Goal: Task Accomplishment & Management: Manage account settings

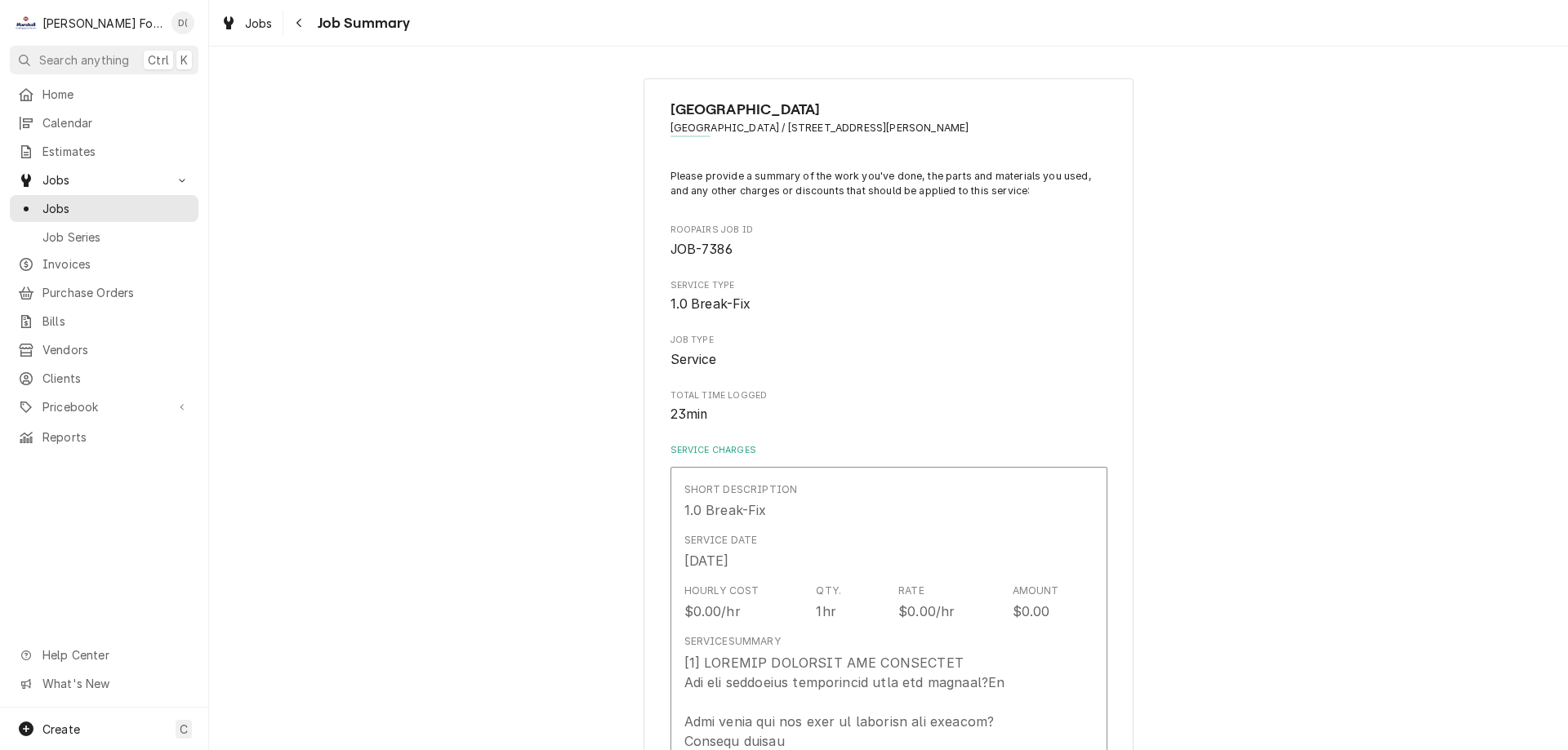
scroll to position [735, 0]
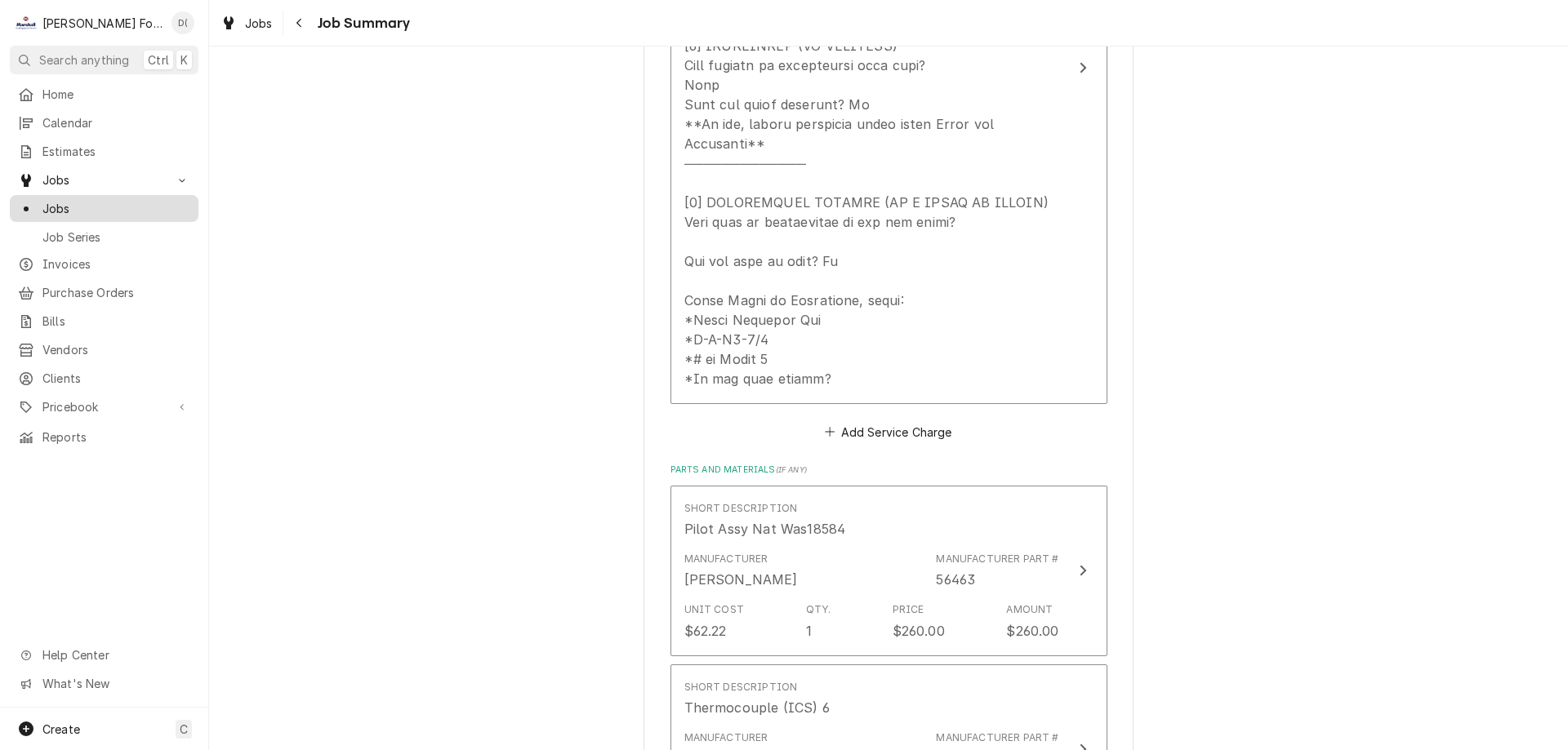
click at [123, 200] on span "Jobs" at bounding box center [116, 208] width 148 height 18
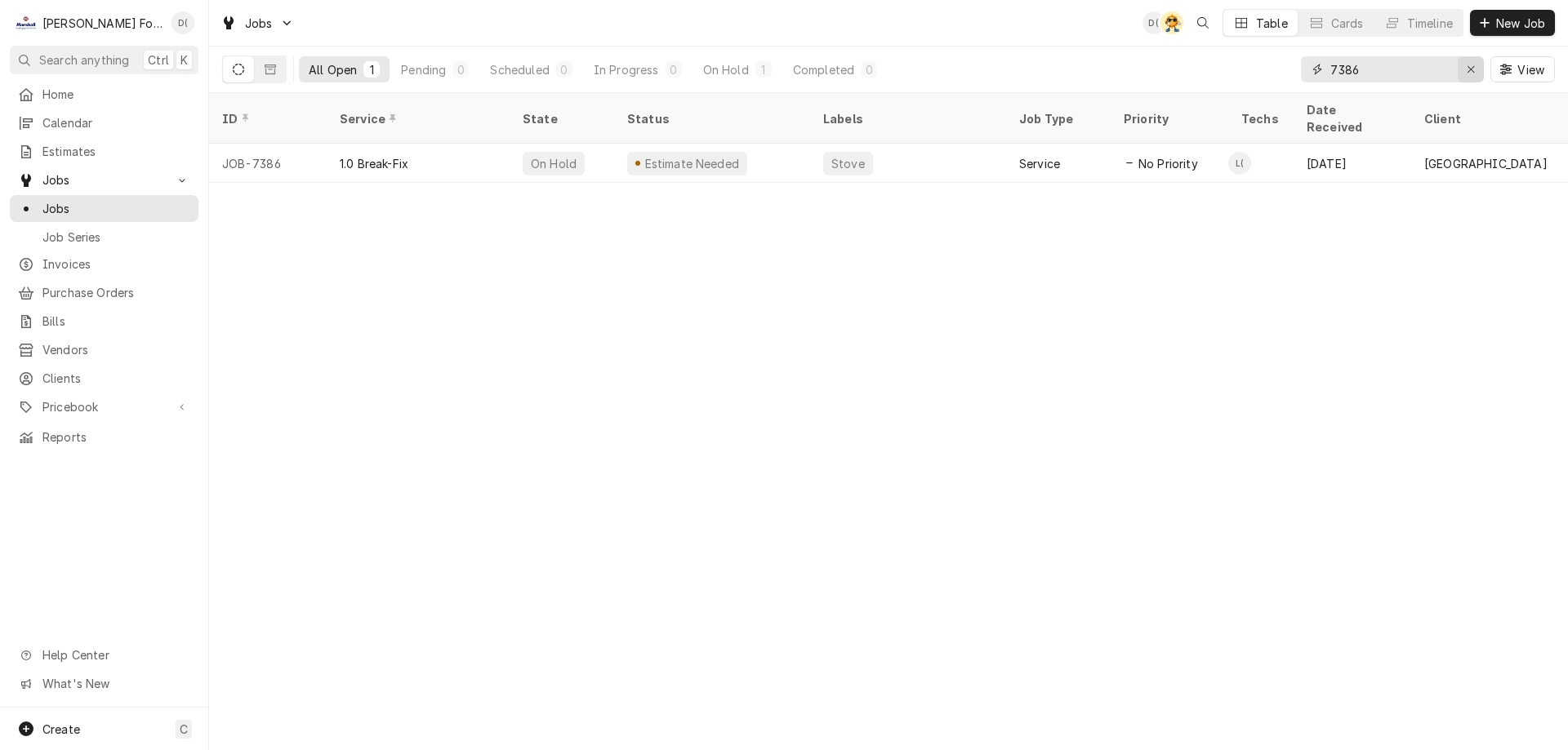
click at [1465, 68] on div "Erase input" at bounding box center [1471, 69] width 17 height 17
click at [1427, 71] on input "Dynamic Content Wrapper" at bounding box center [1407, 69] width 153 height 26
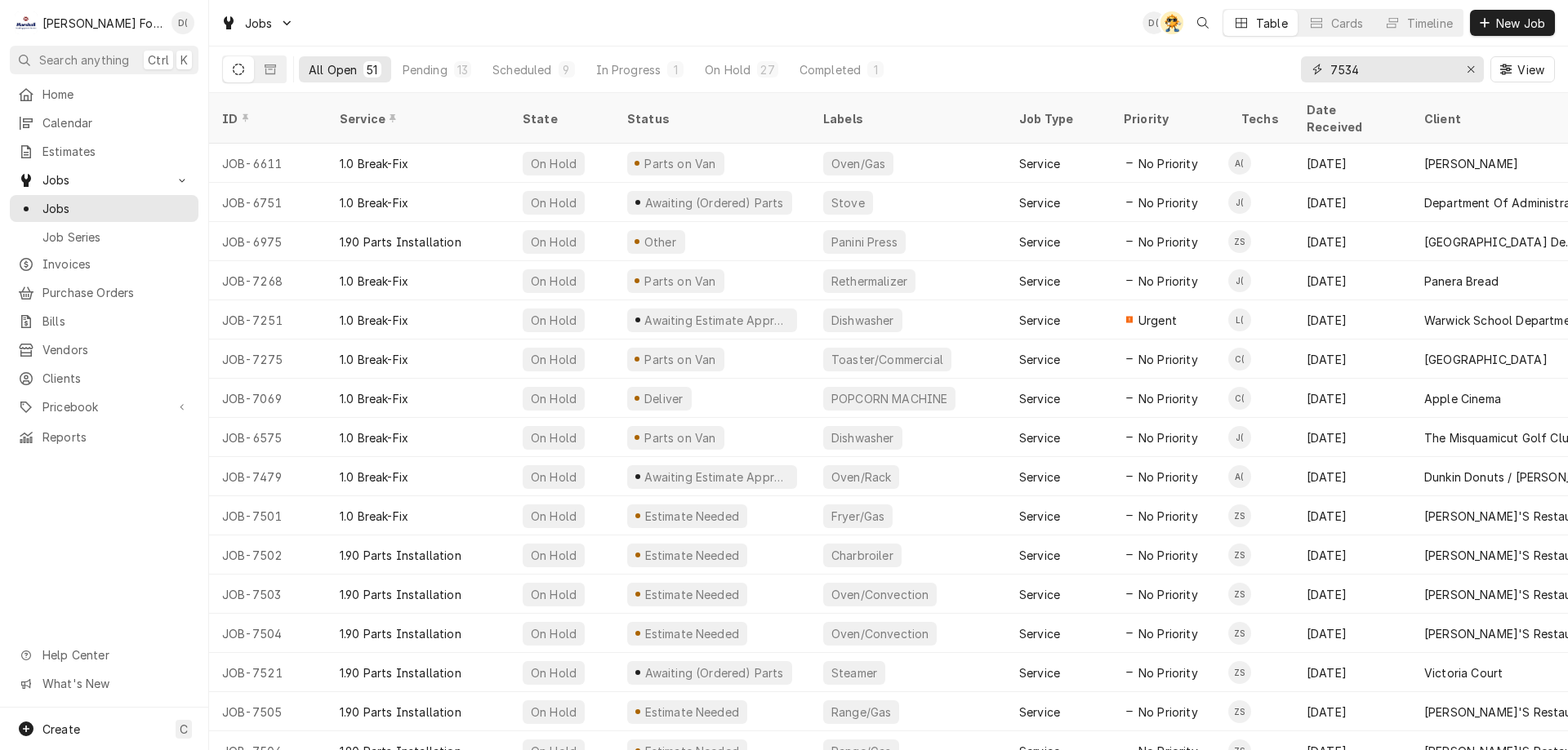
type input "7534"
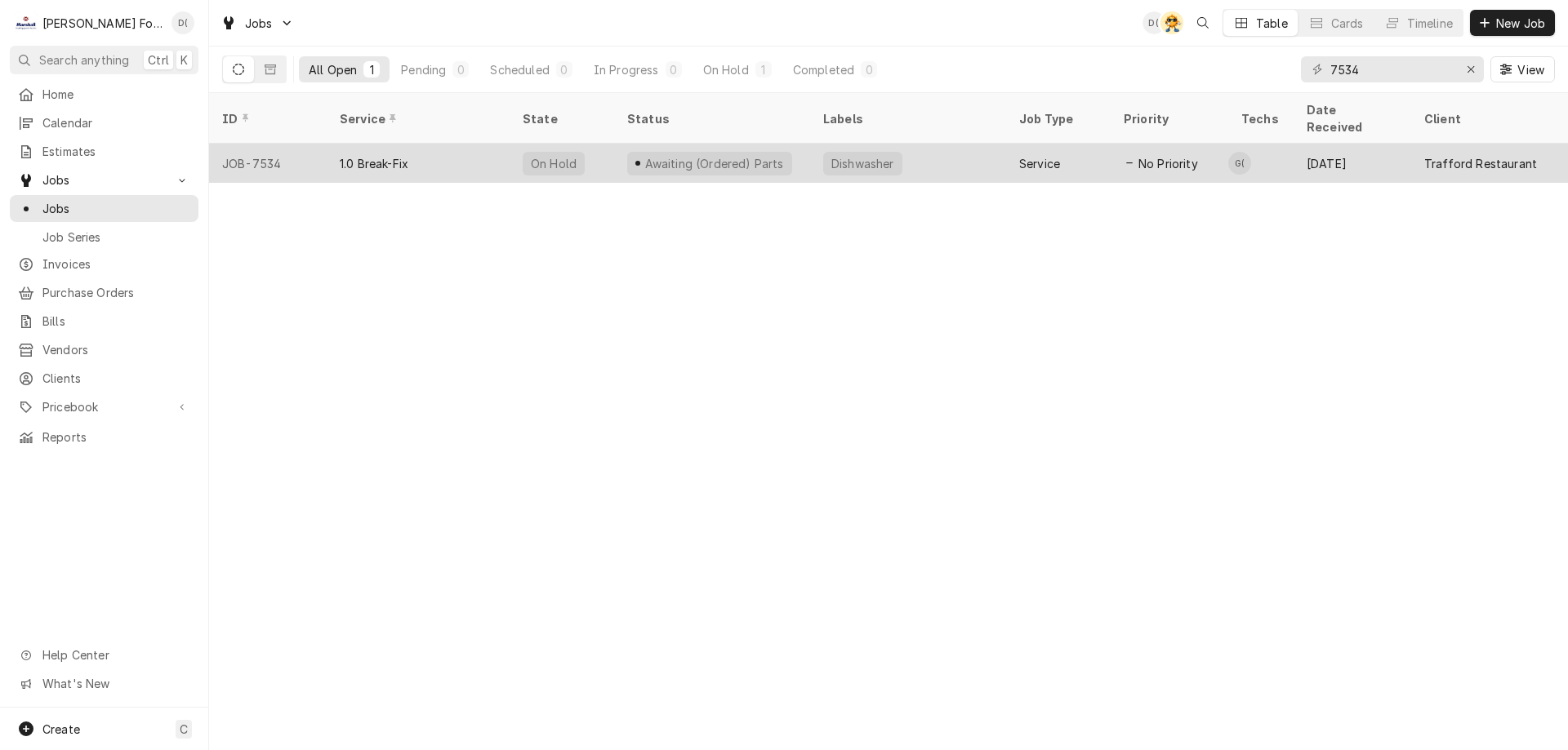
click at [803, 149] on div "Awaiting (Ordered) Parts" at bounding box center [712, 162] width 196 height 39
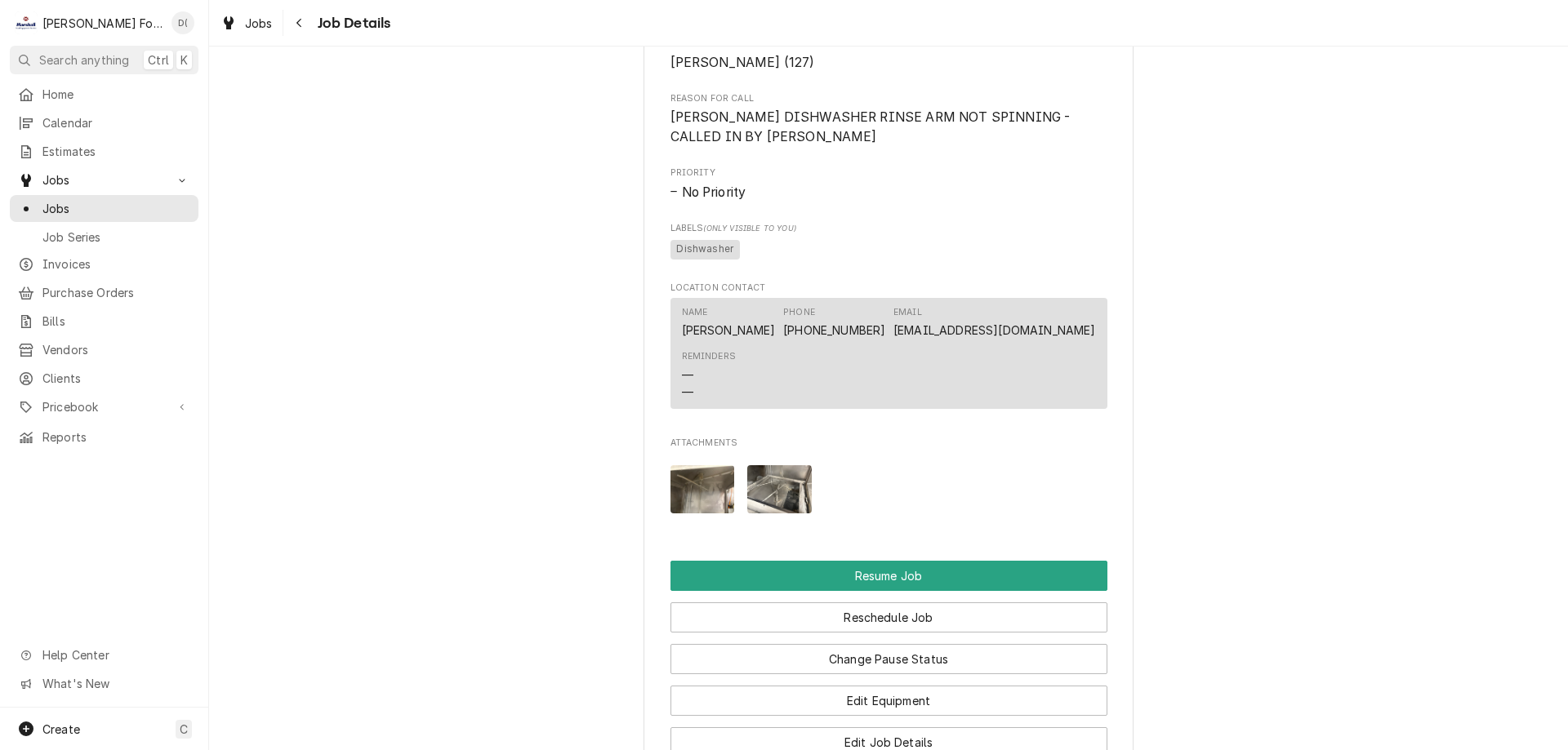
scroll to position [1470, 0]
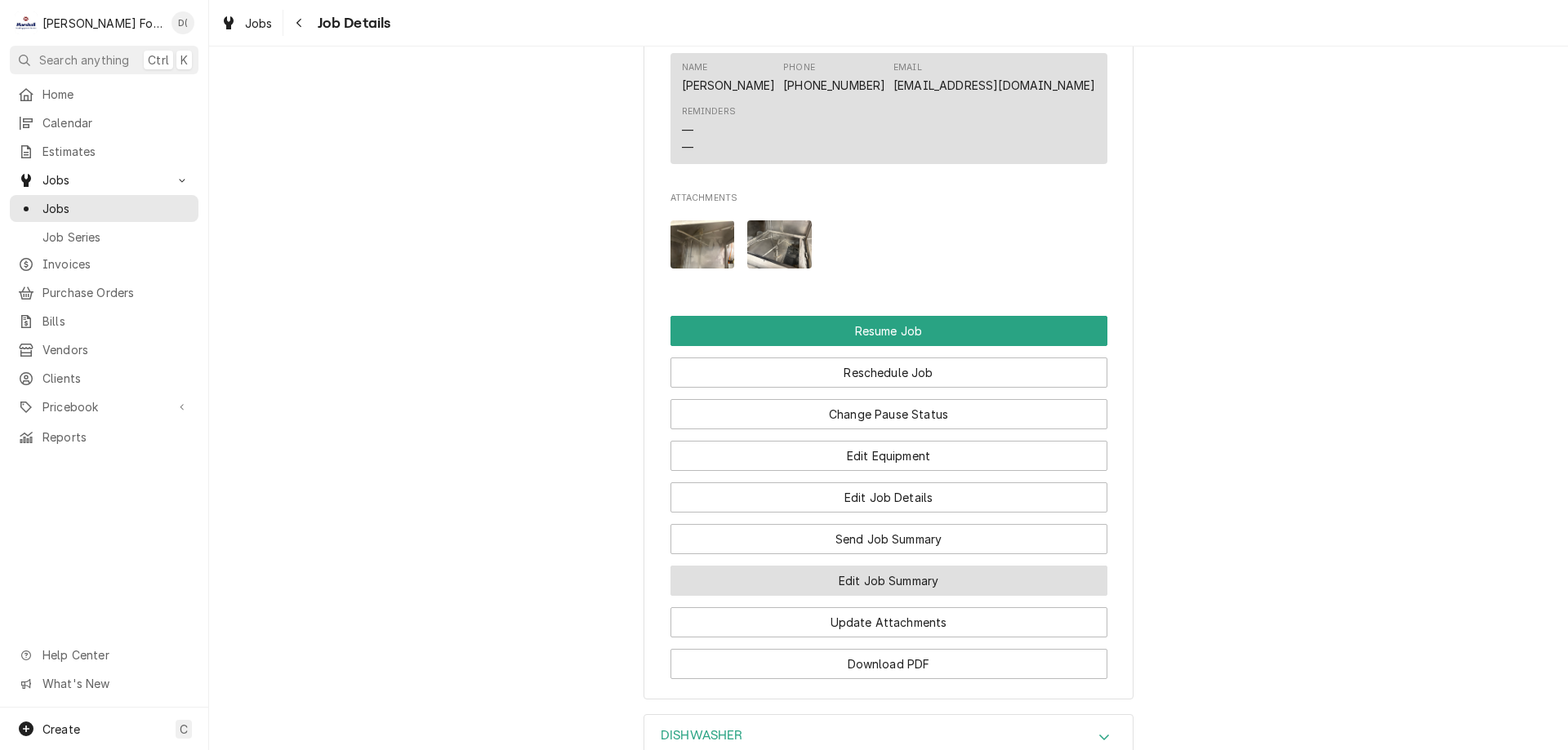
click at [846, 596] on button "Edit Job Summary" at bounding box center [889, 581] width 437 height 30
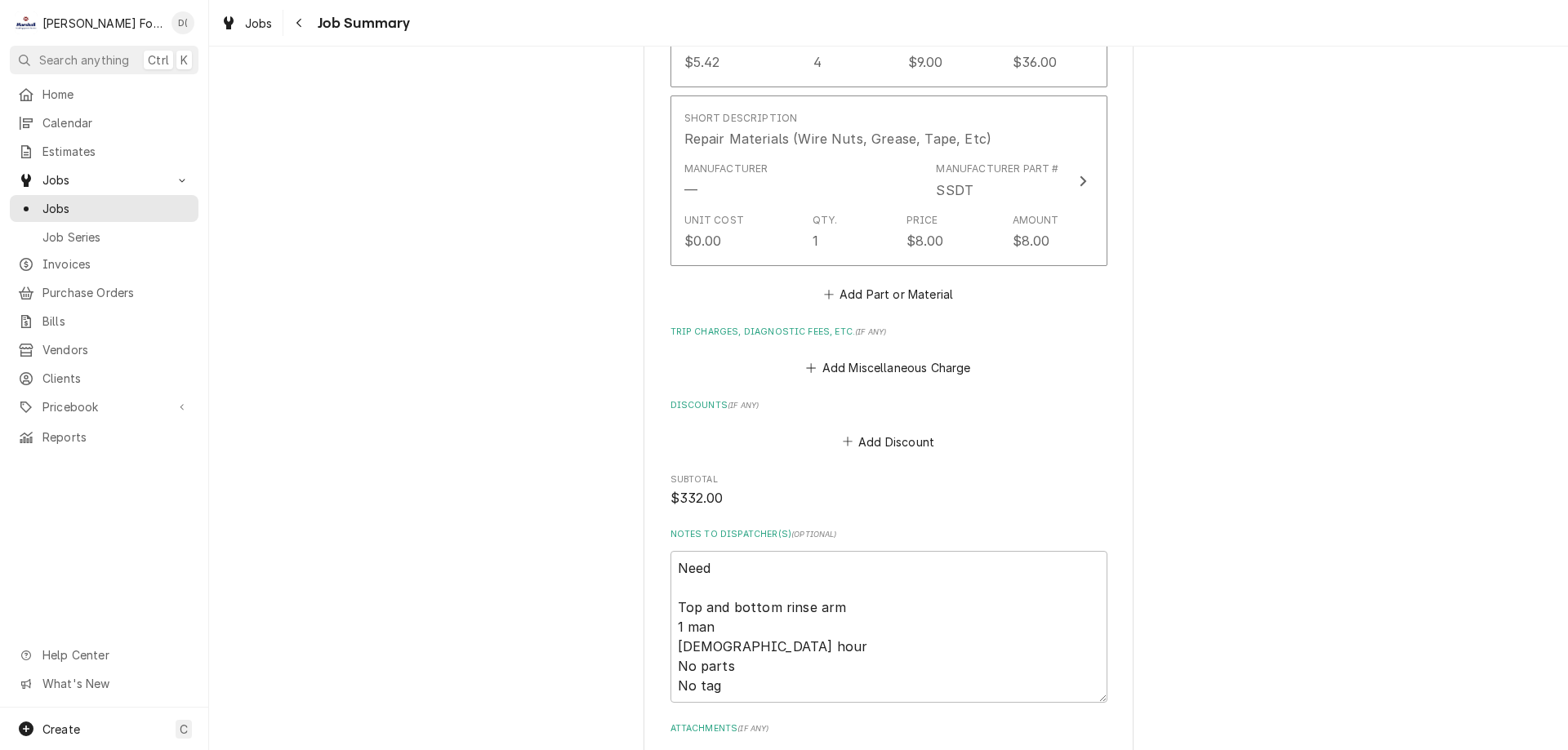
scroll to position [1960, 0]
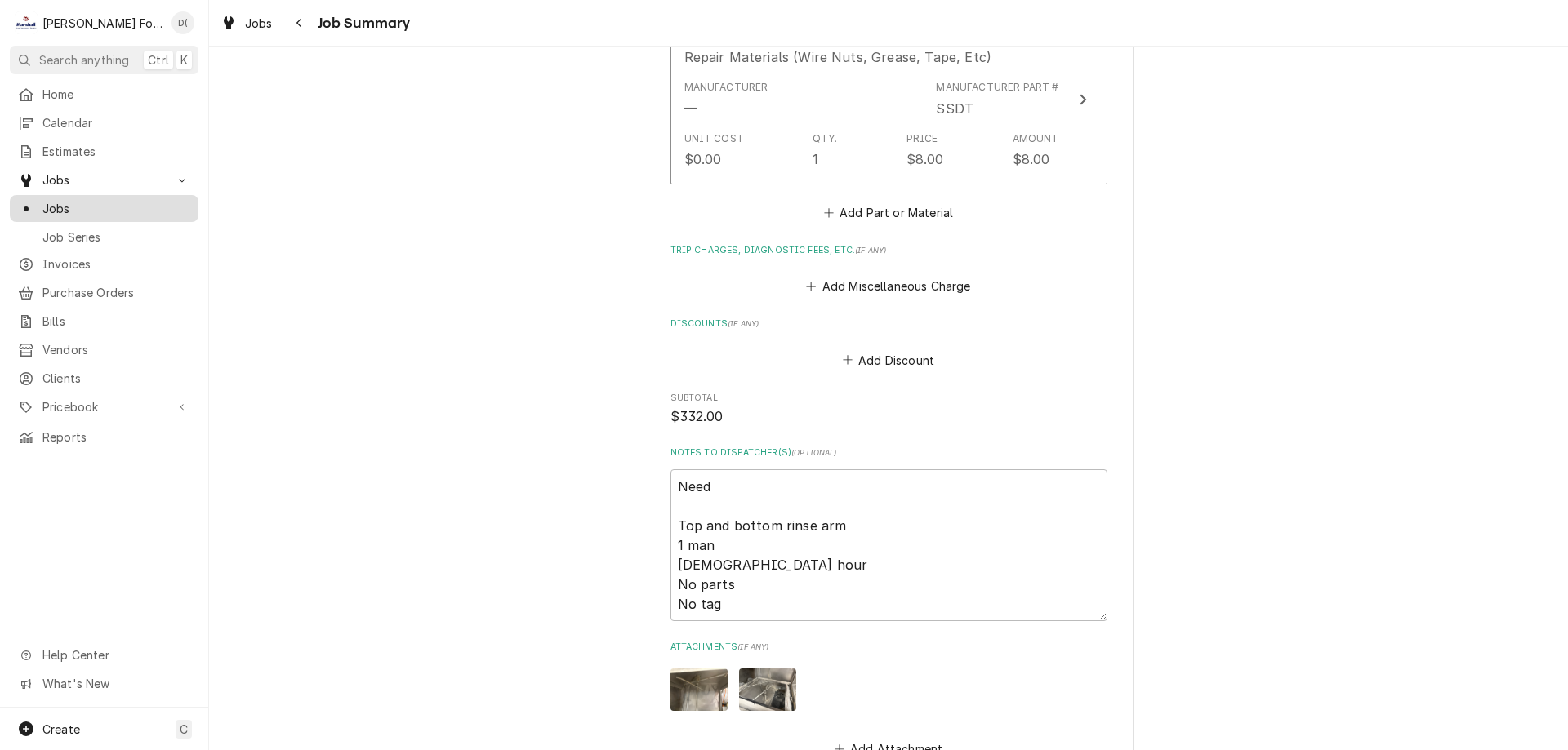
click at [164, 200] on span "Jobs" at bounding box center [116, 208] width 148 height 18
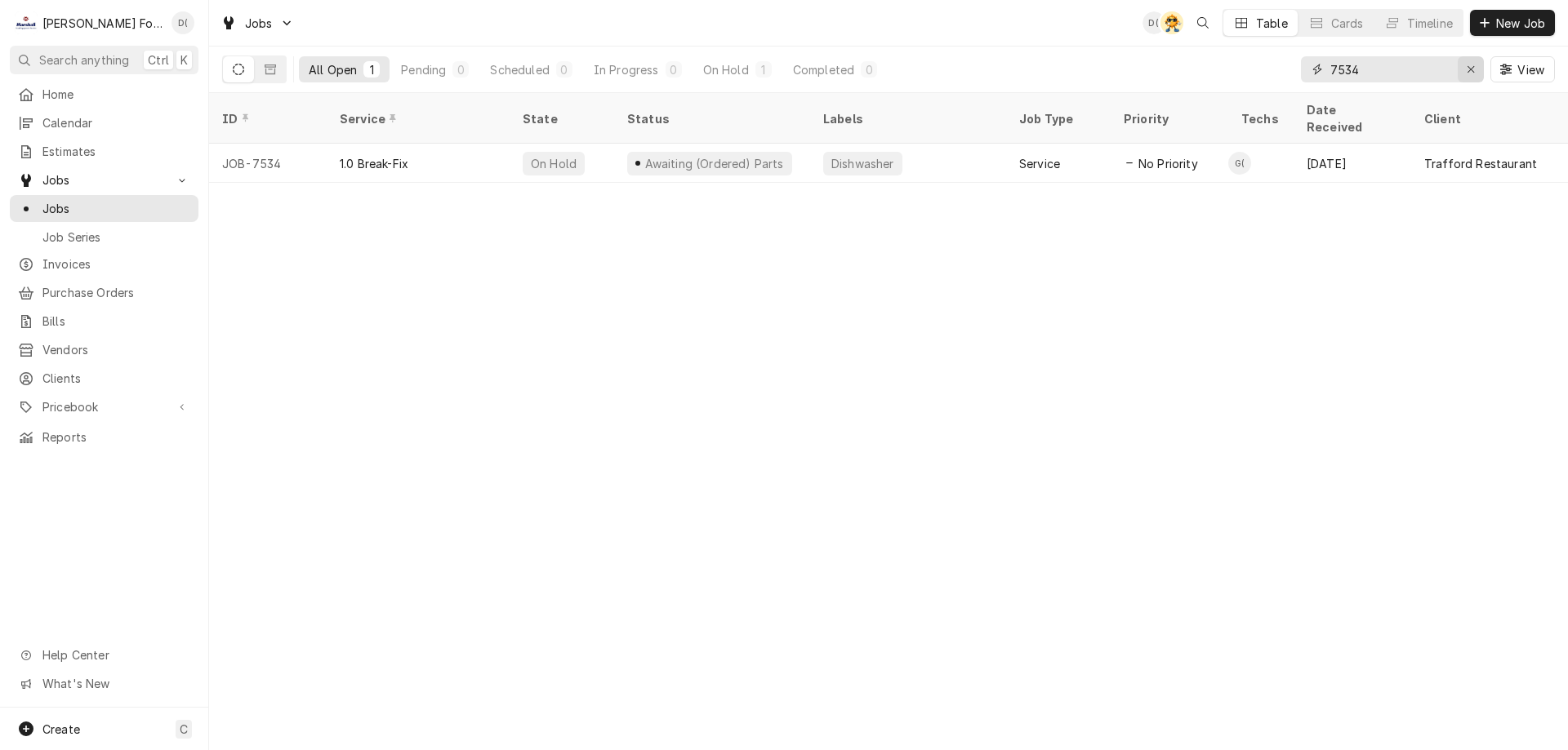
click at [1470, 66] on icon "Erase input" at bounding box center [1471, 69] width 9 height 12
click at [1435, 70] on input "Dynamic Content Wrapper" at bounding box center [1407, 69] width 153 height 26
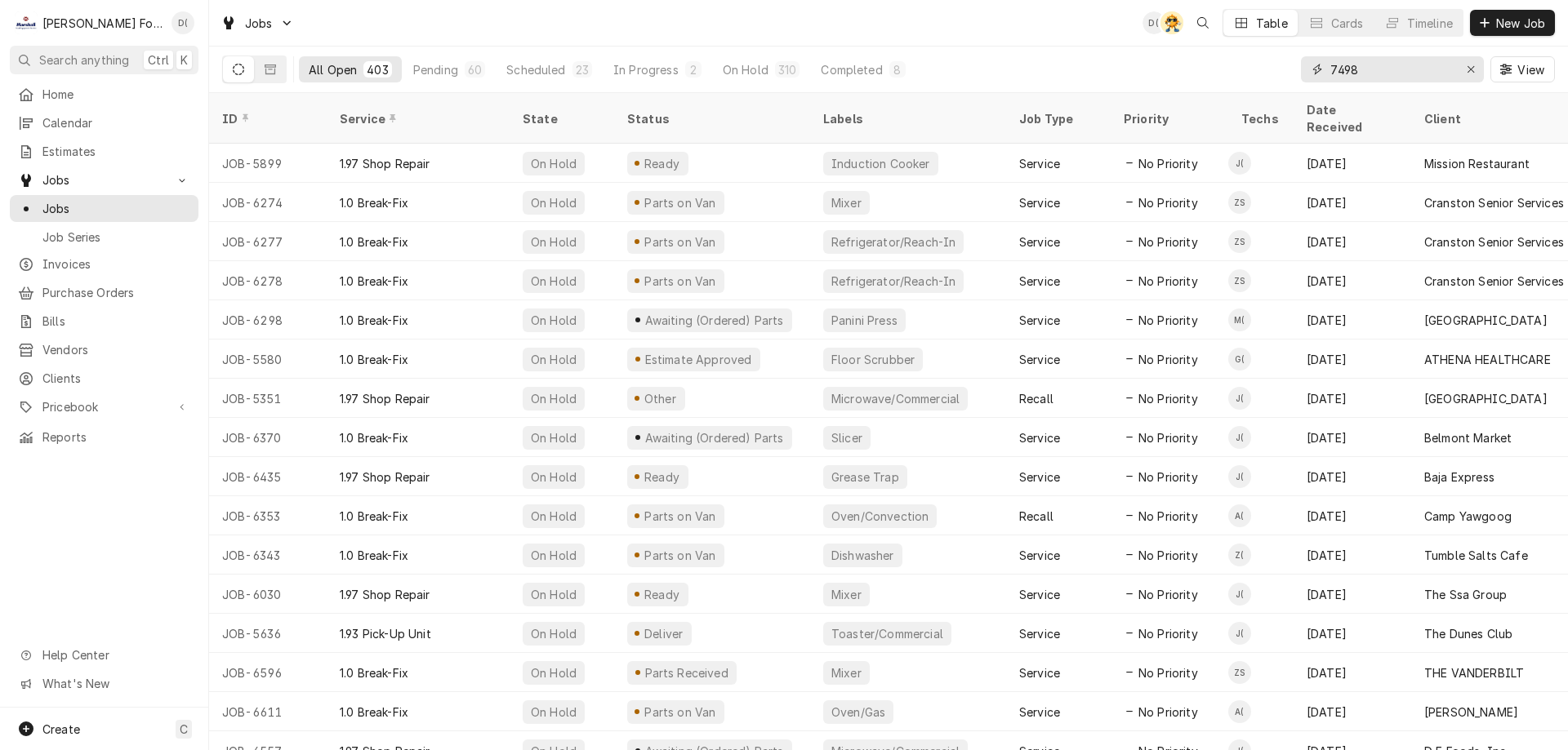
type input "7498"
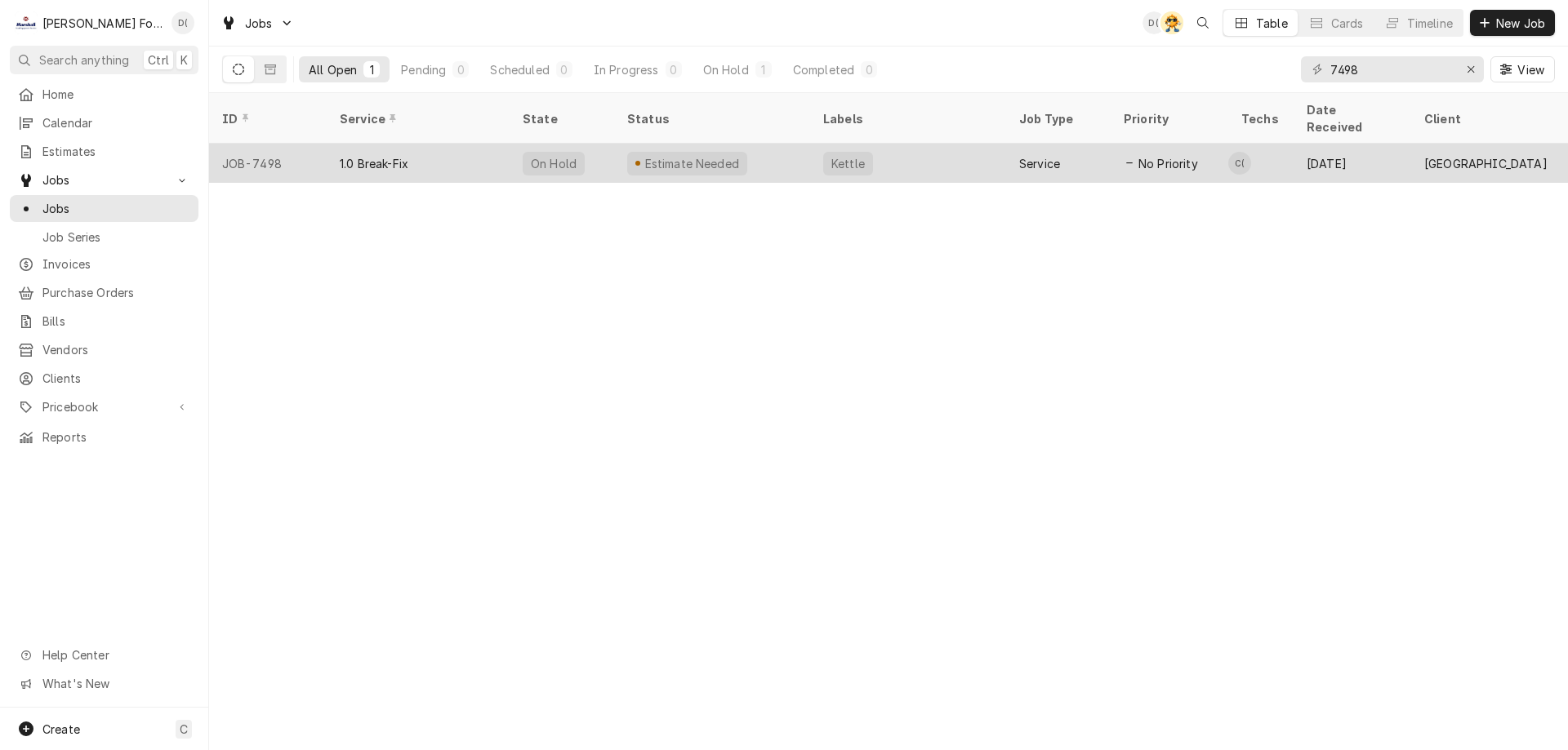
click at [971, 143] on div "Kettle" at bounding box center [908, 162] width 196 height 39
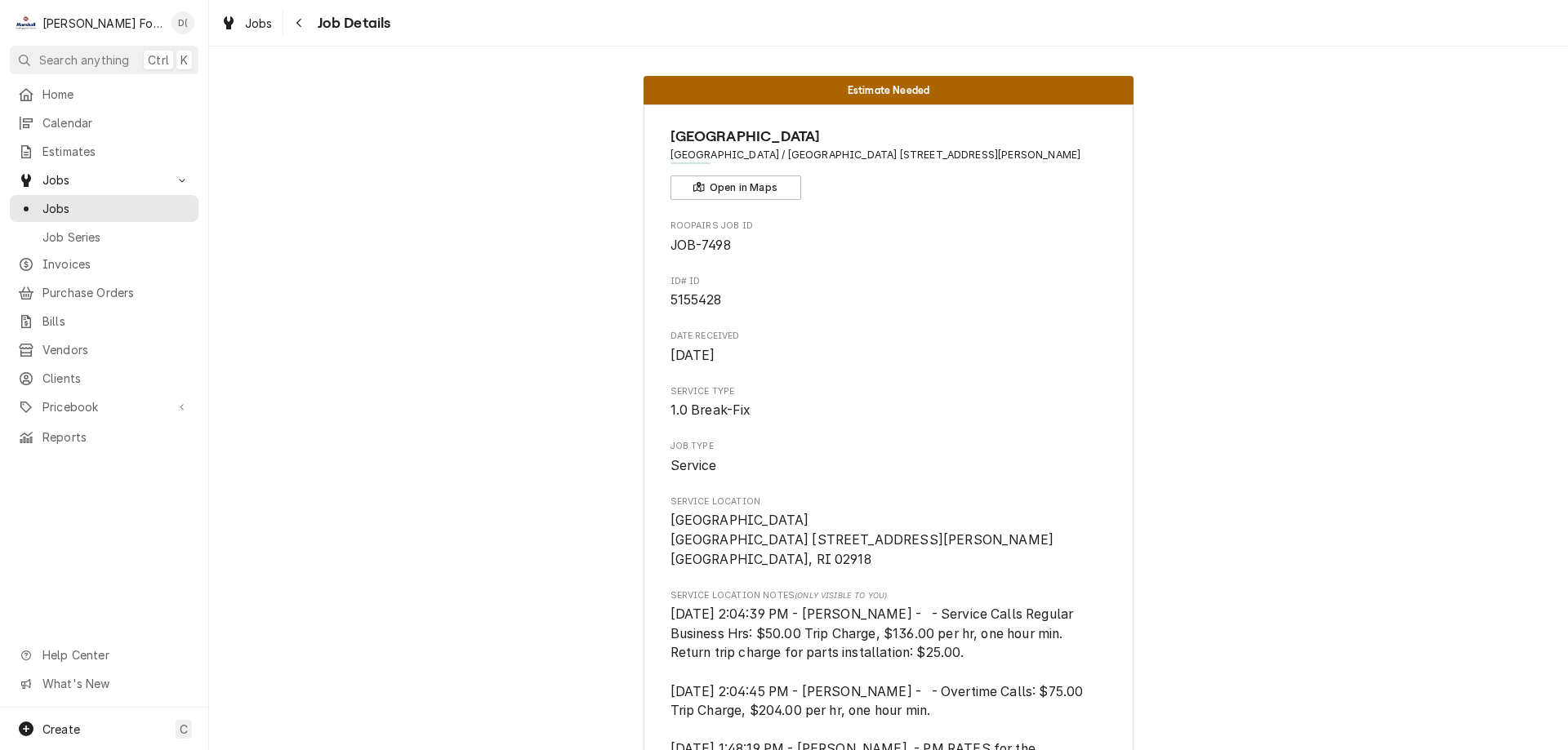
scroll to position [82, 0]
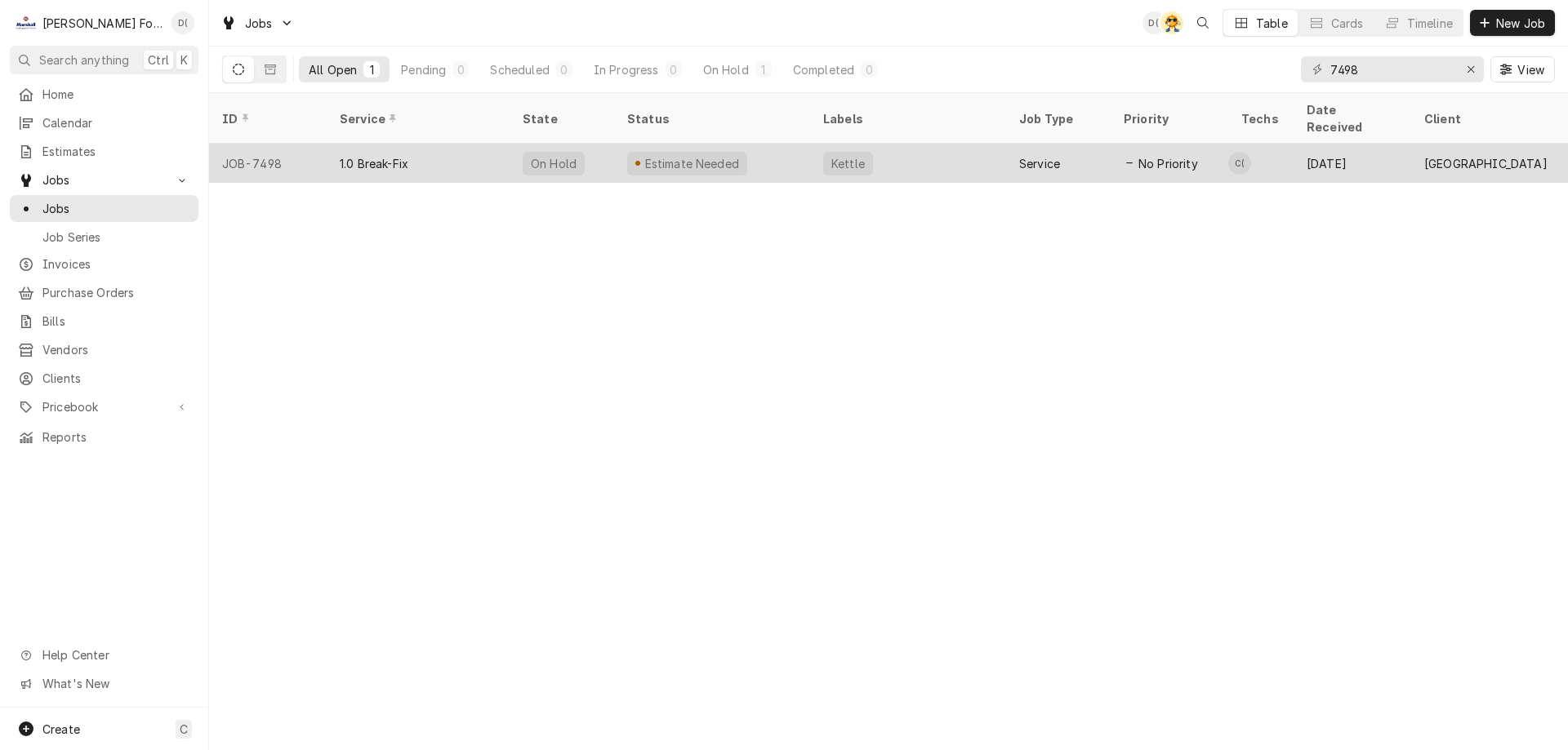
click at [763, 143] on div "Estimate Needed" at bounding box center [712, 162] width 196 height 39
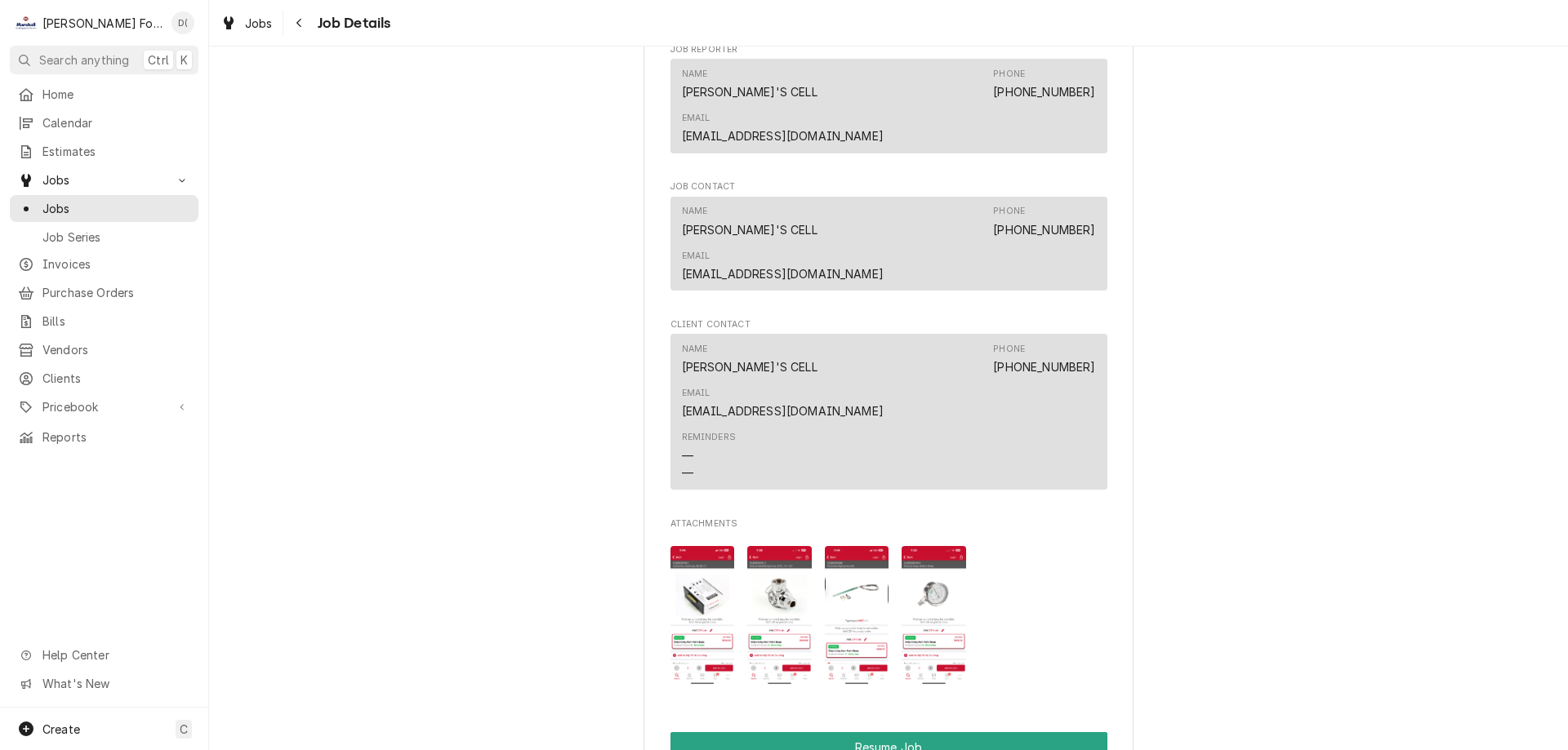
scroll to position [2042, 0]
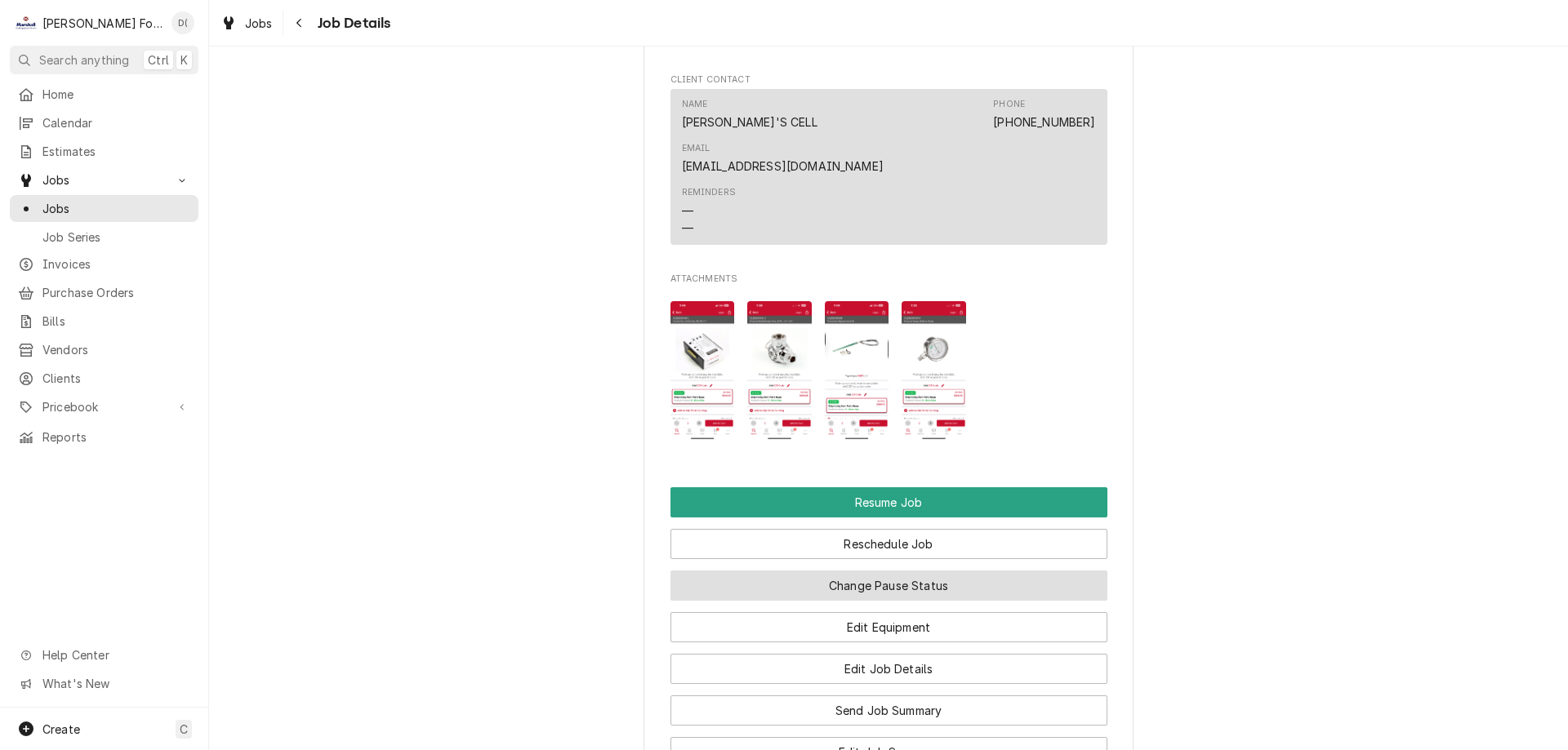
click at [911, 571] on button "Change Pause Status" at bounding box center [889, 586] width 437 height 30
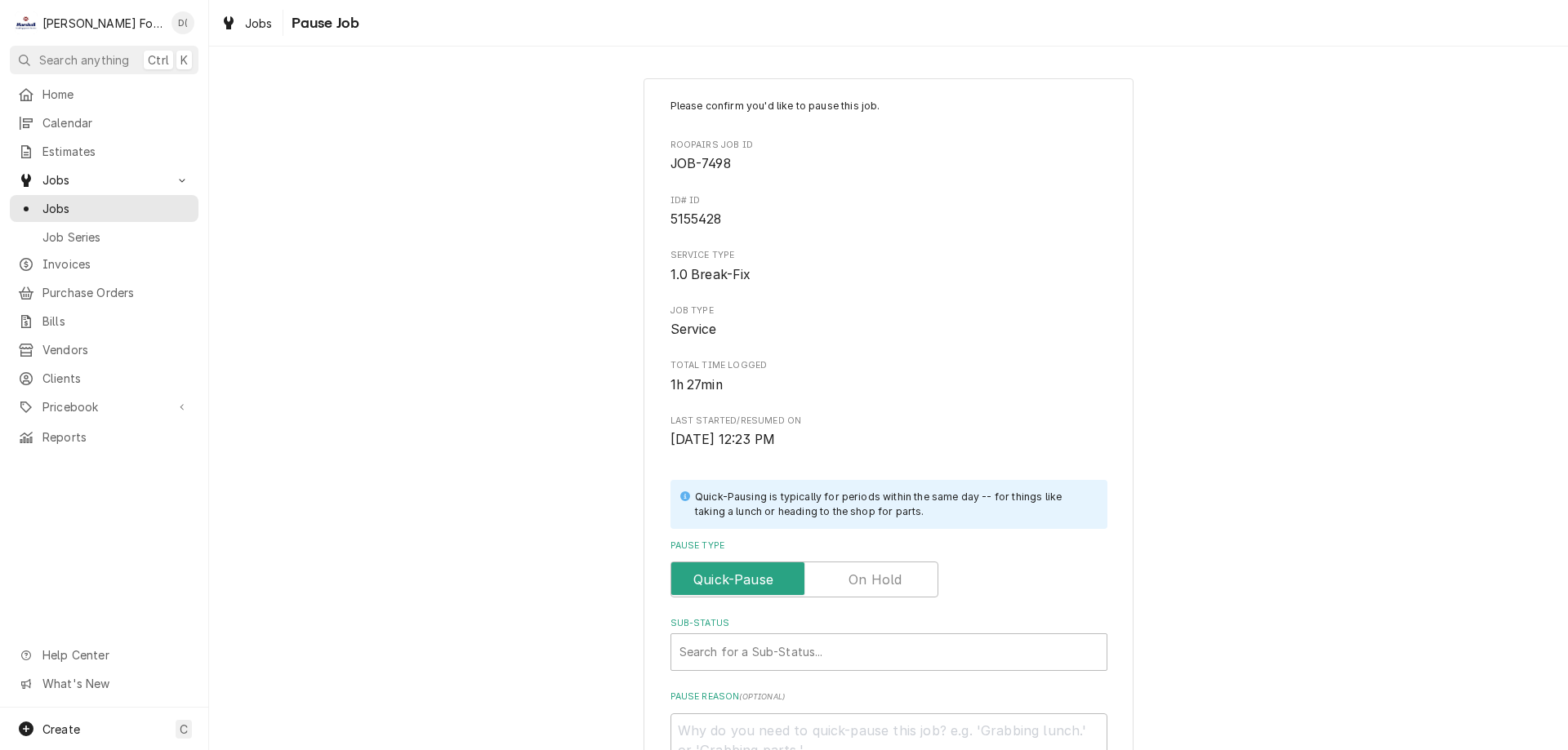
click at [882, 582] on label "Pause Type" at bounding box center [804, 579] width 268 height 36
click at [882, 582] on input "Pause Type" at bounding box center [804, 579] width 253 height 36
checkbox input "true"
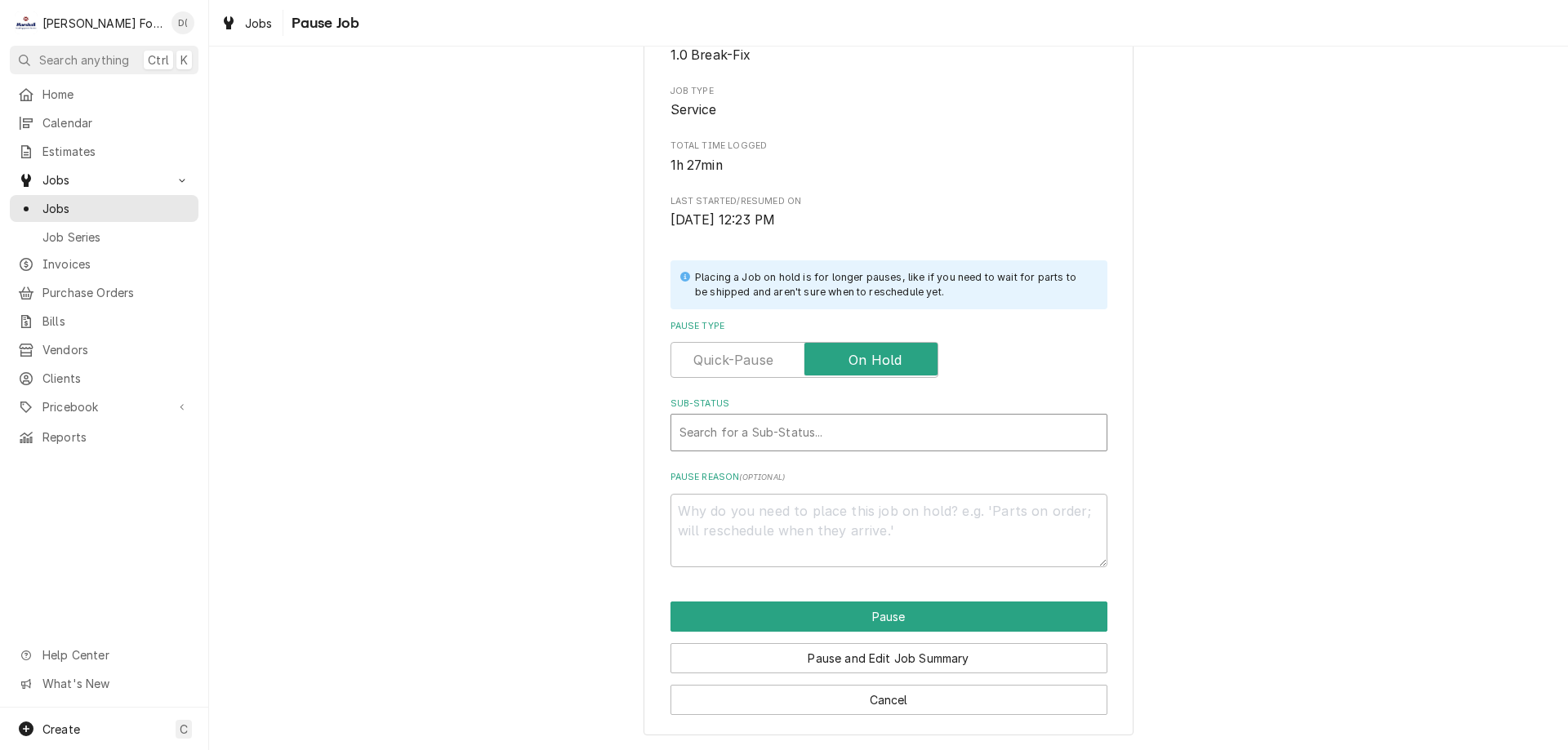
click at [764, 439] on div "Sub-Status" at bounding box center [889, 432] width 419 height 29
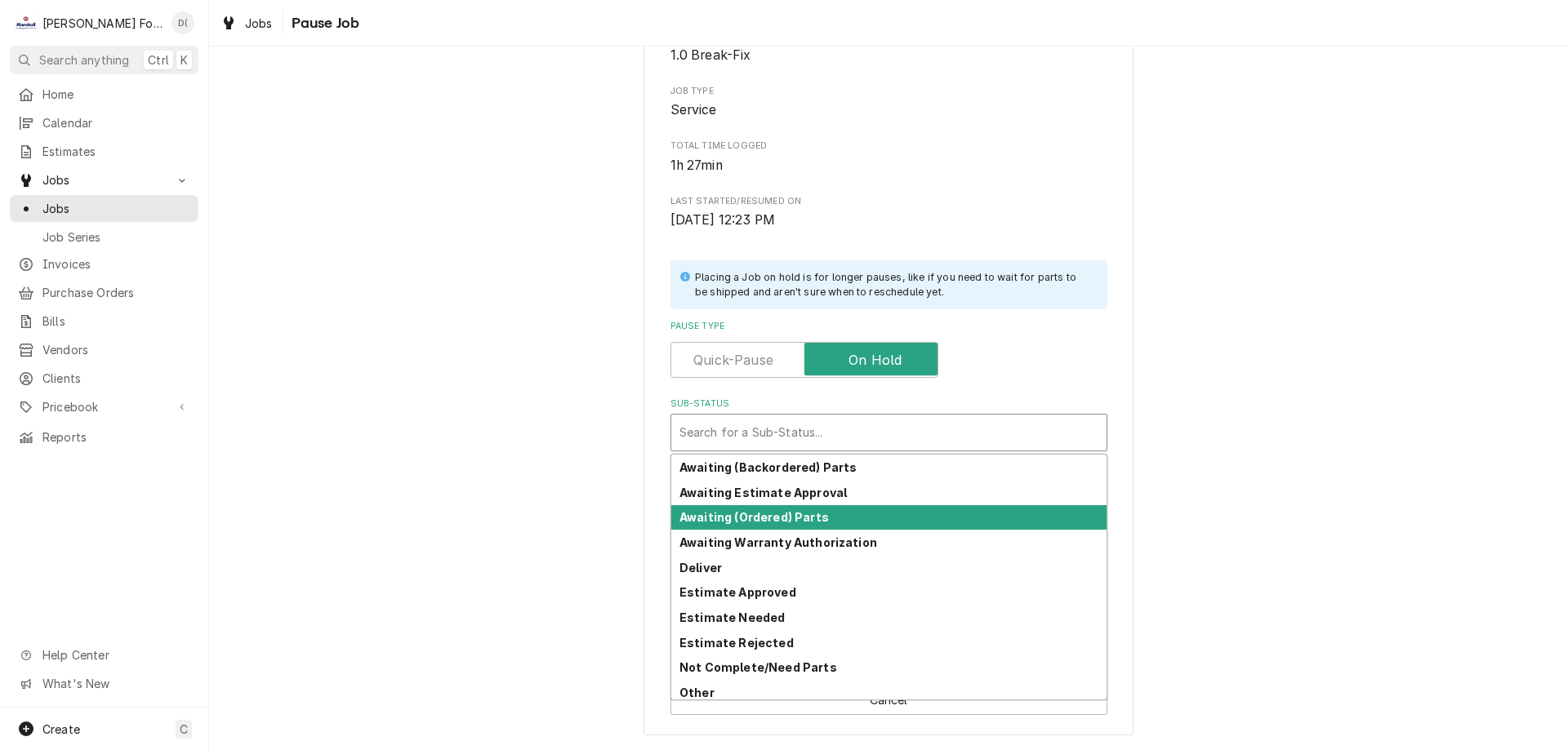
click at [764, 522] on strong "Awaiting (Ordered) Parts" at bounding box center [754, 517] width 149 height 14
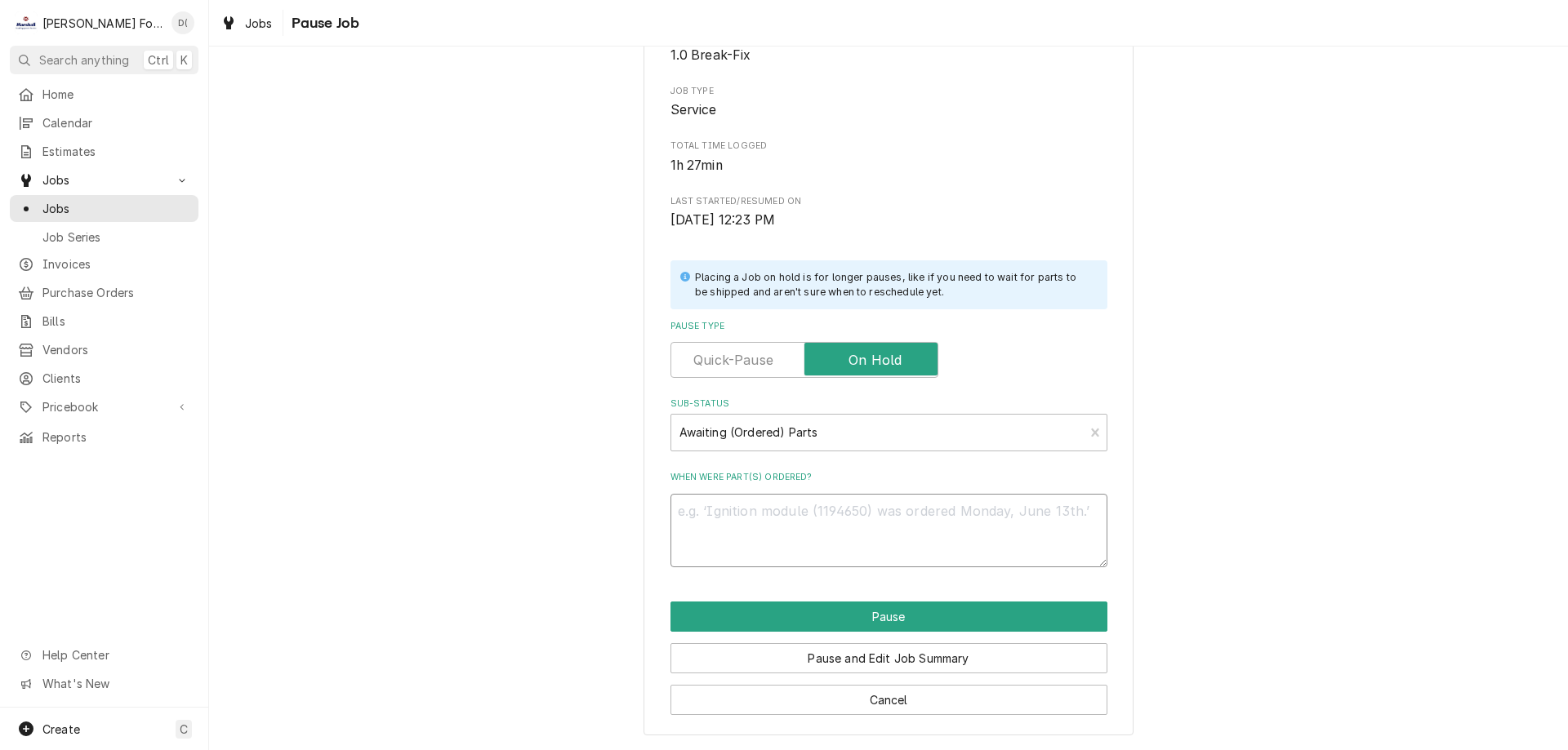
click at [759, 541] on textarea "When were part(s) ordered?" at bounding box center [889, 531] width 437 height 73
type textarea "x"
type textarea "9"
type textarea "x"
type textarea "9/"
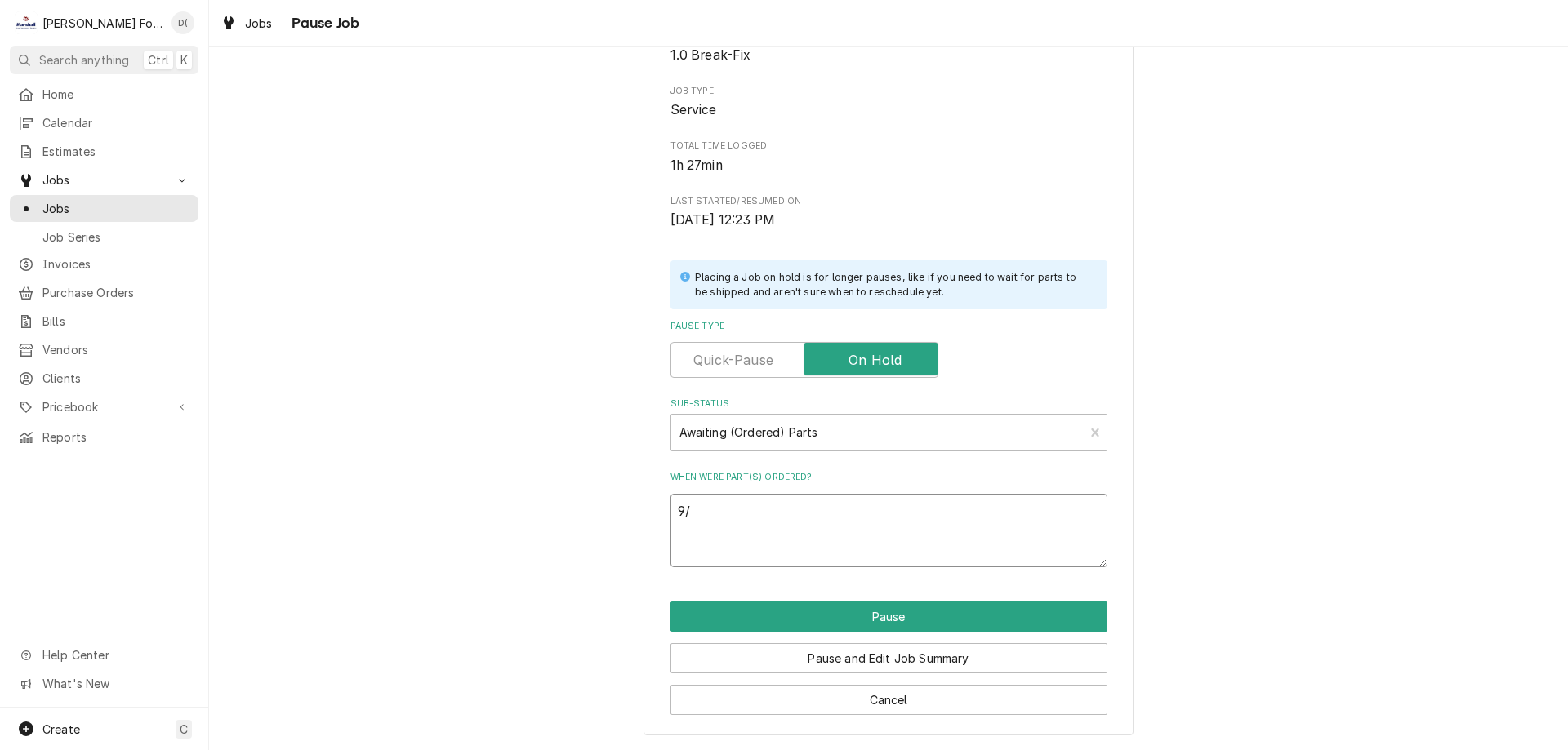
type textarea "x"
type textarea "9/2"
type textarea "x"
type textarea "9/24"
type textarea "x"
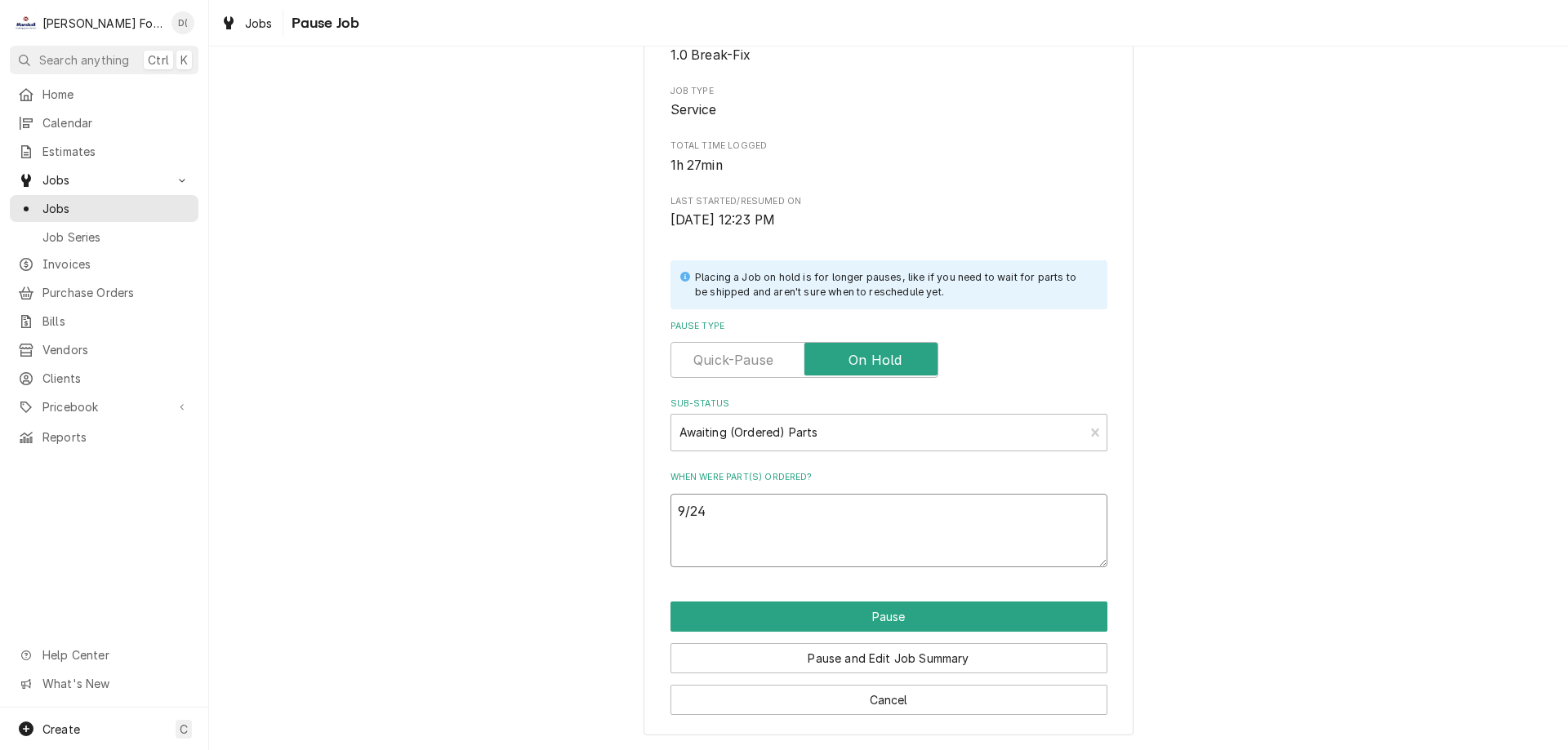
type textarea "9/24/"
type textarea "x"
type textarea "9/24/2"
type textarea "x"
type textarea "9/24/25"
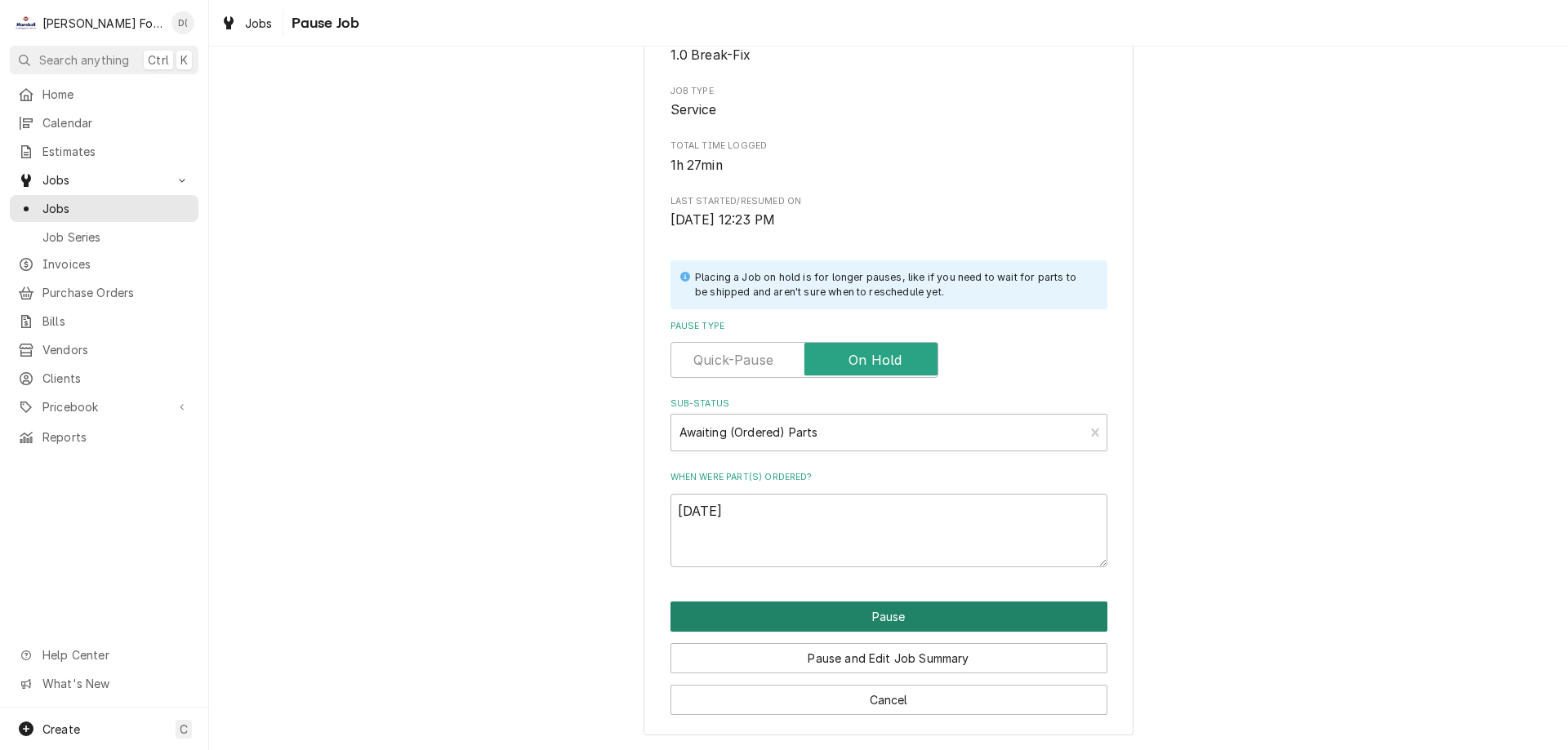
click at [864, 623] on button "Pause" at bounding box center [889, 617] width 437 height 30
type textarea "x"
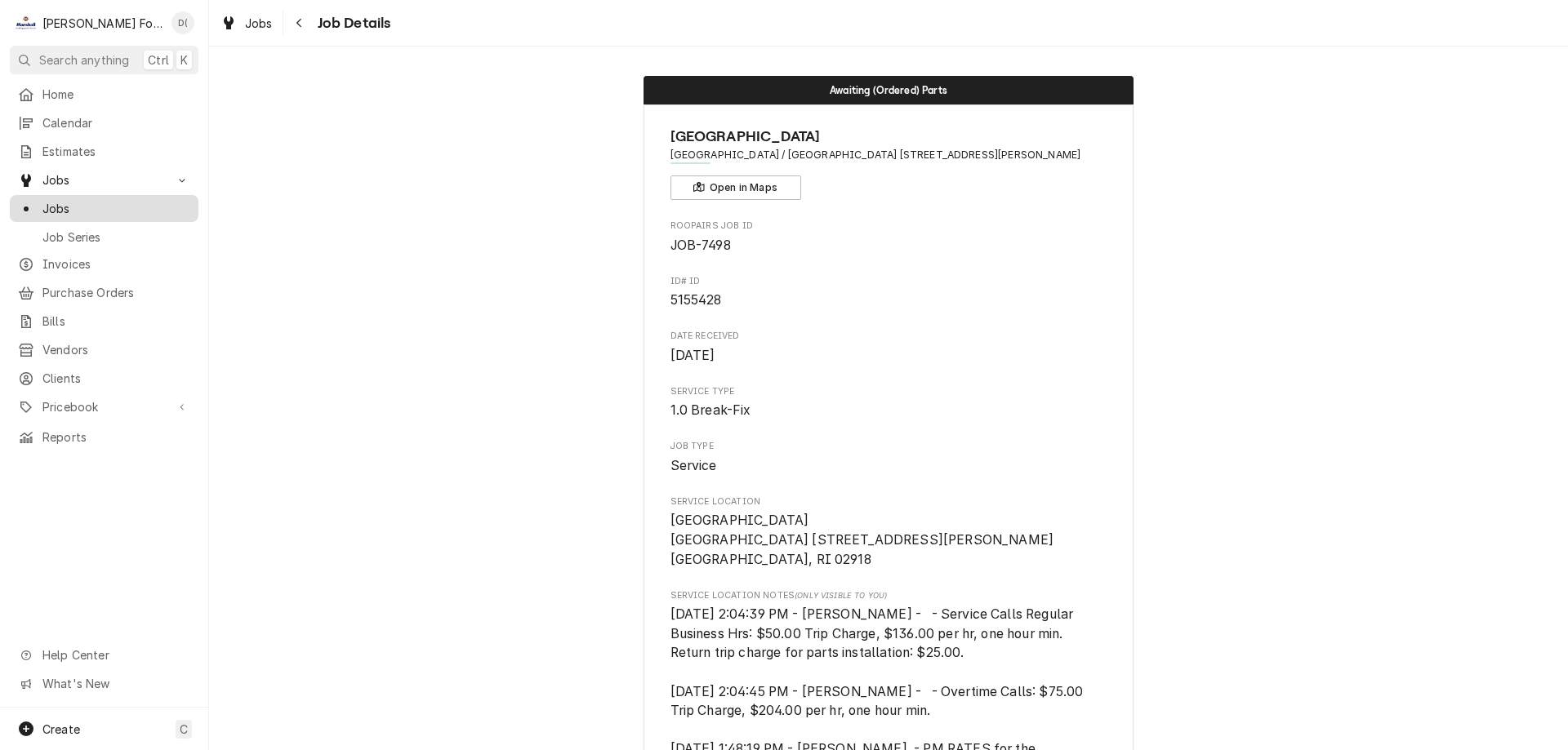
click at [101, 208] on span "Jobs" at bounding box center [116, 208] width 148 height 18
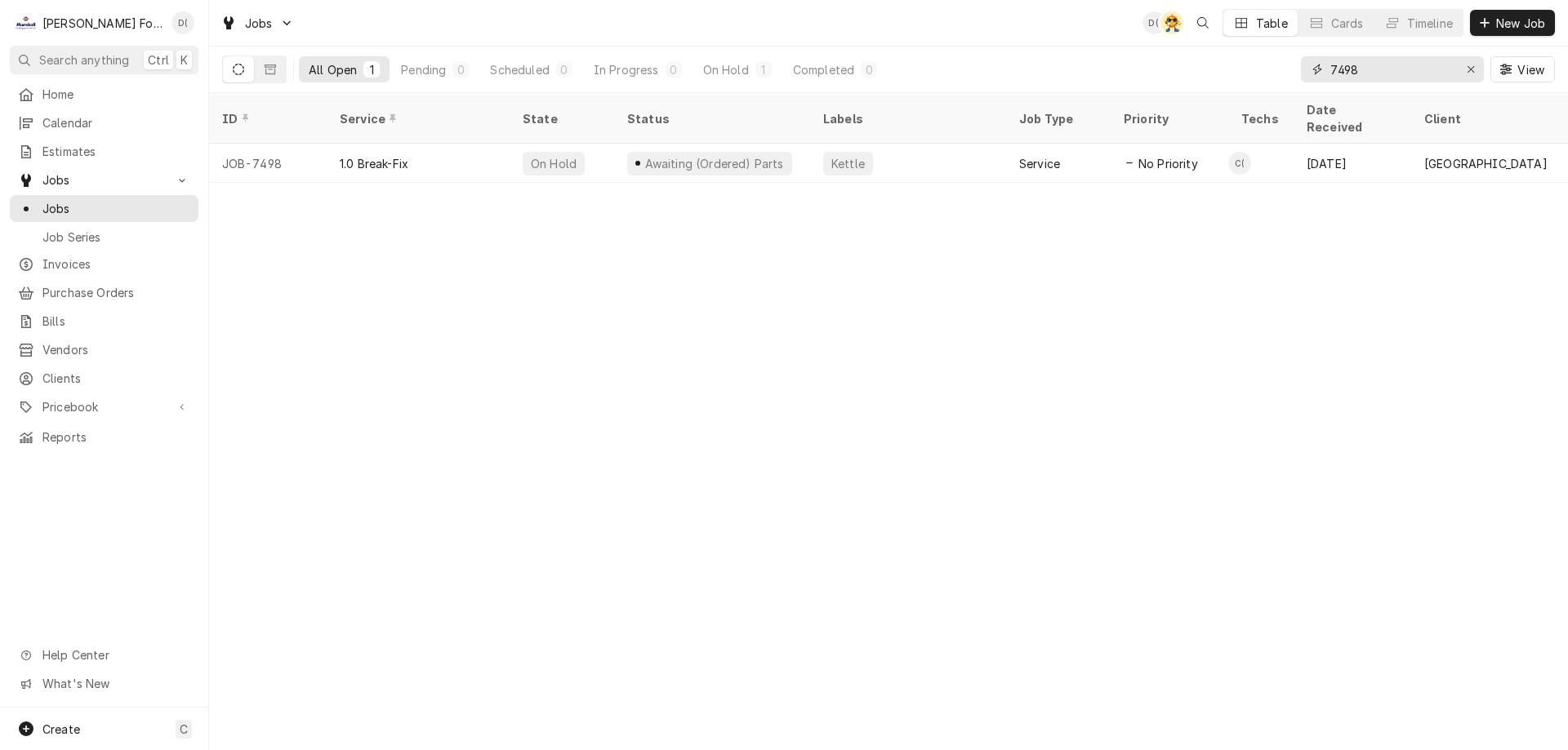
click at [1379, 71] on input "7498" at bounding box center [1391, 69] width 123 height 26
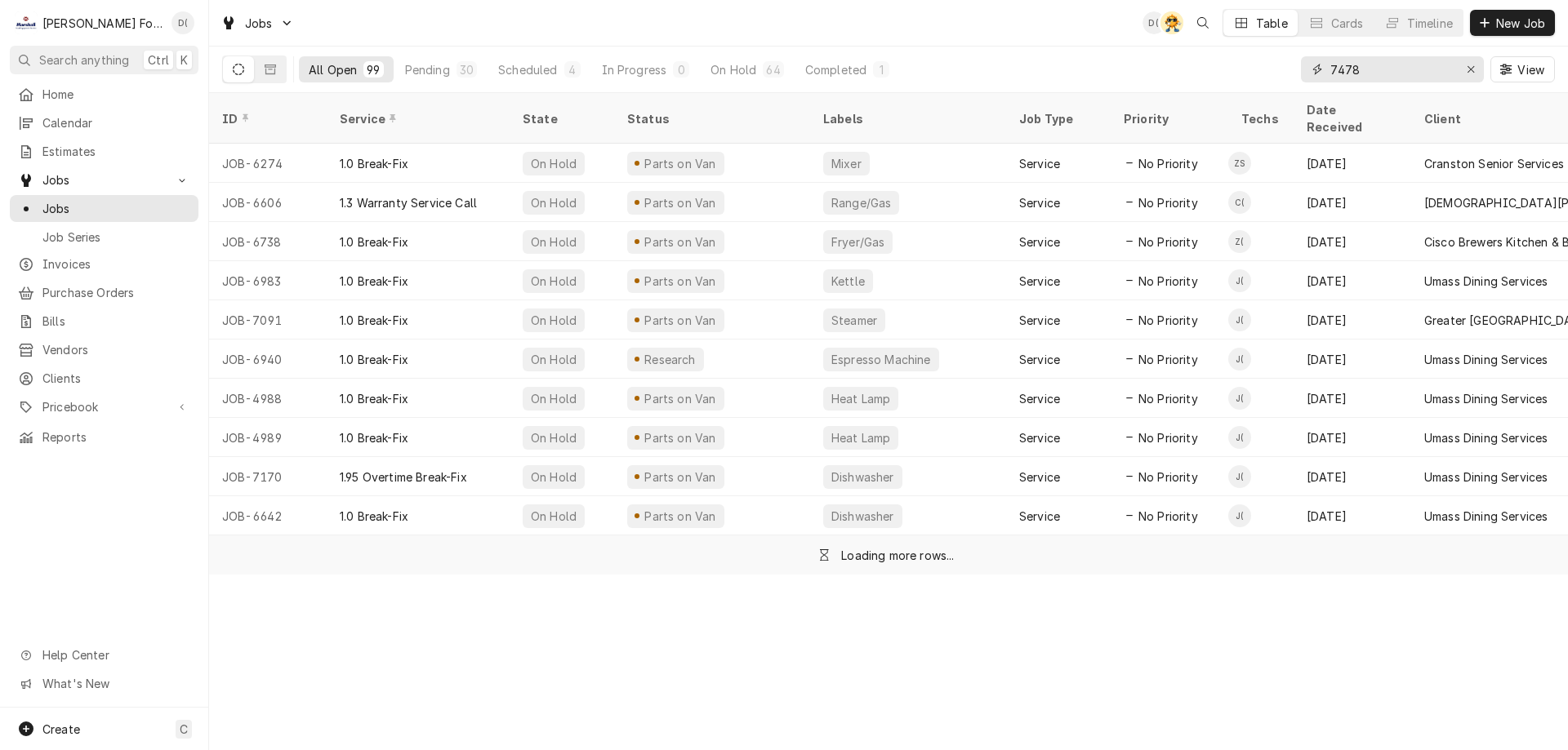
type input "7478"
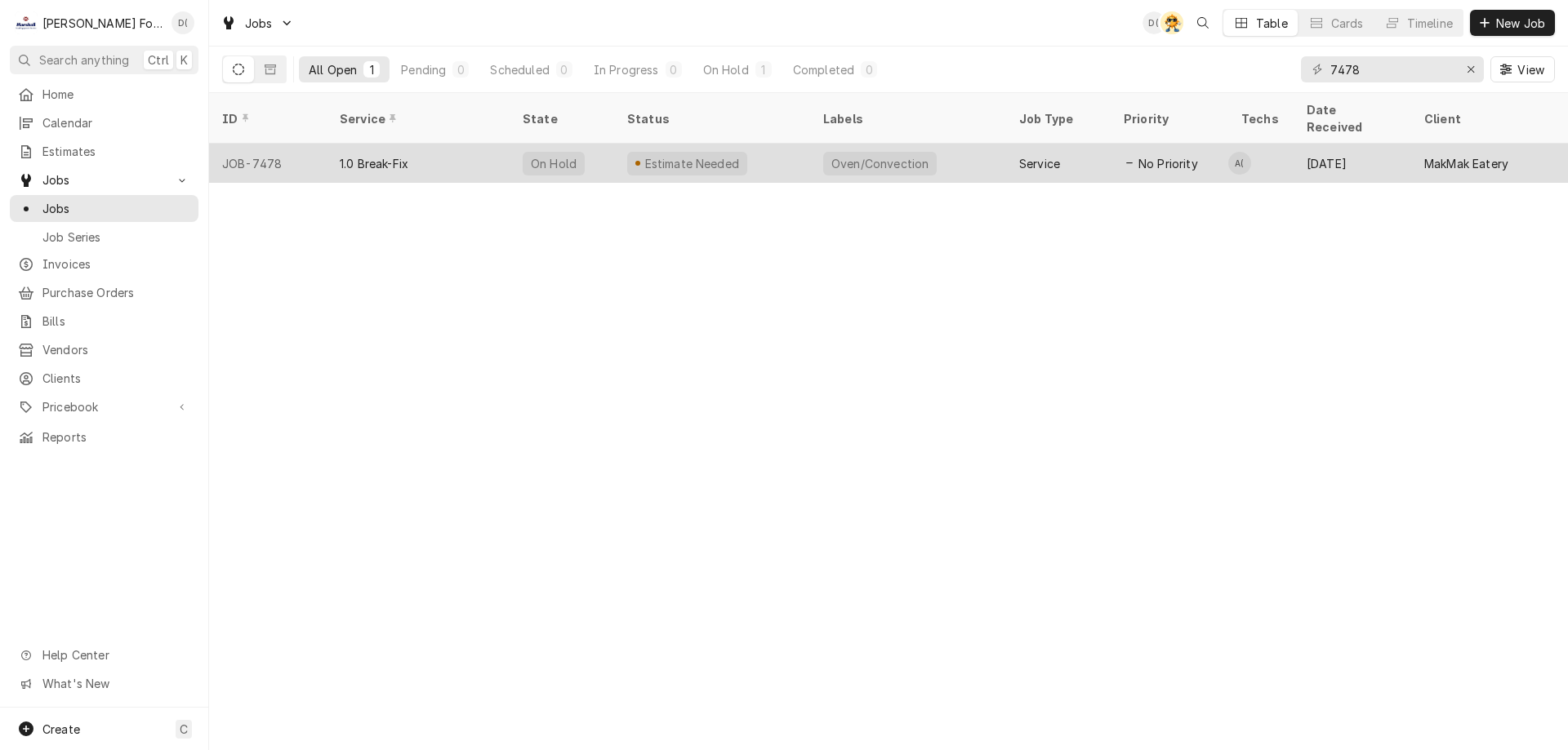
click at [764, 152] on div "Estimate Needed" at bounding box center [712, 162] width 196 height 39
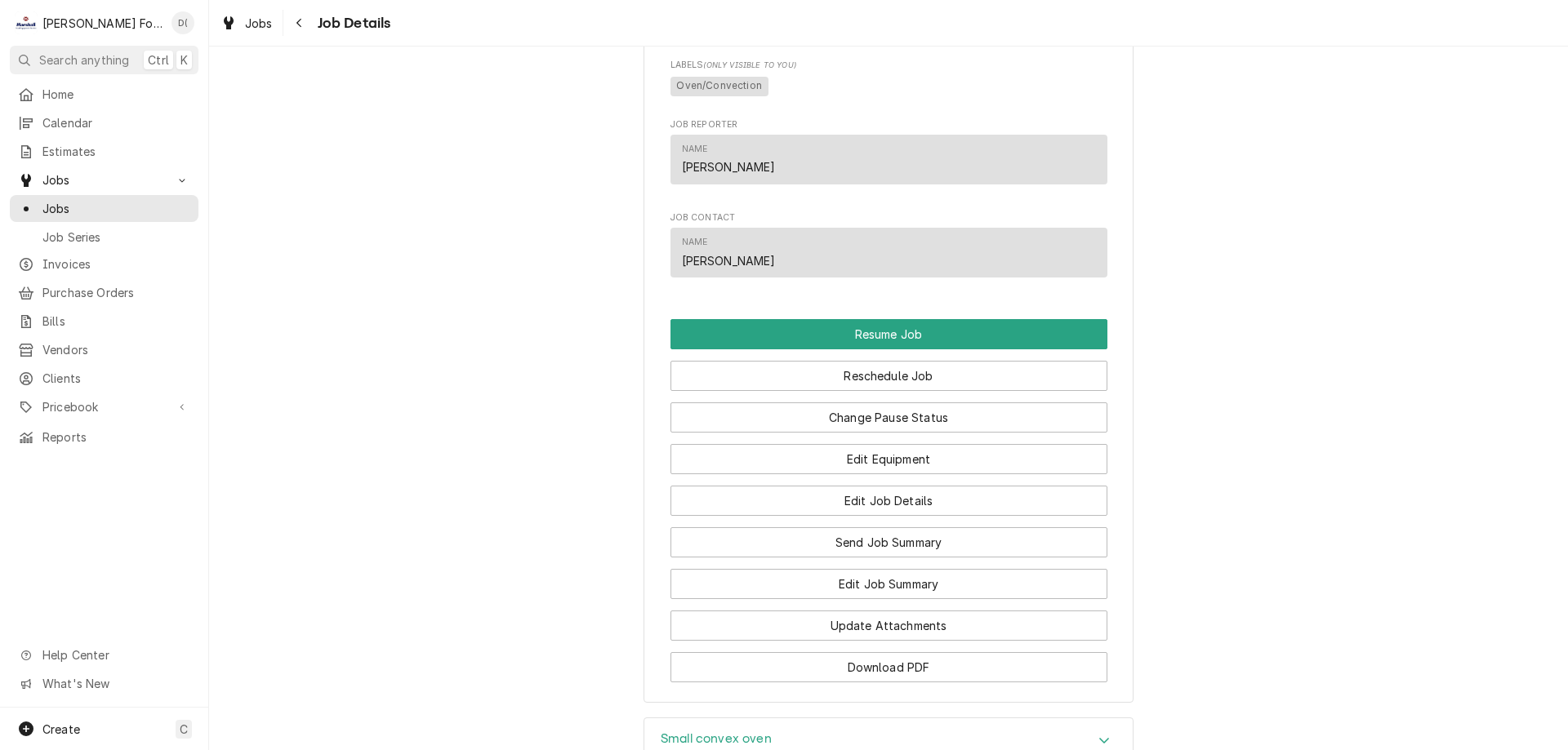
scroll to position [1388, 0]
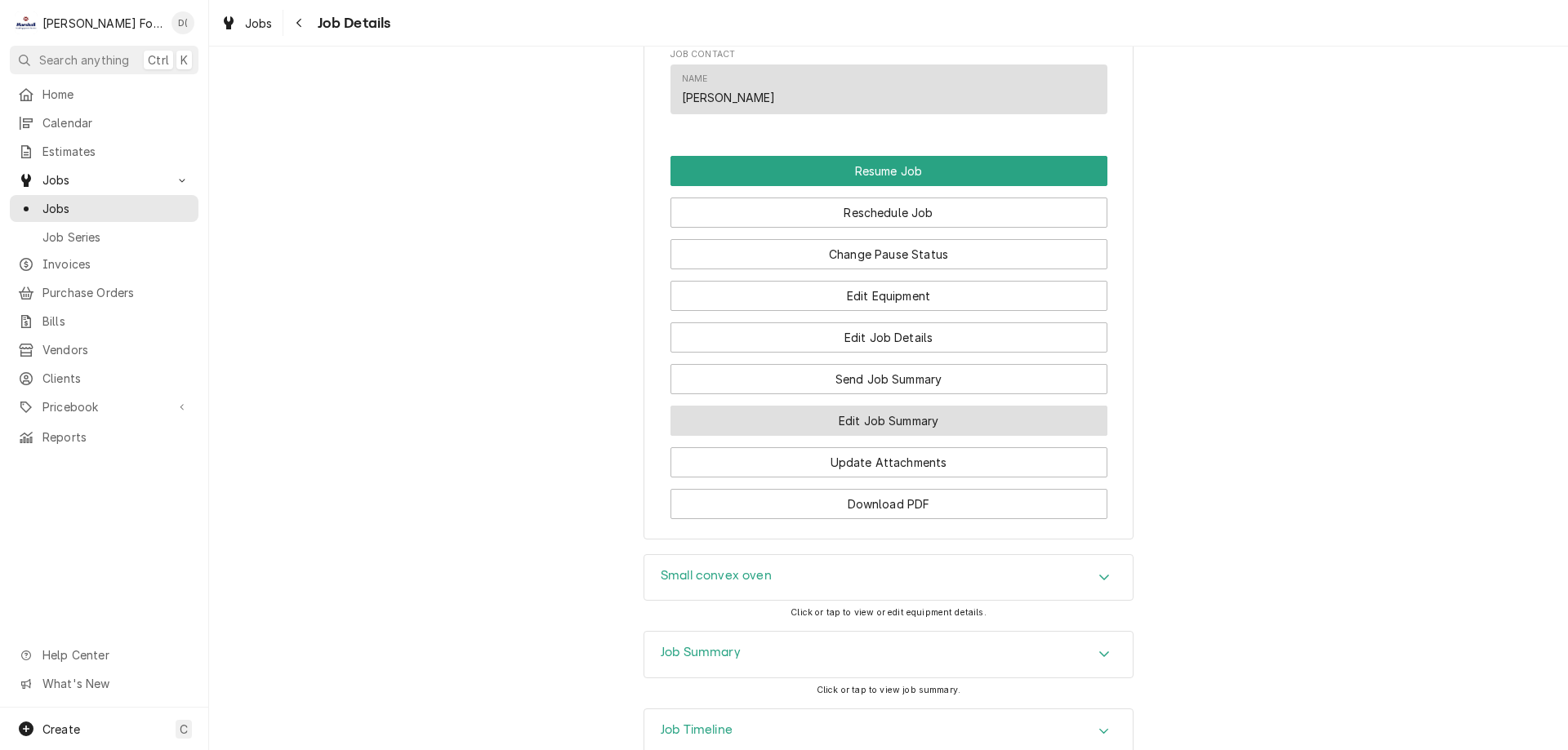
click at [836, 430] on button "Edit Job Summary" at bounding box center [889, 421] width 437 height 30
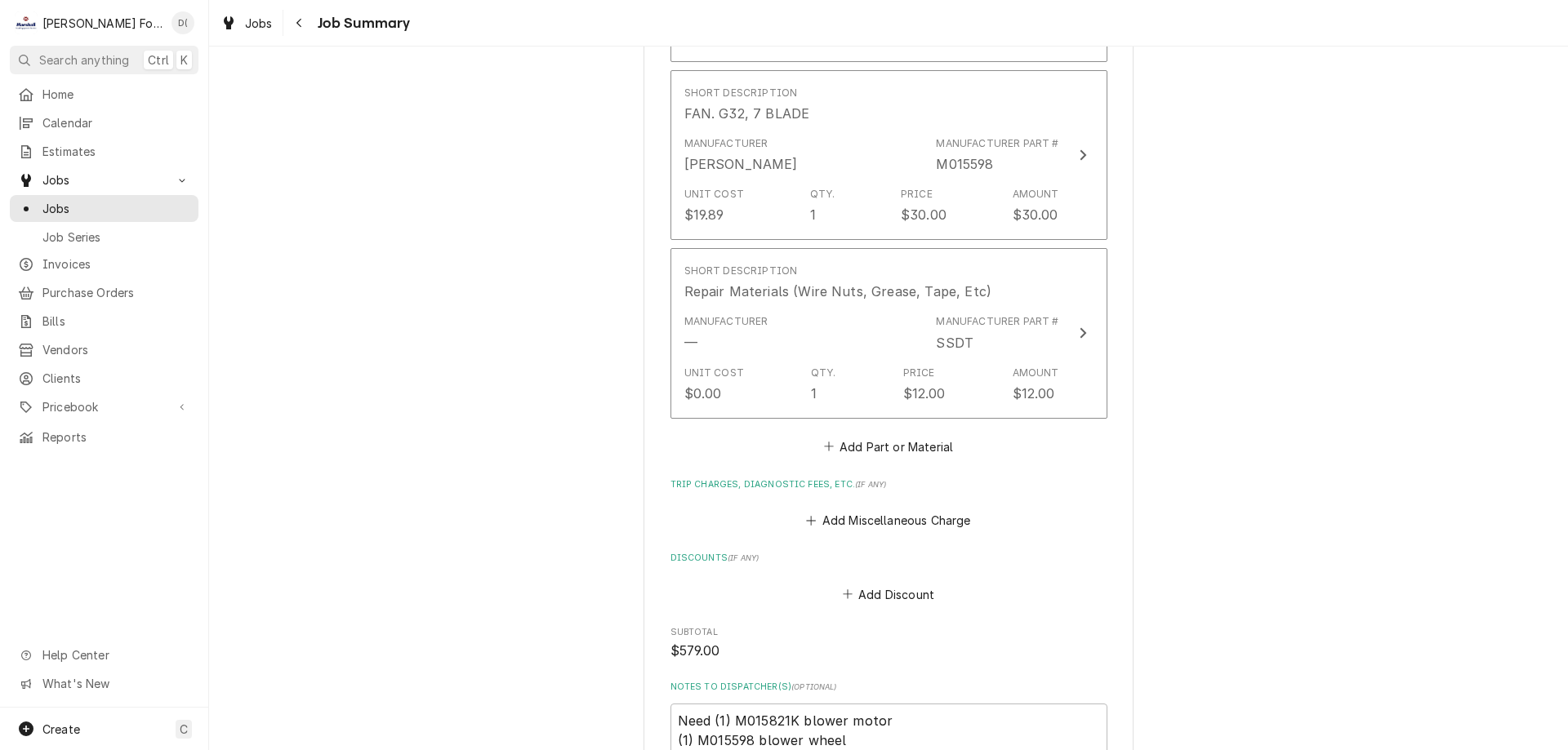
scroll to position [1633, 0]
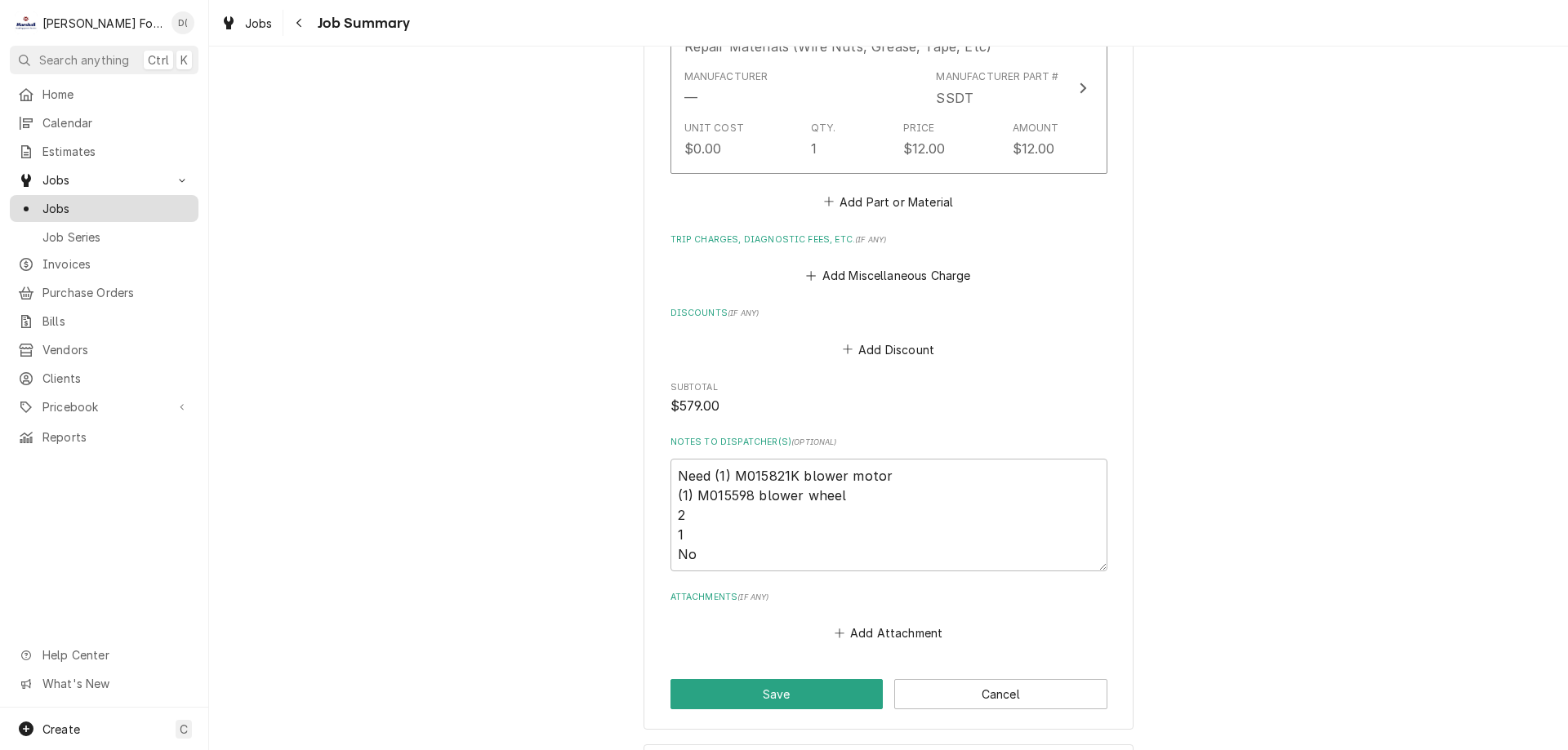
click at [121, 198] on div "Jobs" at bounding box center [104, 208] width 183 height 20
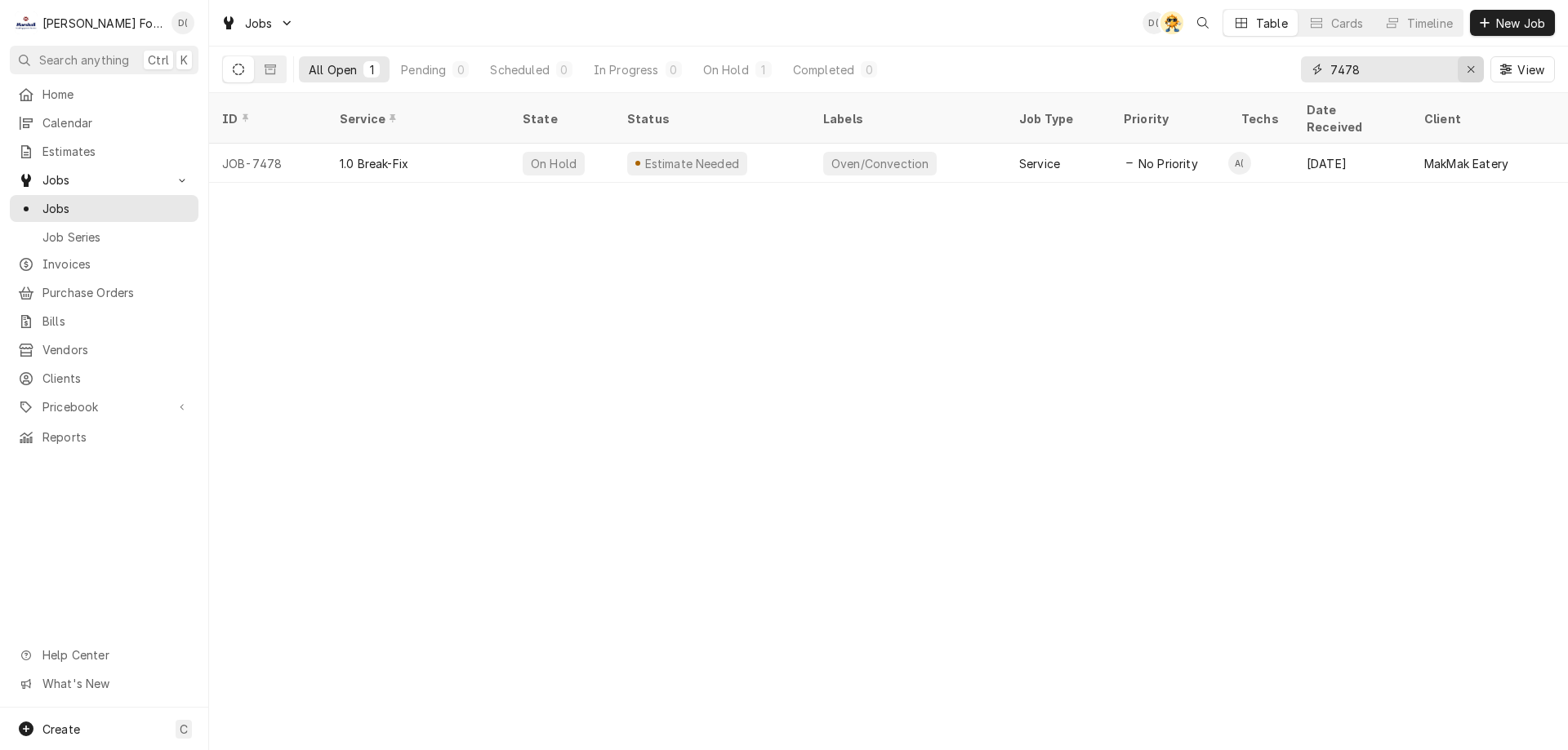
click at [1468, 72] on icon "Erase input" at bounding box center [1471, 69] width 7 height 7
click at [1440, 76] on input "Dynamic Content Wrapper" at bounding box center [1407, 69] width 153 height 26
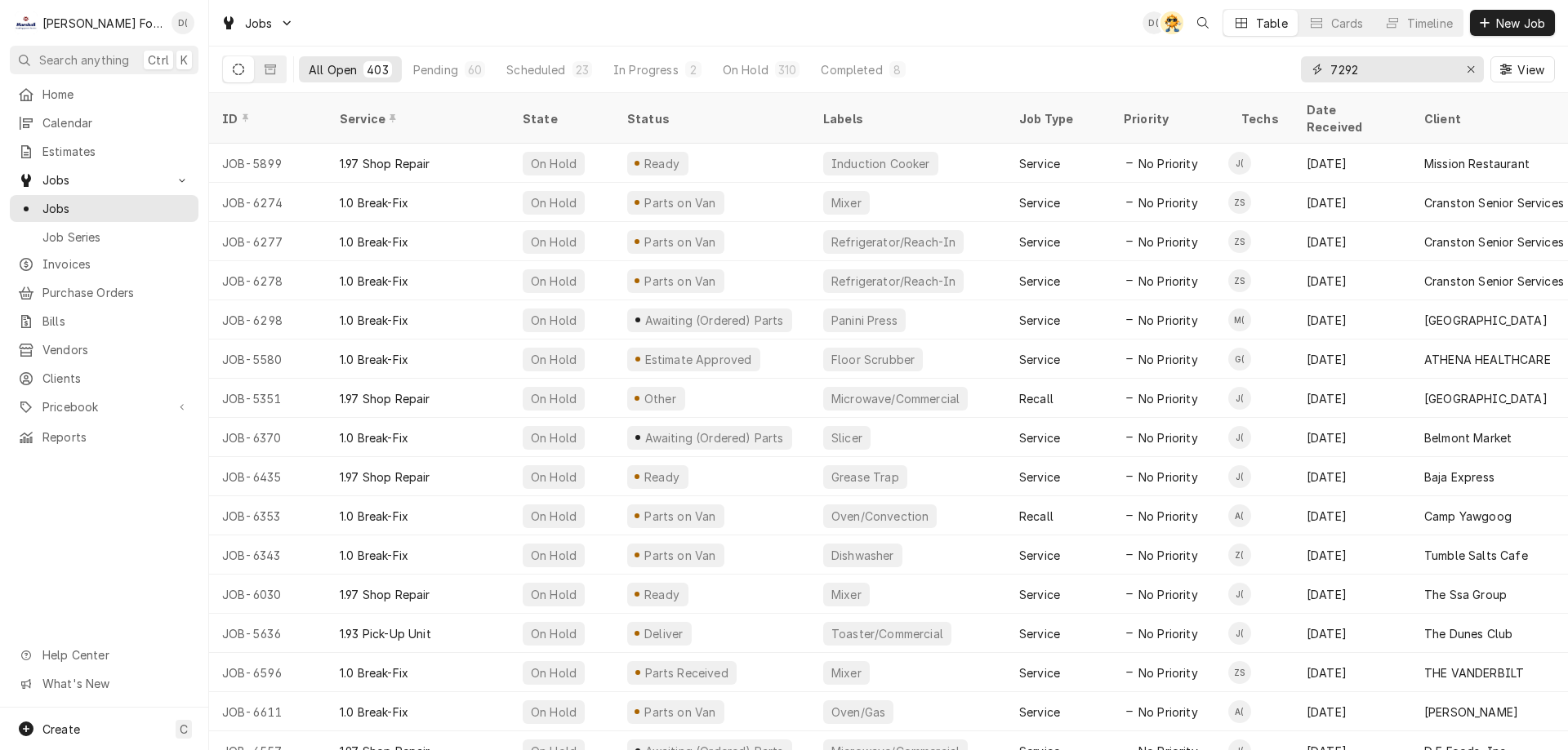
type input "7292"
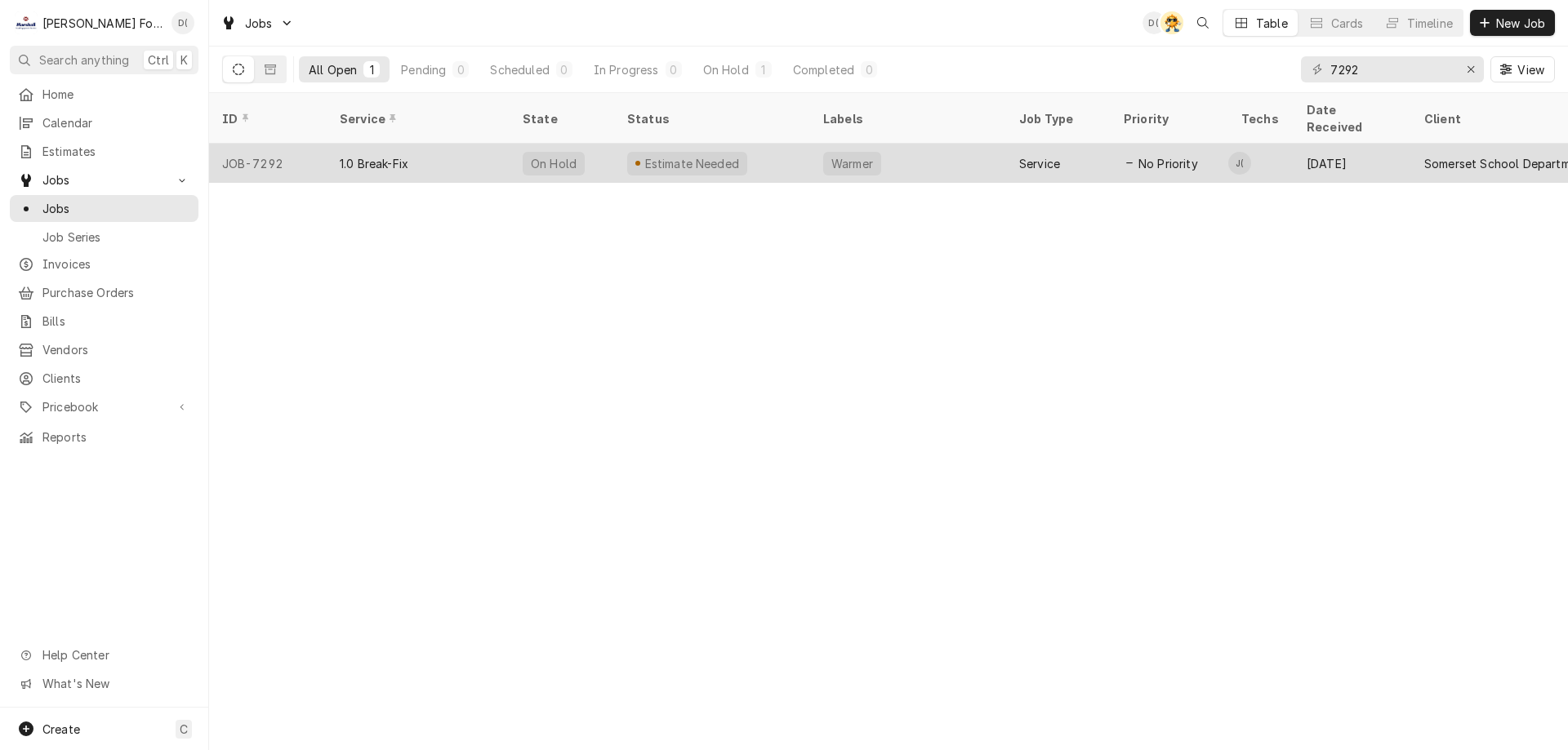
click at [789, 147] on div "Estimate Needed" at bounding box center [712, 162] width 196 height 39
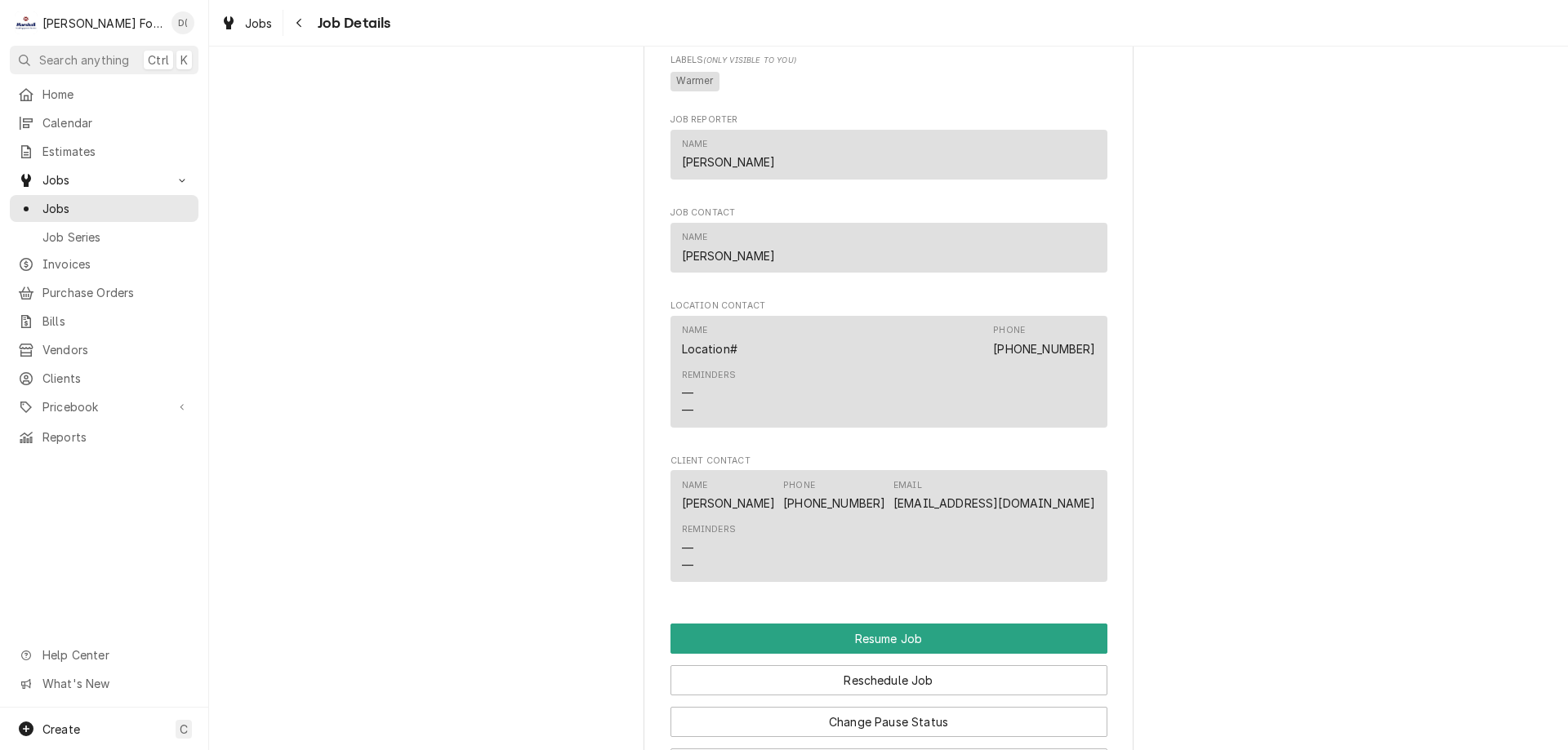
scroll to position [1552, 0]
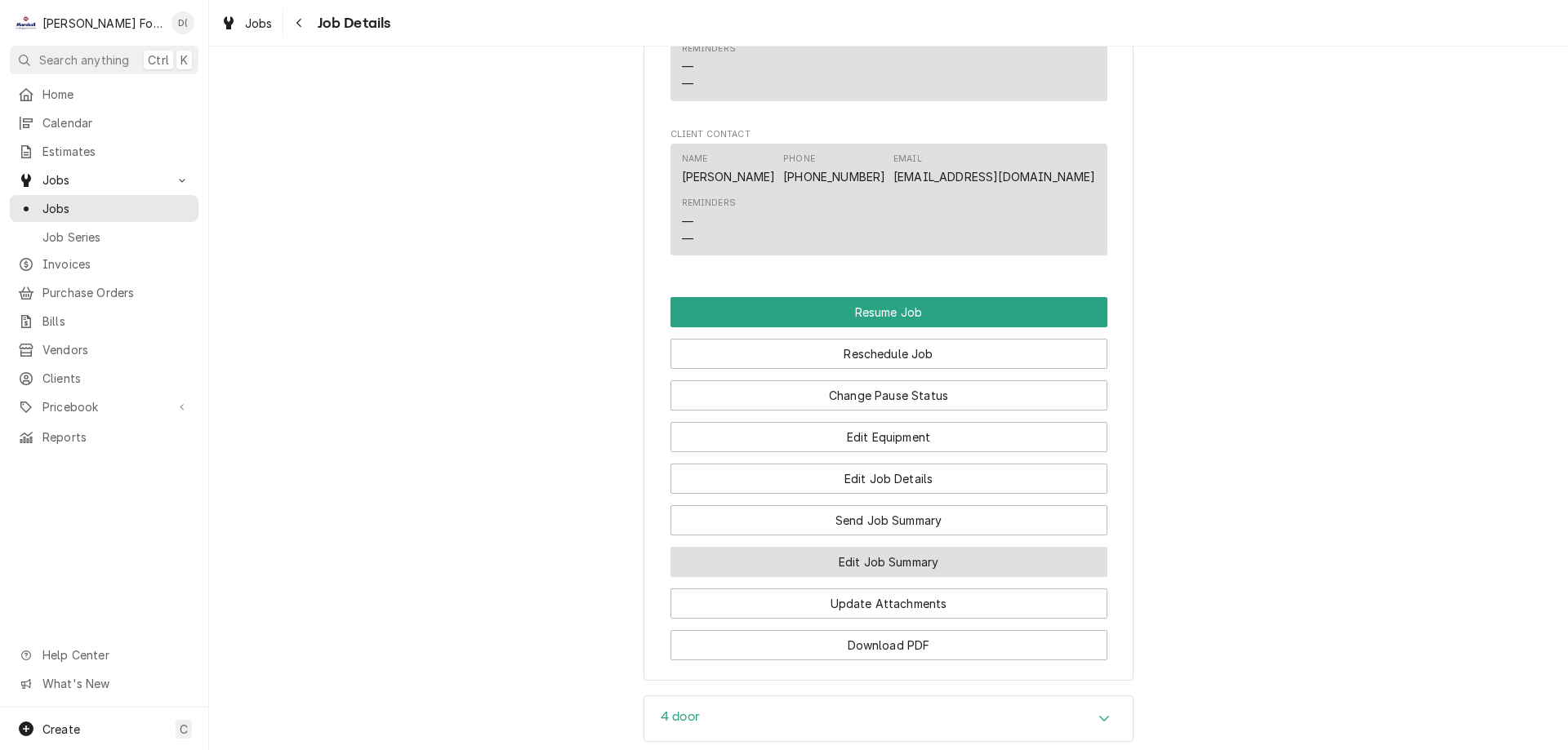
click at [843, 549] on button "Edit Job Summary" at bounding box center [889, 562] width 437 height 30
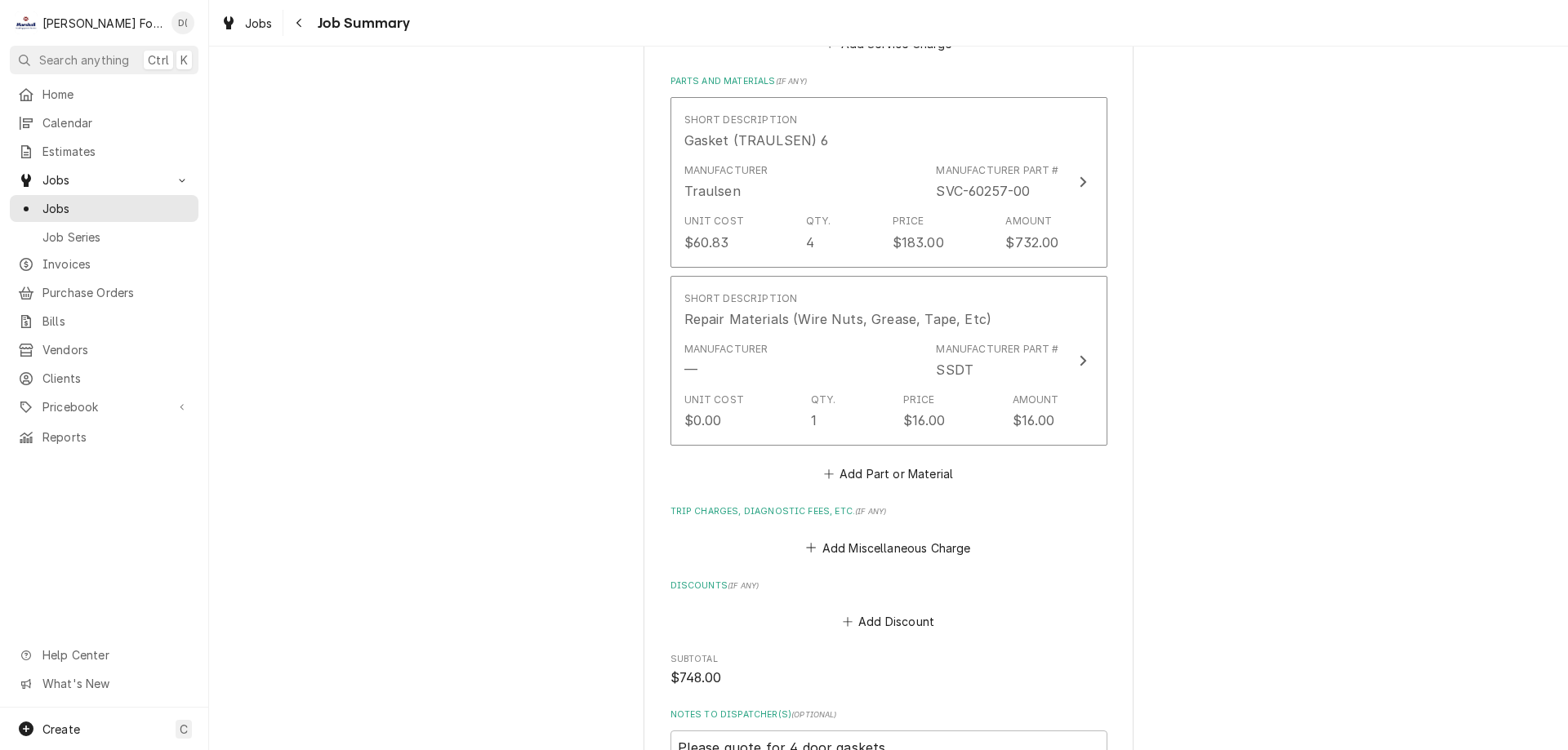
scroll to position [1307, 0]
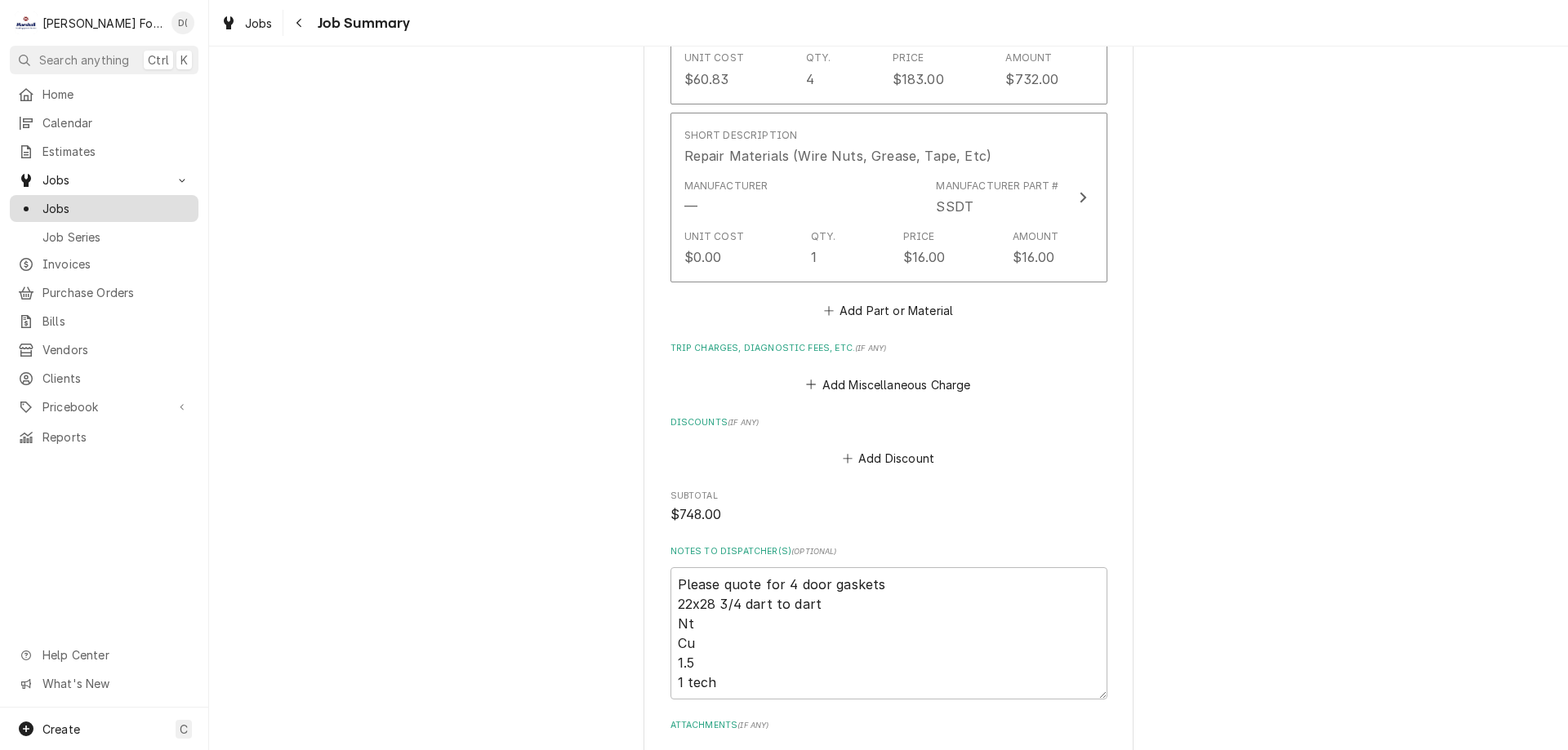
click at [103, 205] on span "Jobs" at bounding box center [116, 208] width 148 height 18
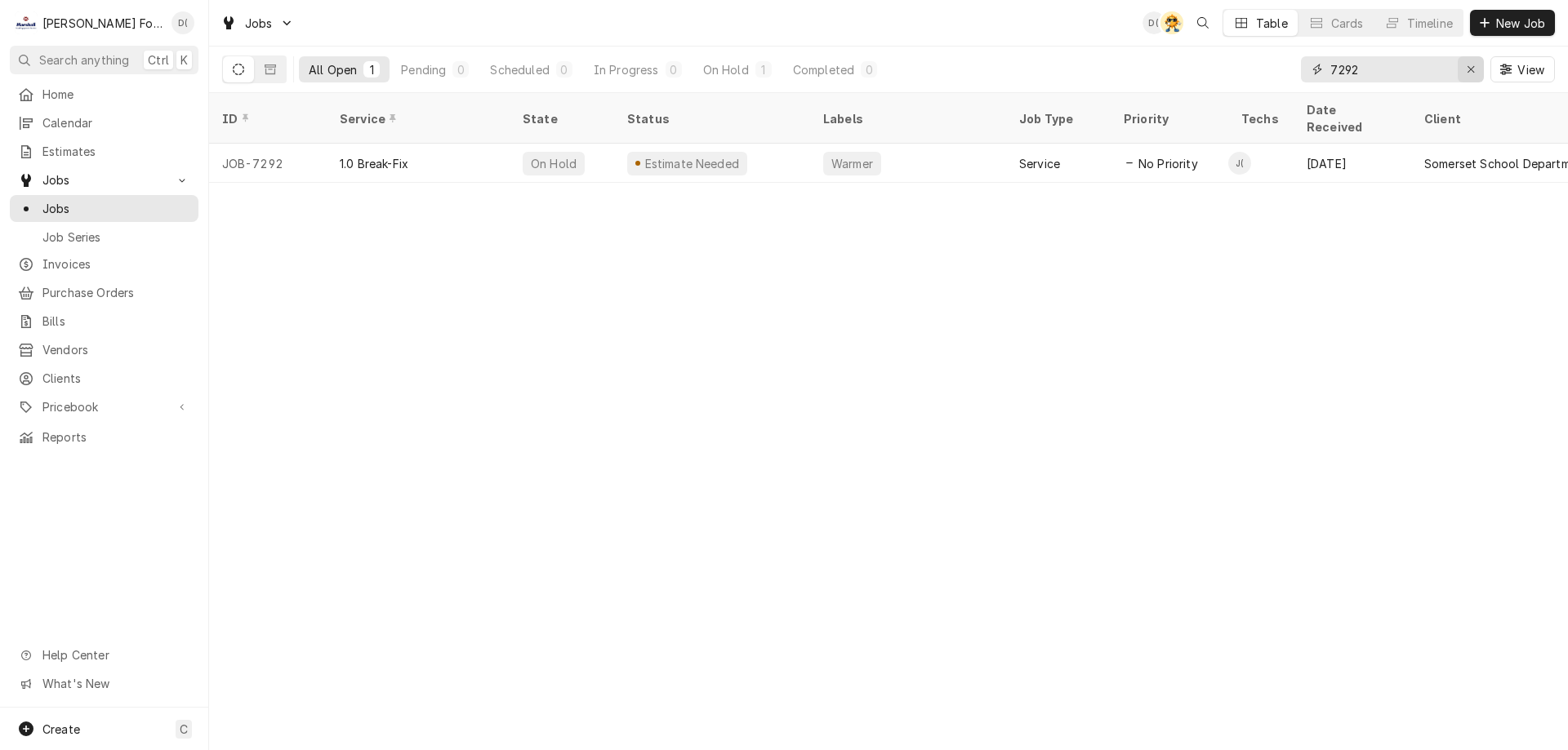
click at [1464, 68] on div "Erase input" at bounding box center [1471, 69] width 17 height 17
click at [1414, 70] on input "Dynamic Content Wrapper" at bounding box center [1407, 69] width 153 height 26
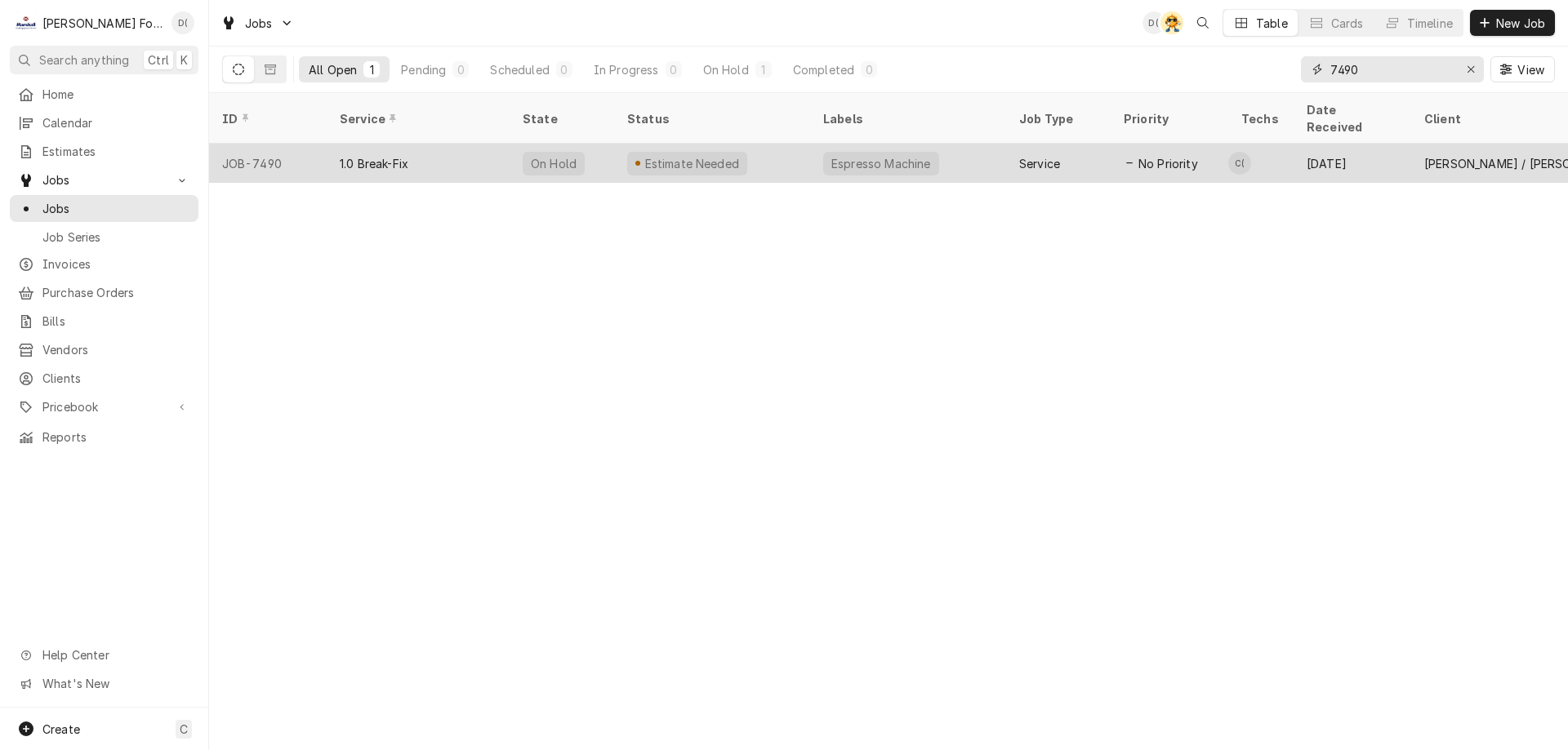
type input "7490"
click at [762, 143] on div "Estimate Needed" at bounding box center [712, 162] width 196 height 39
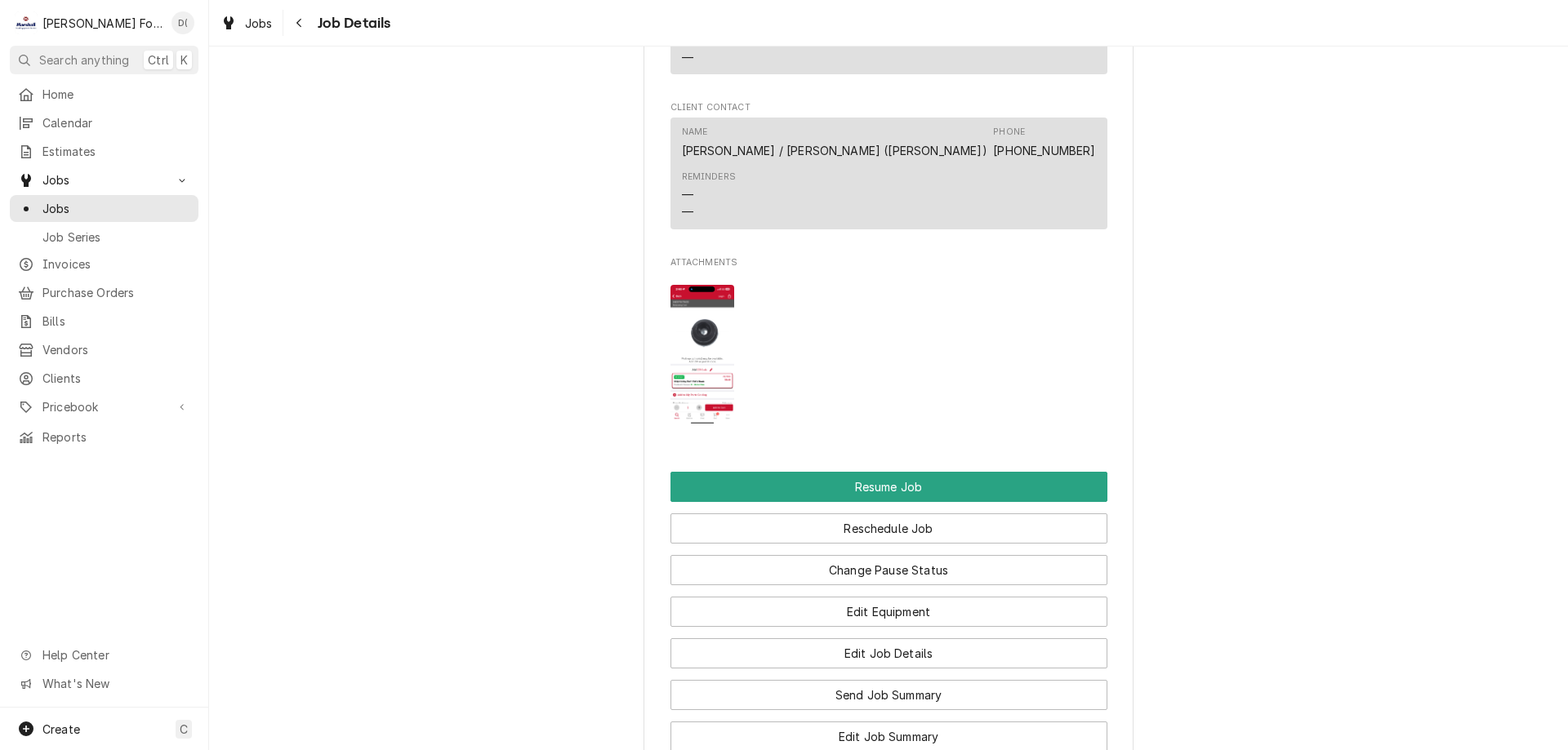
scroll to position [1797, 0]
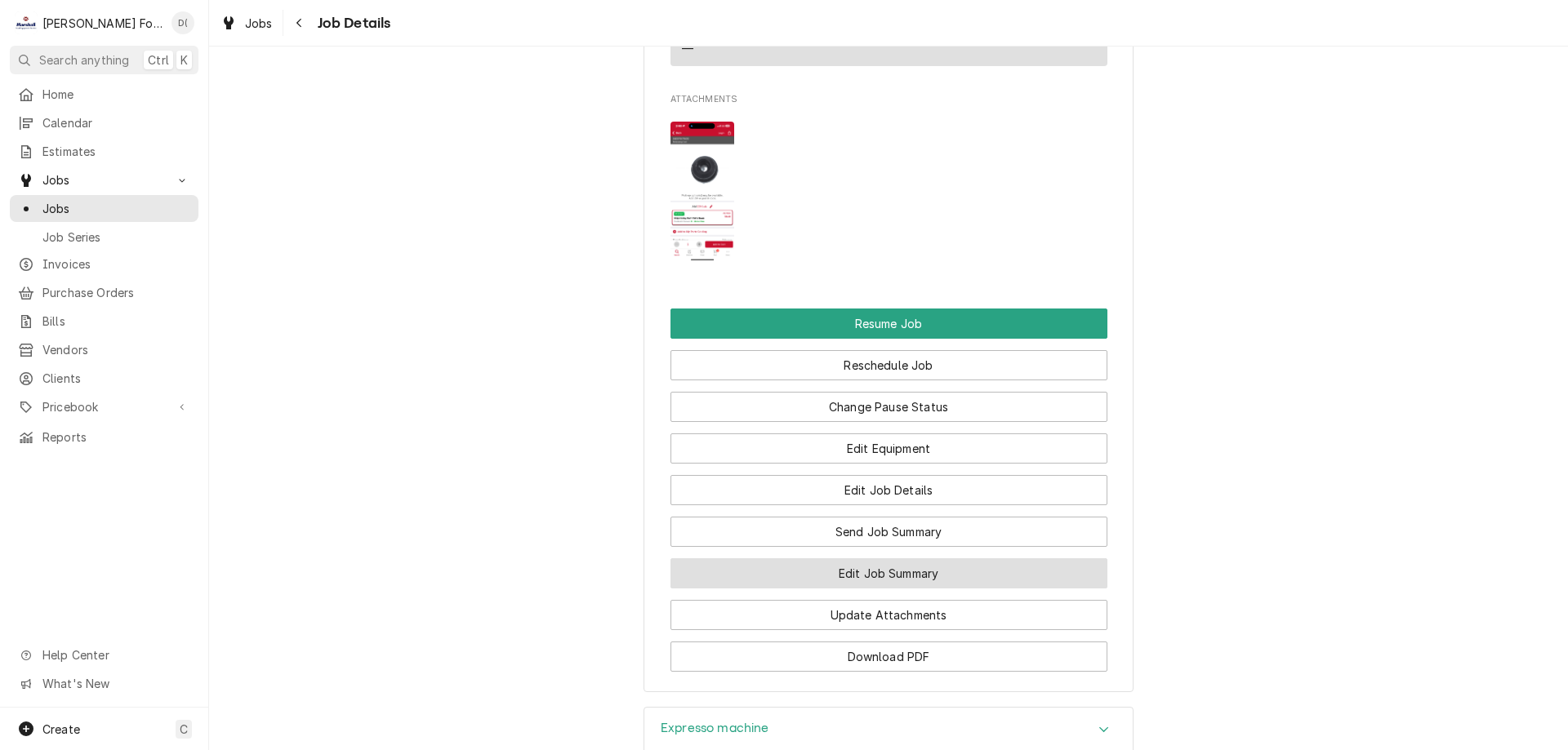
click at [847, 579] on button "Edit Job Summary" at bounding box center [889, 573] width 437 height 30
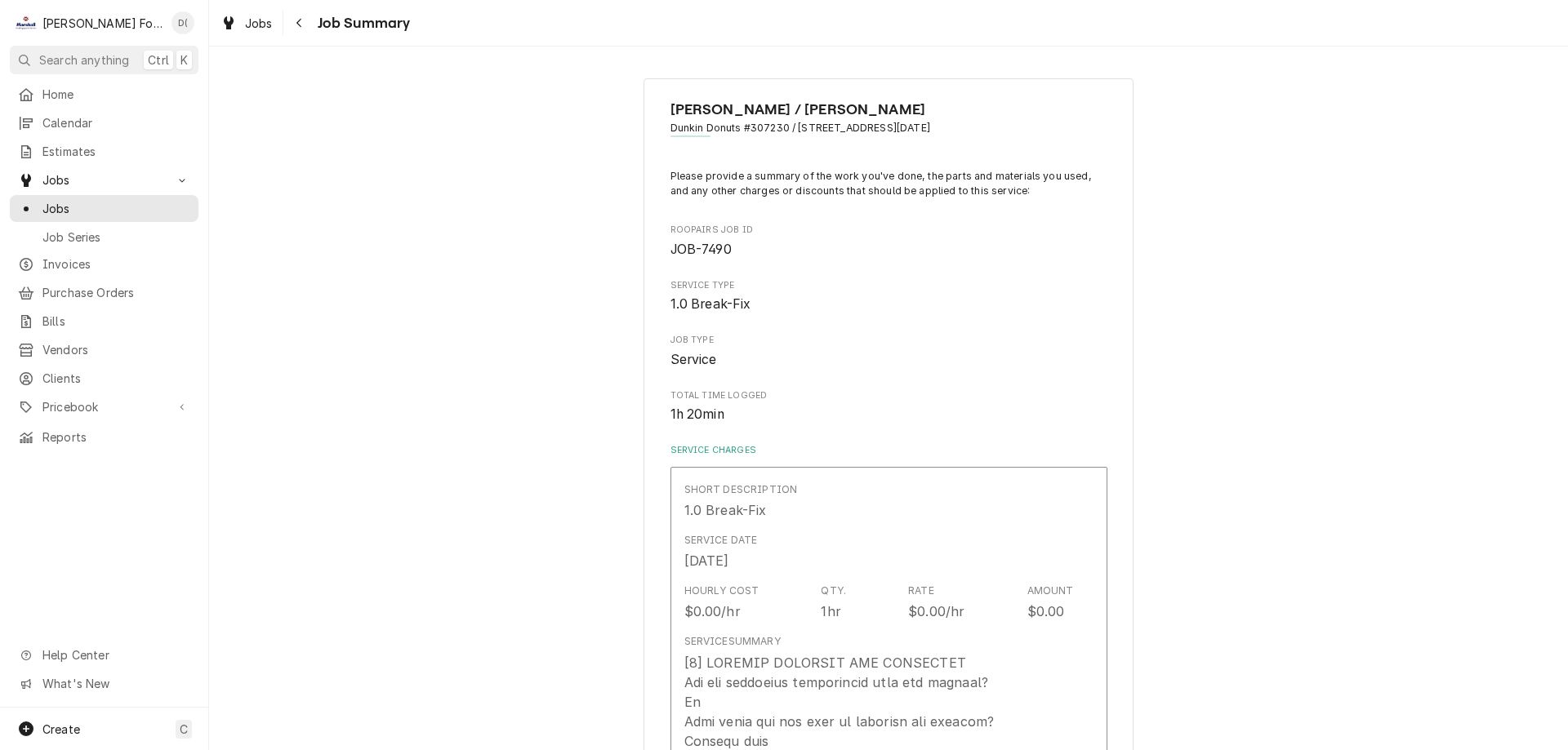
type textarea "x"
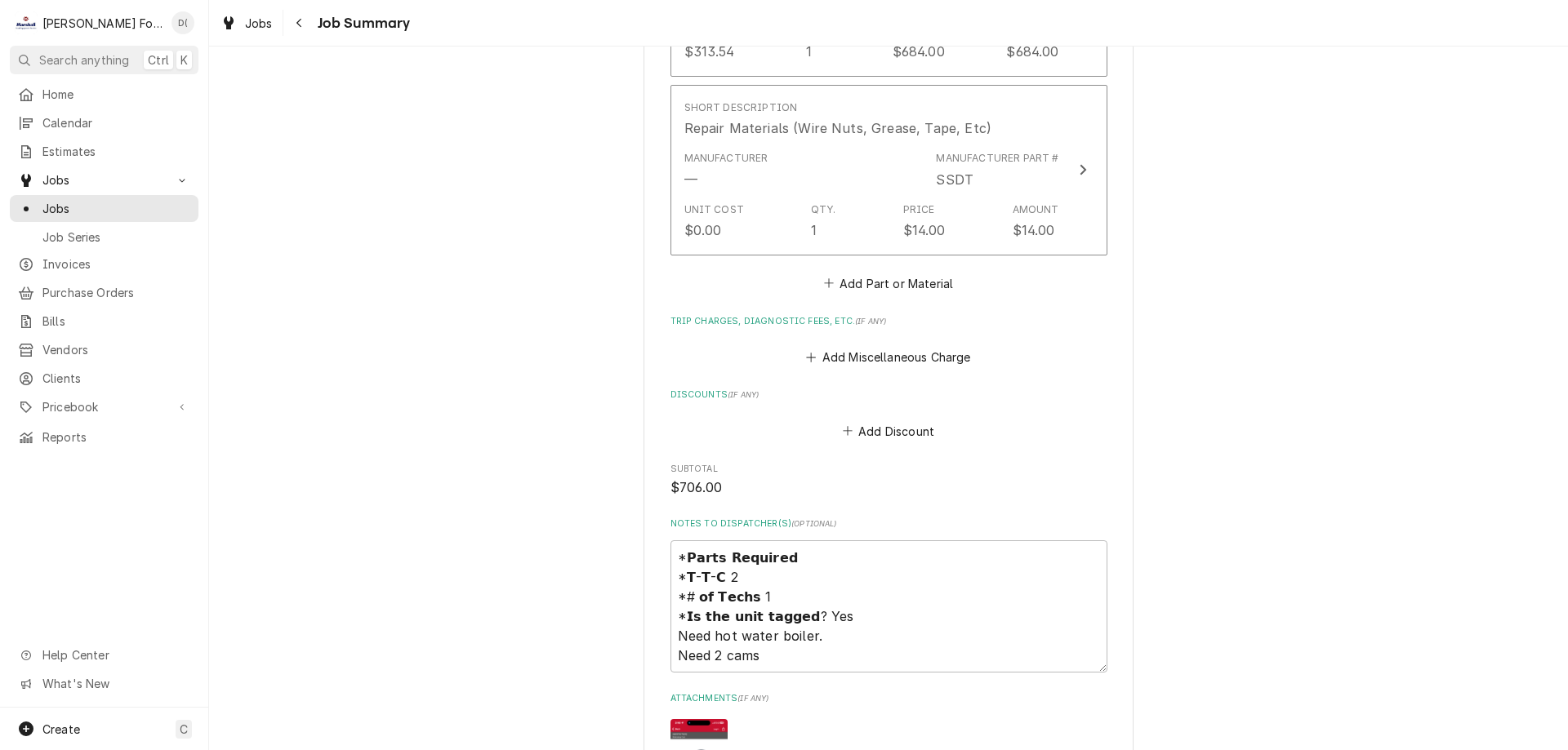
scroll to position [1715, 0]
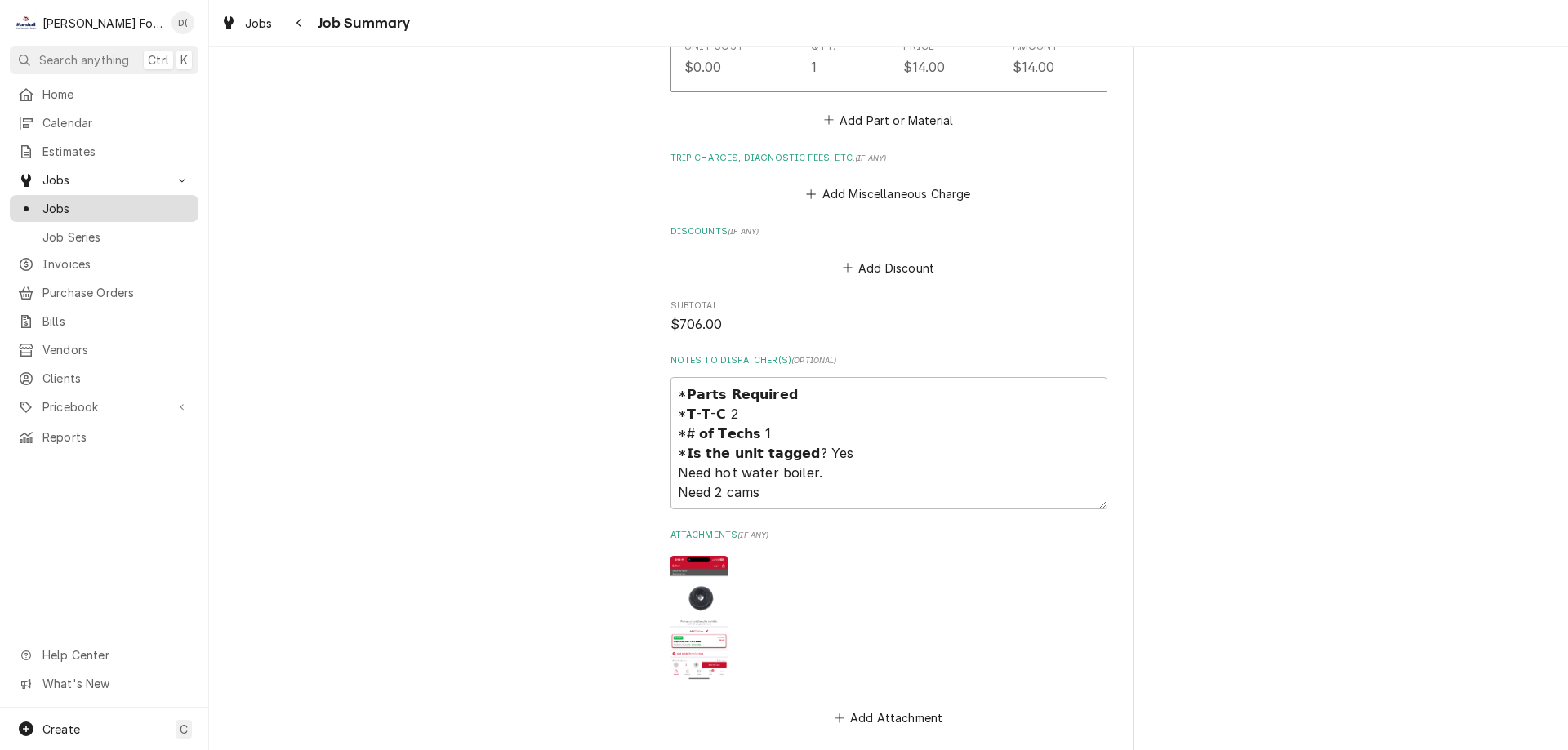
click at [117, 208] on span "Jobs" at bounding box center [116, 208] width 148 height 18
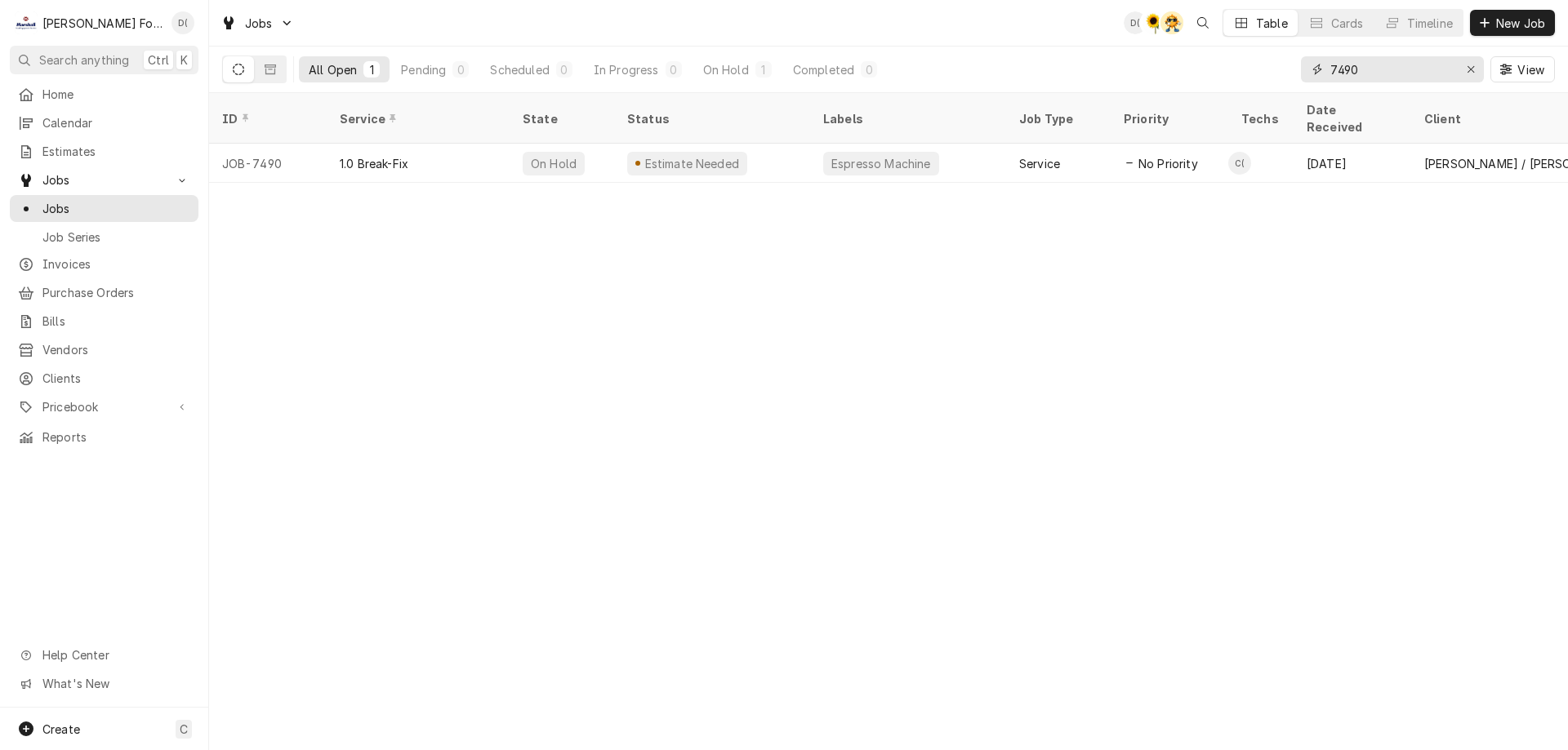
click at [1362, 77] on input "7490" at bounding box center [1391, 69] width 123 height 26
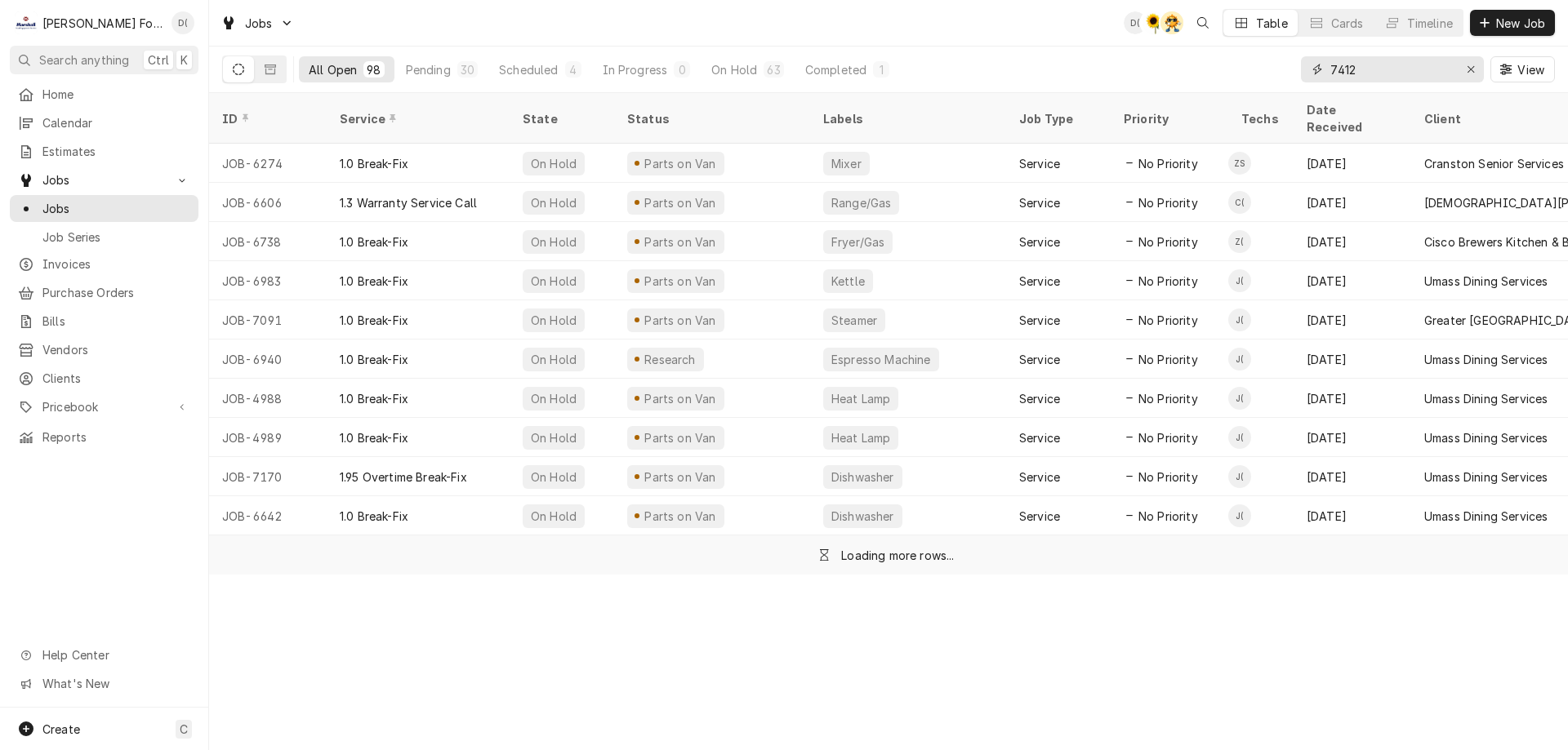
type input "7412"
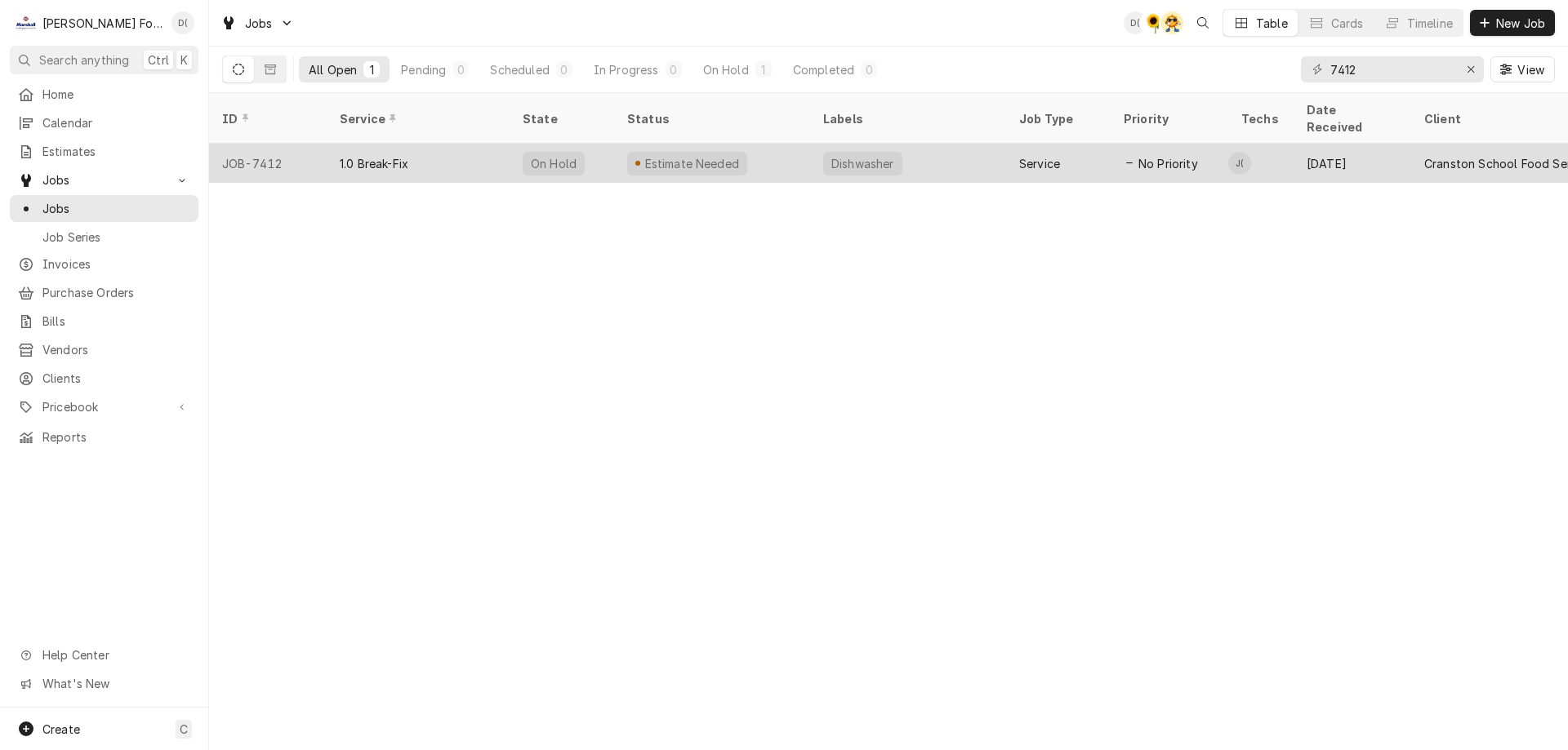
click at [778, 145] on div "Estimate Needed" at bounding box center [712, 162] width 196 height 39
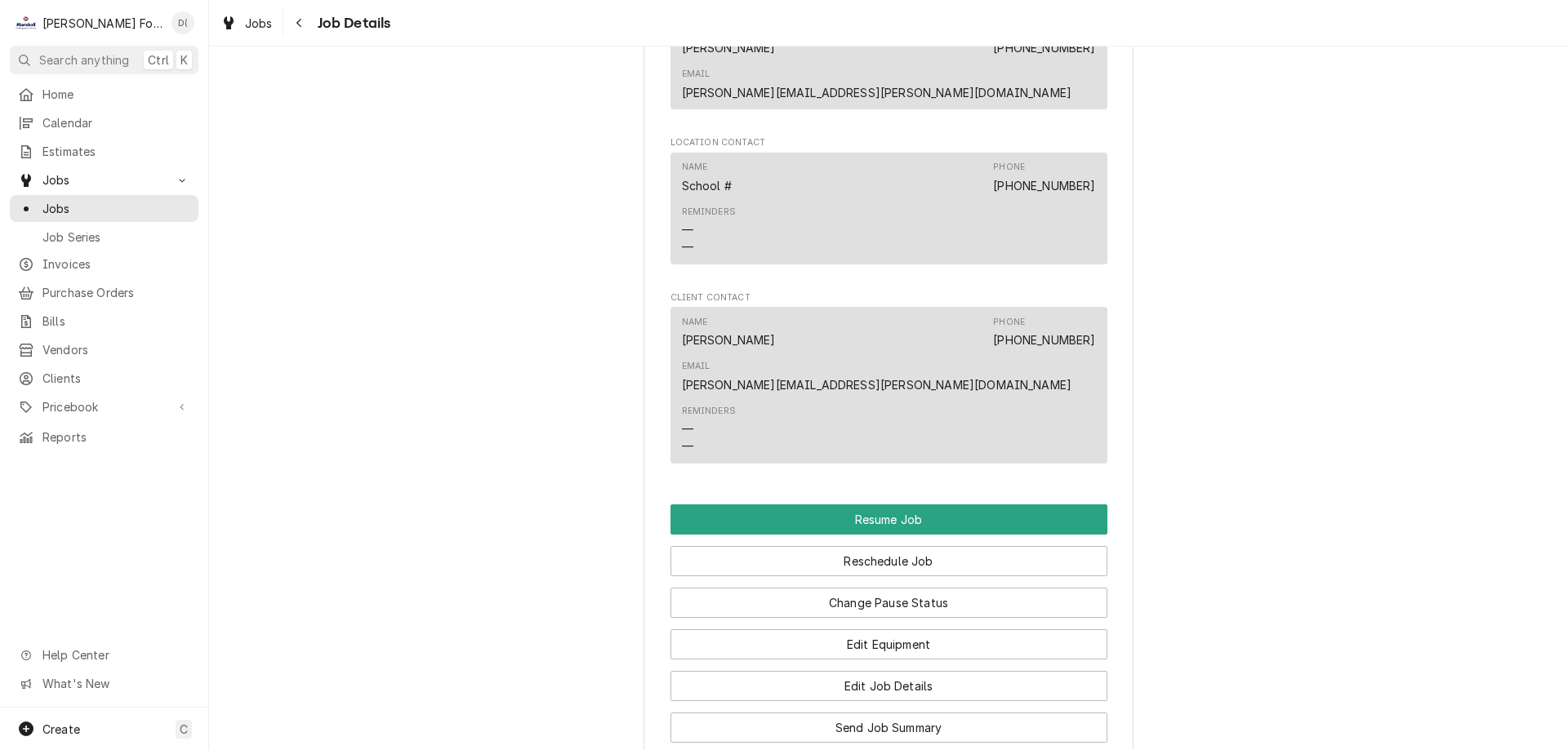
scroll to position [1715, 0]
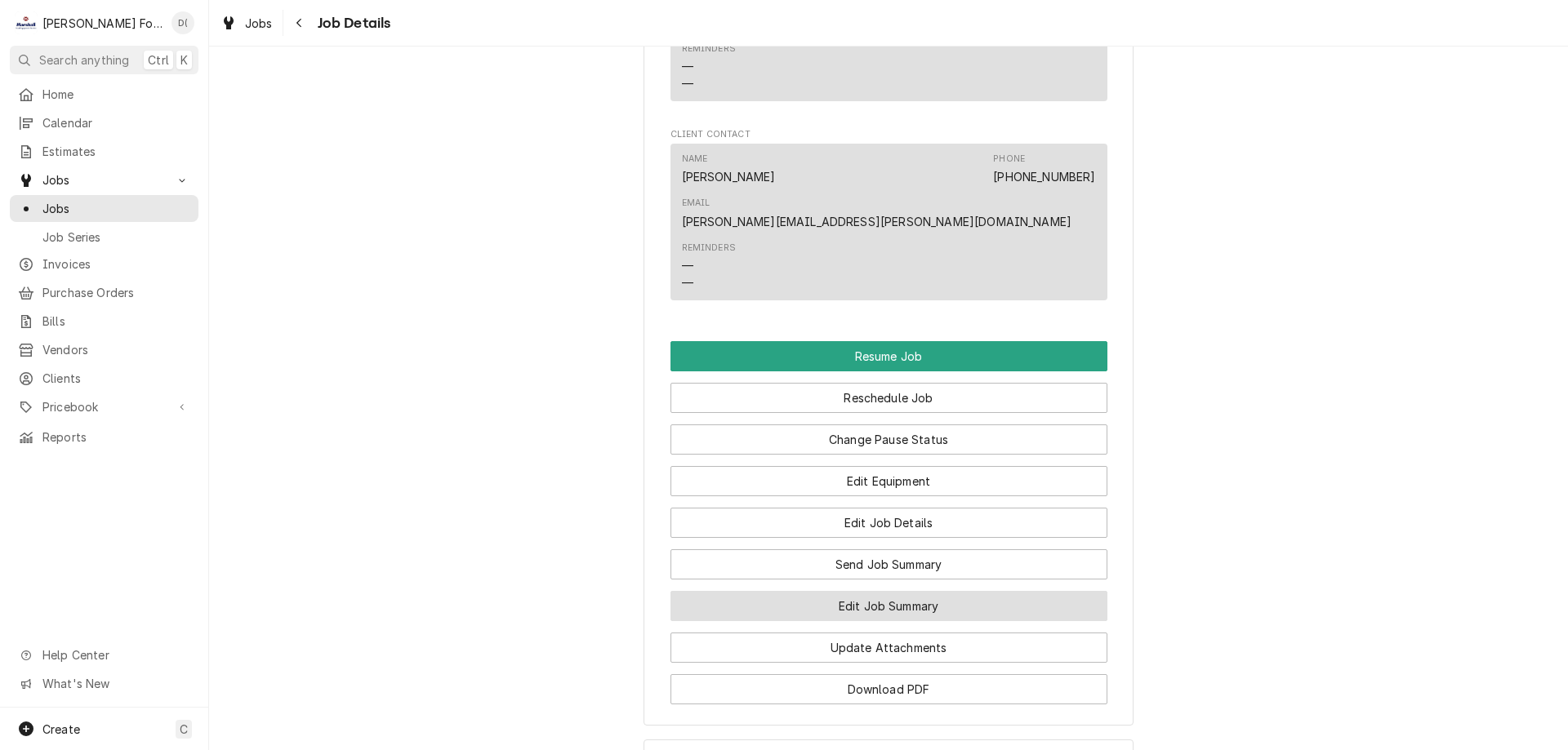
click at [875, 591] on button "Edit Job Summary" at bounding box center [889, 606] width 437 height 30
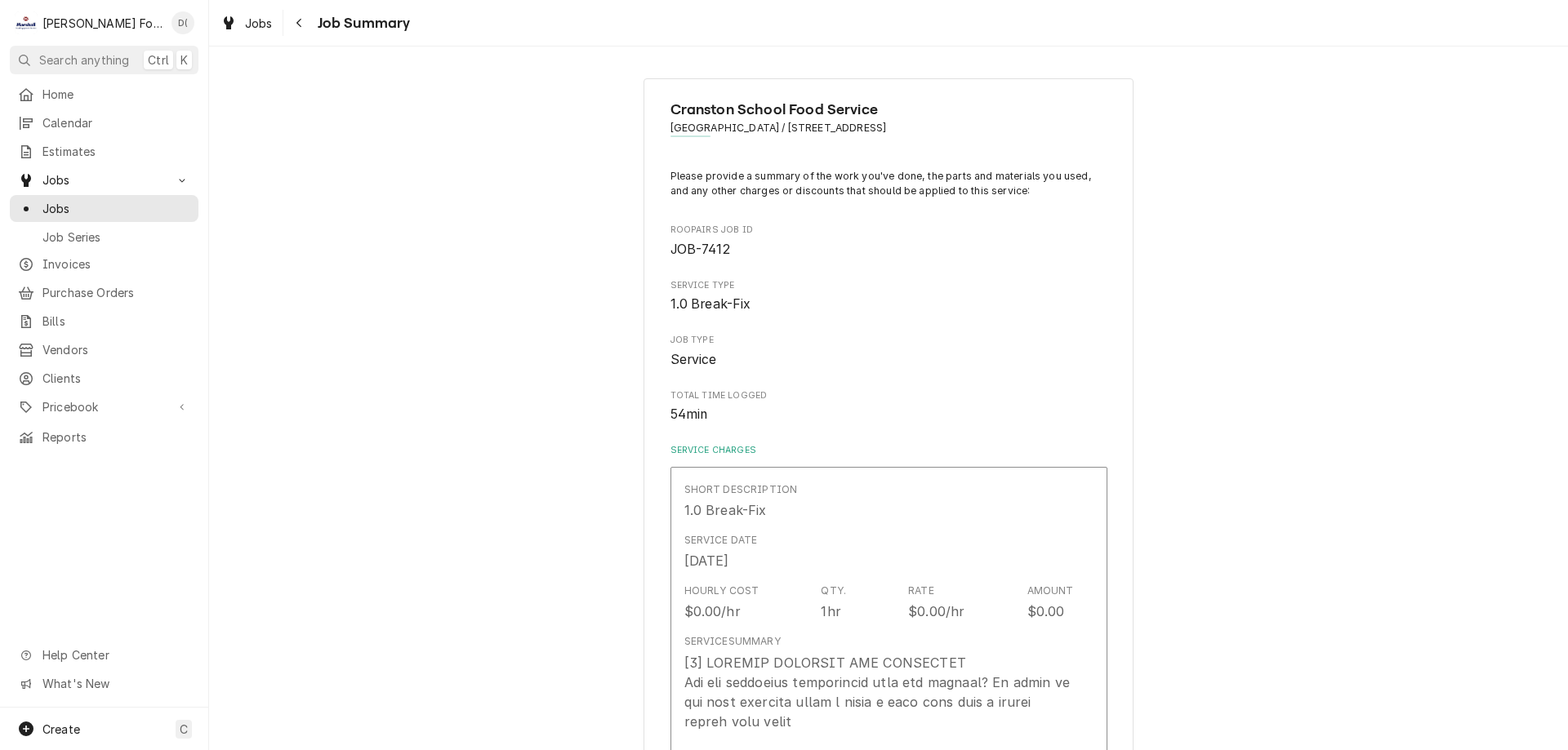
type textarea "x"
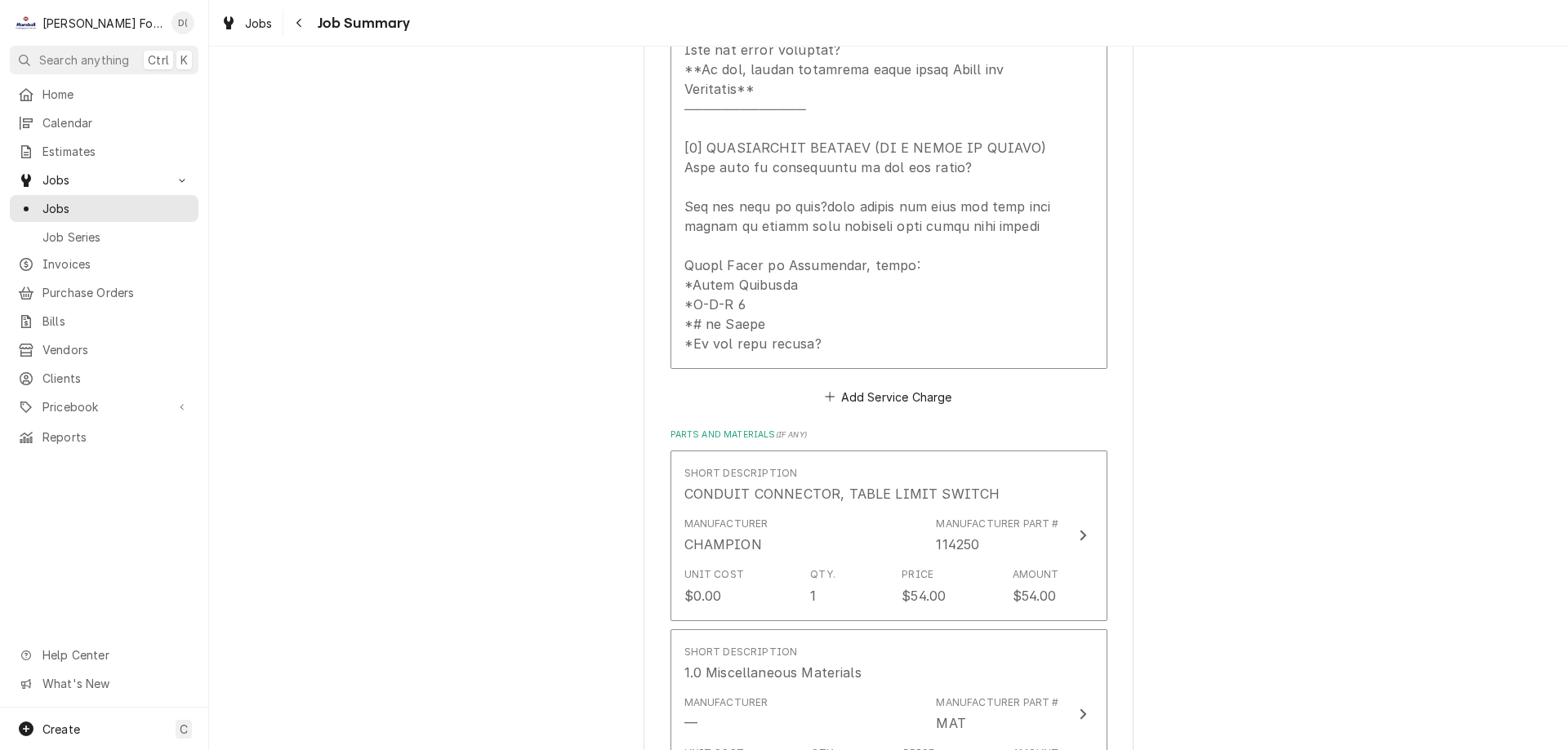
scroll to position [502, 0]
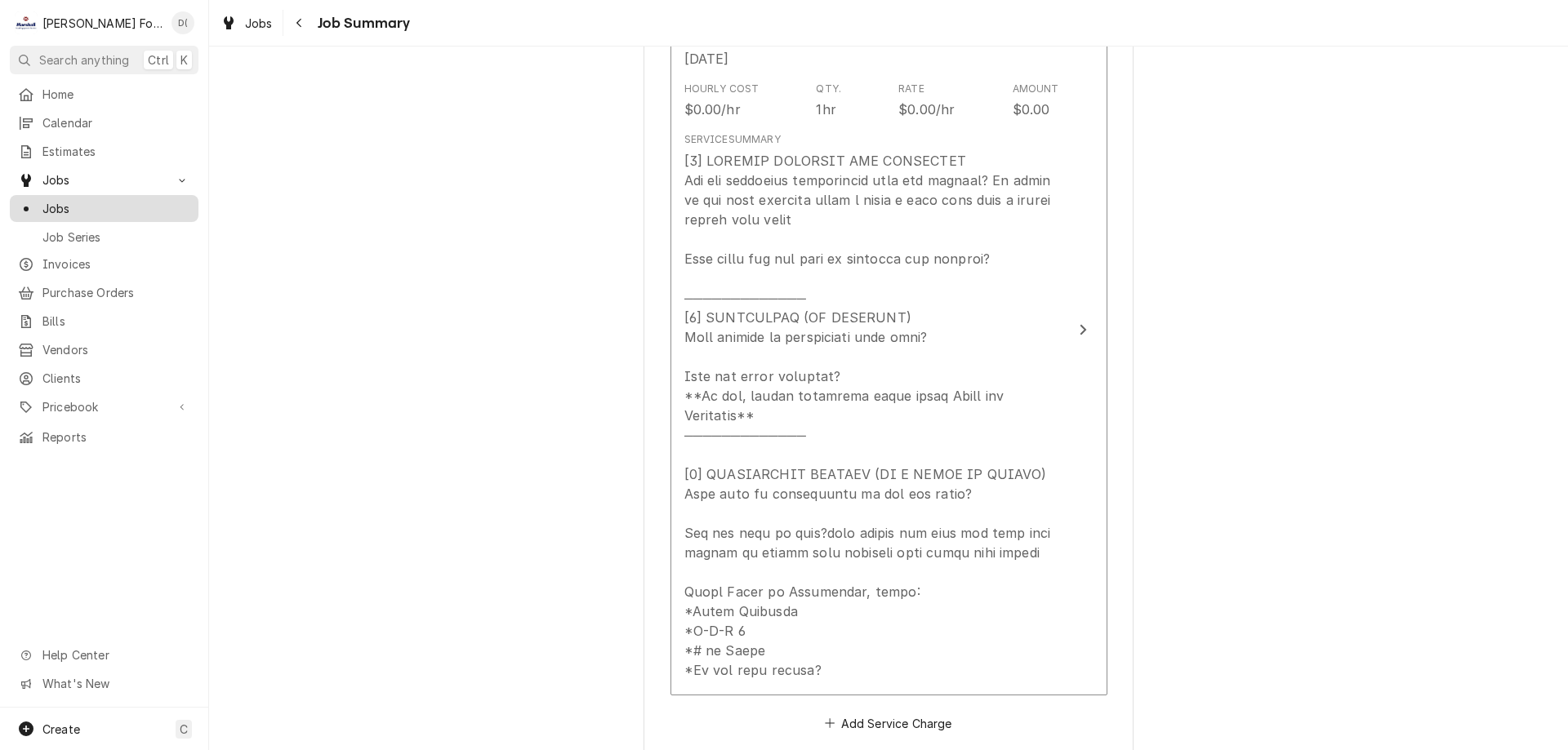
click at [140, 203] on span "Jobs" at bounding box center [116, 208] width 148 height 18
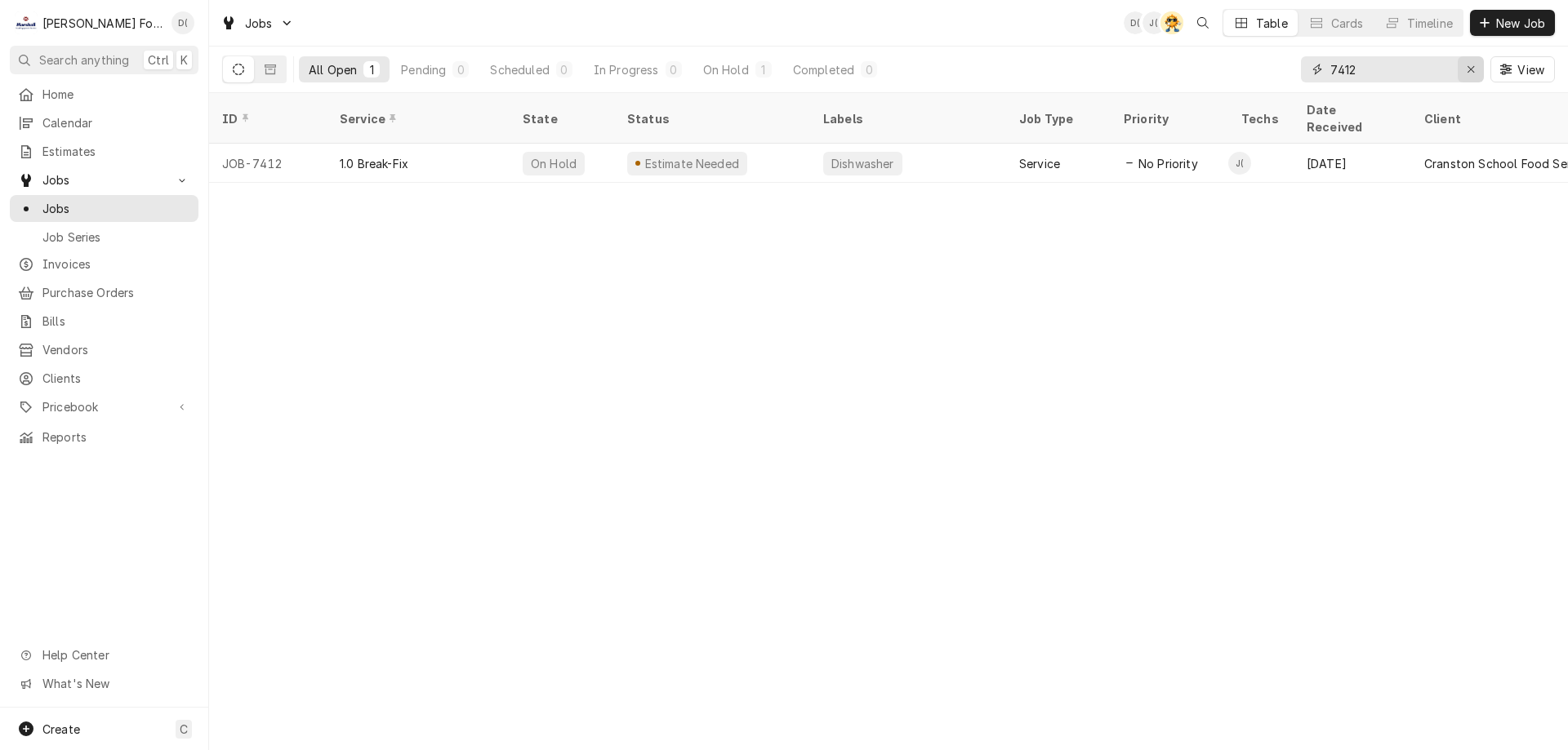
click at [1472, 68] on icon "Erase input" at bounding box center [1471, 69] width 7 height 7
click at [1448, 67] on input "Dynamic Content Wrapper" at bounding box center [1407, 69] width 153 height 26
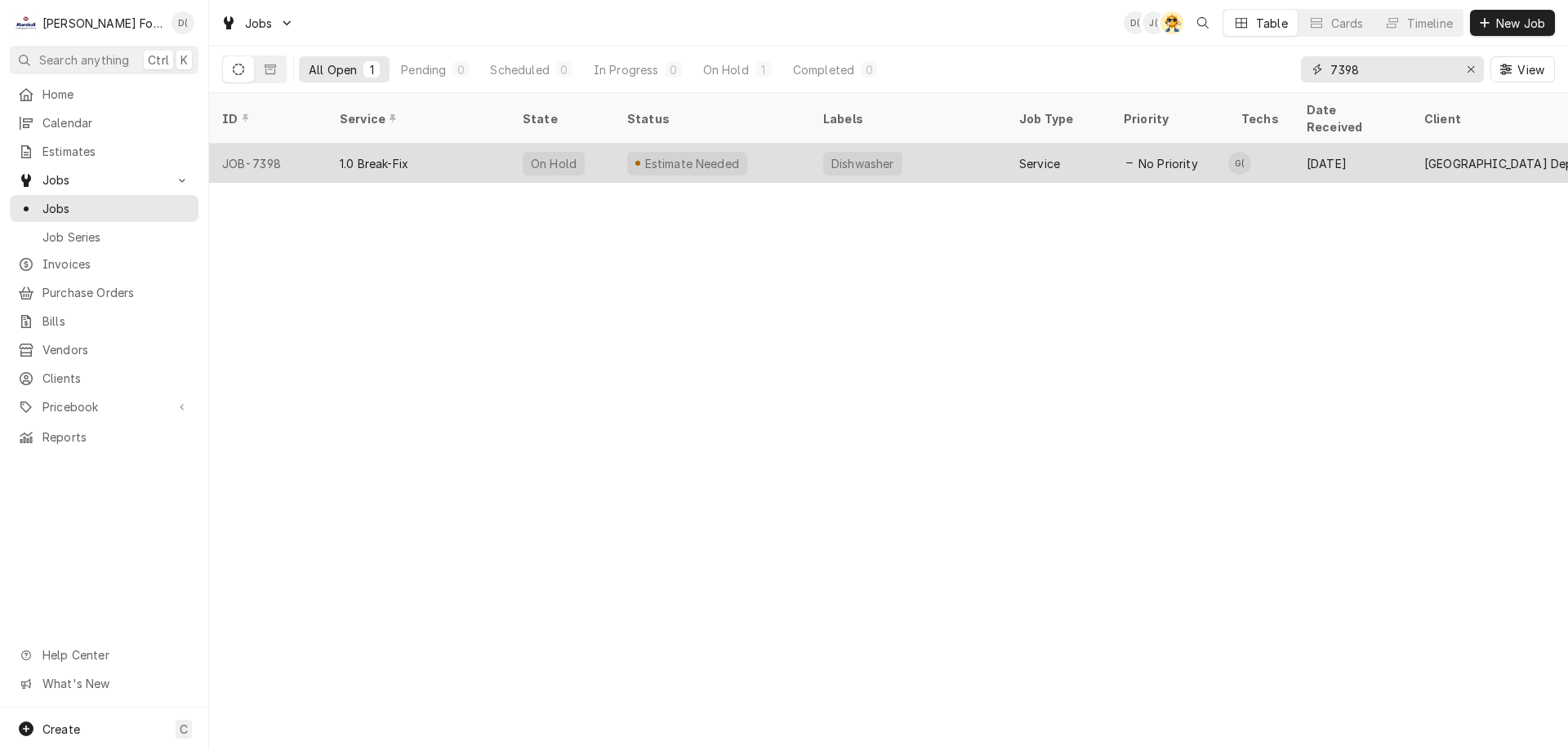
type input "7398"
click at [749, 143] on div "Estimate Needed" at bounding box center [712, 162] width 196 height 39
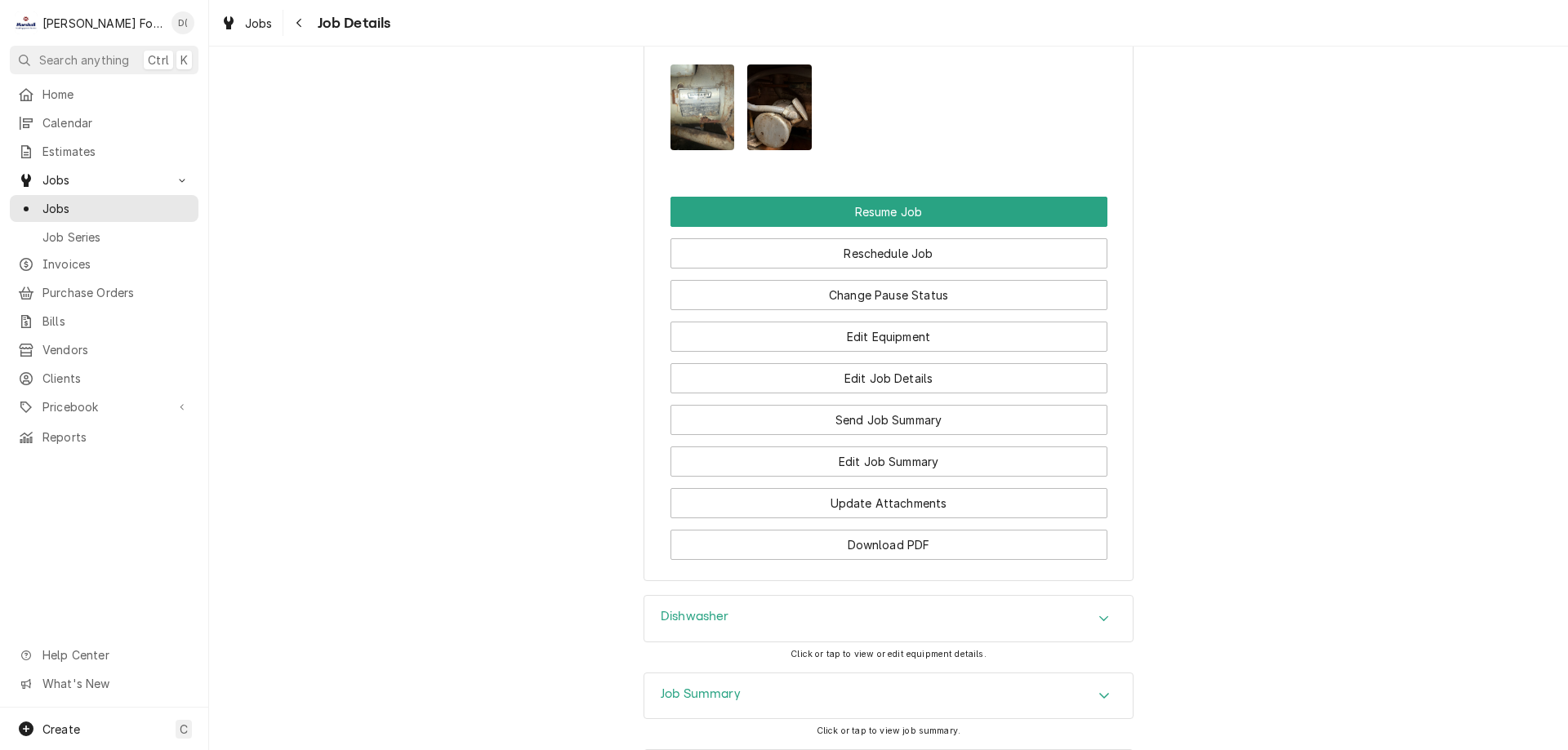
scroll to position [2051, 0]
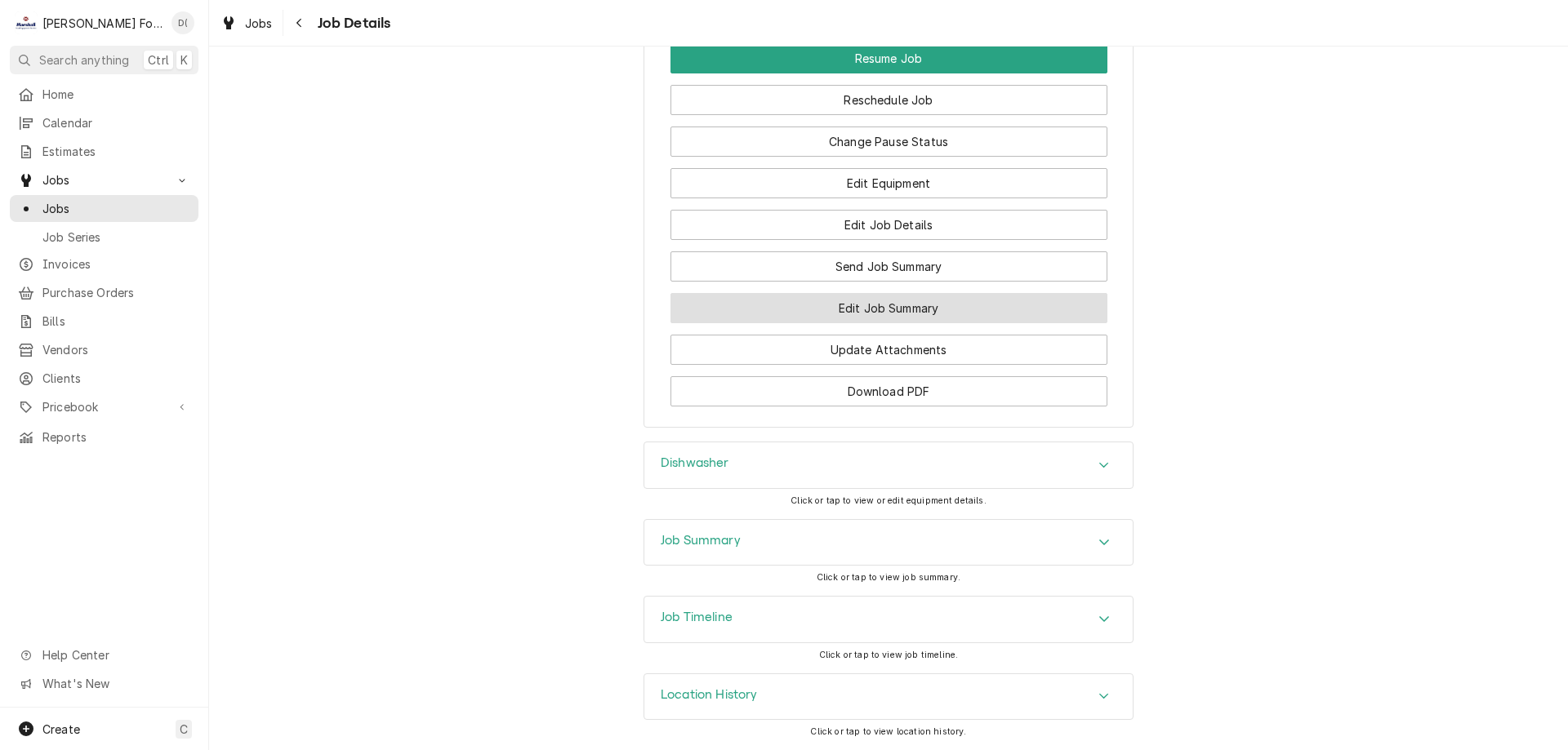
click at [848, 312] on button "Edit Job Summary" at bounding box center [889, 308] width 437 height 30
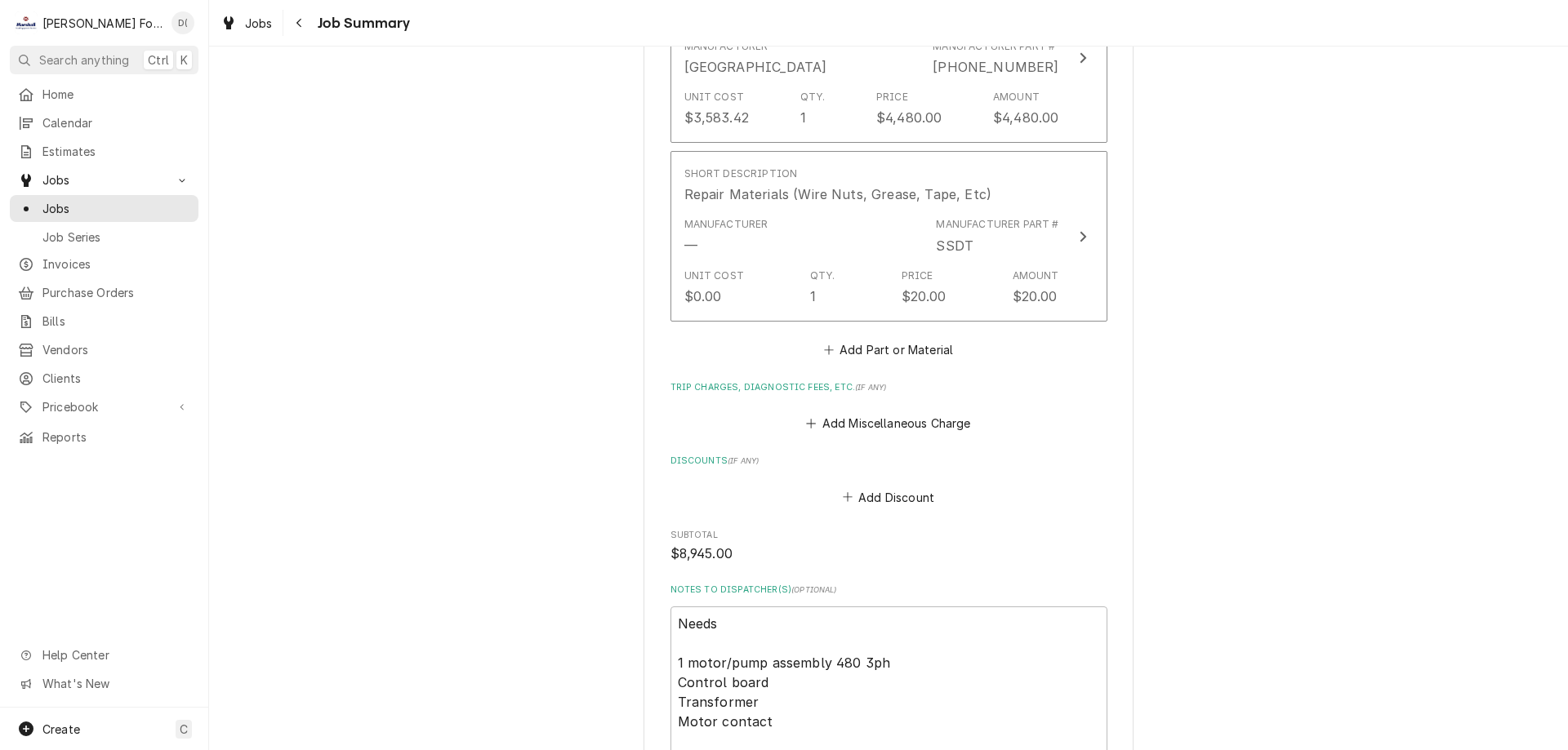
scroll to position [2205, 0]
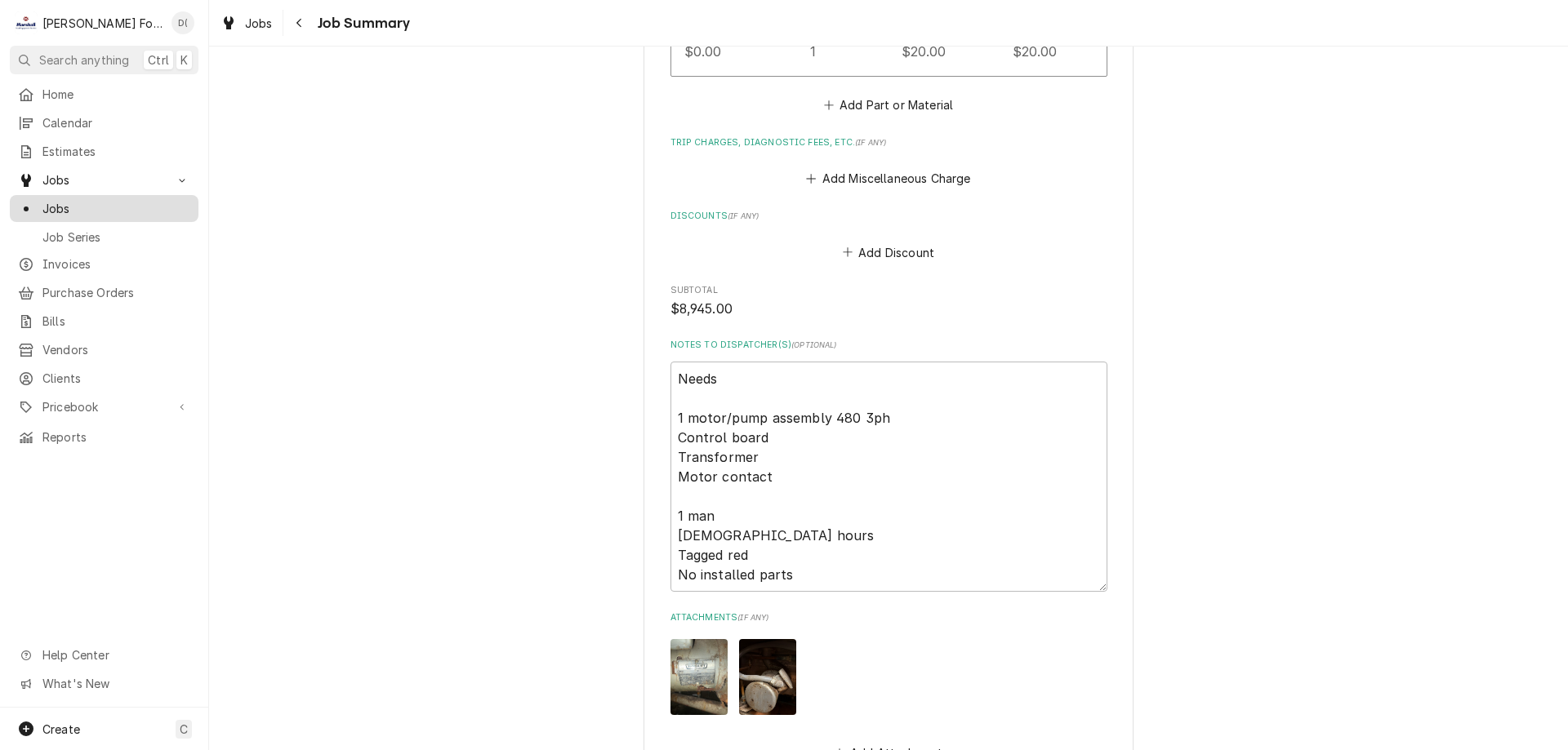
click at [97, 201] on span "Jobs" at bounding box center [116, 208] width 148 height 18
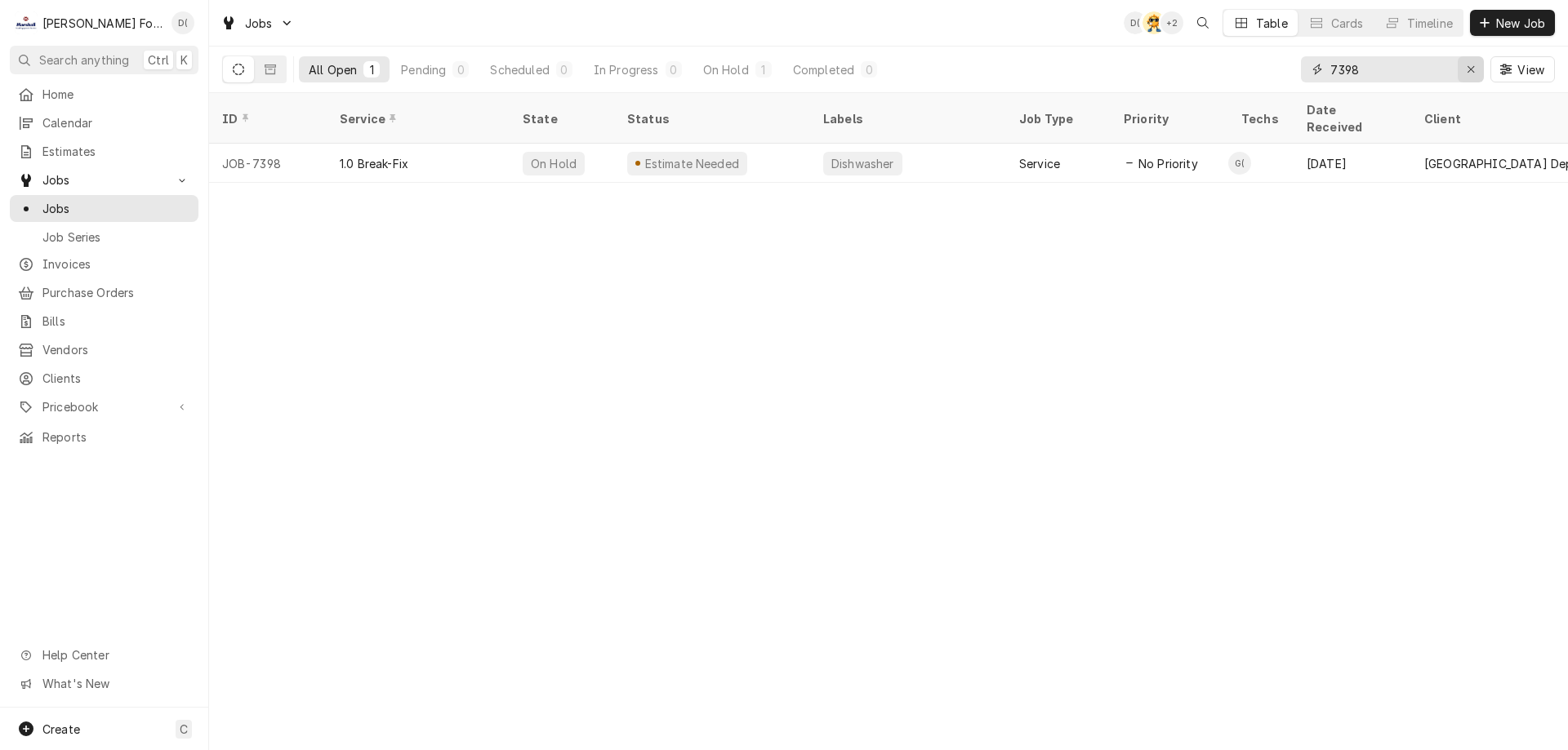
click at [1472, 70] on icon "Erase input" at bounding box center [1471, 69] width 9 height 12
click at [1437, 72] on input "Dynamic Content Wrapper" at bounding box center [1407, 69] width 153 height 26
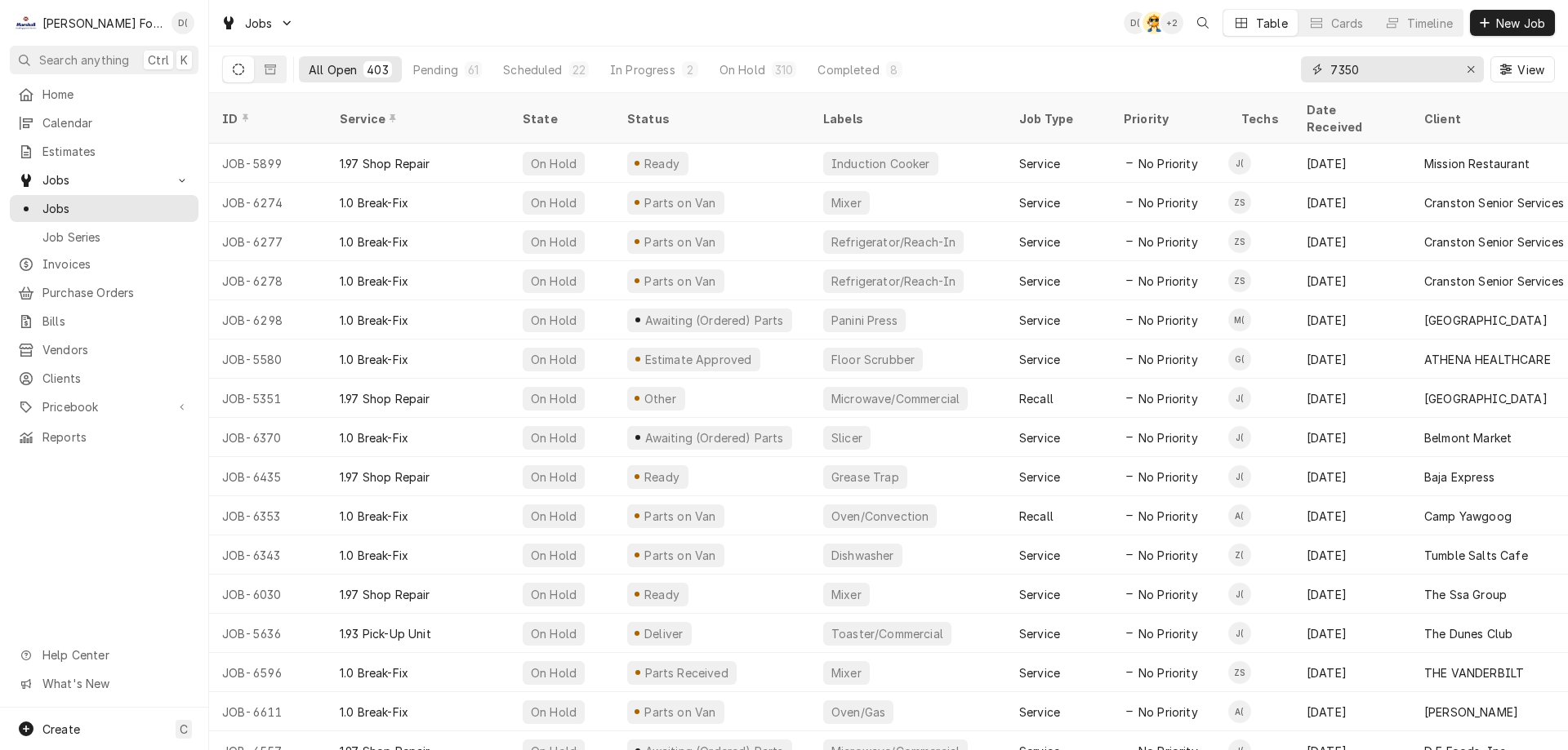
type input "7350"
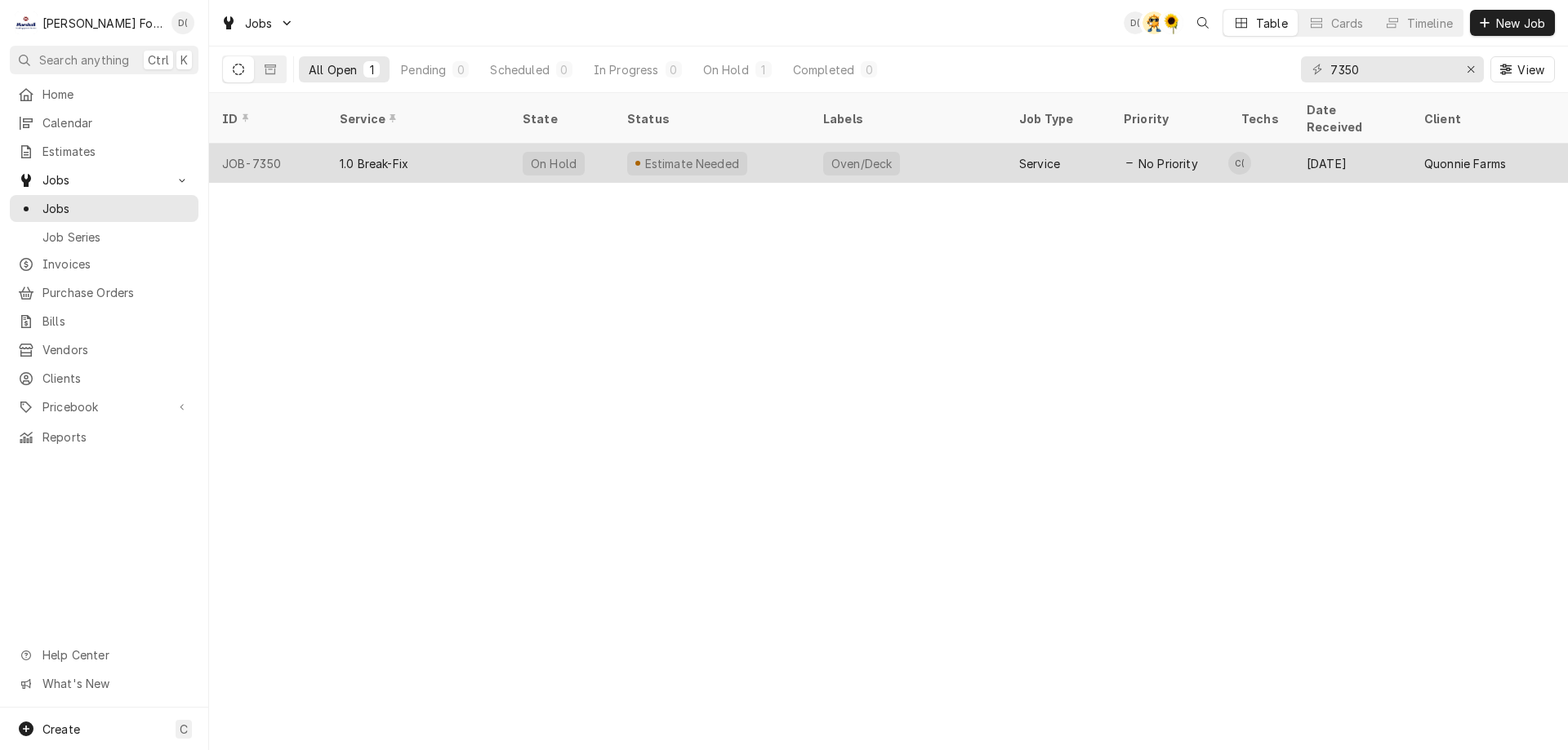
click at [774, 145] on div "Estimate Needed" at bounding box center [712, 162] width 196 height 39
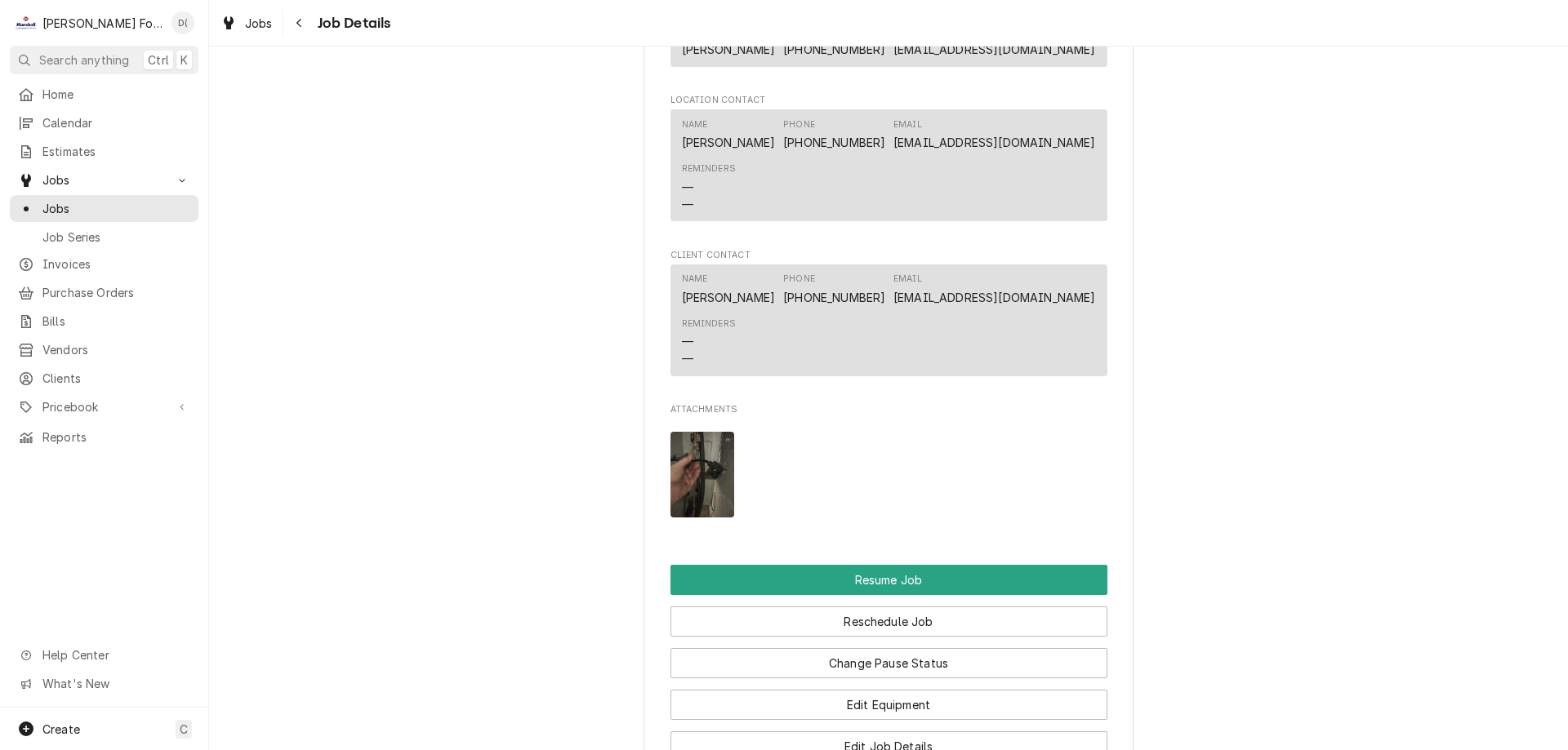
scroll to position [1797, 0]
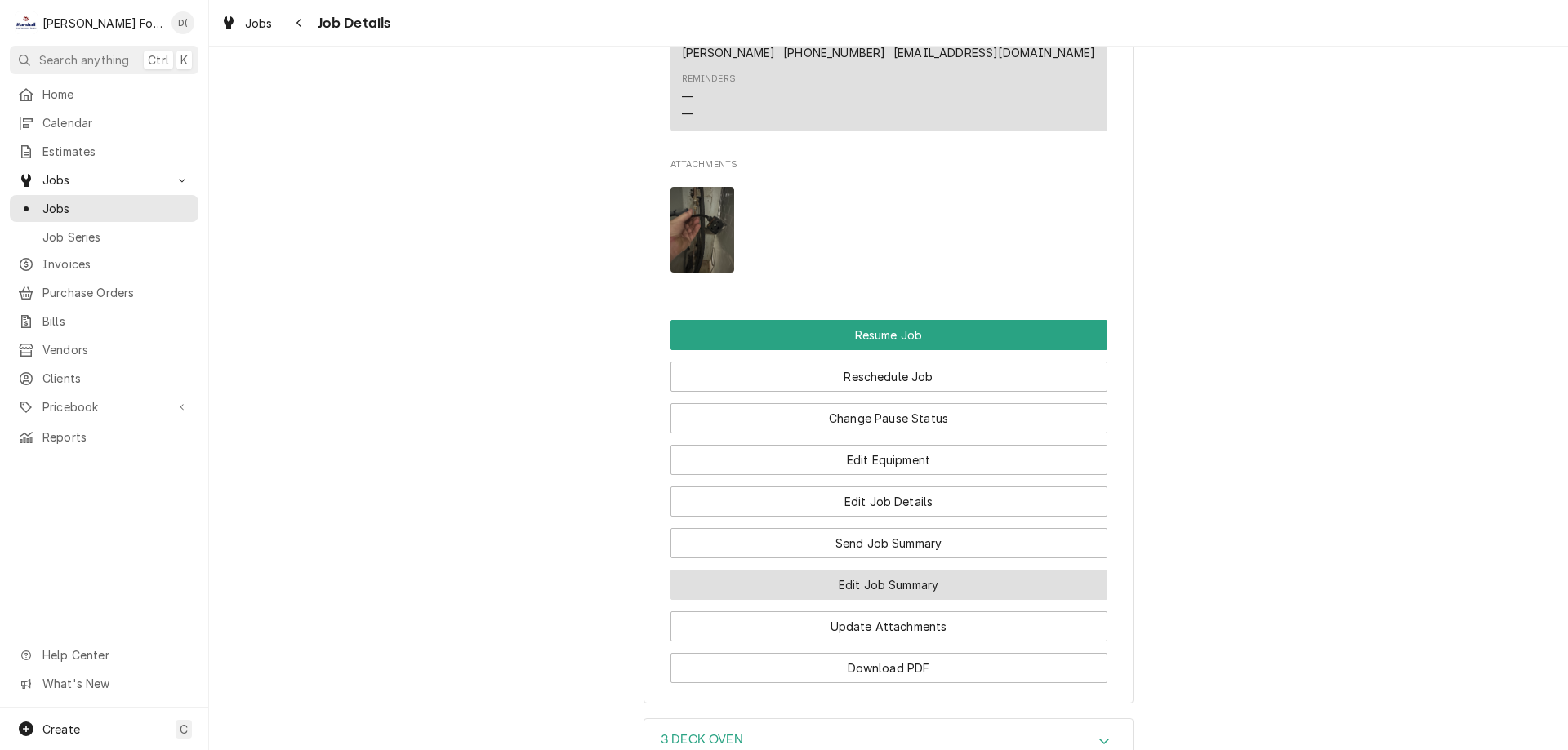
click at [886, 585] on button "Edit Job Summary" at bounding box center [889, 585] width 437 height 30
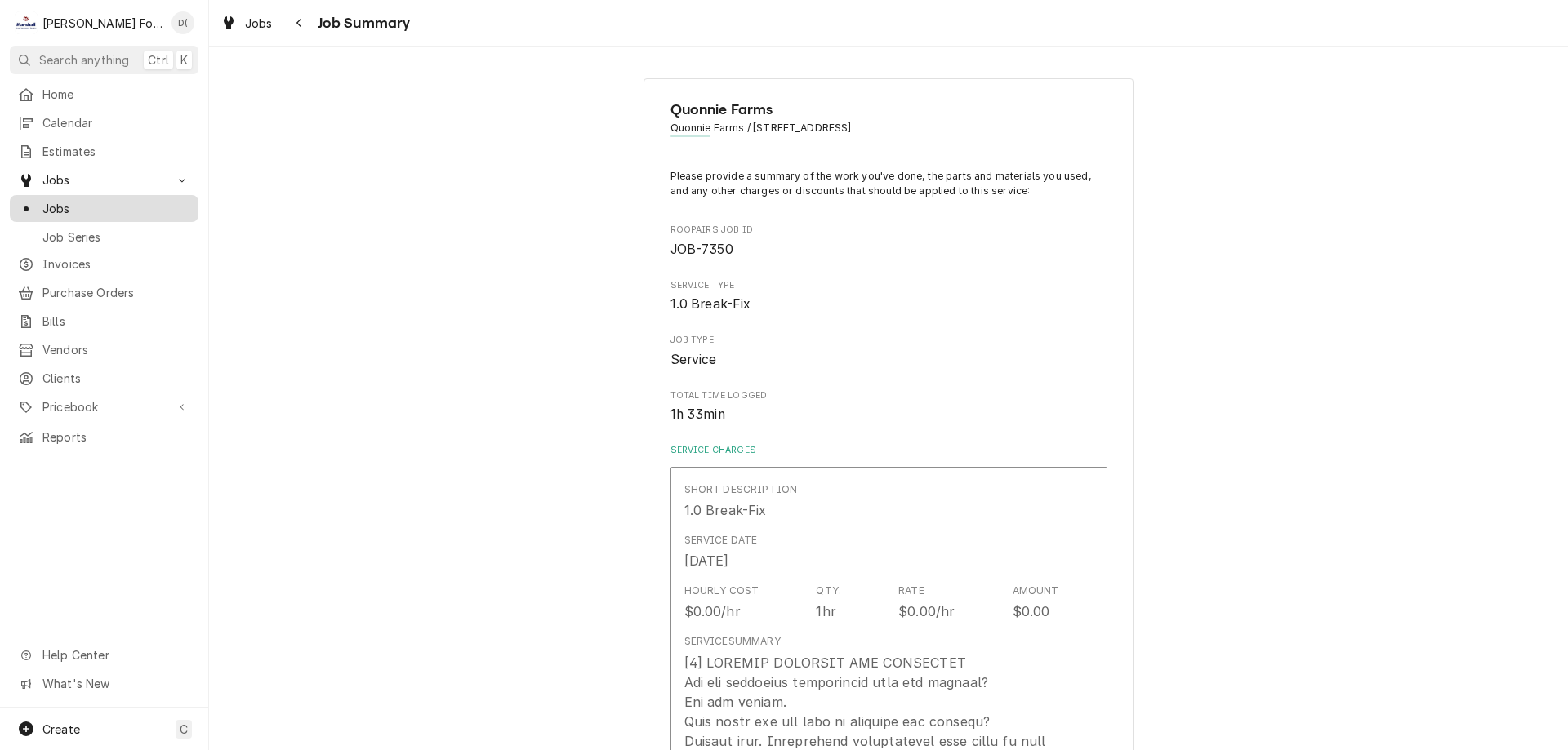
click at [88, 208] on span "Jobs" at bounding box center [116, 208] width 148 height 18
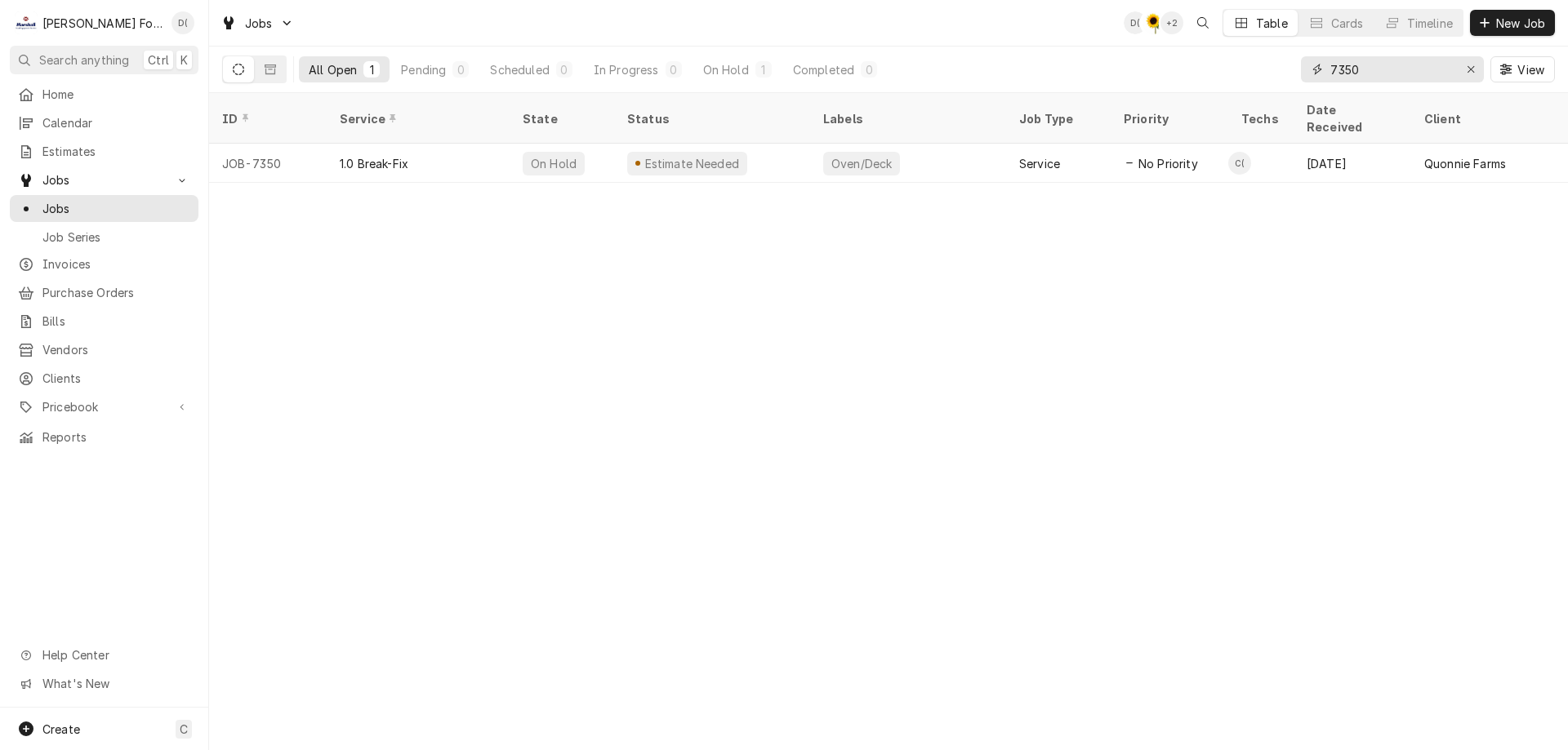
click at [1360, 72] on input "7350" at bounding box center [1391, 69] width 123 height 26
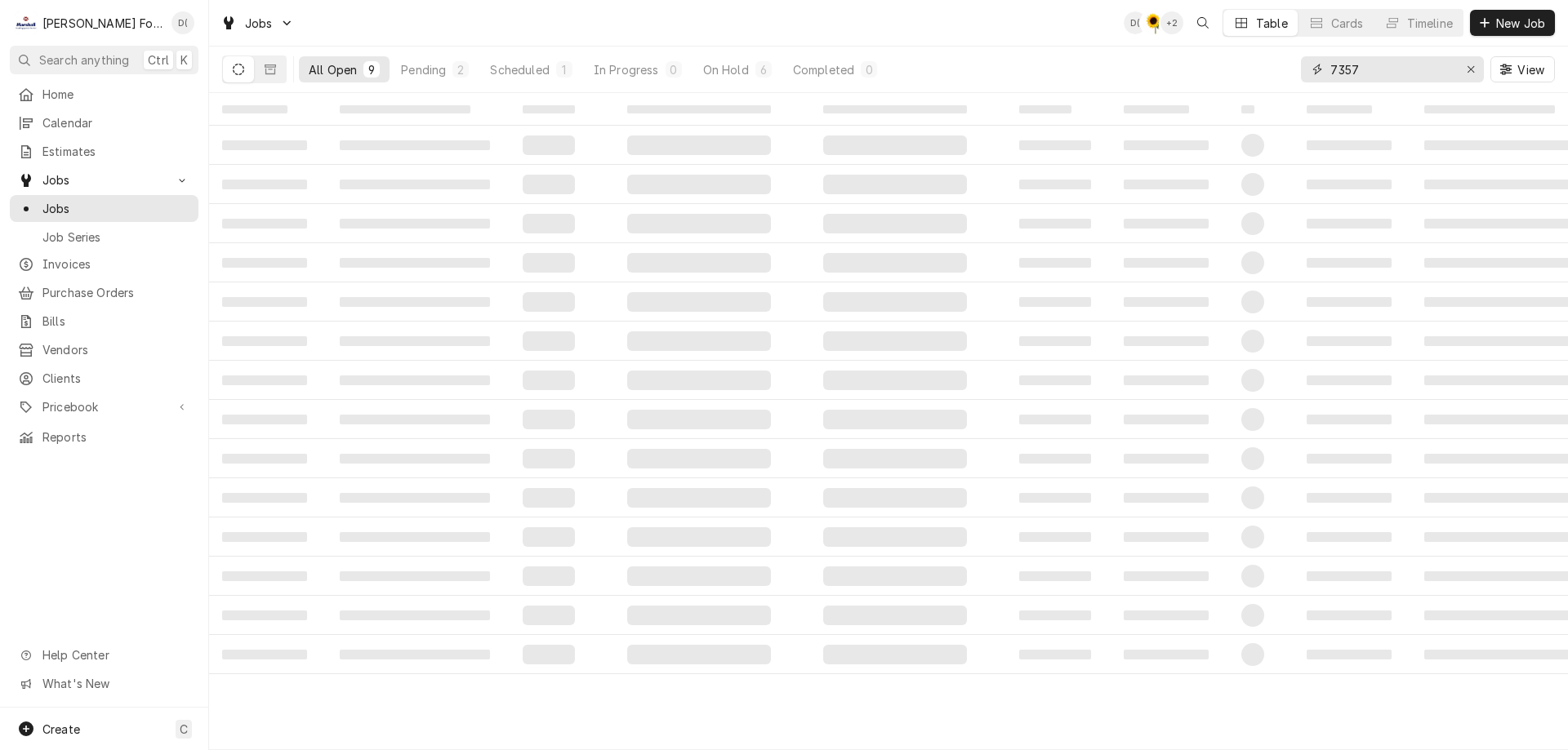
type input "7357"
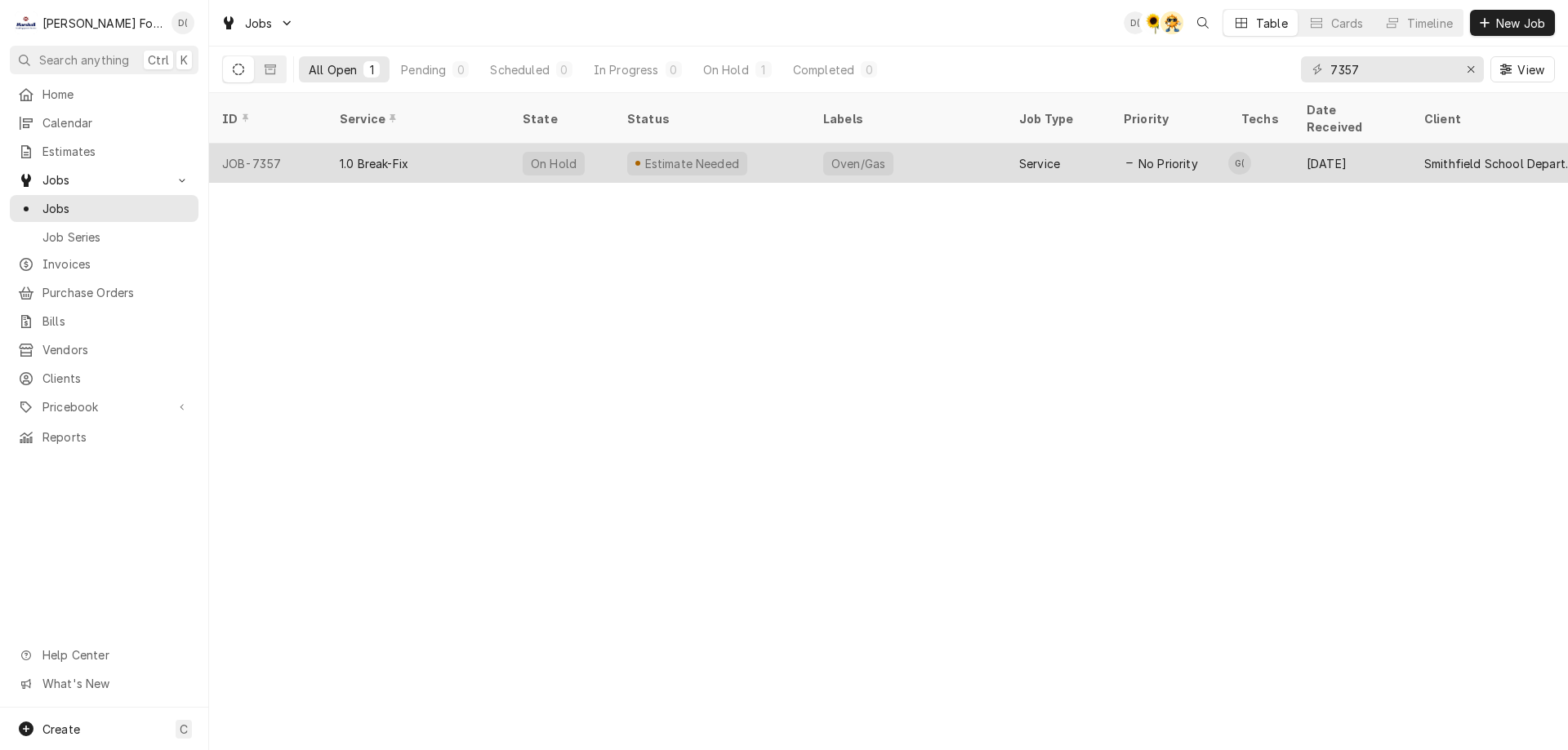
click at [804, 147] on div "Estimate Needed" at bounding box center [712, 162] width 196 height 39
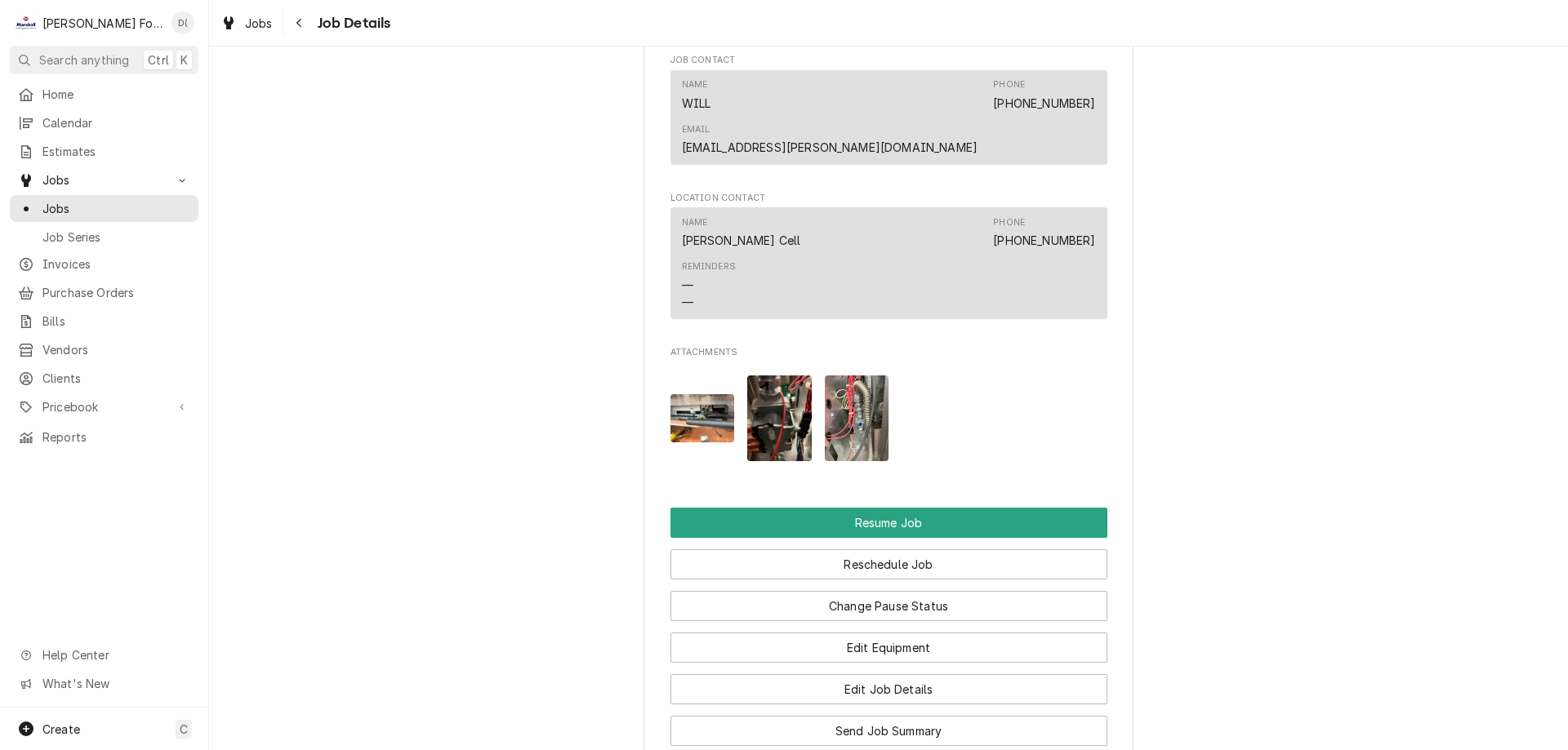
scroll to position [1797, 0]
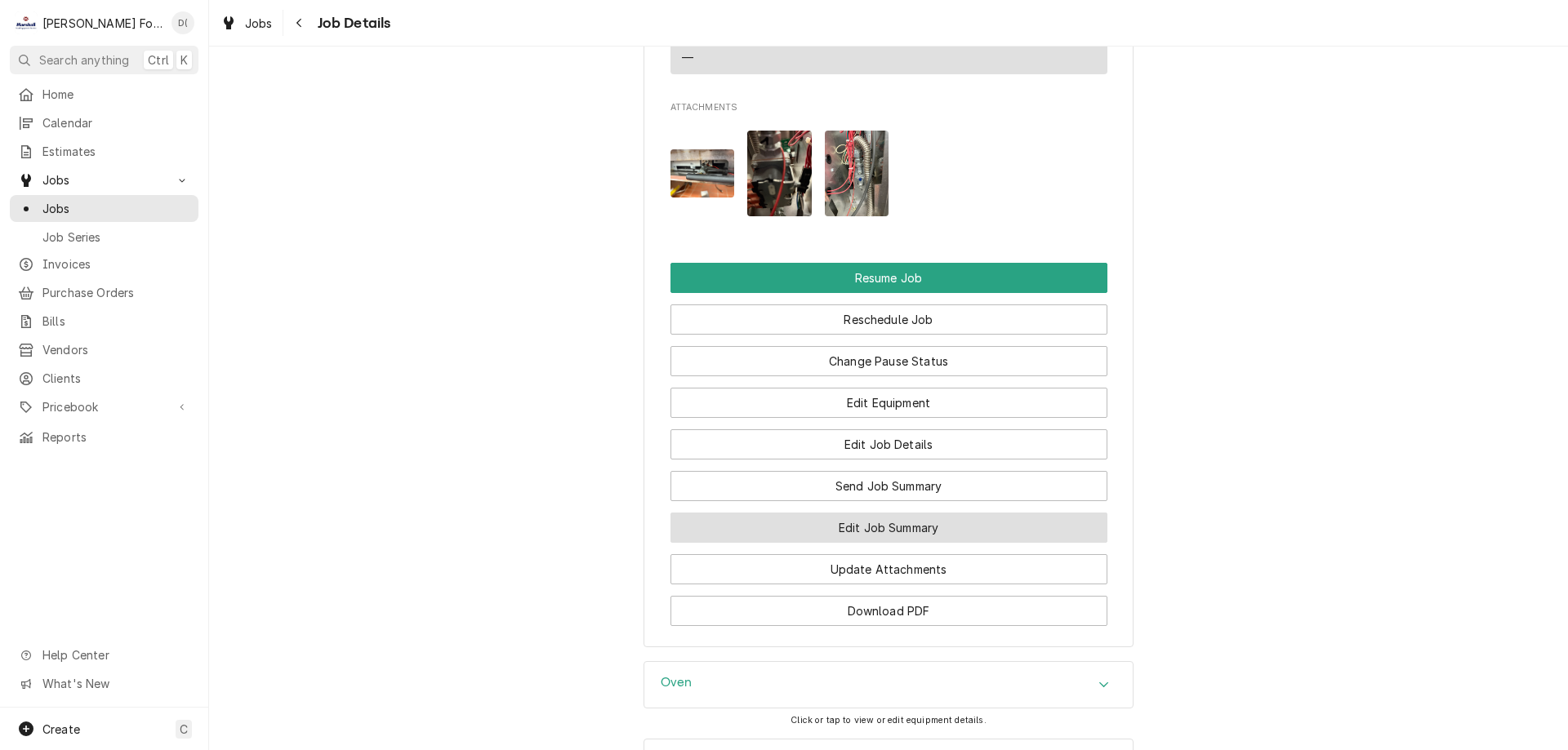
click at [853, 512] on button "Edit Job Summary" at bounding box center [889, 528] width 437 height 30
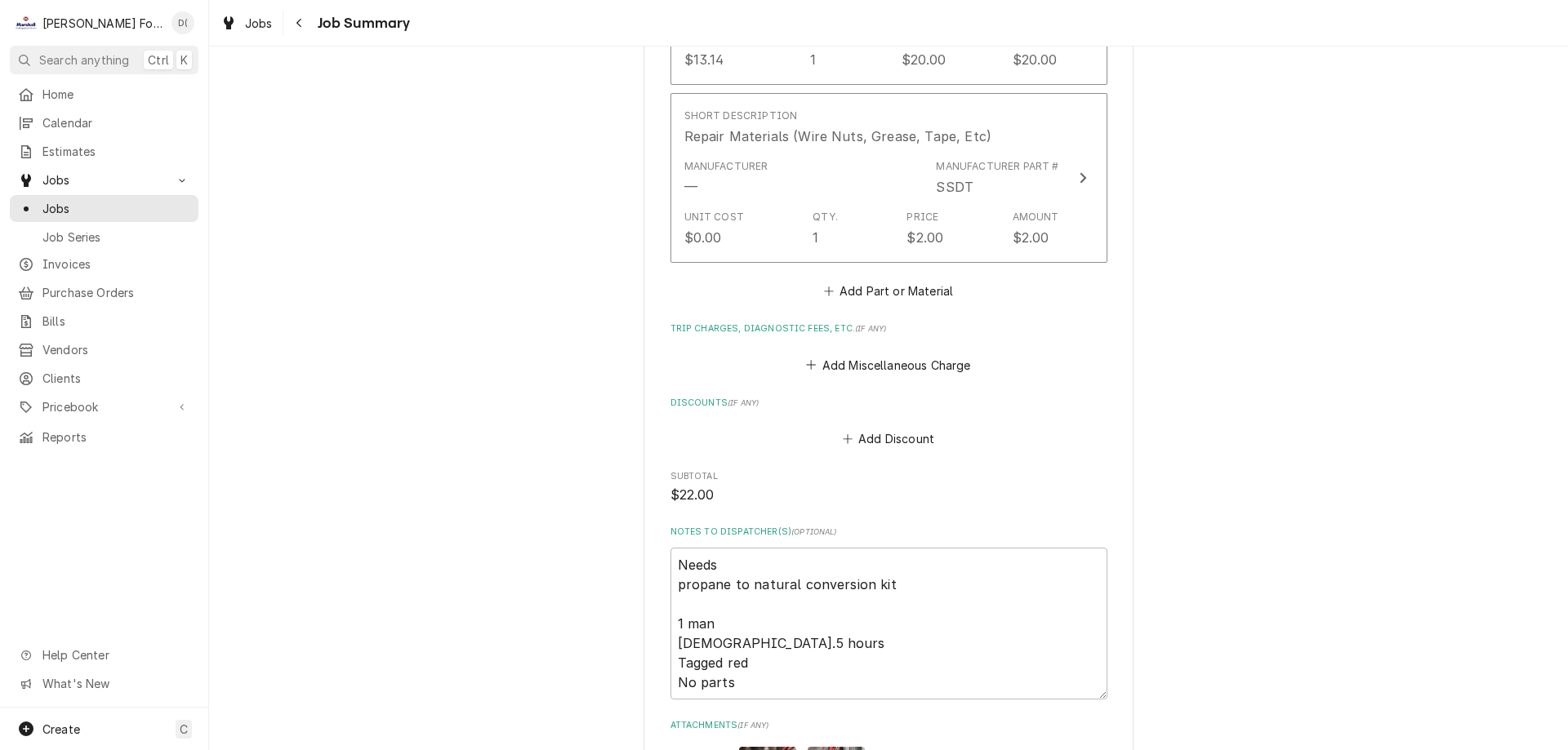
scroll to position [1470, 0]
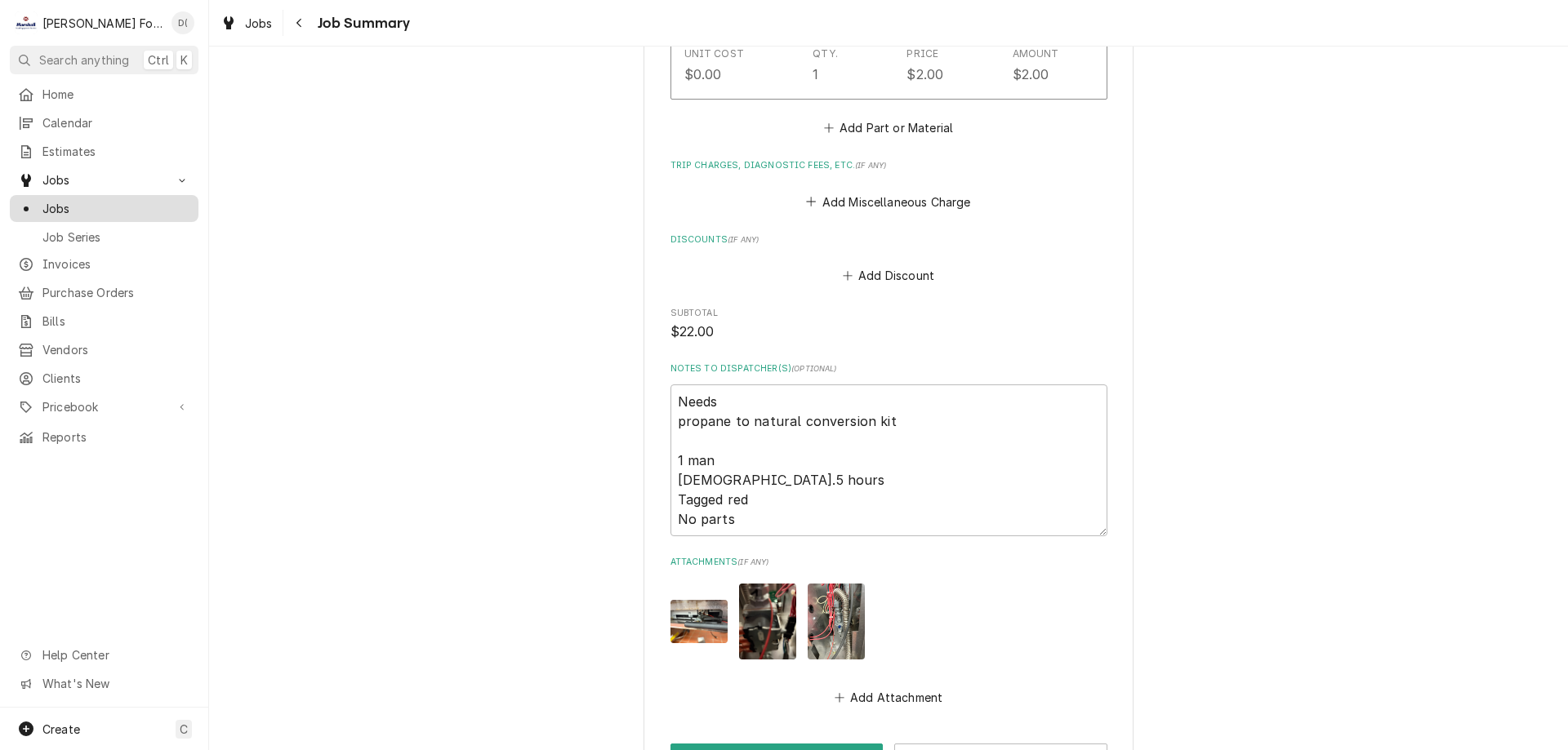
click at [133, 200] on span "Jobs" at bounding box center [116, 208] width 148 height 18
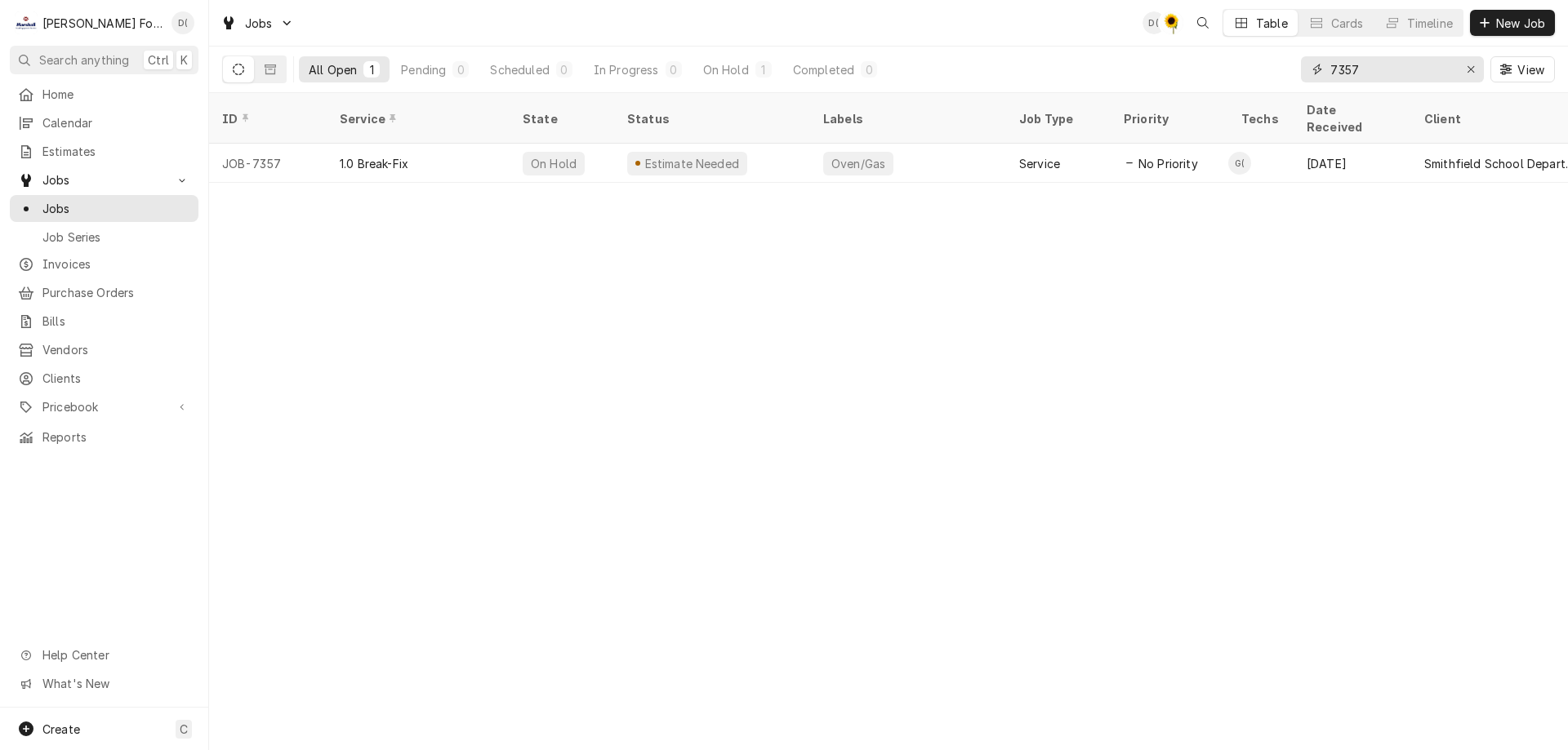
click at [1368, 71] on input "7357" at bounding box center [1391, 69] width 123 height 26
type input "7"
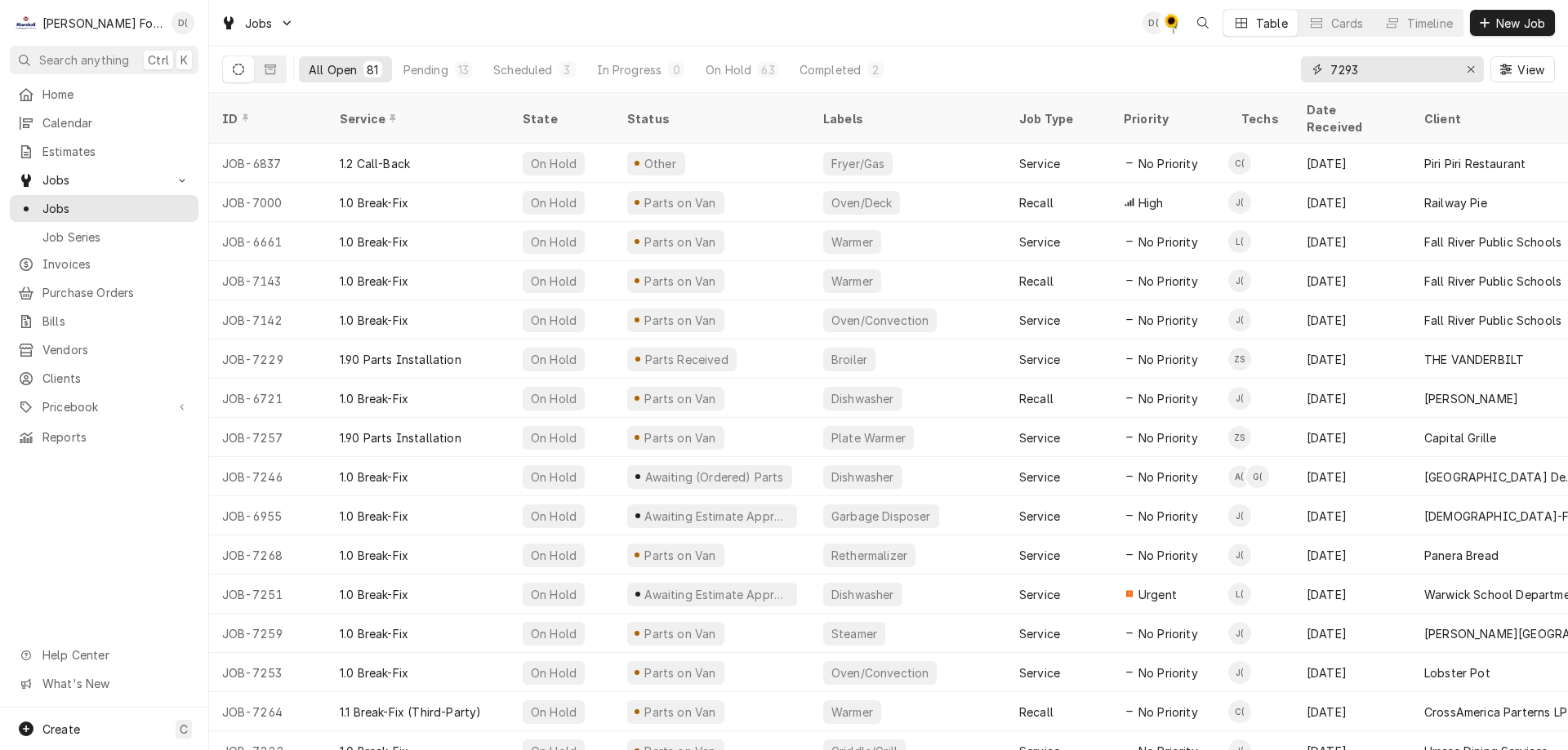
type input "7293"
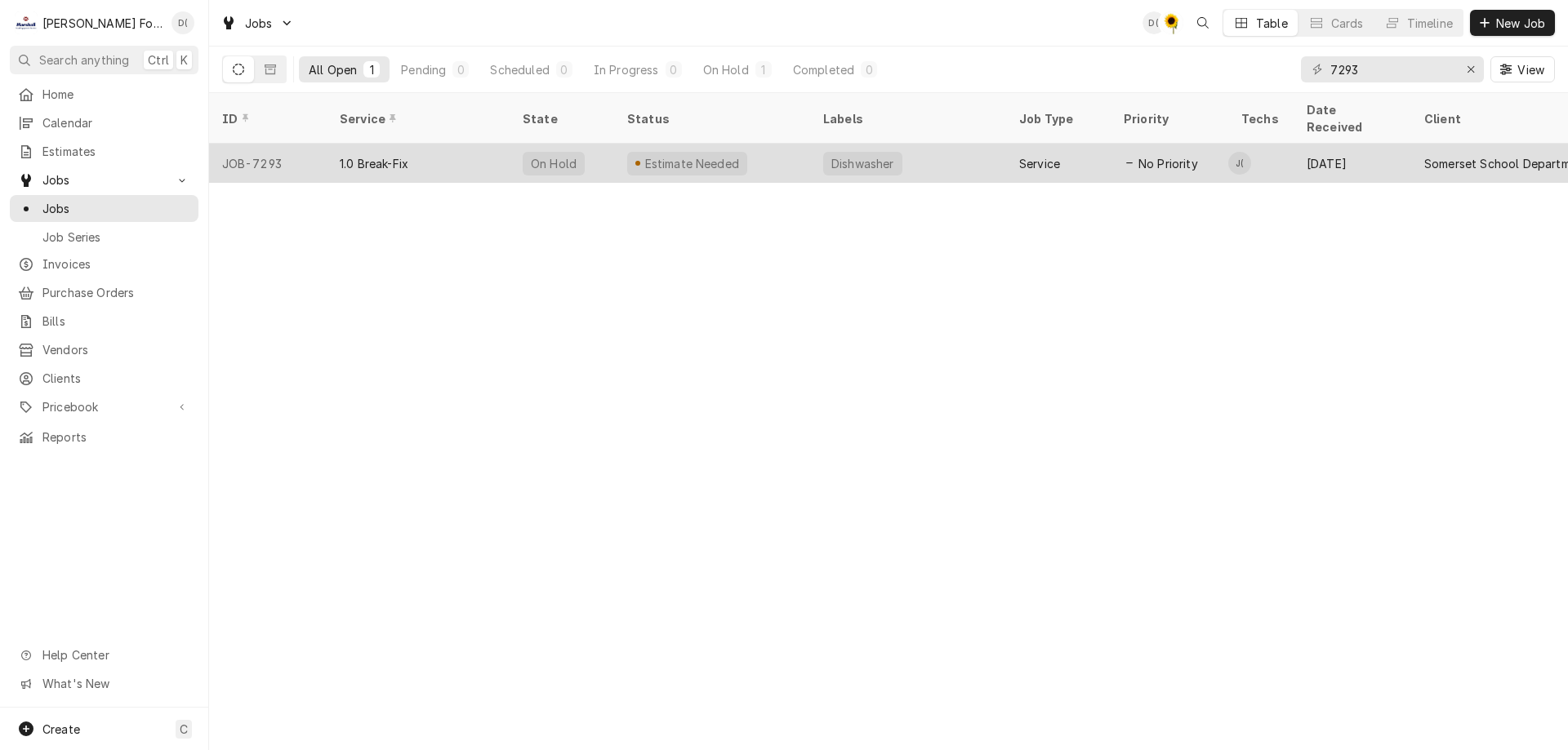
click at [771, 143] on div "Estimate Needed" at bounding box center [712, 162] width 196 height 39
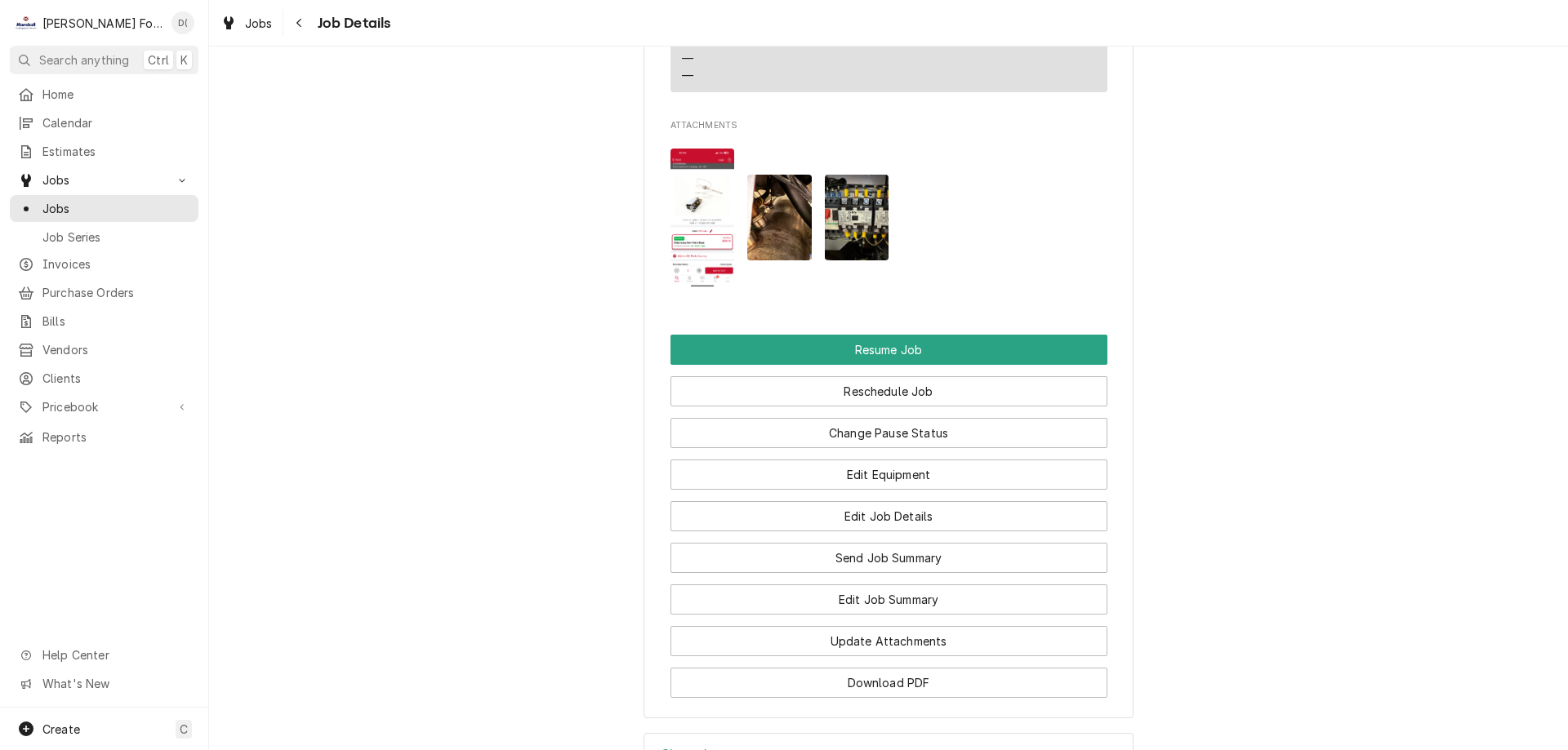
scroll to position [1960, 0]
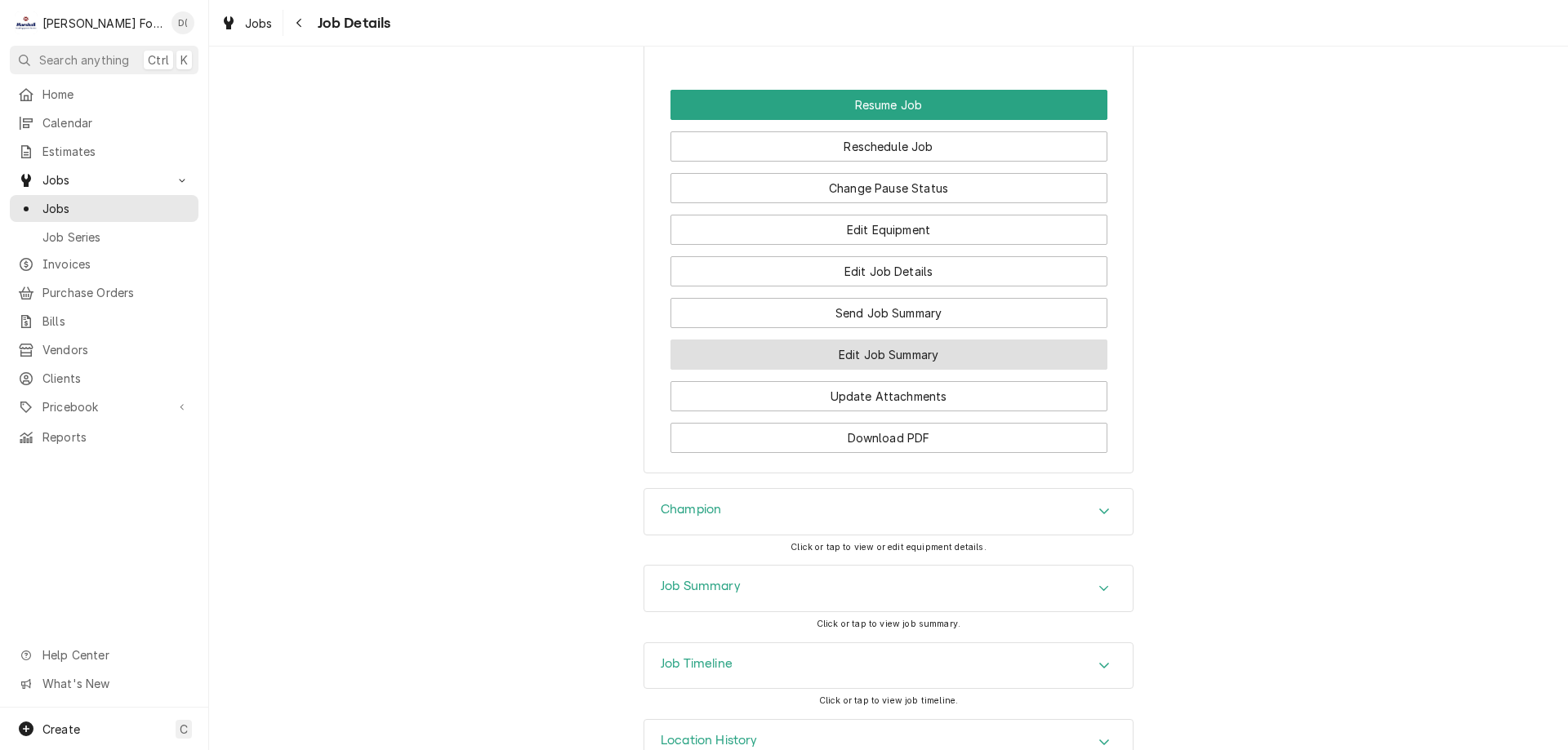
click at [839, 369] on button "Edit Job Summary" at bounding box center [889, 355] width 437 height 30
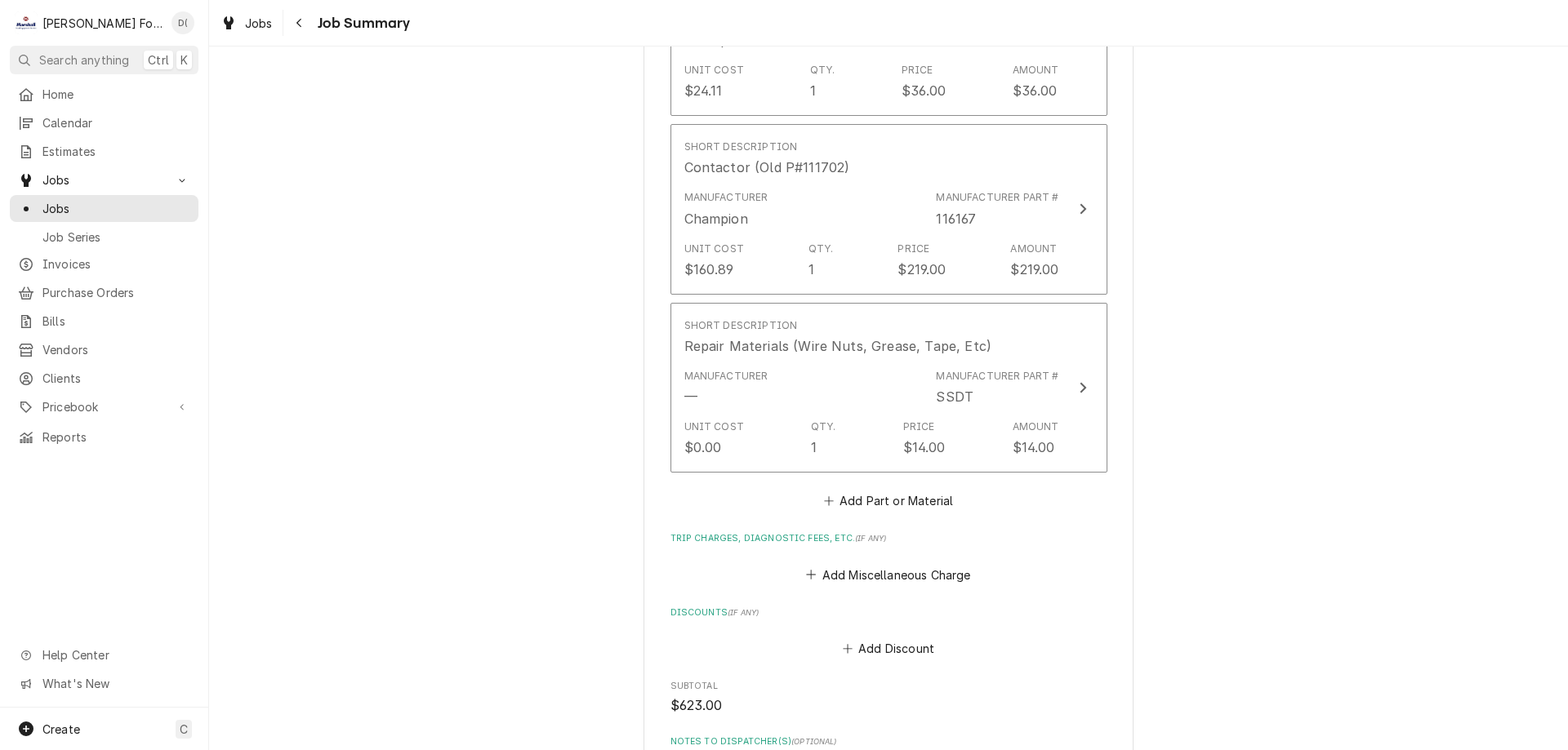
scroll to position [1715, 0]
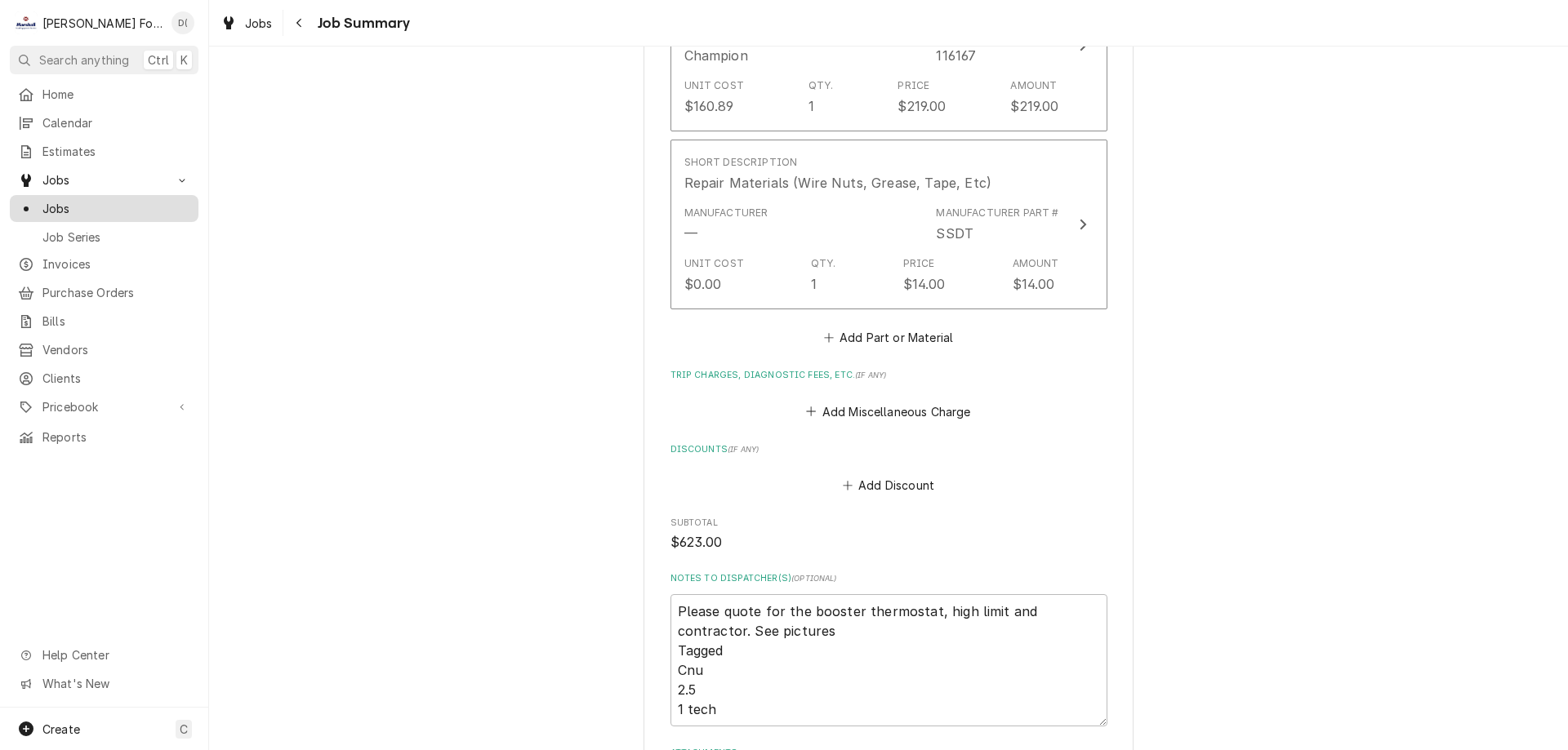
click at [130, 200] on span "Jobs" at bounding box center [116, 208] width 148 height 18
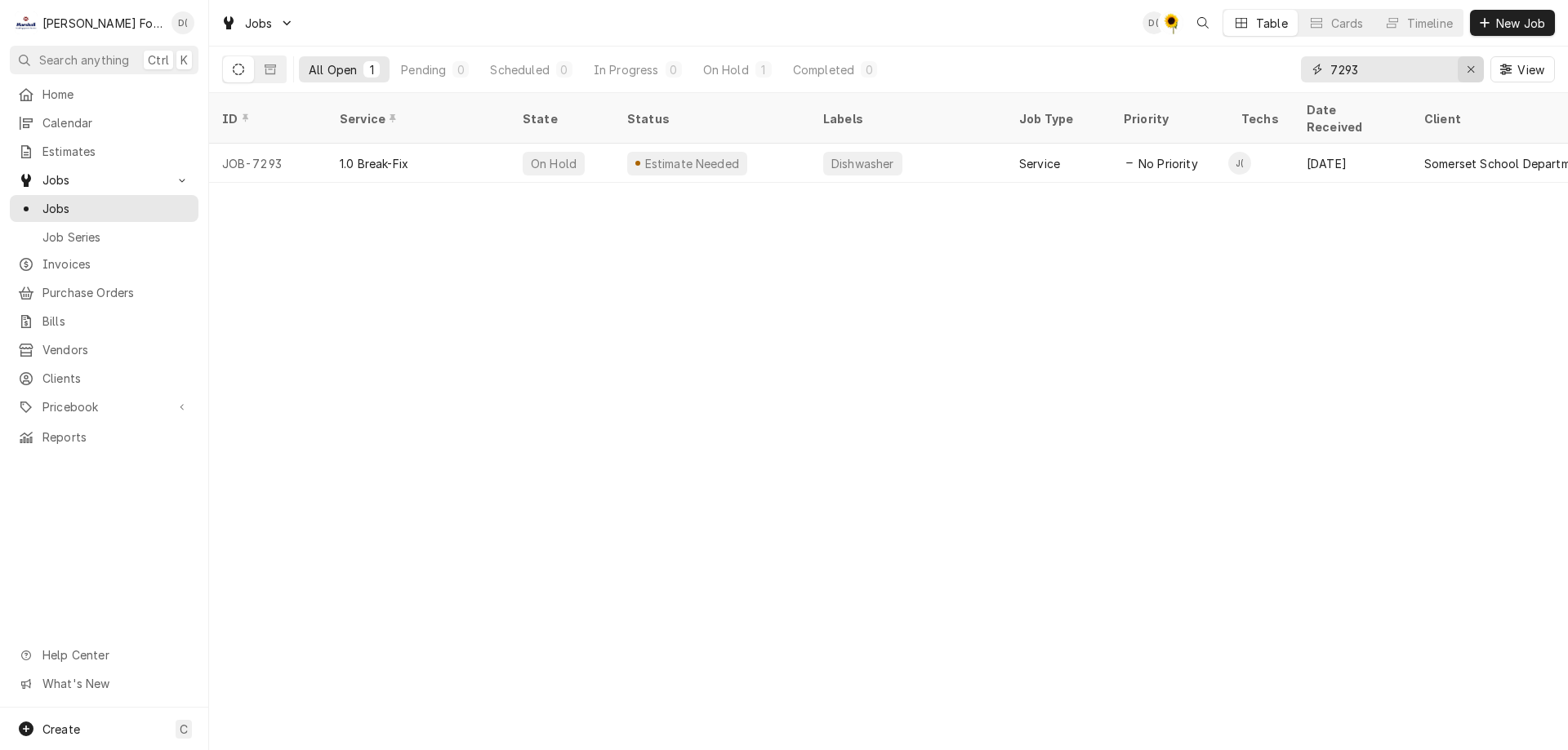
click at [1467, 68] on icon "Erase input" at bounding box center [1471, 69] width 9 height 12
click at [1445, 71] on input "Dynamic Content Wrapper" at bounding box center [1407, 69] width 153 height 26
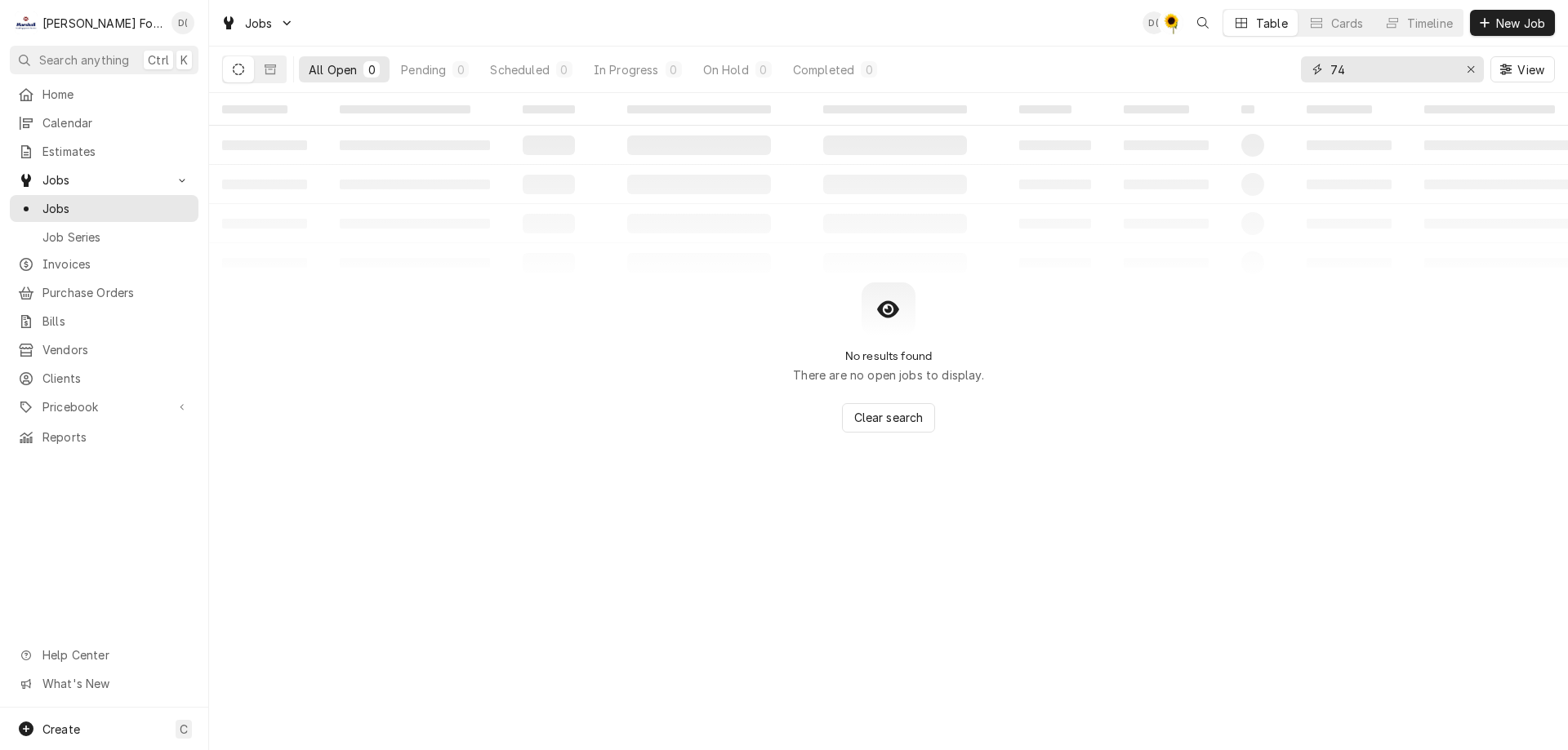
type input "7"
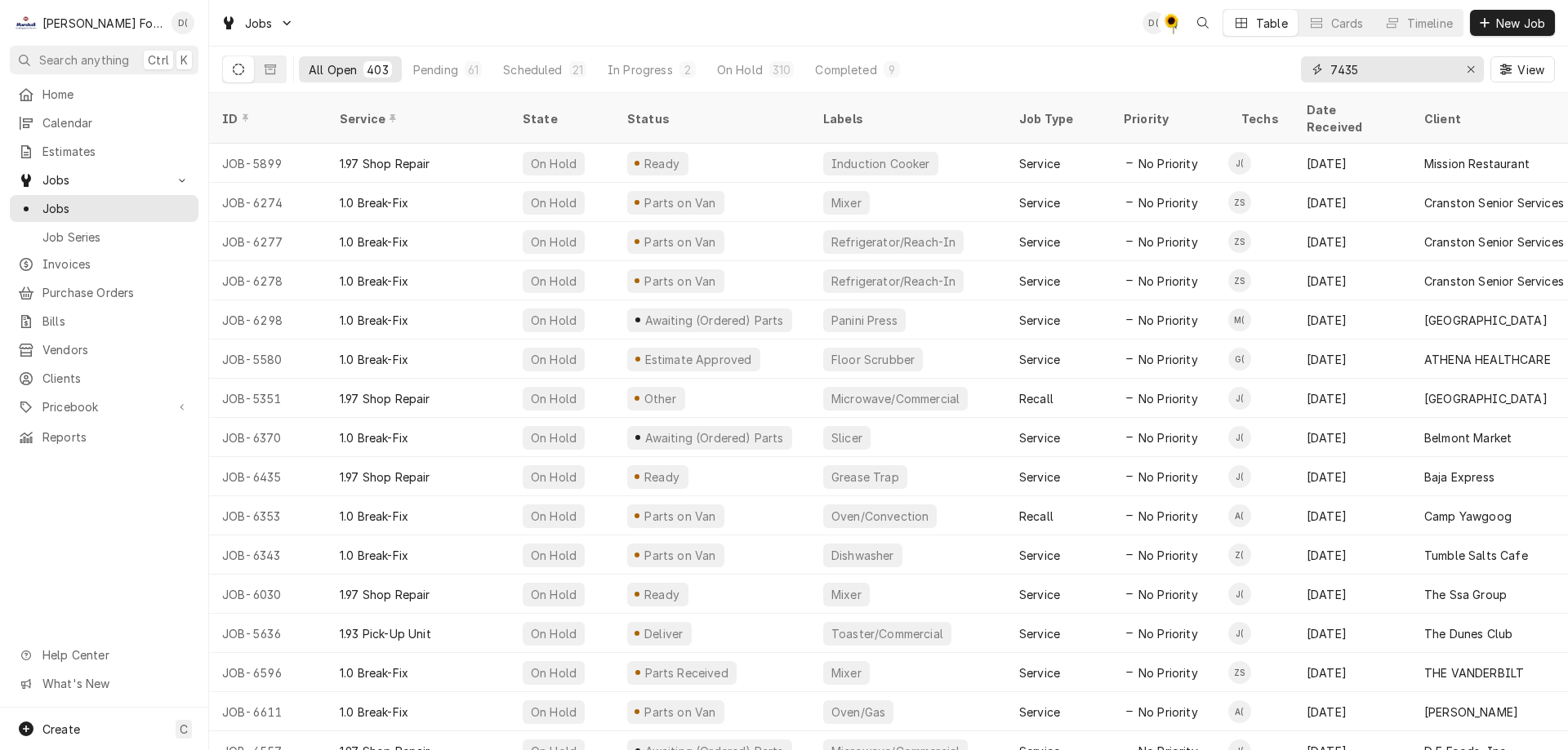
type input "7435"
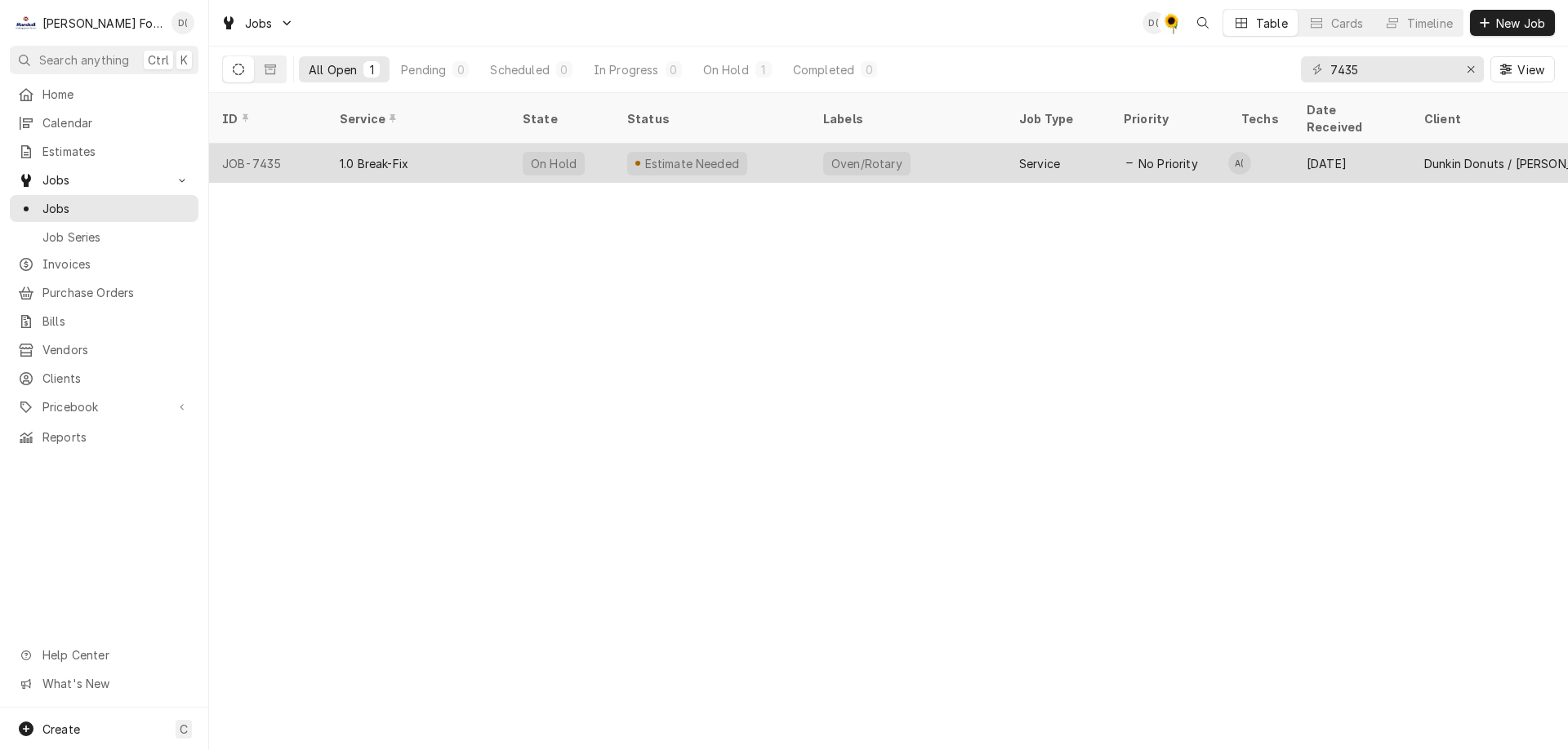
click at [940, 148] on div "Oven/Rotary" at bounding box center [908, 162] width 196 height 39
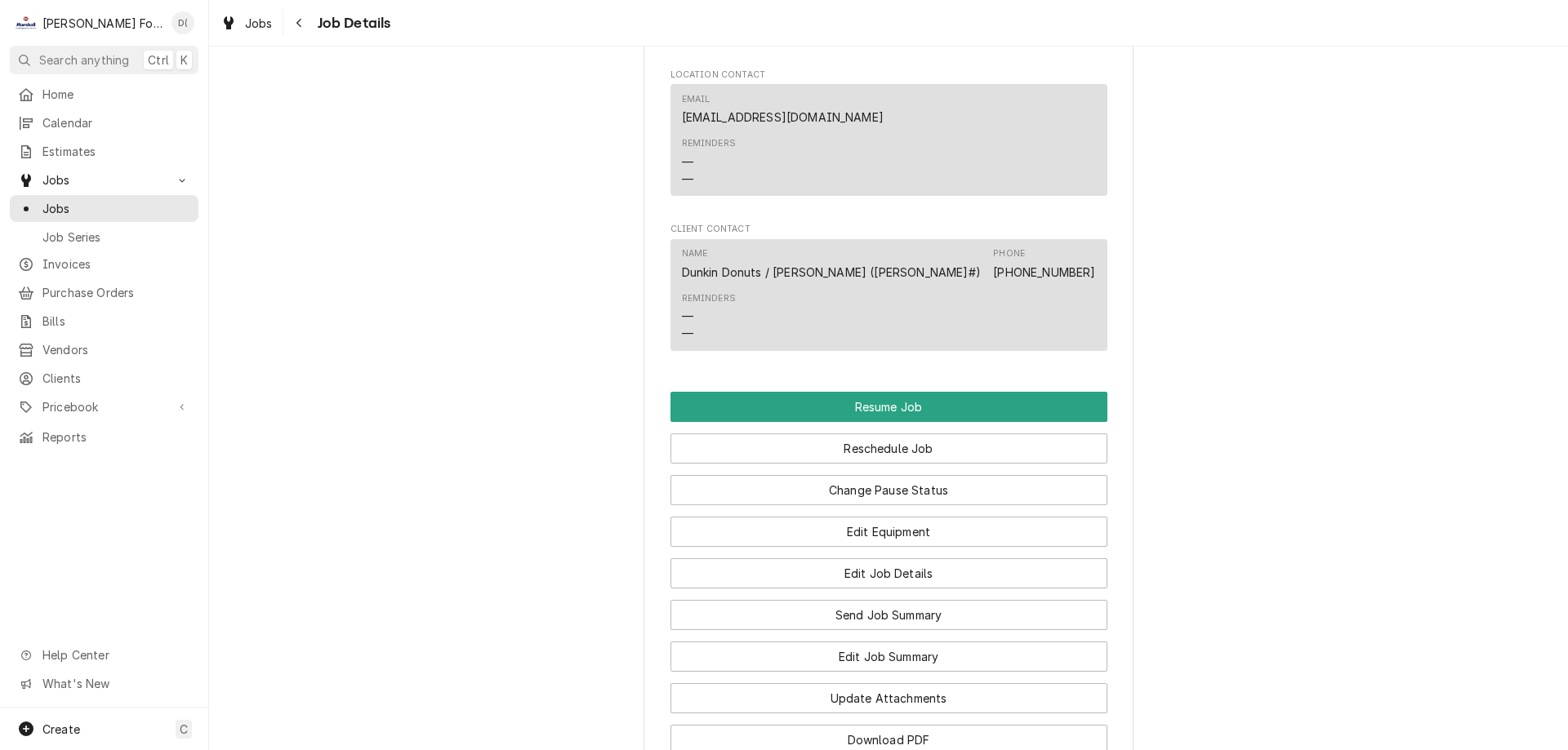
scroll to position [2042, 0]
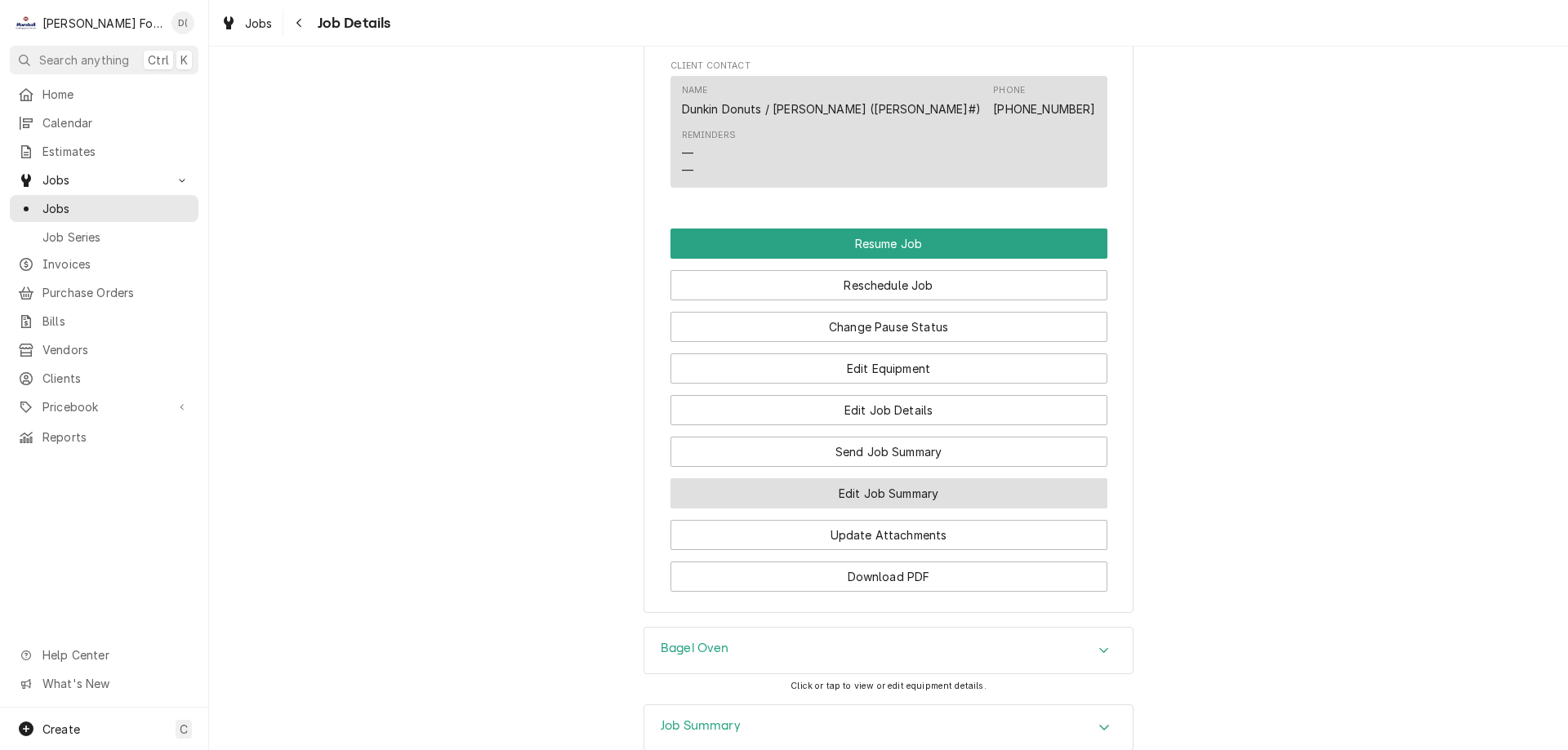
click at [880, 486] on button "Edit Job Summary" at bounding box center [889, 493] width 437 height 30
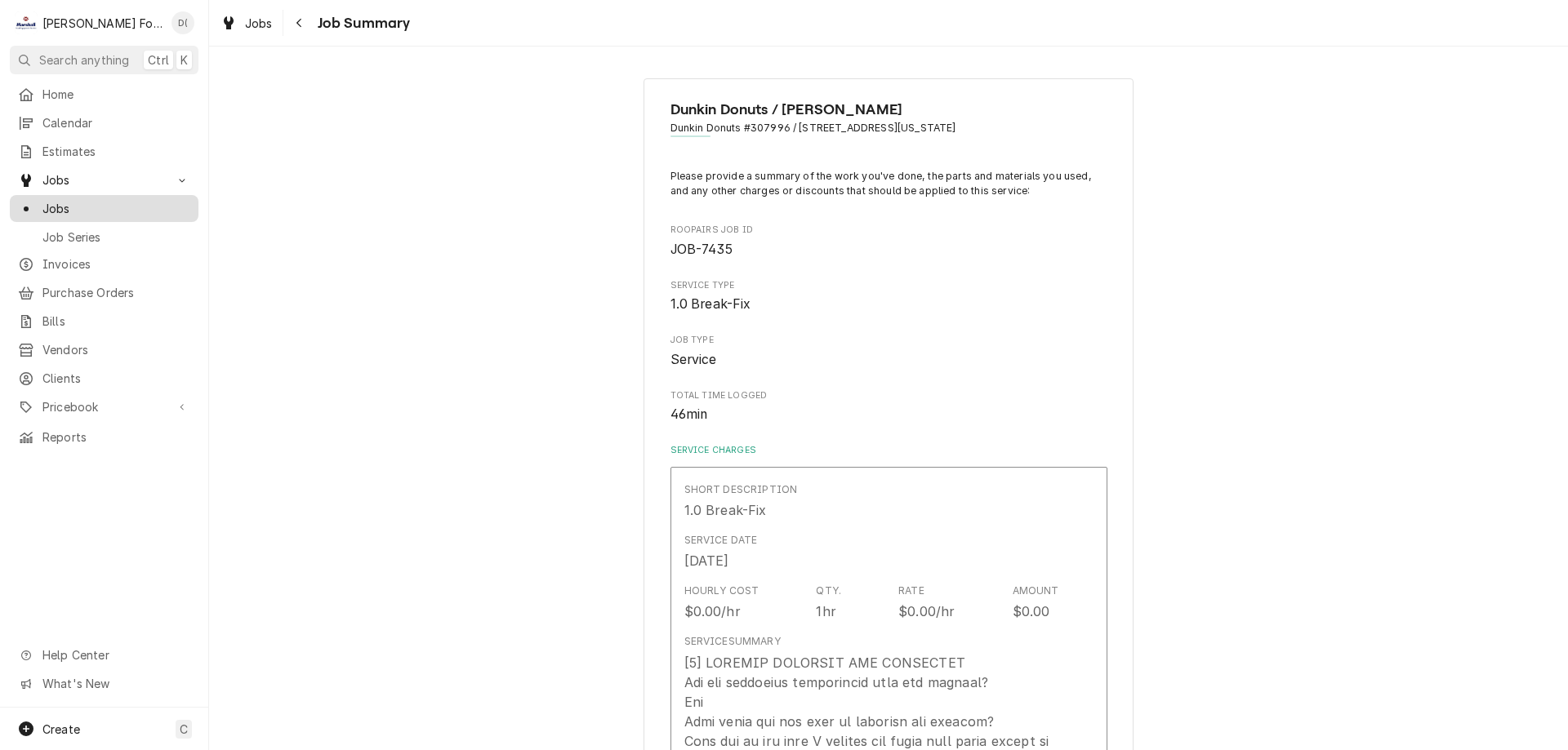
click at [113, 208] on span "Jobs" at bounding box center [116, 208] width 148 height 18
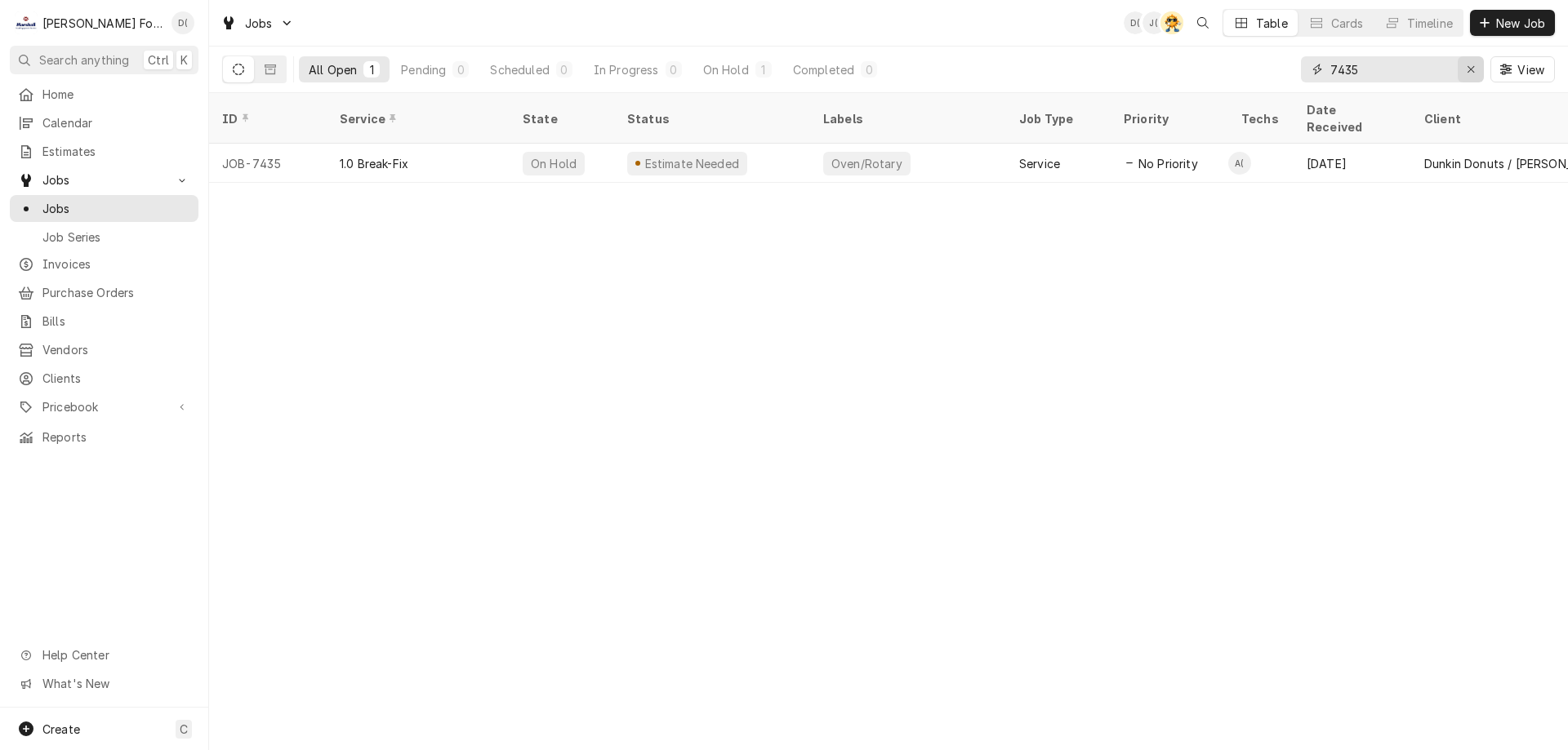
drag, startPoint x: 1474, startPoint y: 68, endPoint x: 1464, endPoint y: 68, distance: 10.0
click at [1464, 68] on div "Erase input" at bounding box center [1471, 69] width 17 height 17
click at [1447, 71] on input "Dynamic Content Wrapper" at bounding box center [1407, 69] width 153 height 26
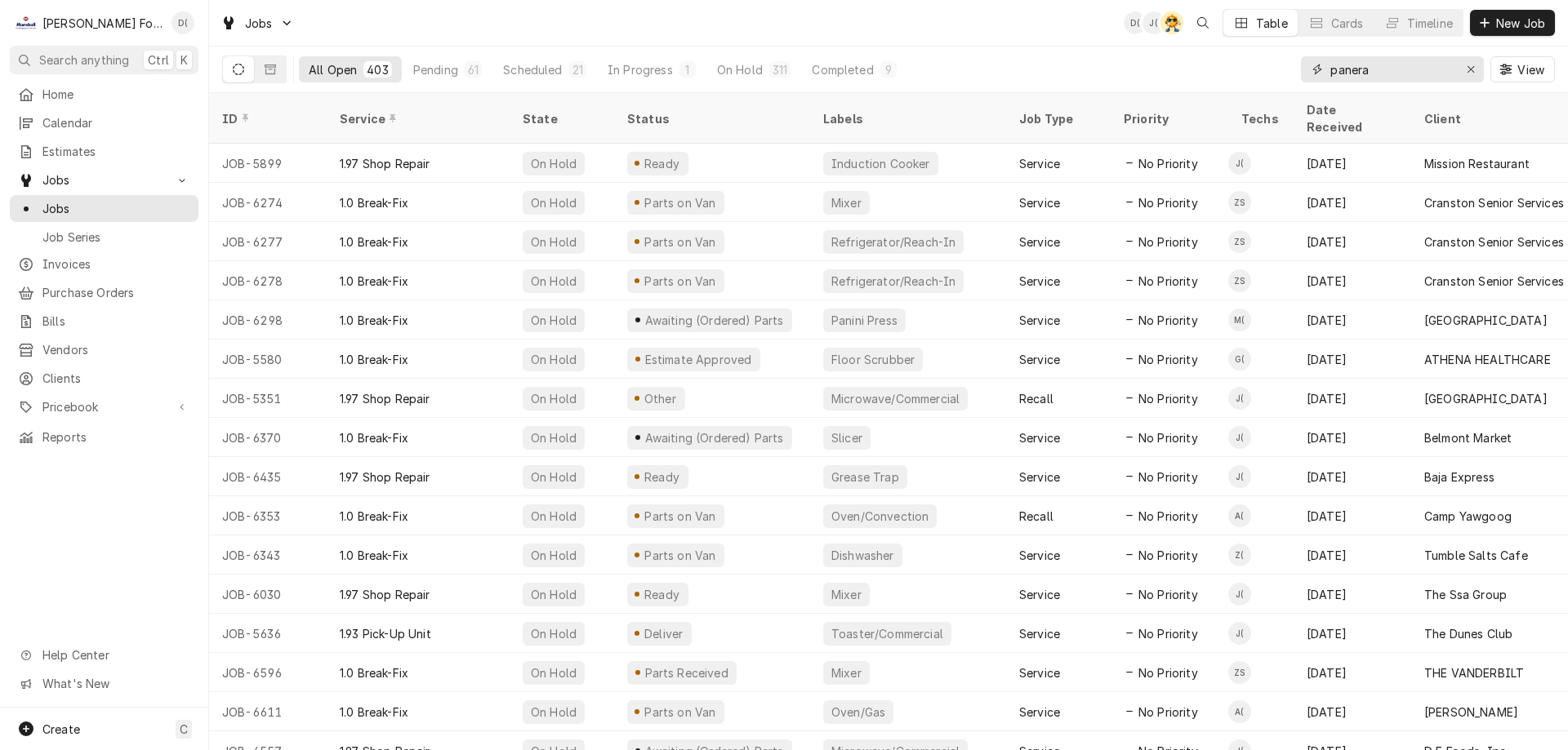
type input "panera"
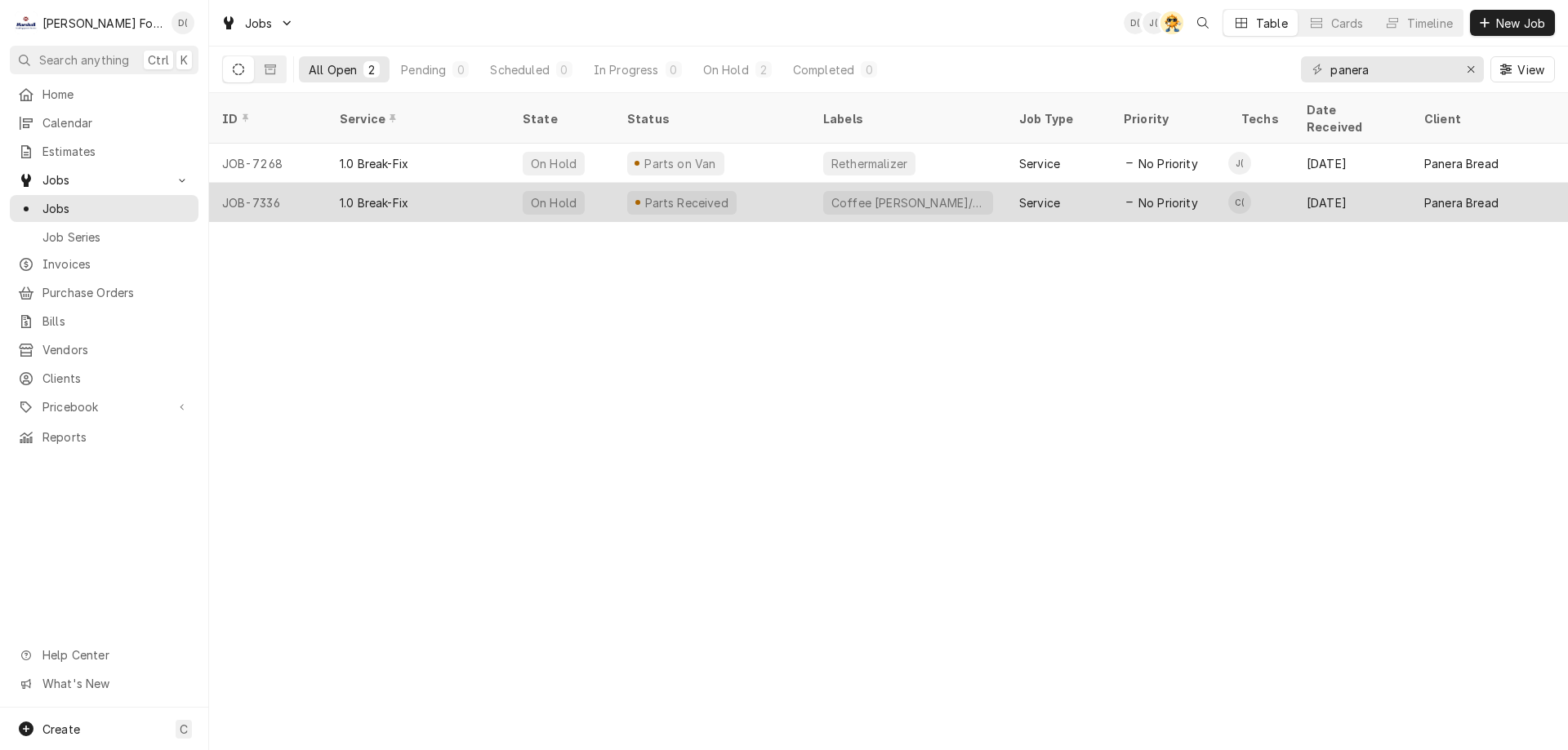
click at [762, 182] on div "Parts Received" at bounding box center [712, 202] width 196 height 39
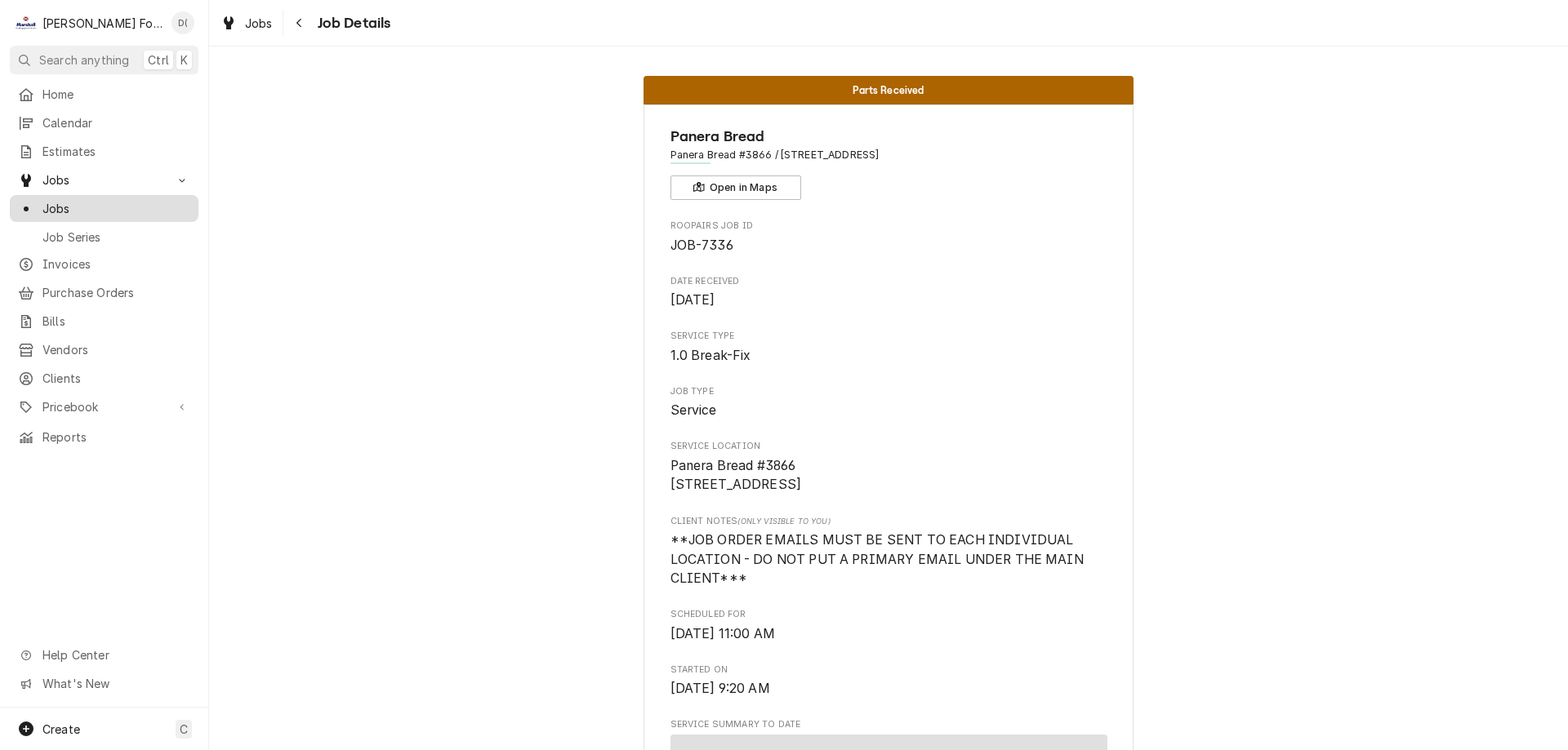
click at [121, 212] on div "Jobs" at bounding box center [104, 208] width 183 height 20
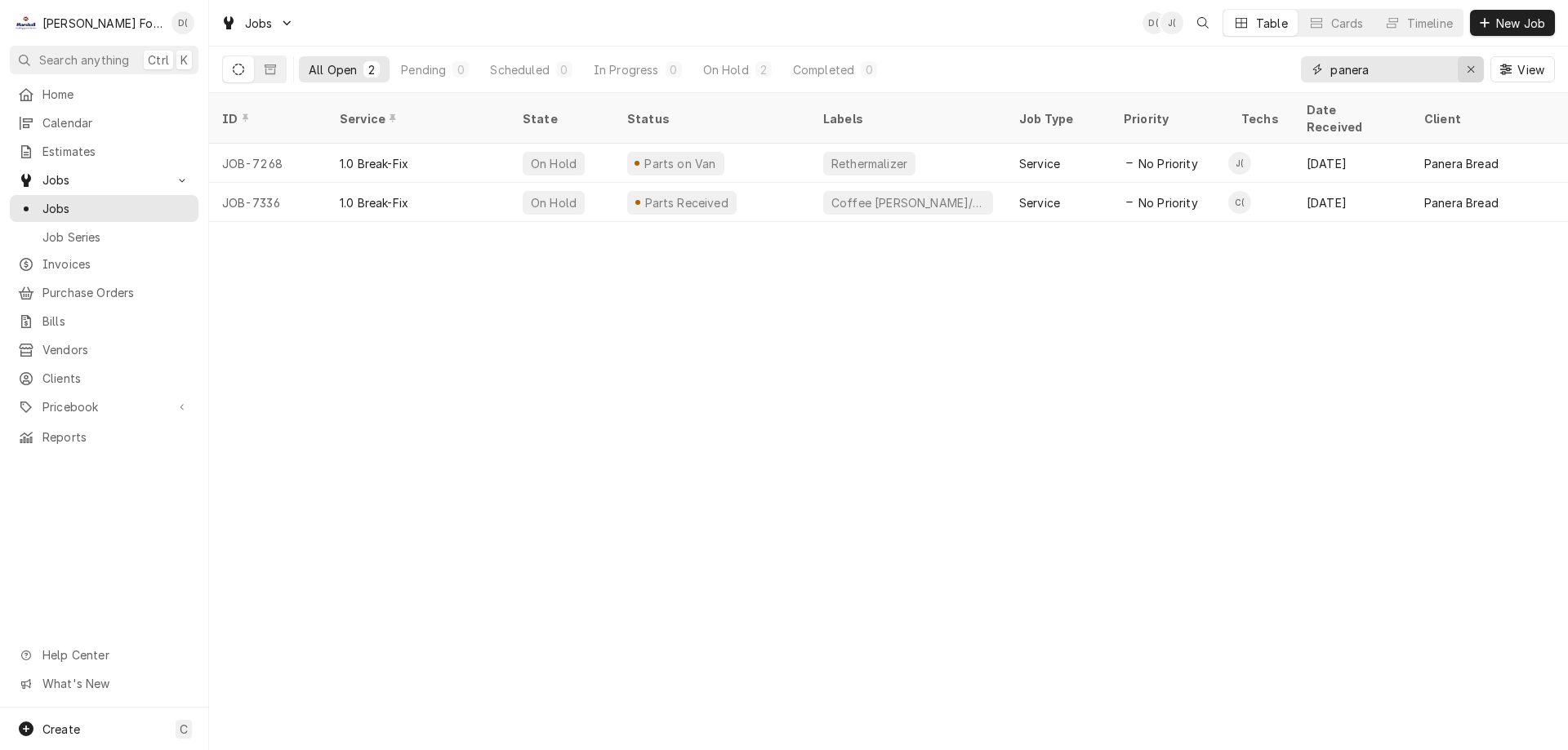
click at [1468, 69] on icon "Erase input" at bounding box center [1471, 69] width 9 height 12
click at [1450, 68] on input "Dynamic Content Wrapper" at bounding box center [1407, 69] width 153 height 26
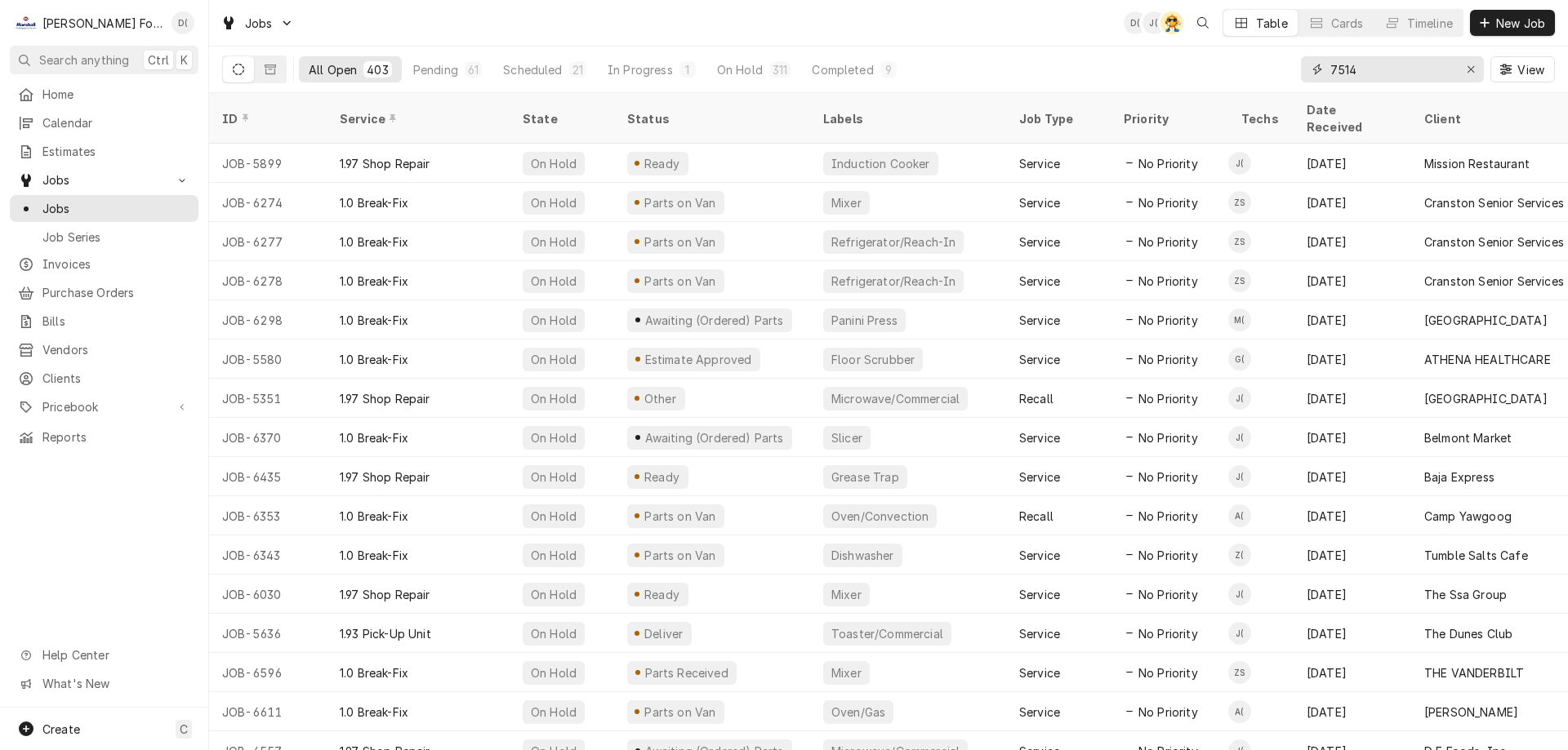
type input "7514"
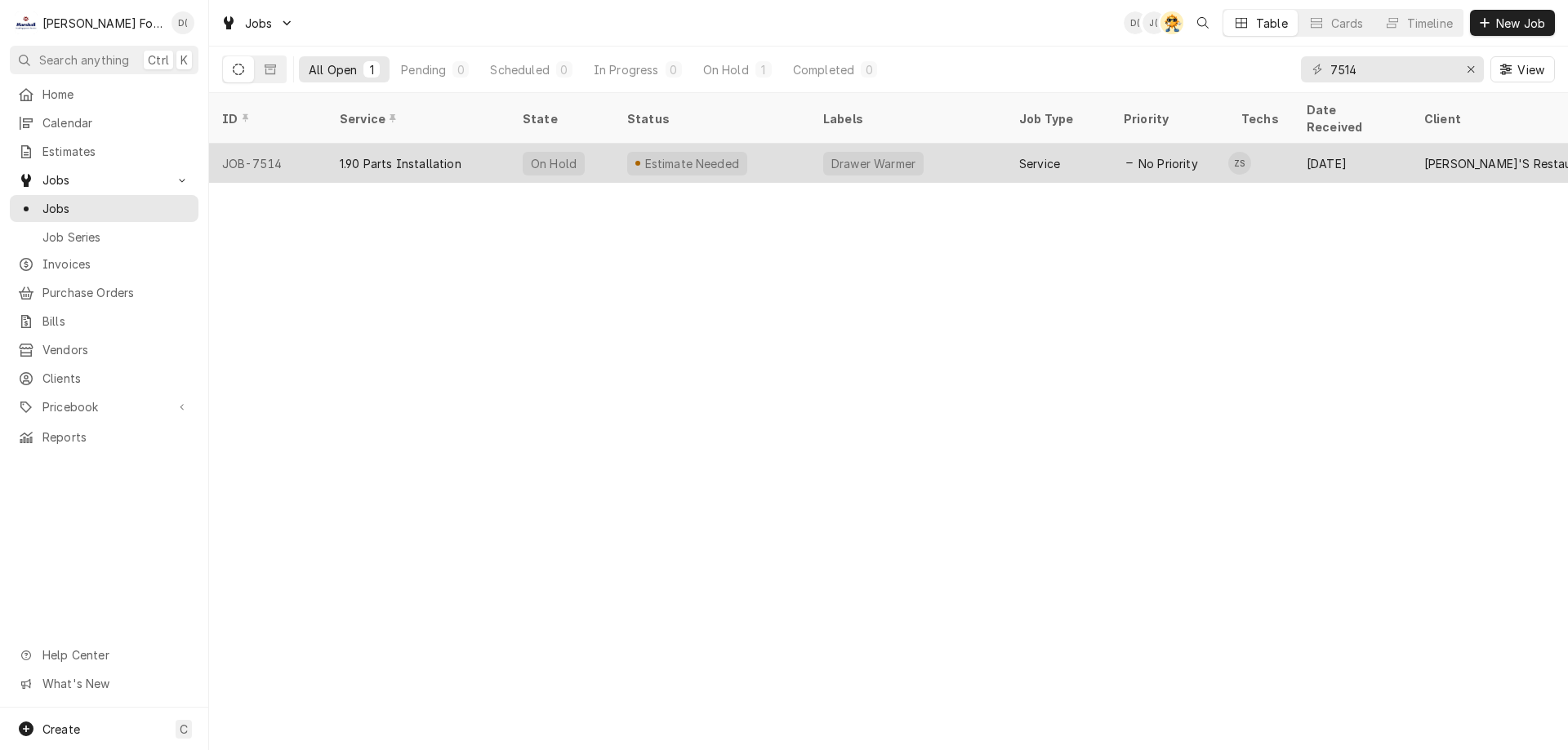
click at [506, 152] on div "1.90 Parts Installation" at bounding box center [418, 162] width 183 height 39
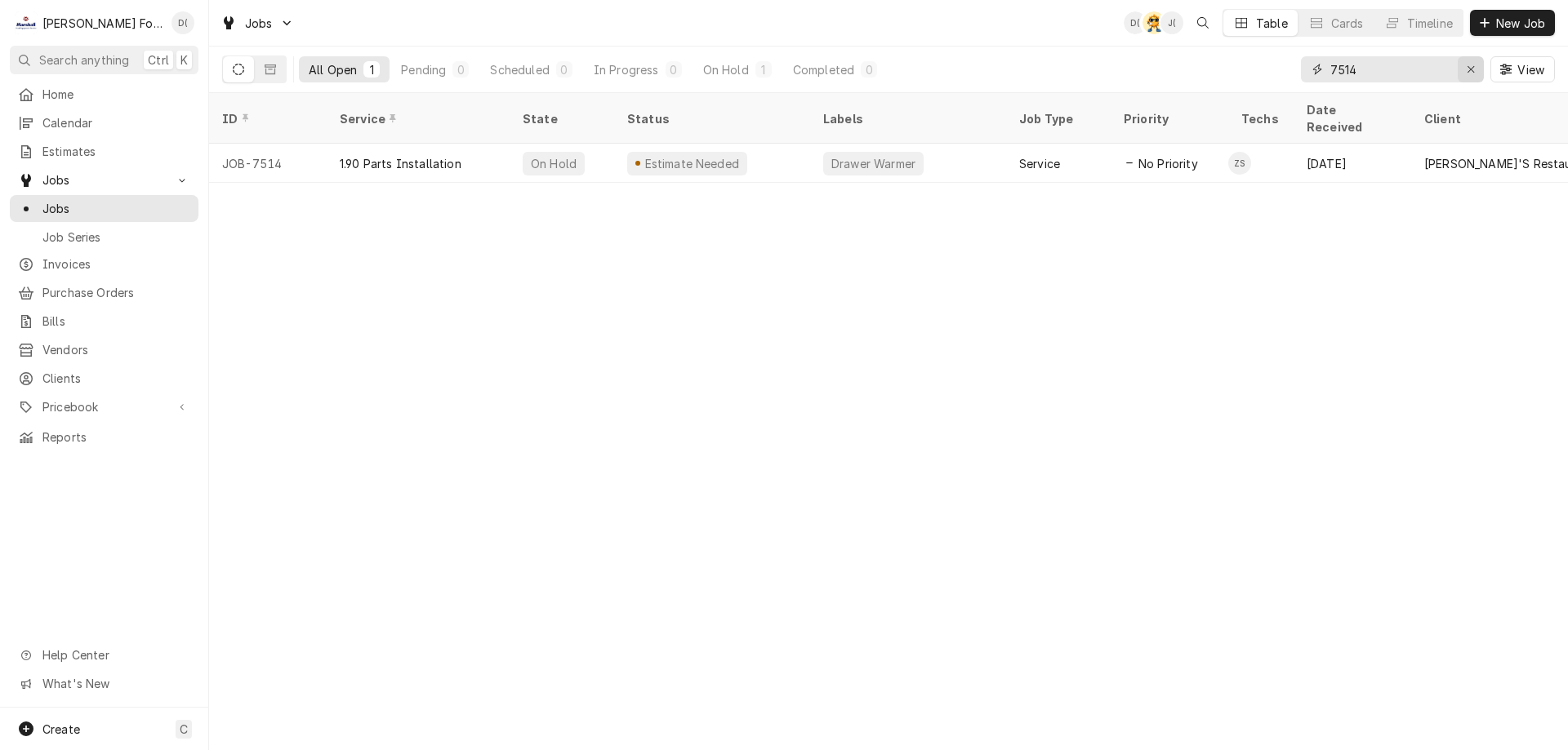
click at [1467, 66] on icon "Erase input" at bounding box center [1471, 69] width 9 height 12
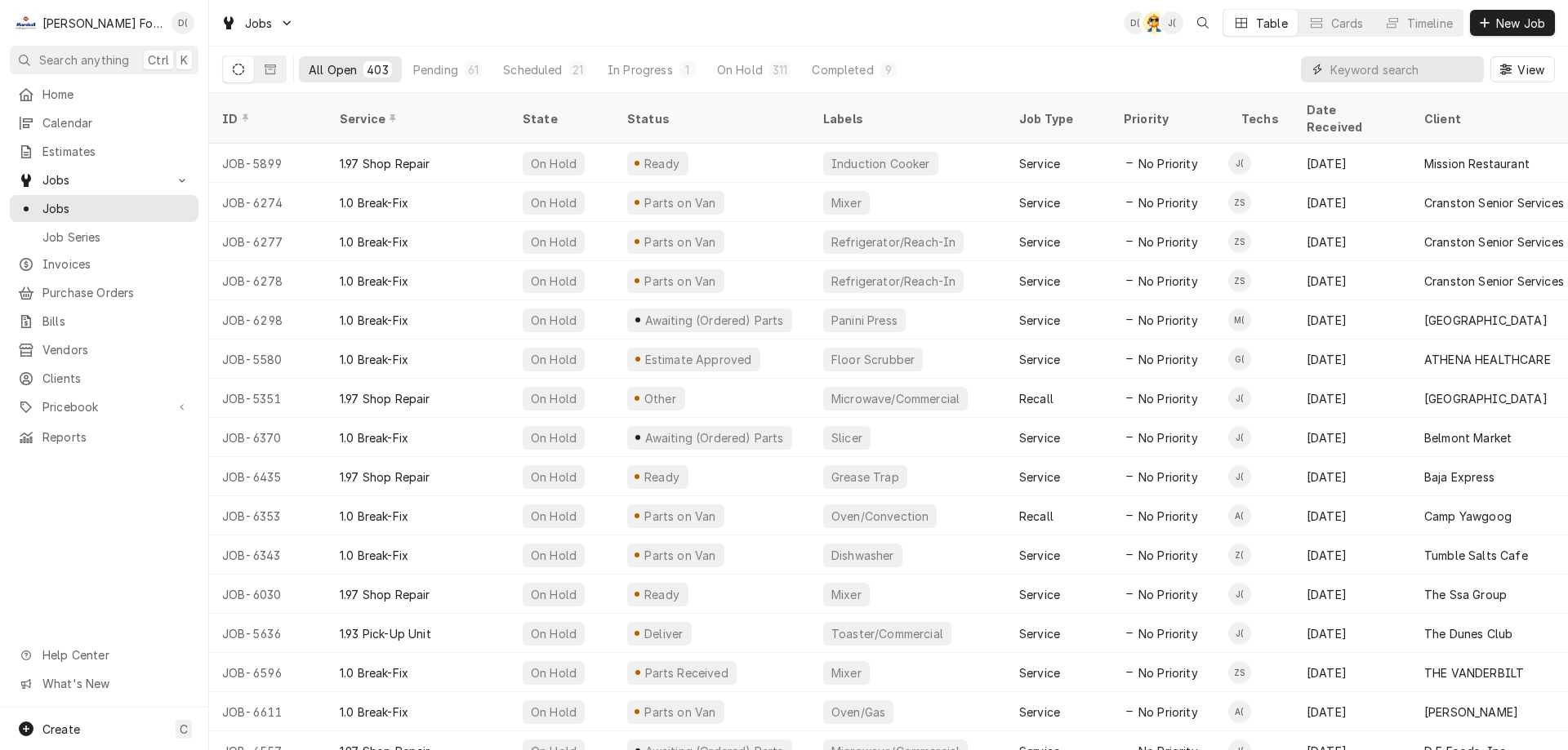
click at [1362, 70] on input "Dynamic Content Wrapper" at bounding box center [1403, 69] width 145 height 26
click at [1397, 68] on input "Dynamic Content Wrapper" at bounding box center [1403, 69] width 145 height 26
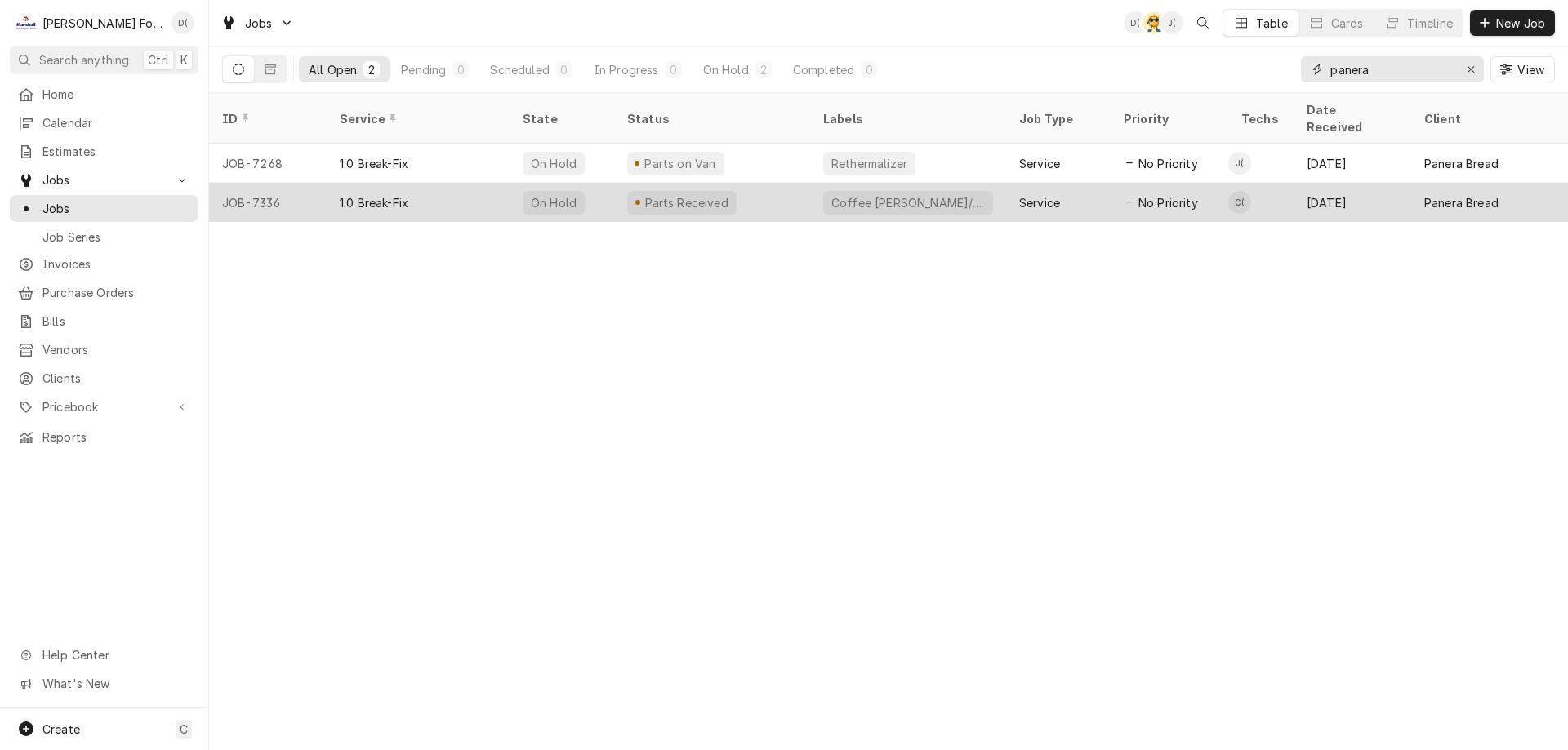
type input "panera"
click at [794, 188] on div "Parts Received" at bounding box center [712, 202] width 196 height 39
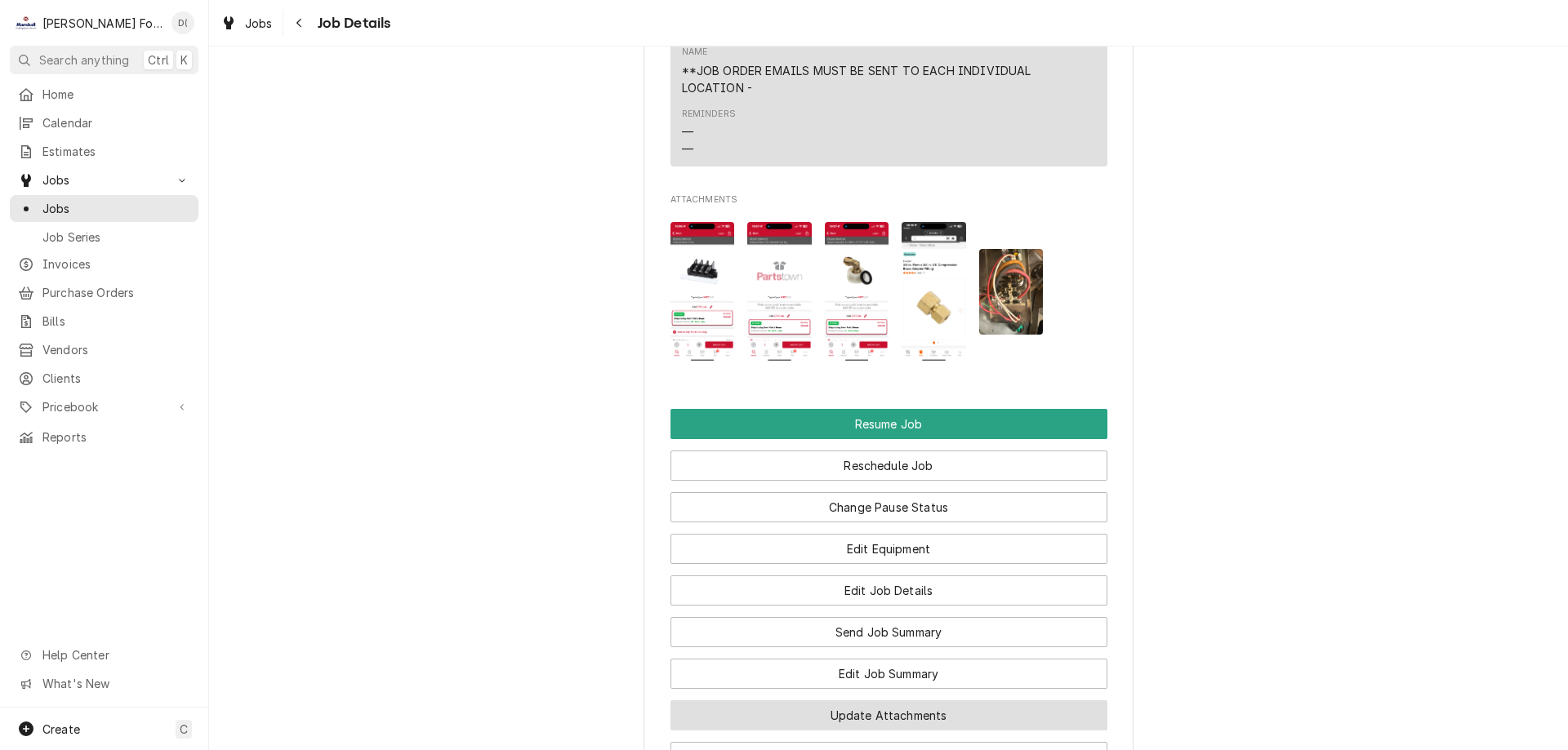
scroll to position [2205, 0]
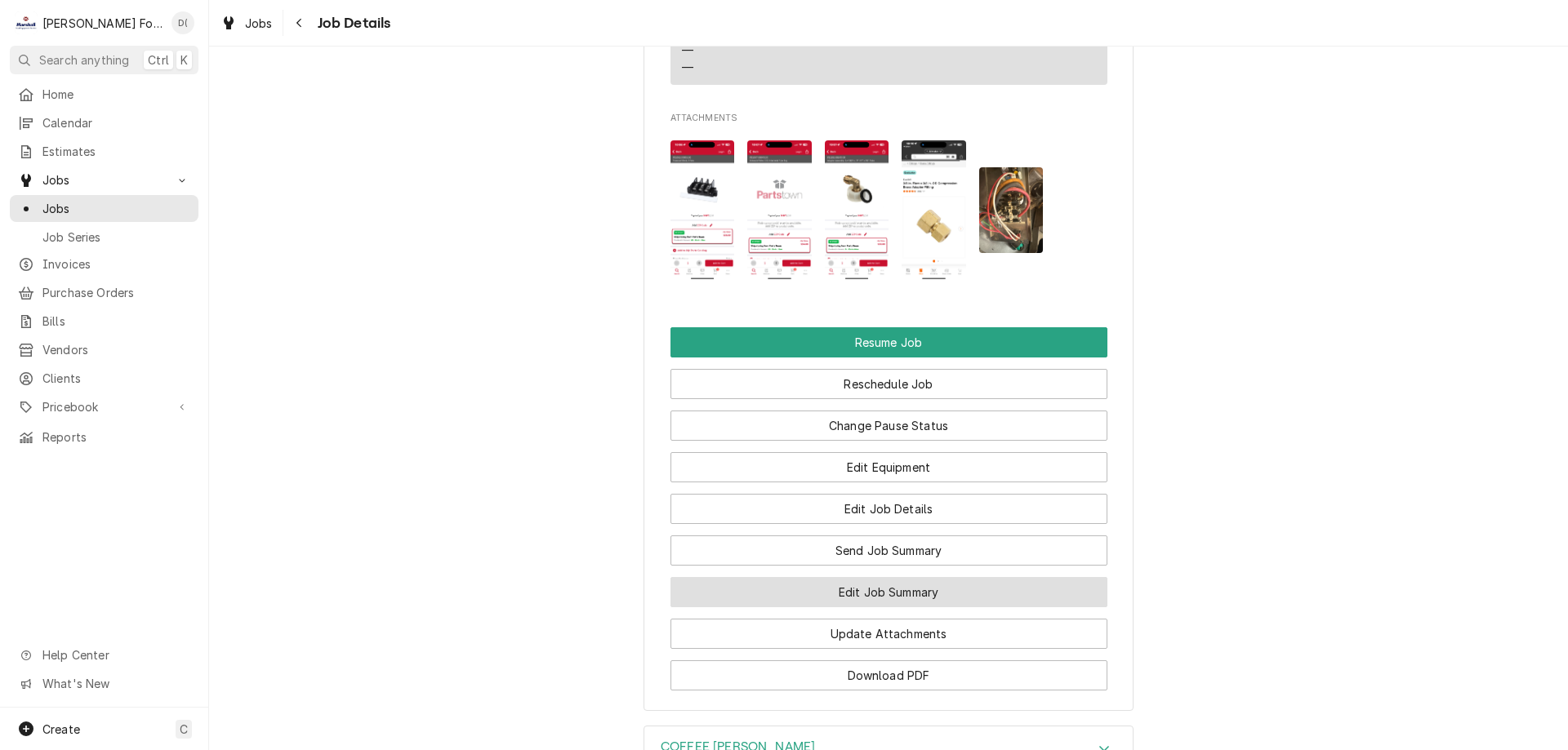
click at [879, 608] on button "Edit Job Summary" at bounding box center [889, 592] width 437 height 30
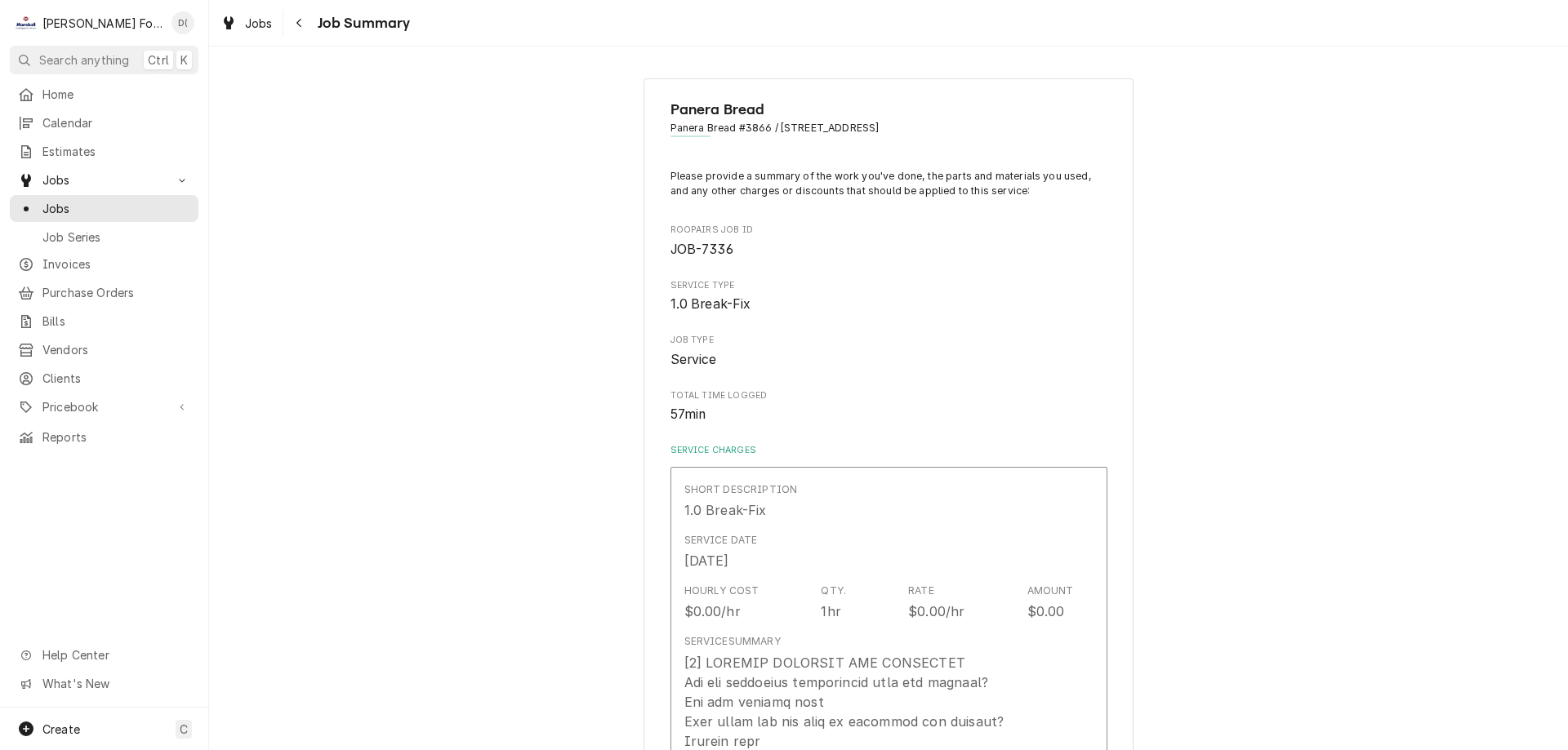
type textarea "x"
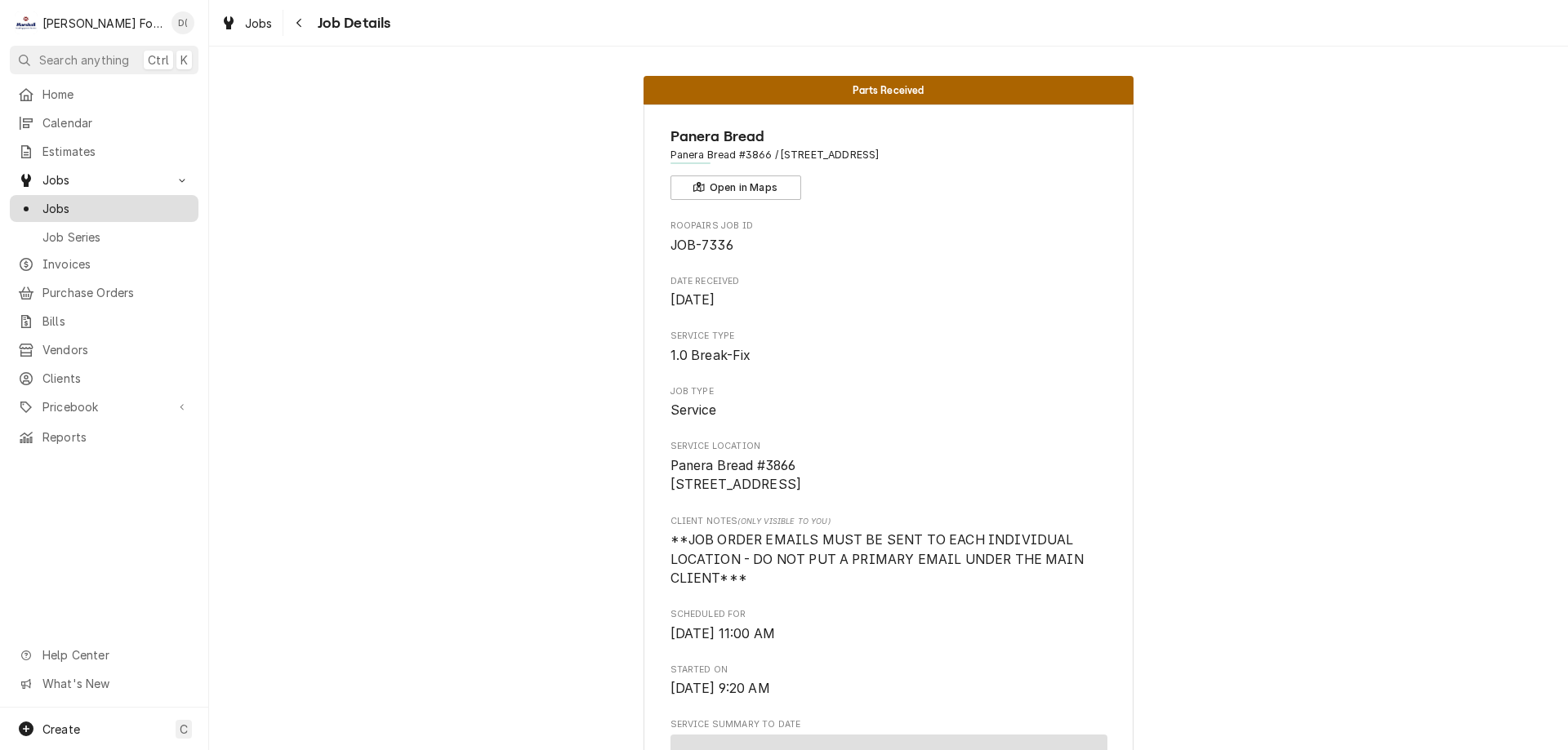
click at [152, 200] on span "Jobs" at bounding box center [116, 208] width 148 height 18
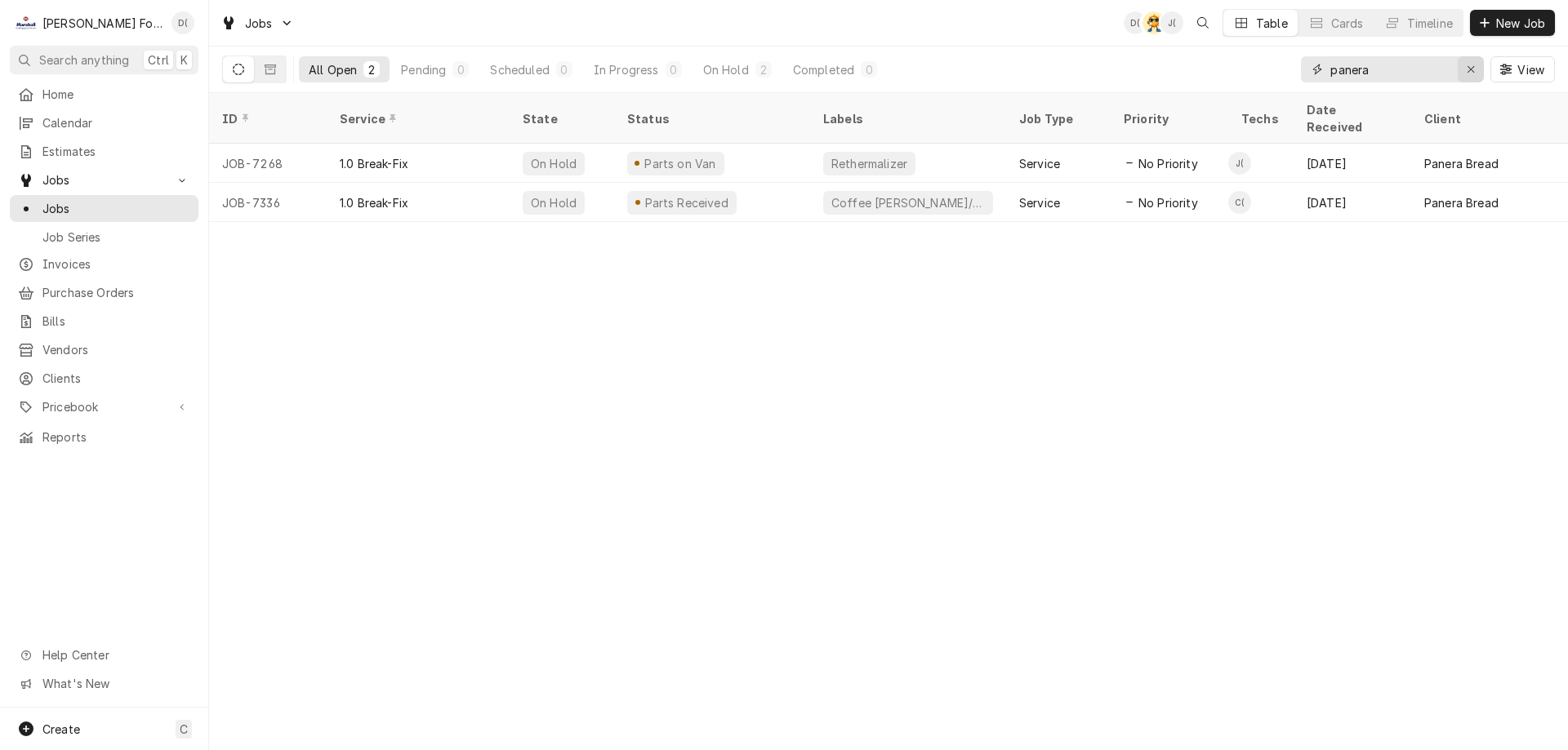
click at [1467, 67] on icon "Erase input" at bounding box center [1471, 69] width 9 height 12
click at [1438, 68] on input "Dynamic Content Wrapper" at bounding box center [1407, 69] width 153 height 26
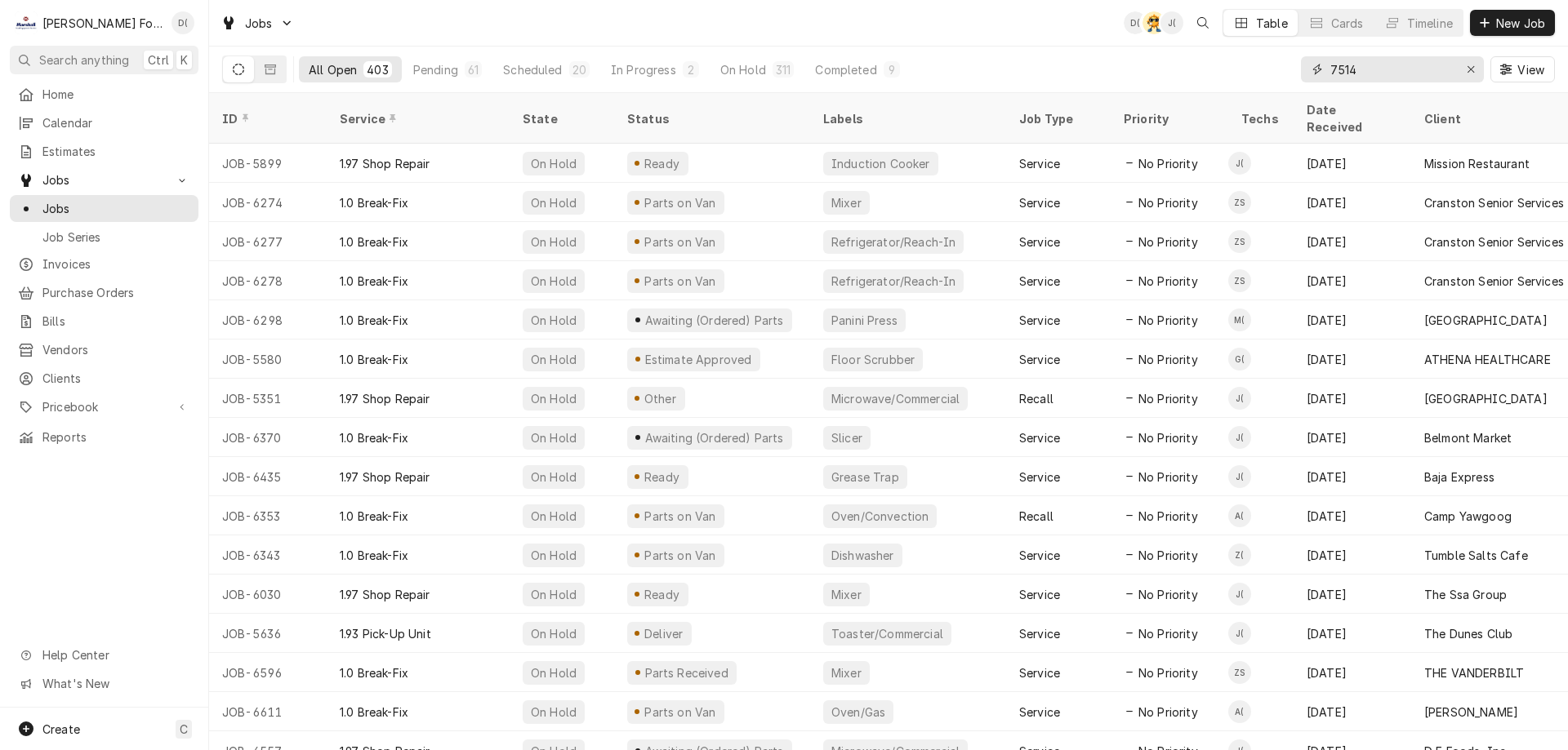
type input "7514"
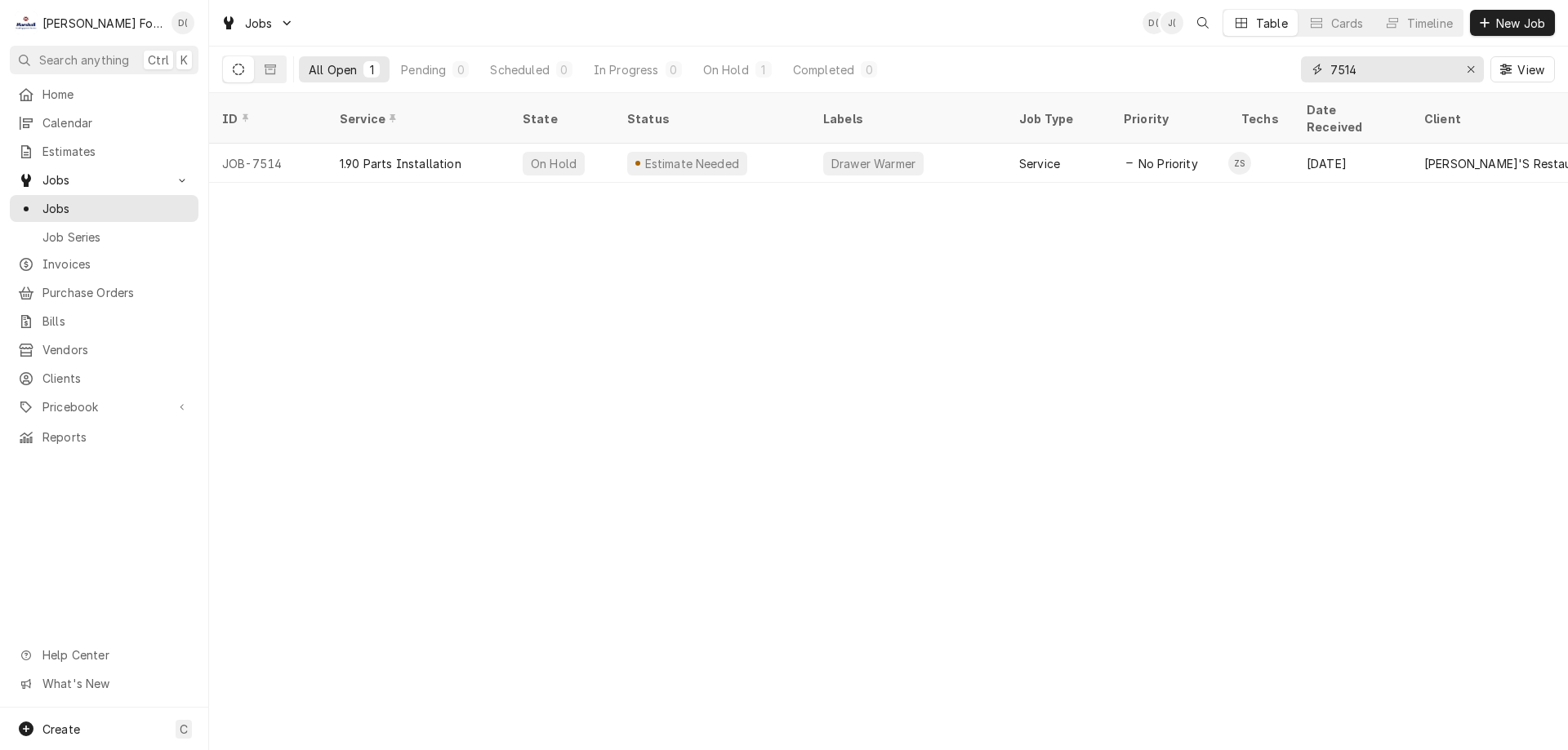
click at [1469, 71] on icon "Erase input" at bounding box center [1471, 69] width 7 height 7
click at [1380, 72] on input "Dynamic Content Wrapper" at bounding box center [1407, 69] width 153 height 26
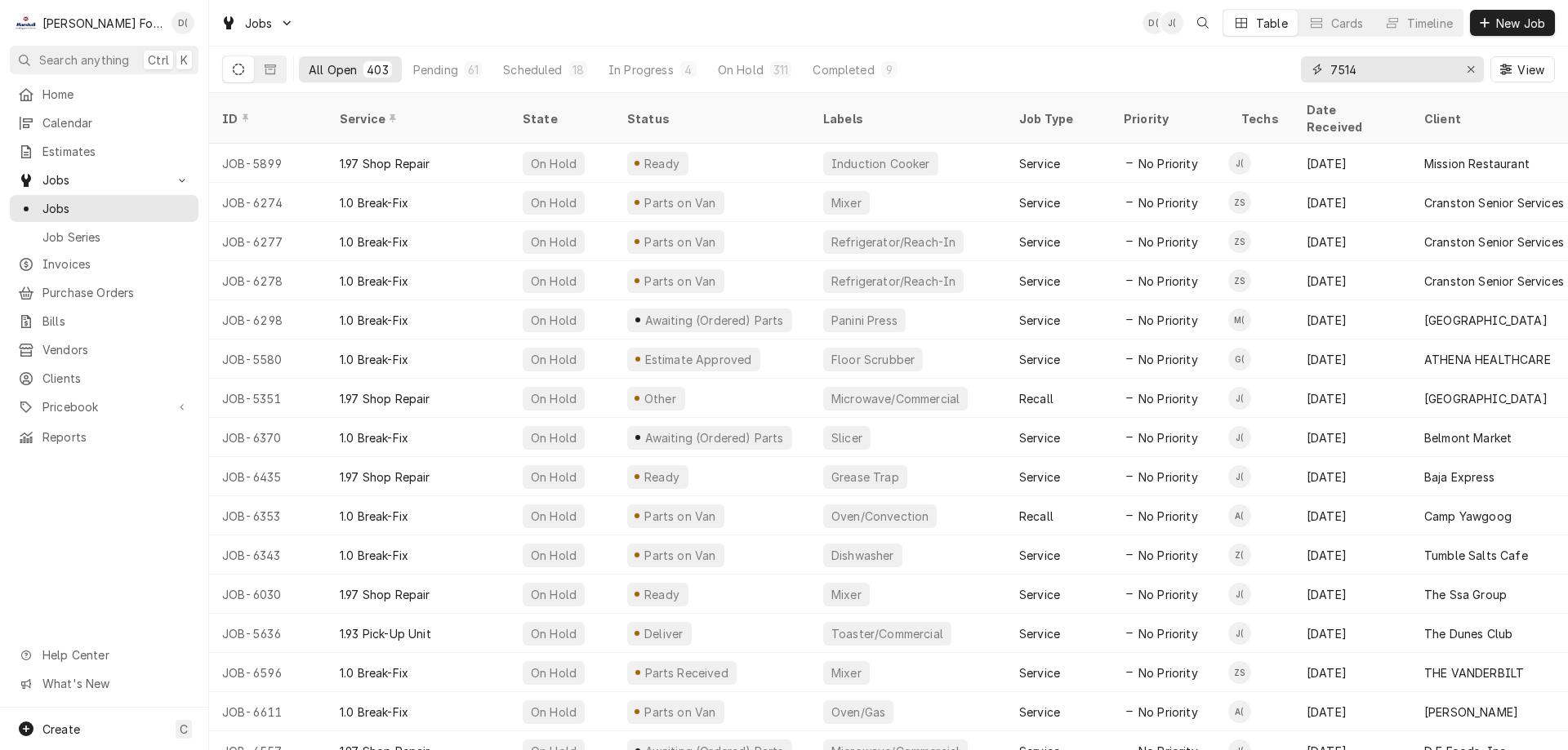
type input "7514"
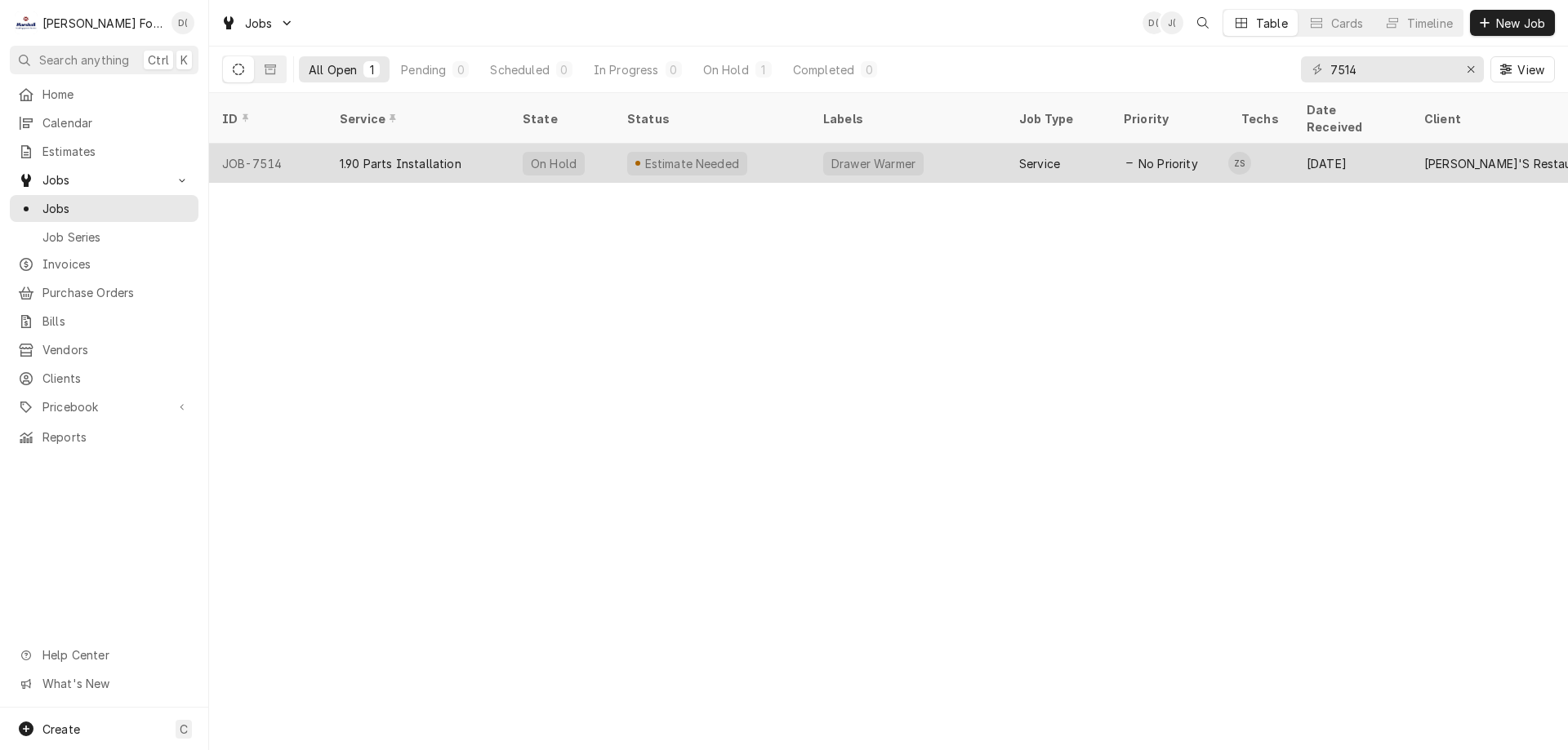
click at [771, 143] on div "Estimate Needed" at bounding box center [712, 162] width 196 height 39
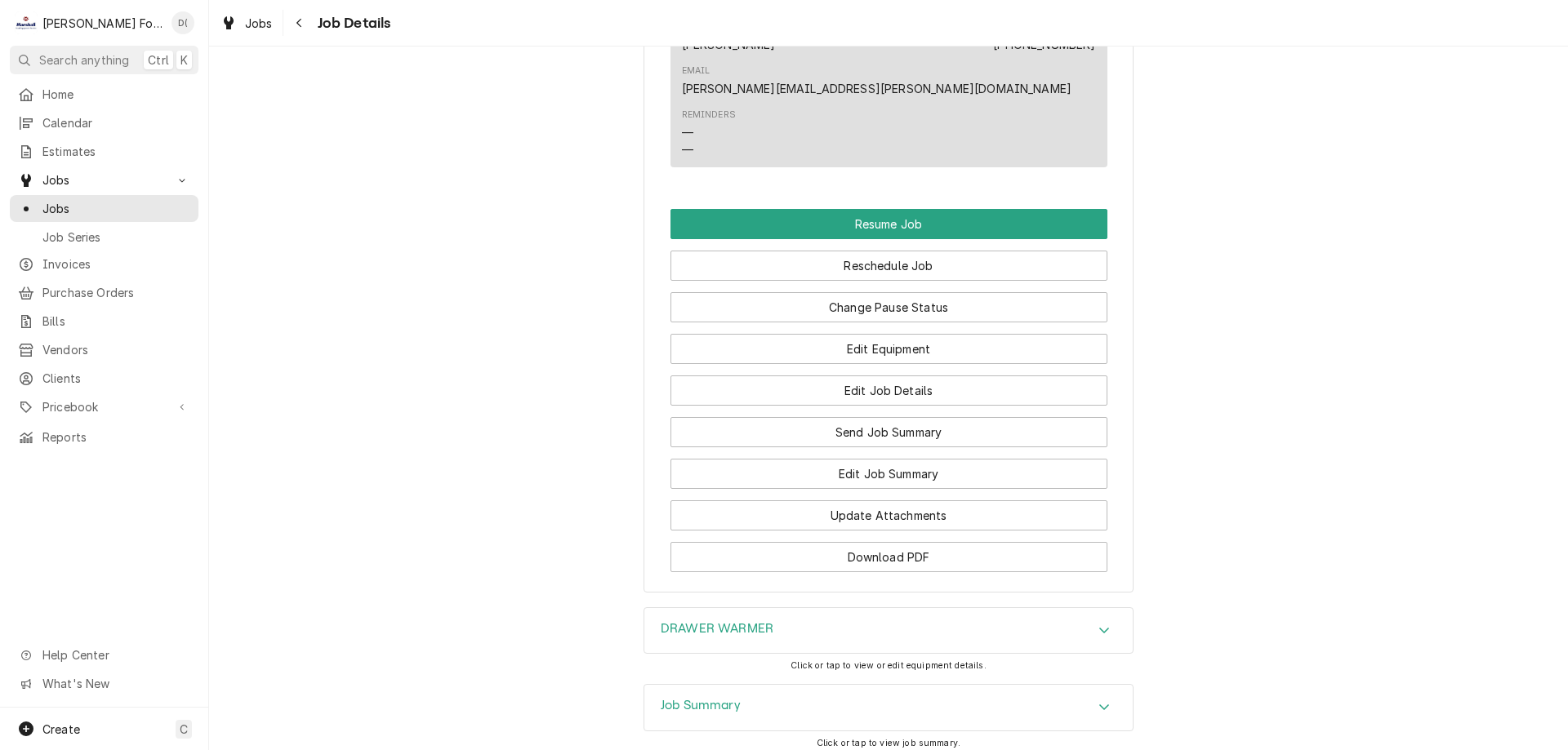
scroll to position [1409, 0]
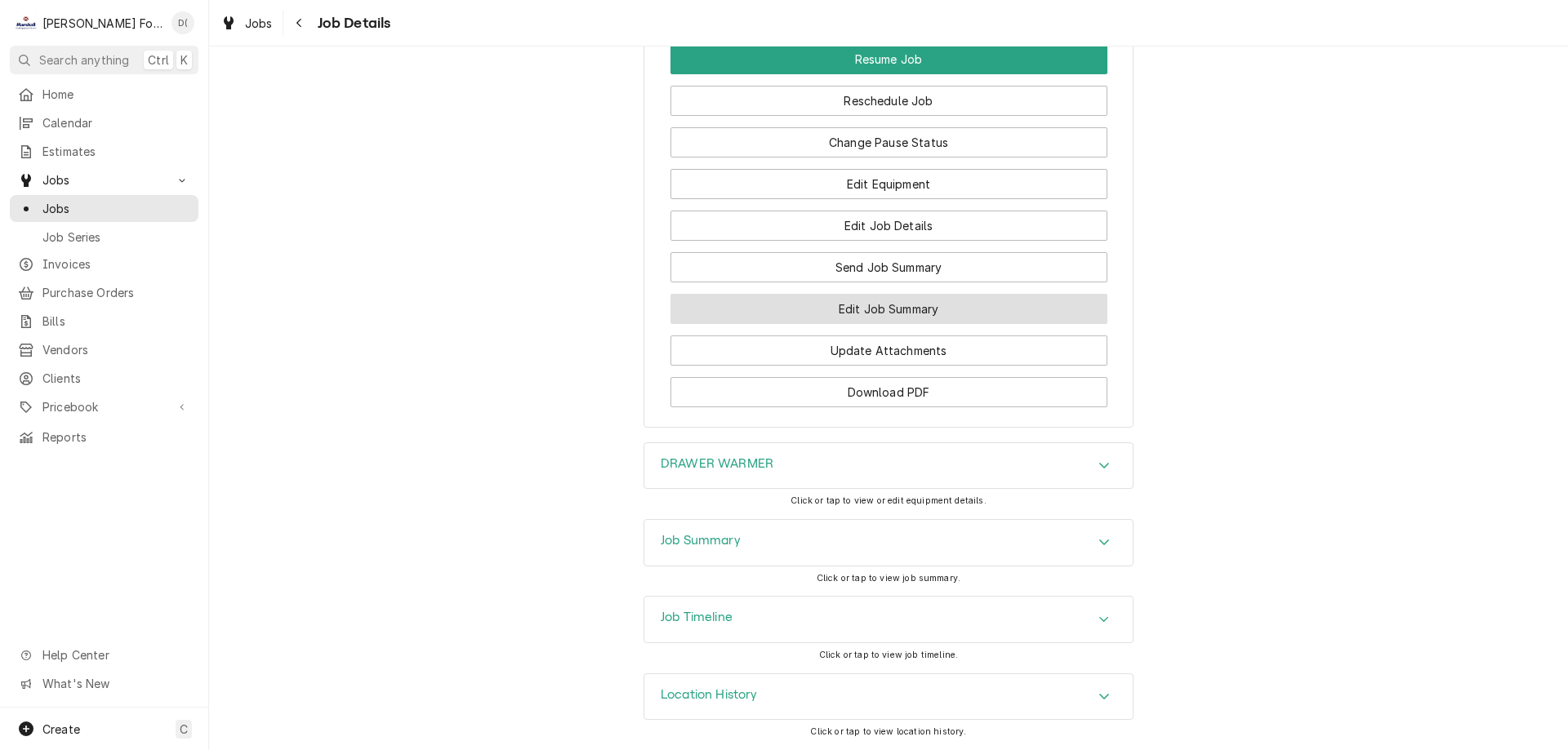
click at [845, 308] on button "Edit Job Summary" at bounding box center [889, 309] width 437 height 30
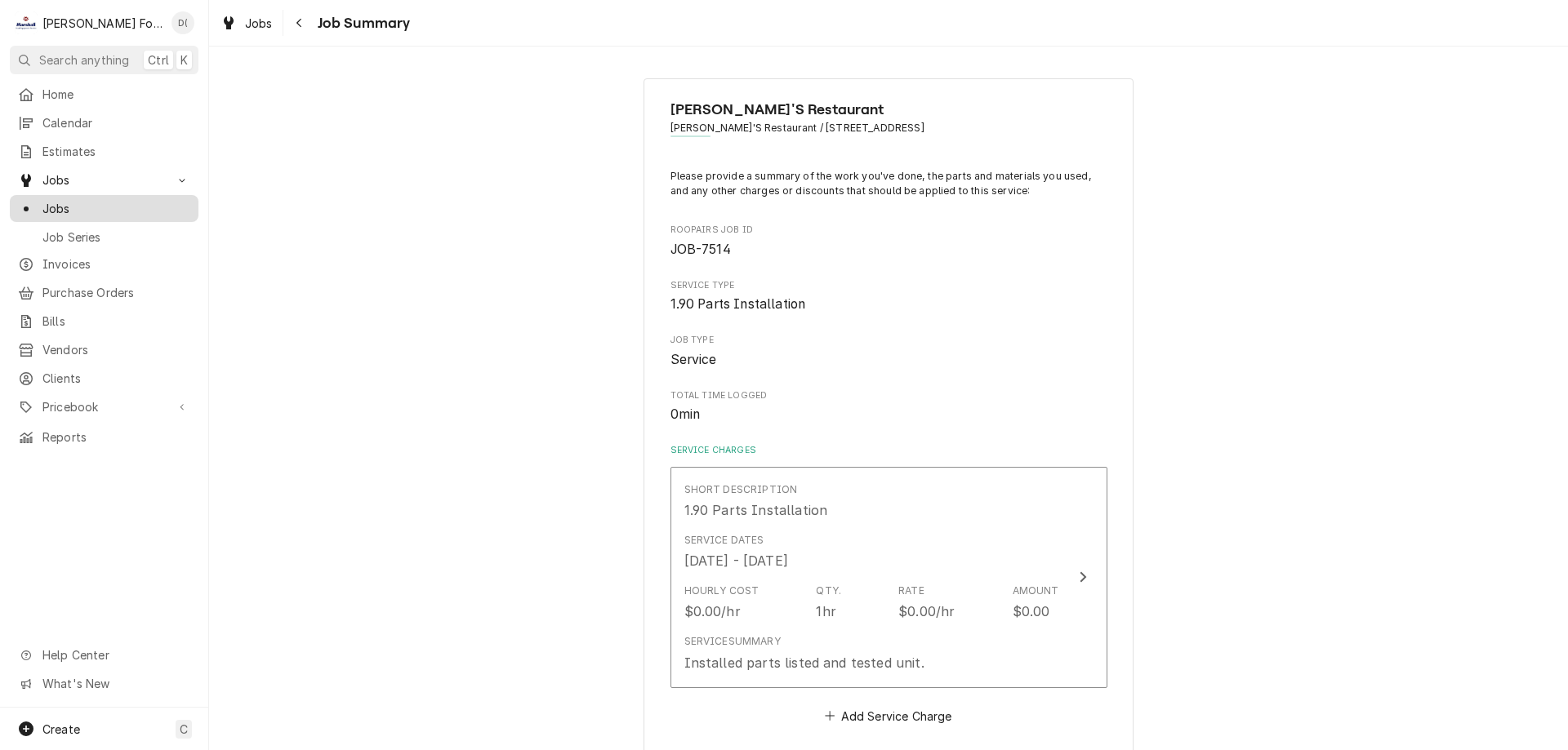
click at [117, 208] on span "Jobs" at bounding box center [116, 208] width 148 height 18
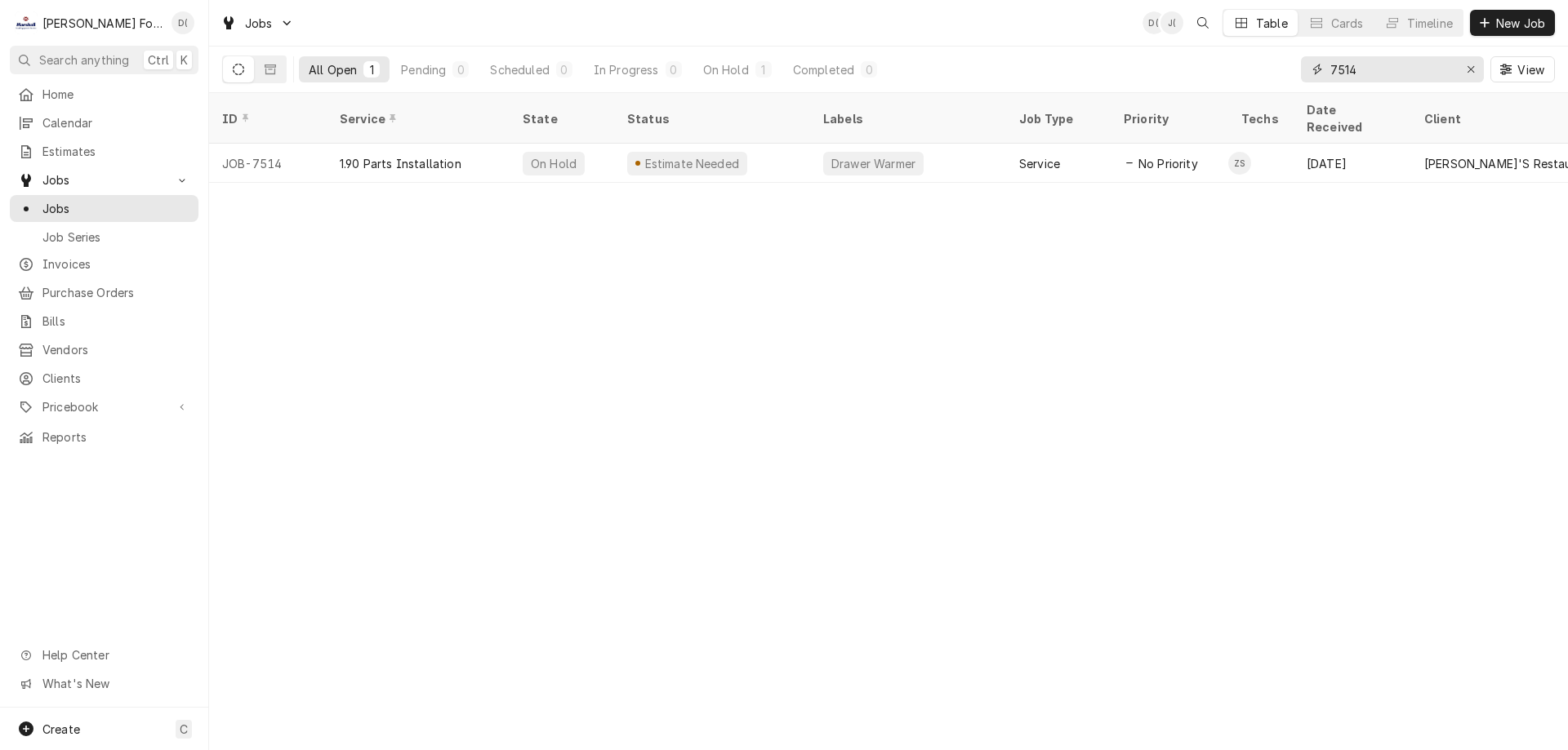
click at [1369, 72] on input "7514" at bounding box center [1391, 69] width 123 height 26
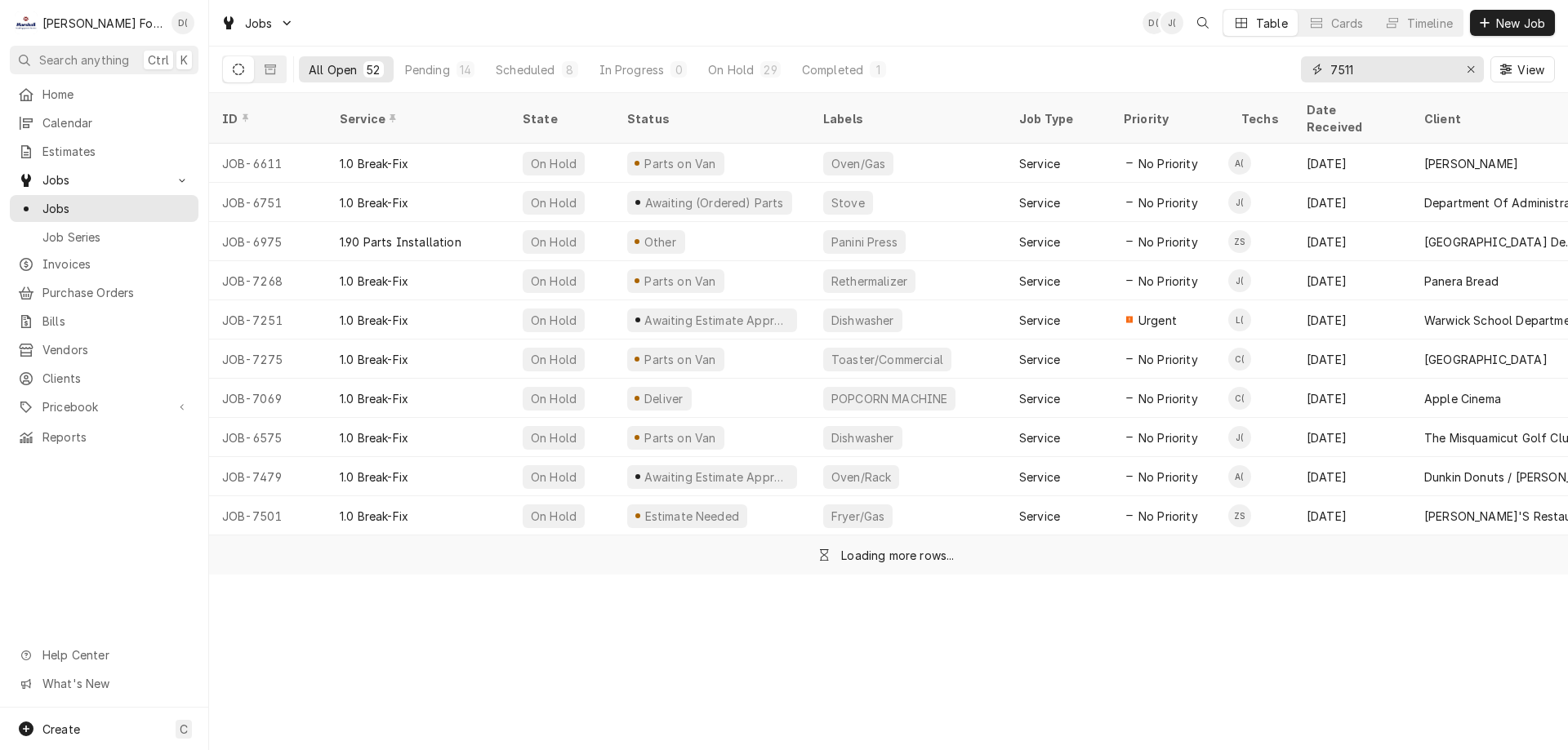
type input "7511"
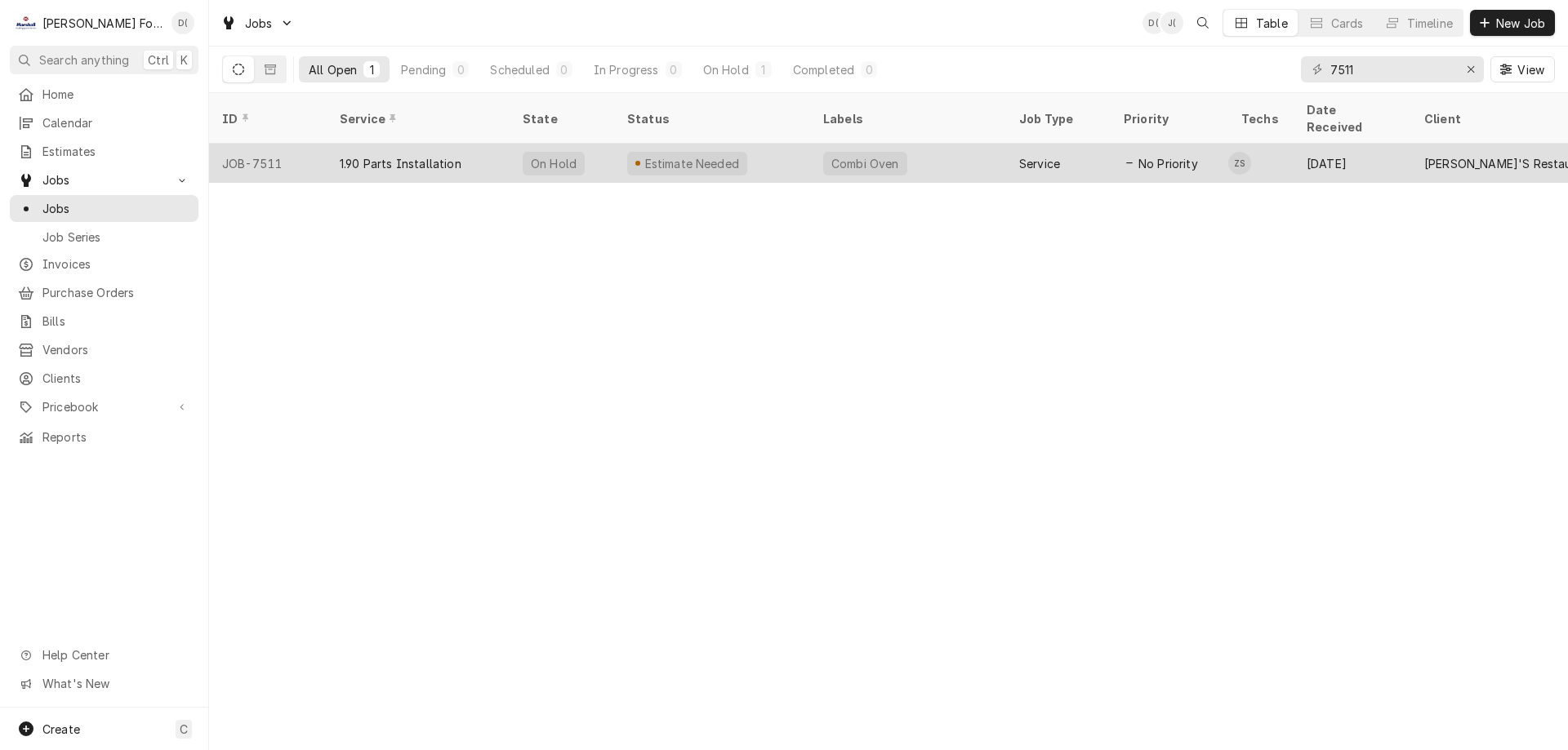
click at [953, 145] on div "Combi Oven" at bounding box center [908, 162] width 196 height 39
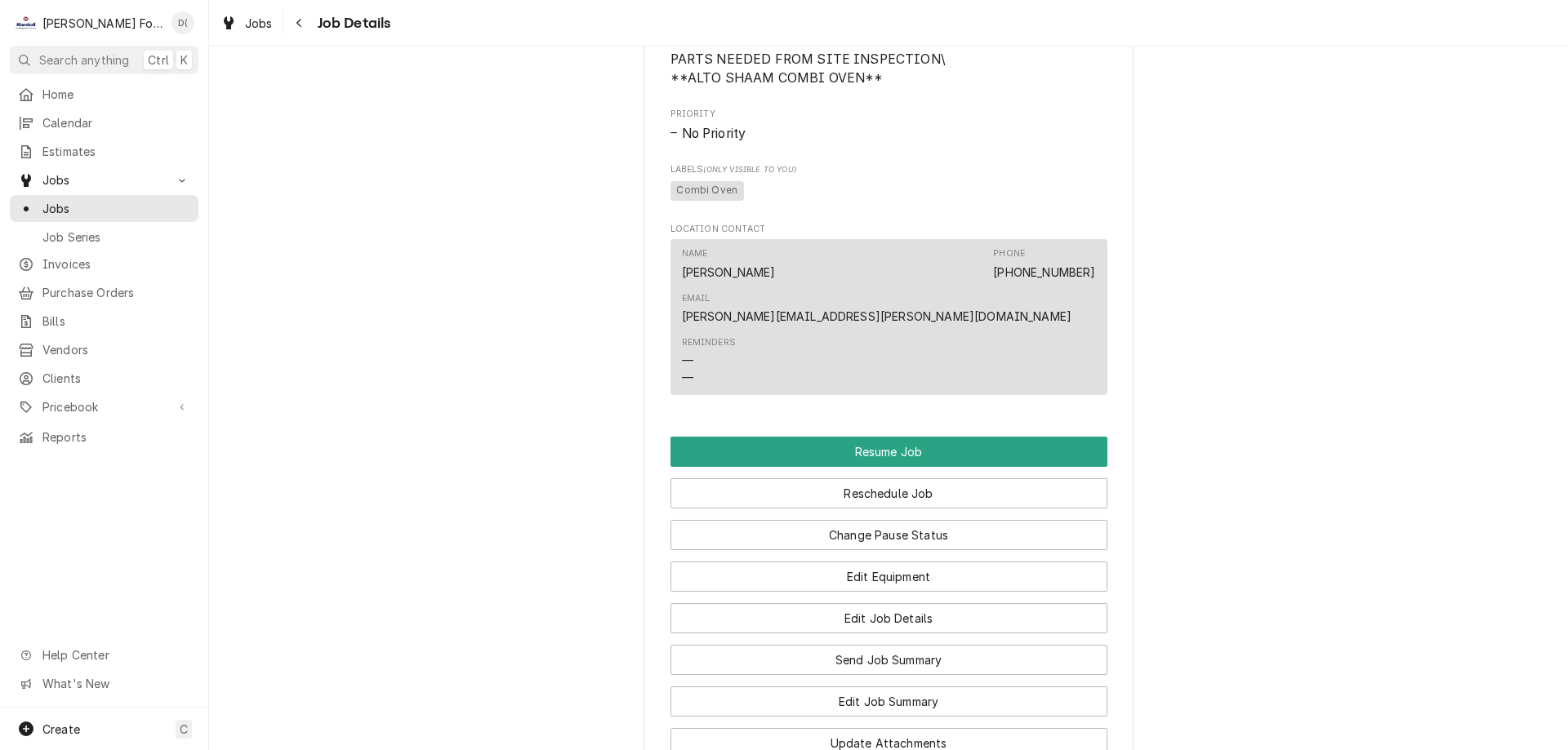
scroll to position [1307, 0]
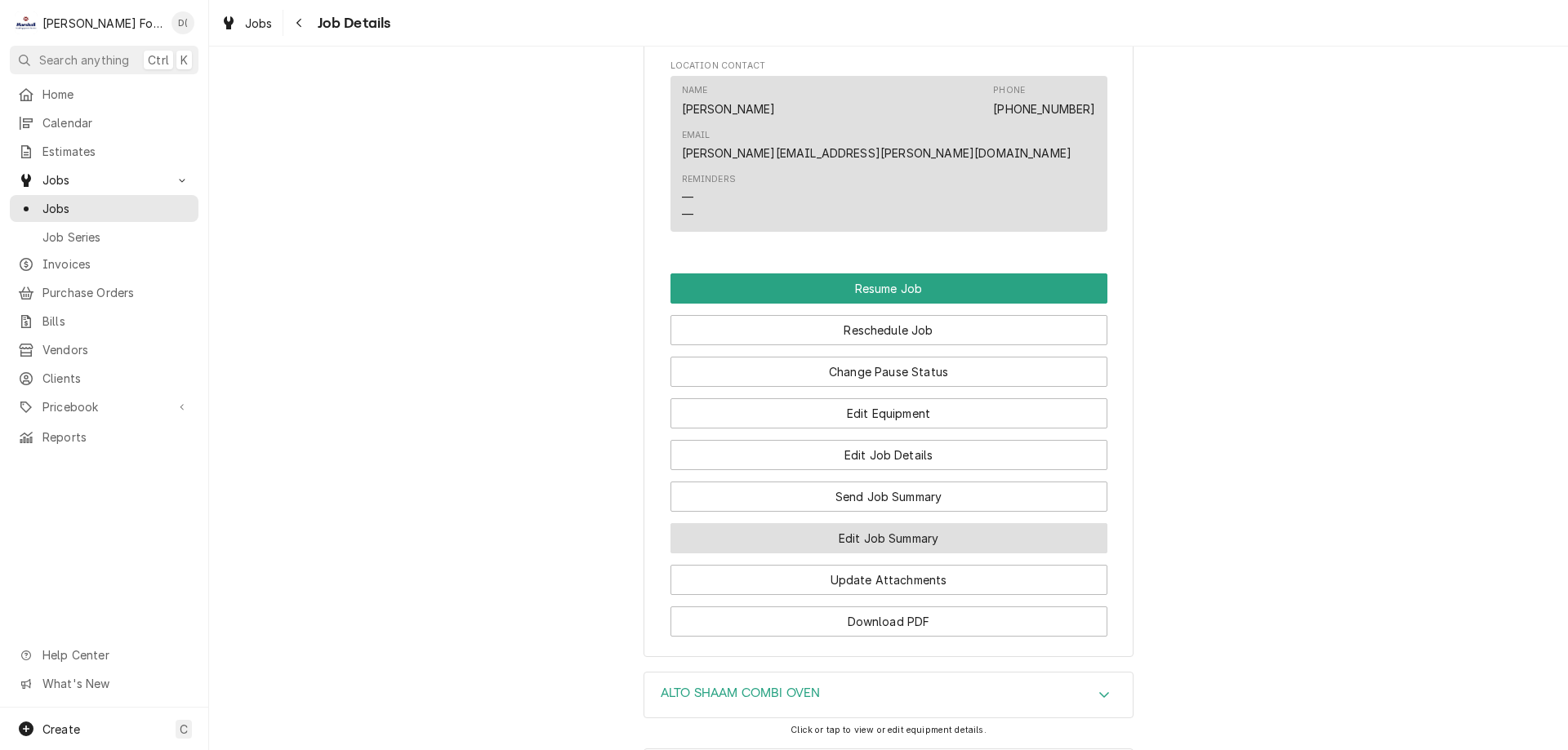
click at [840, 553] on button "Edit Job Summary" at bounding box center [889, 538] width 437 height 30
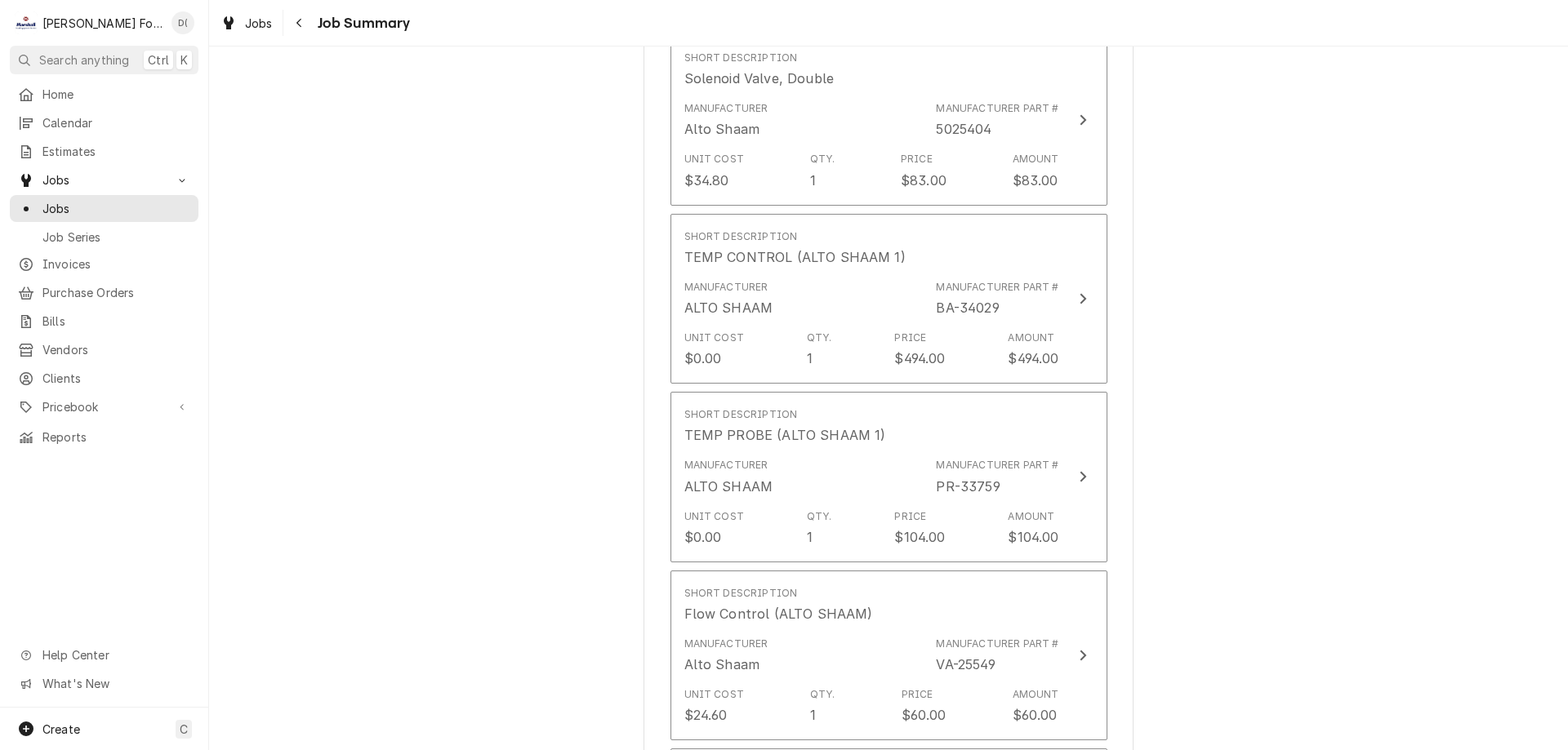
scroll to position [490, 0]
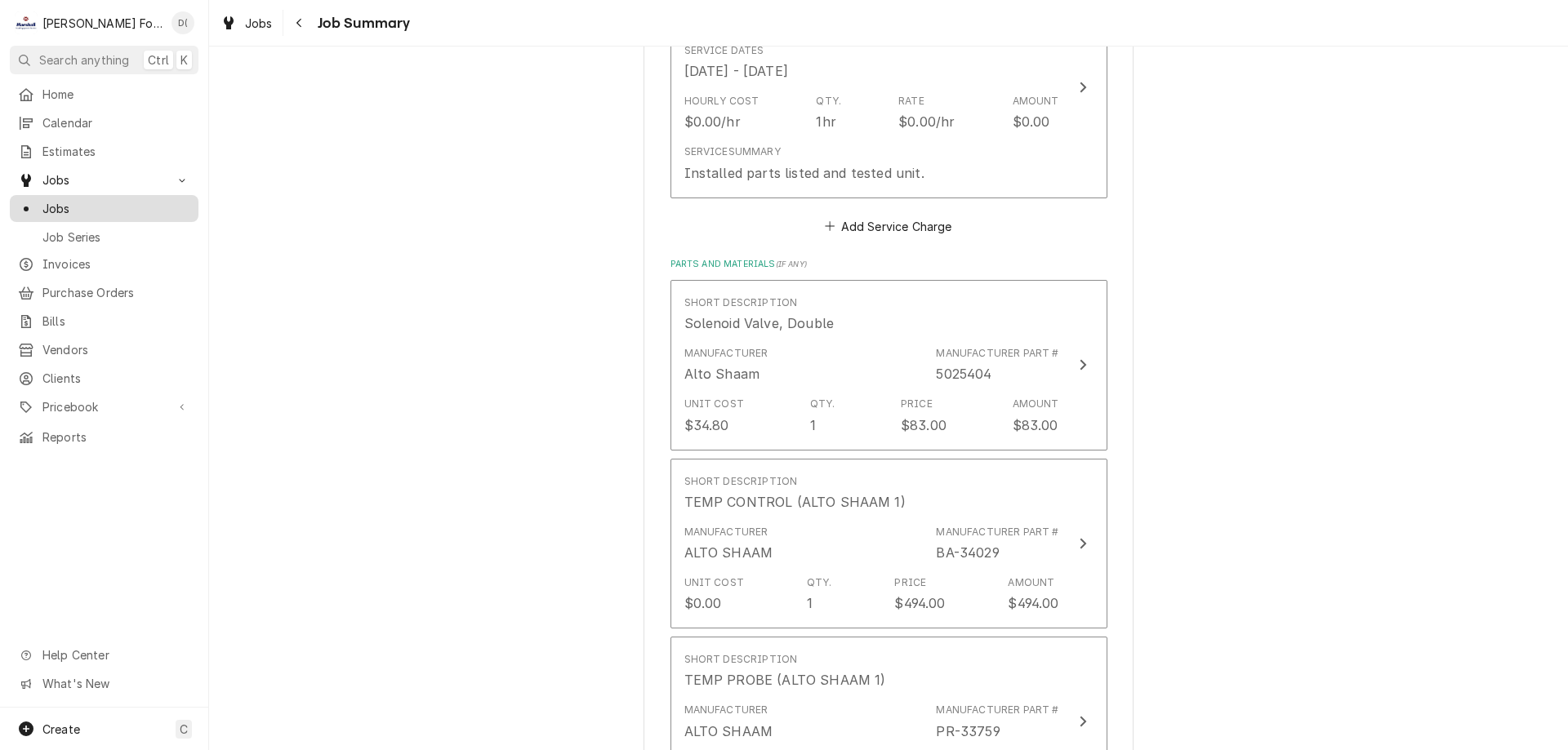
click at [70, 205] on span "Jobs" at bounding box center [116, 208] width 148 height 18
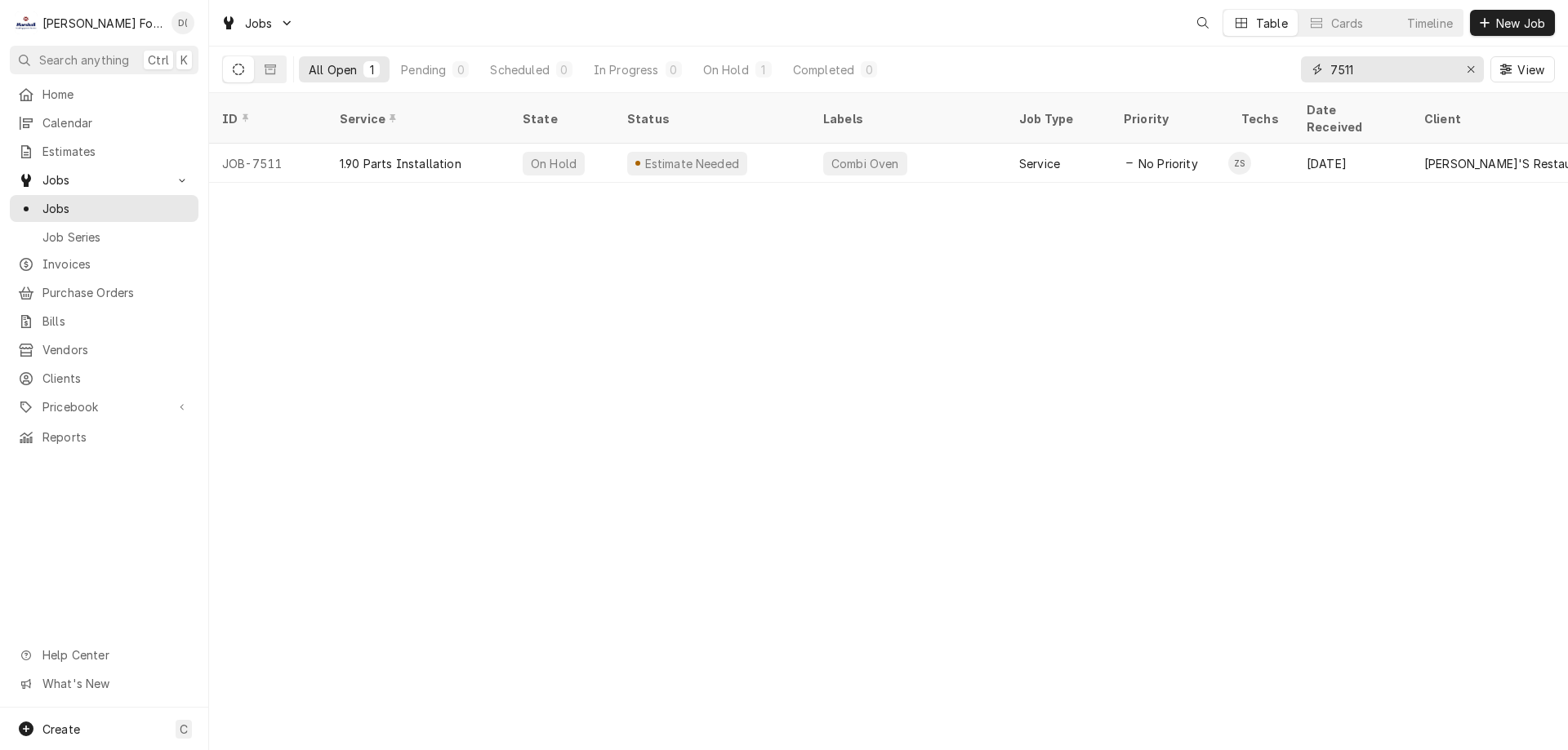
click at [1400, 77] on input "7511" at bounding box center [1391, 69] width 123 height 26
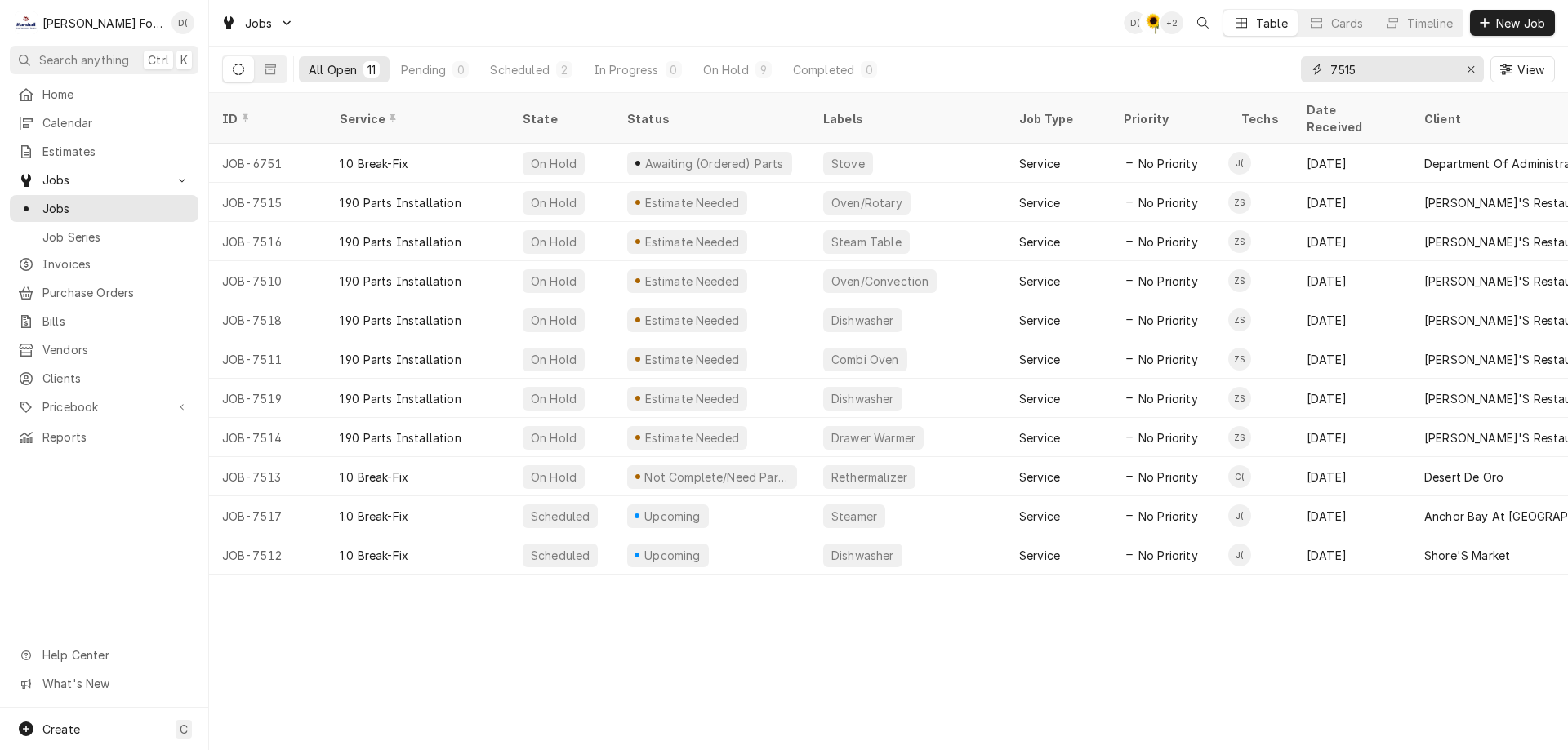
type input "7515"
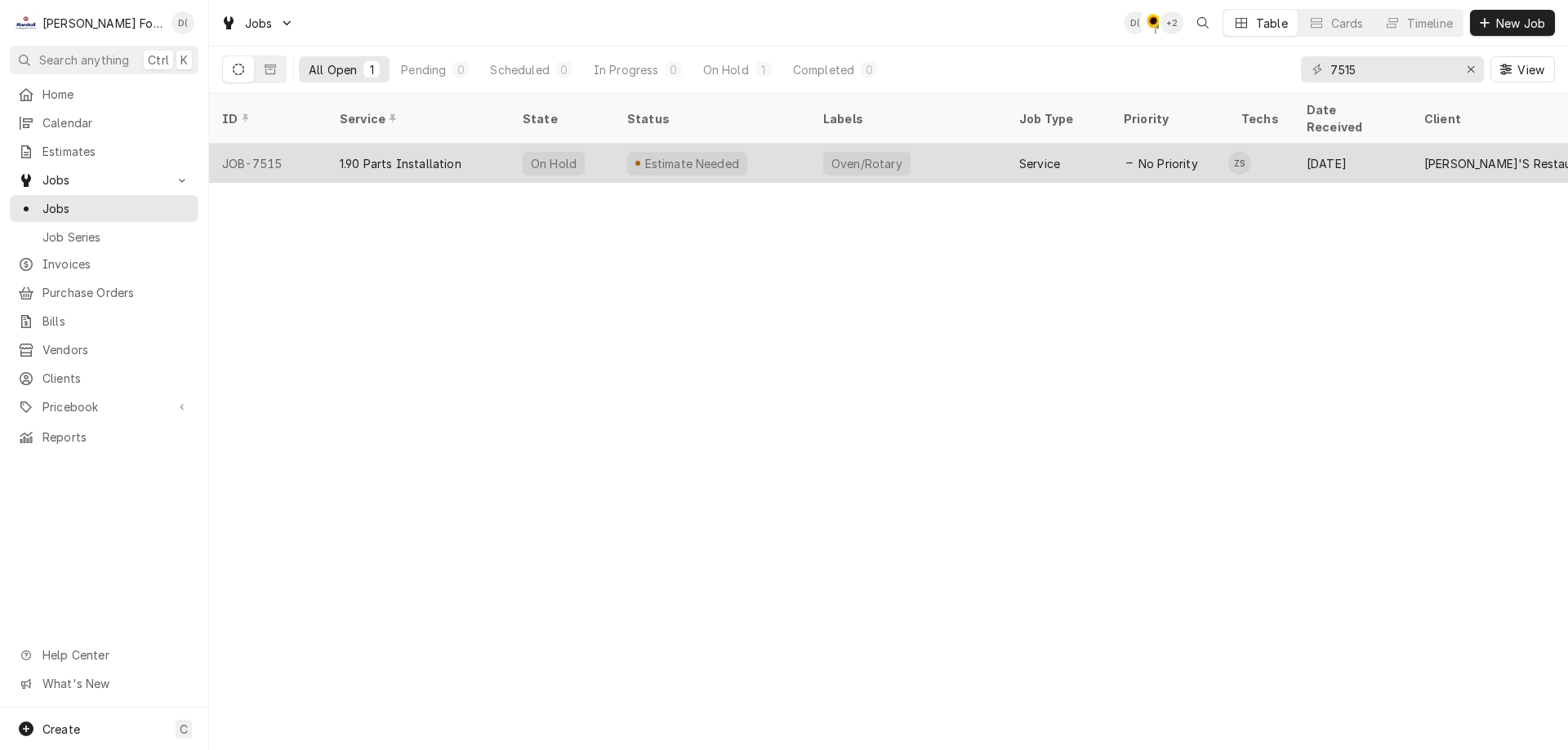
click at [758, 143] on div "Estimate Needed" at bounding box center [712, 162] width 196 height 39
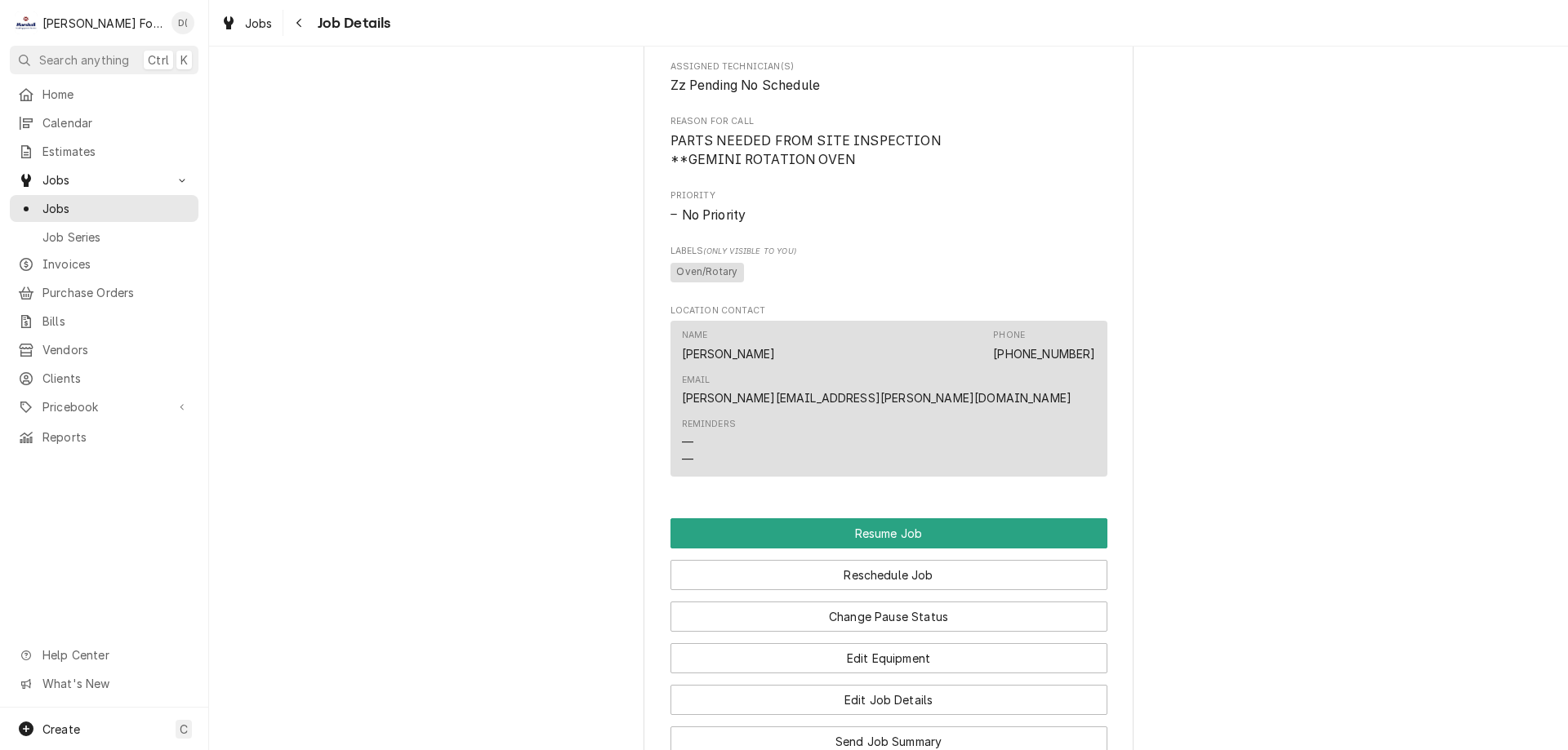
scroll to position [1388, 0]
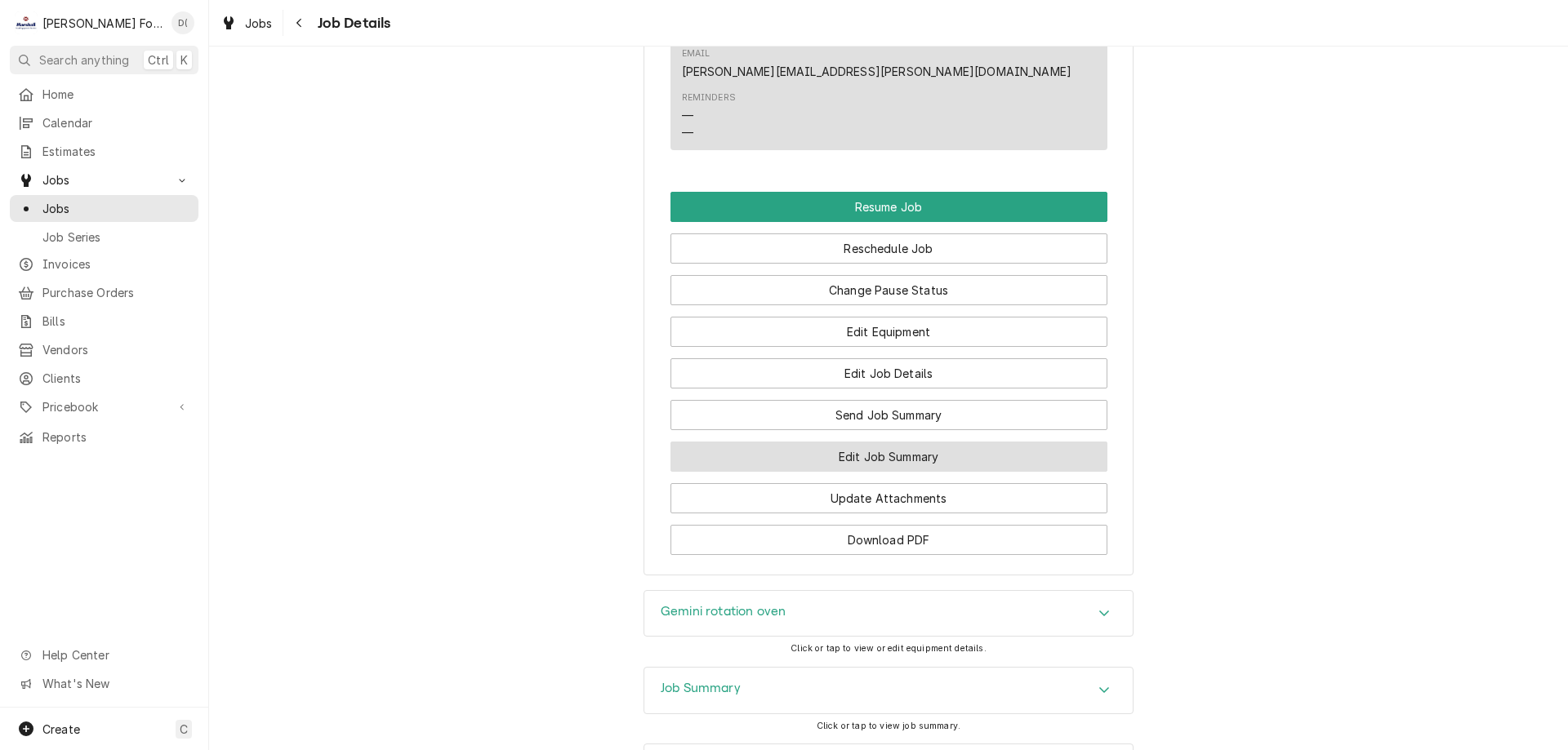
click at [879, 472] on button "Edit Job Summary" at bounding box center [889, 457] width 437 height 30
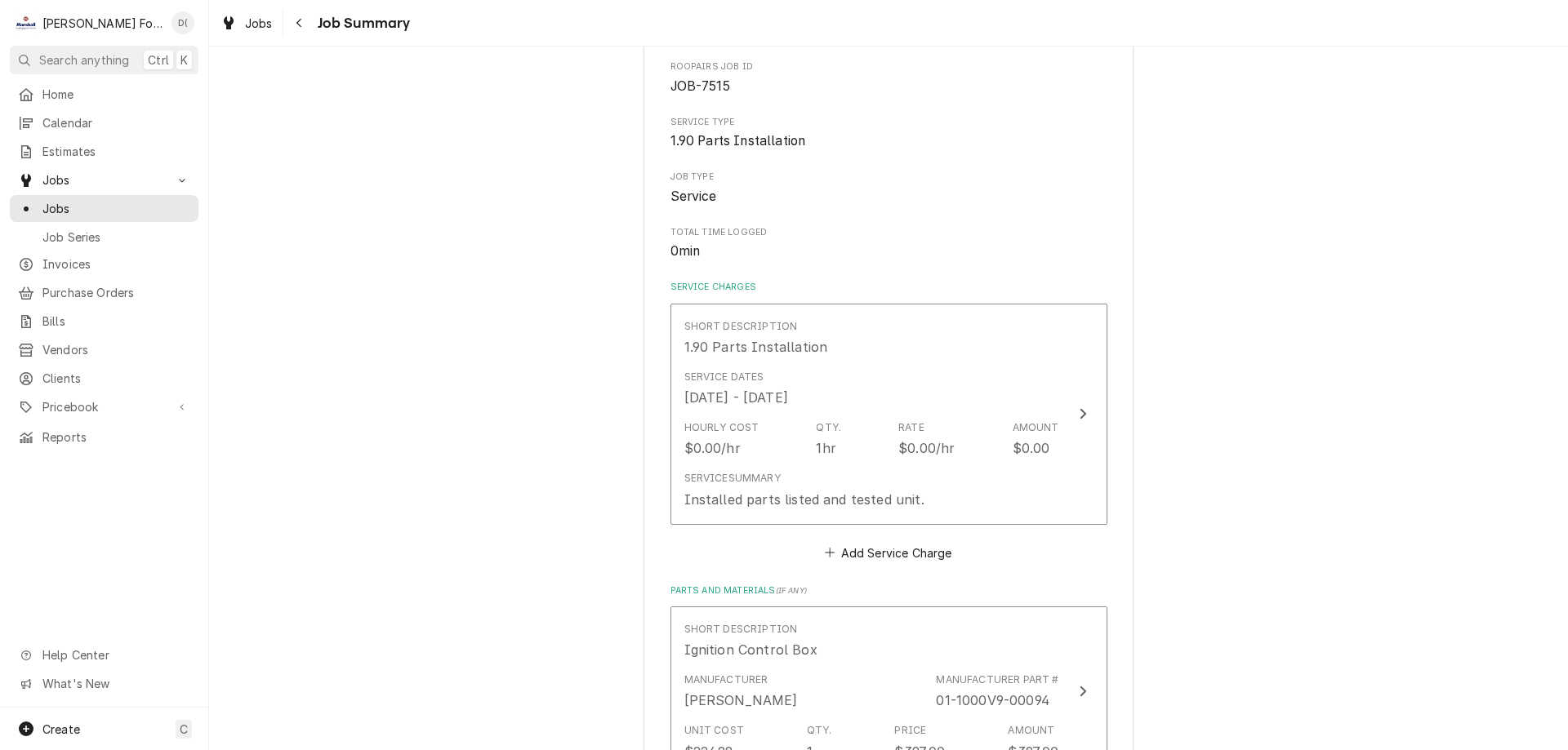
scroll to position [327, 0]
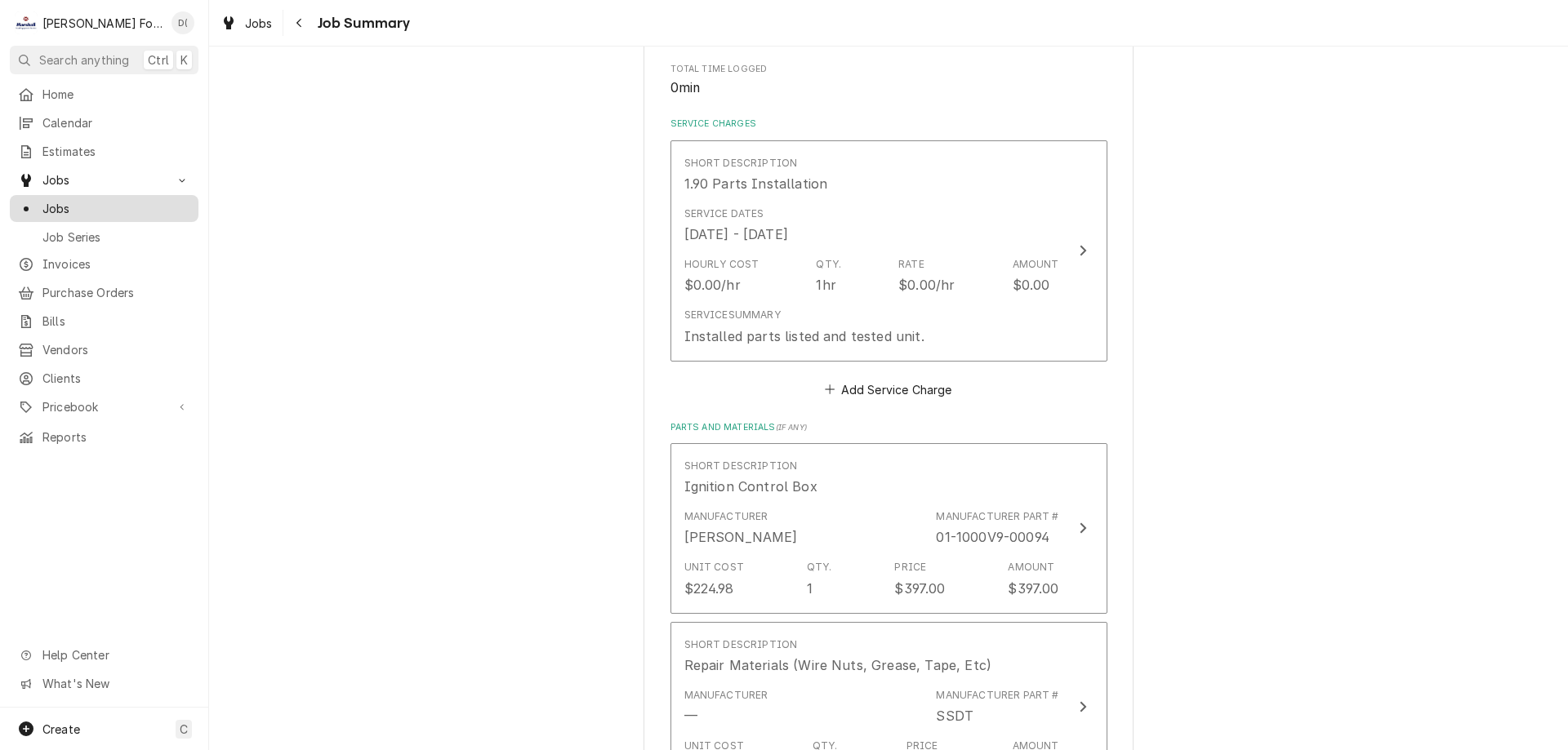
click at [104, 202] on span "Jobs" at bounding box center [116, 208] width 148 height 18
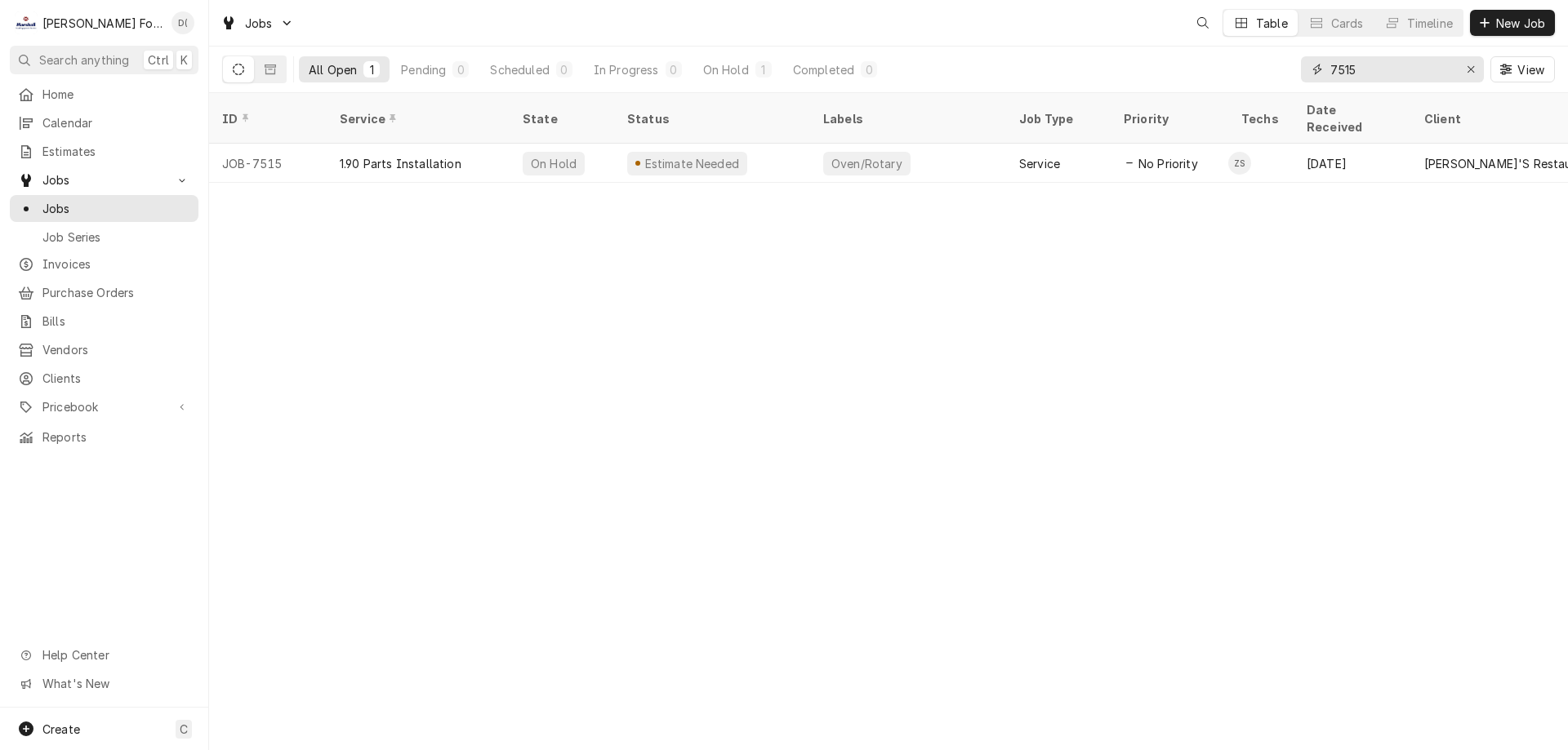
click at [1390, 78] on input "7515" at bounding box center [1391, 69] width 123 height 26
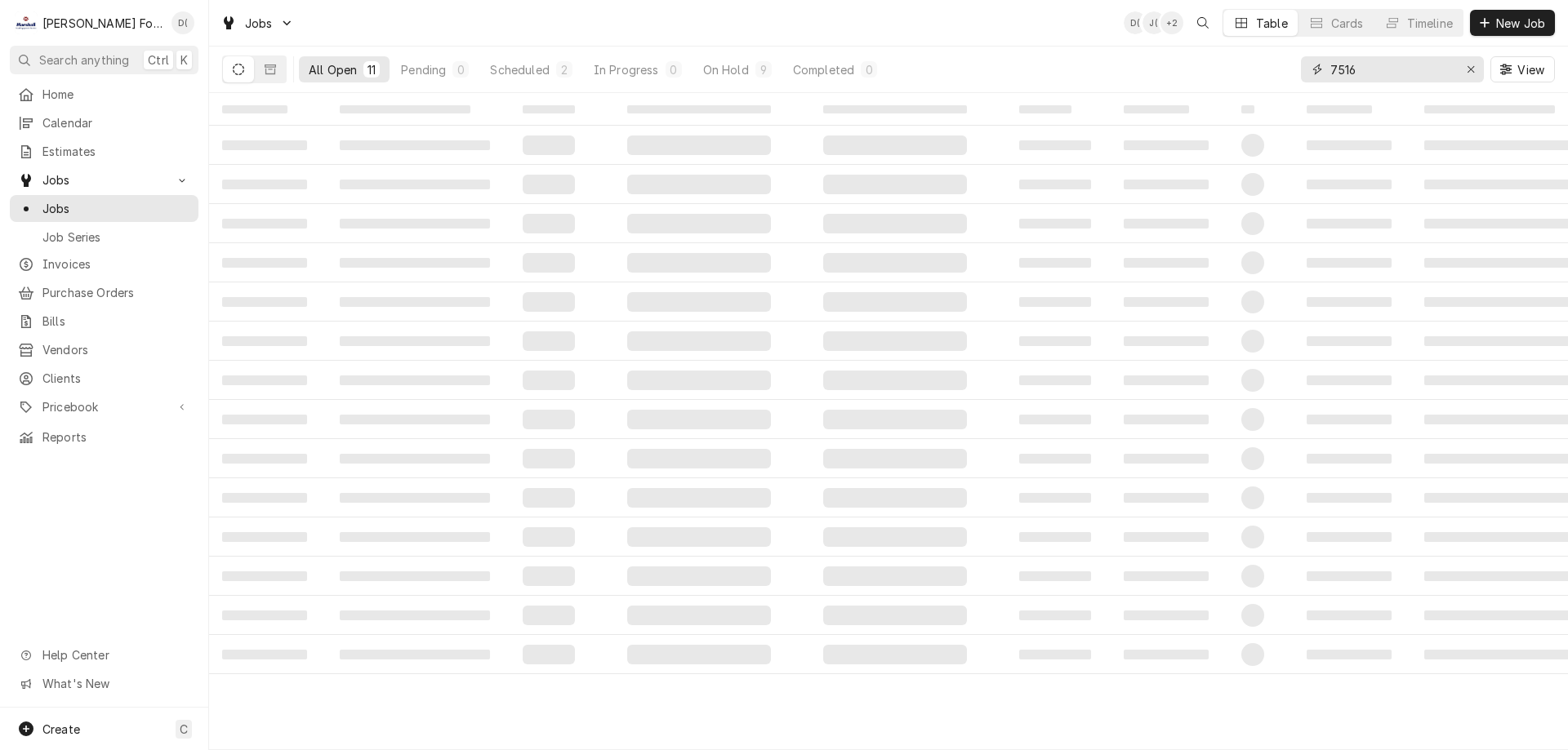
type input "7516"
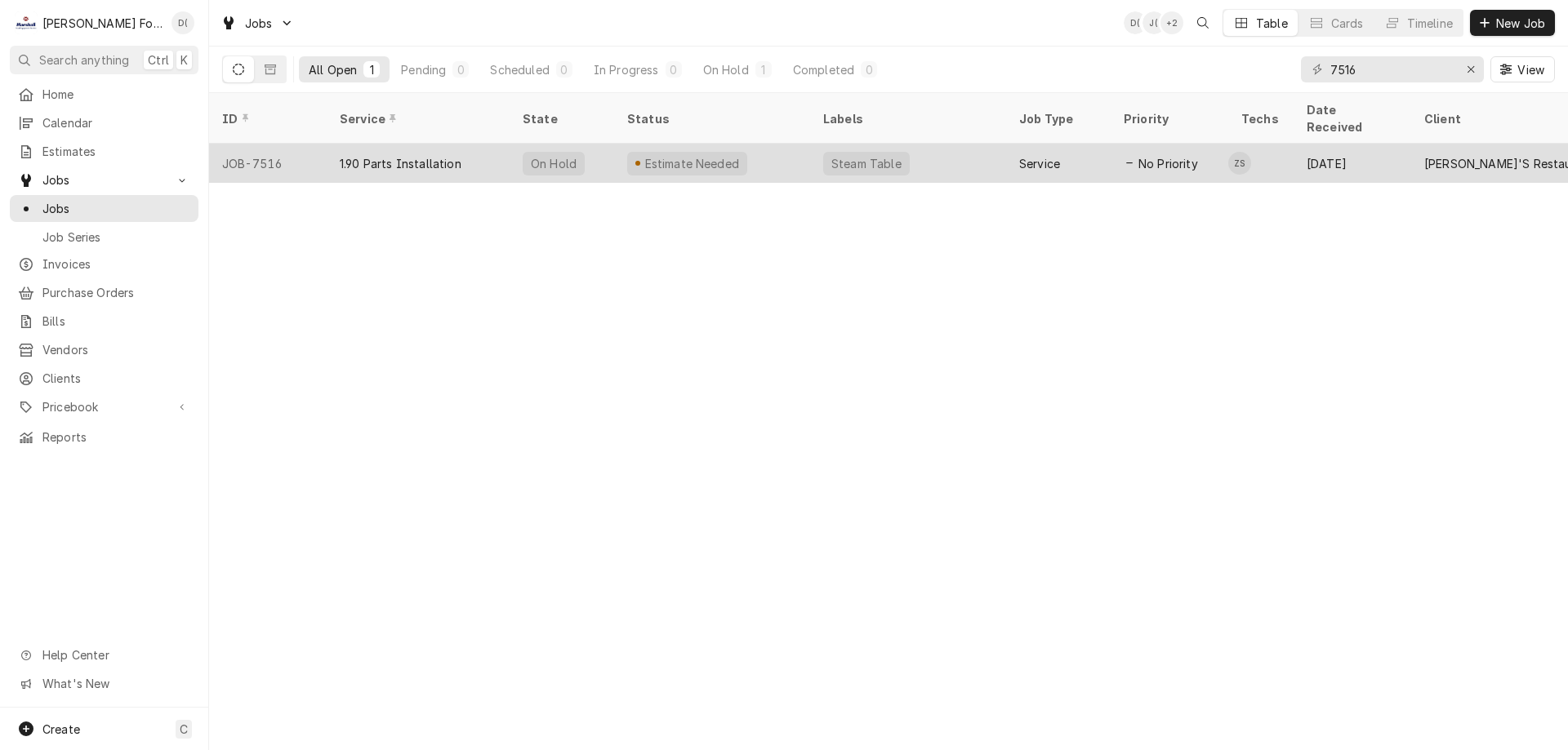
click at [807, 146] on div "Estimate Needed" at bounding box center [712, 162] width 196 height 39
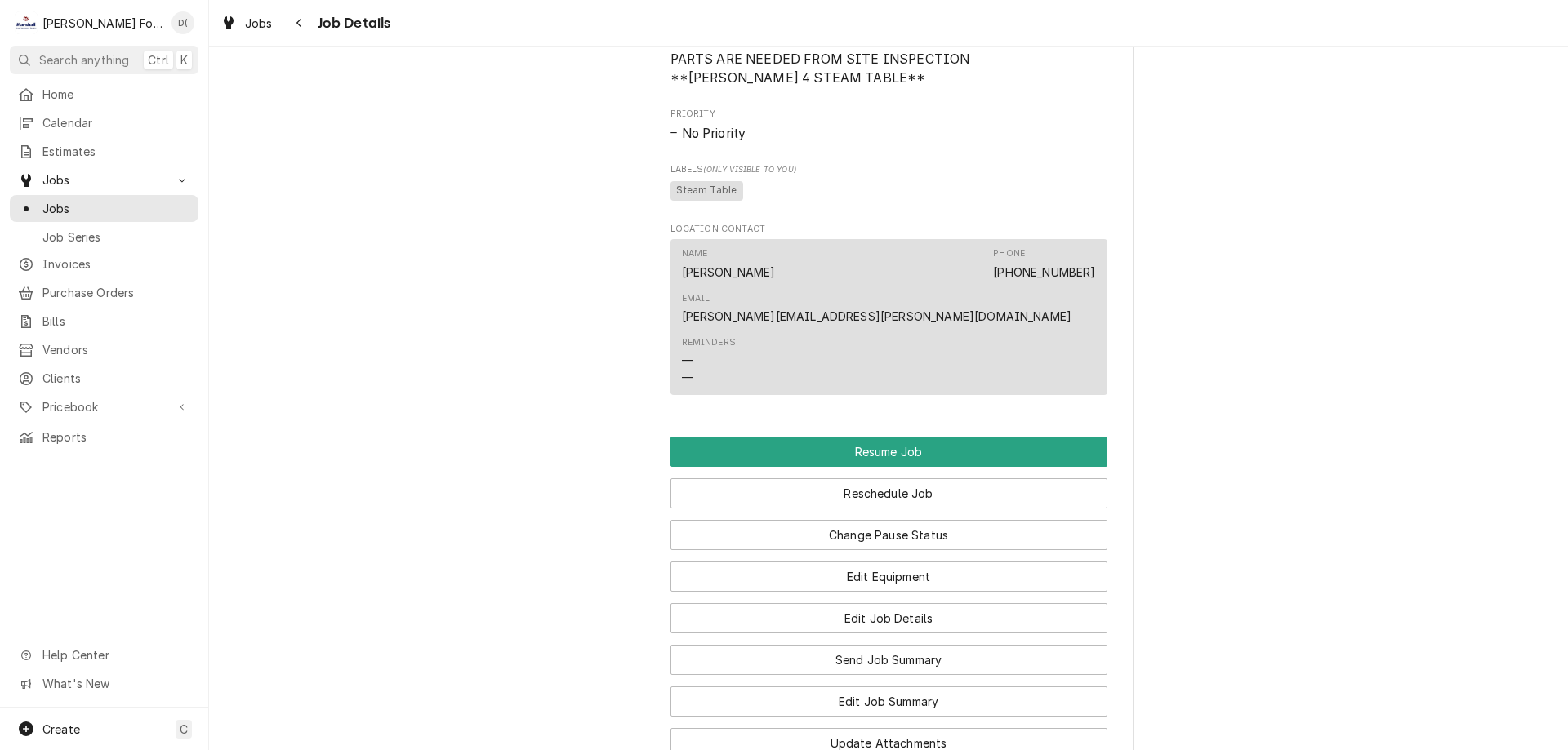
scroll to position [1307, 0]
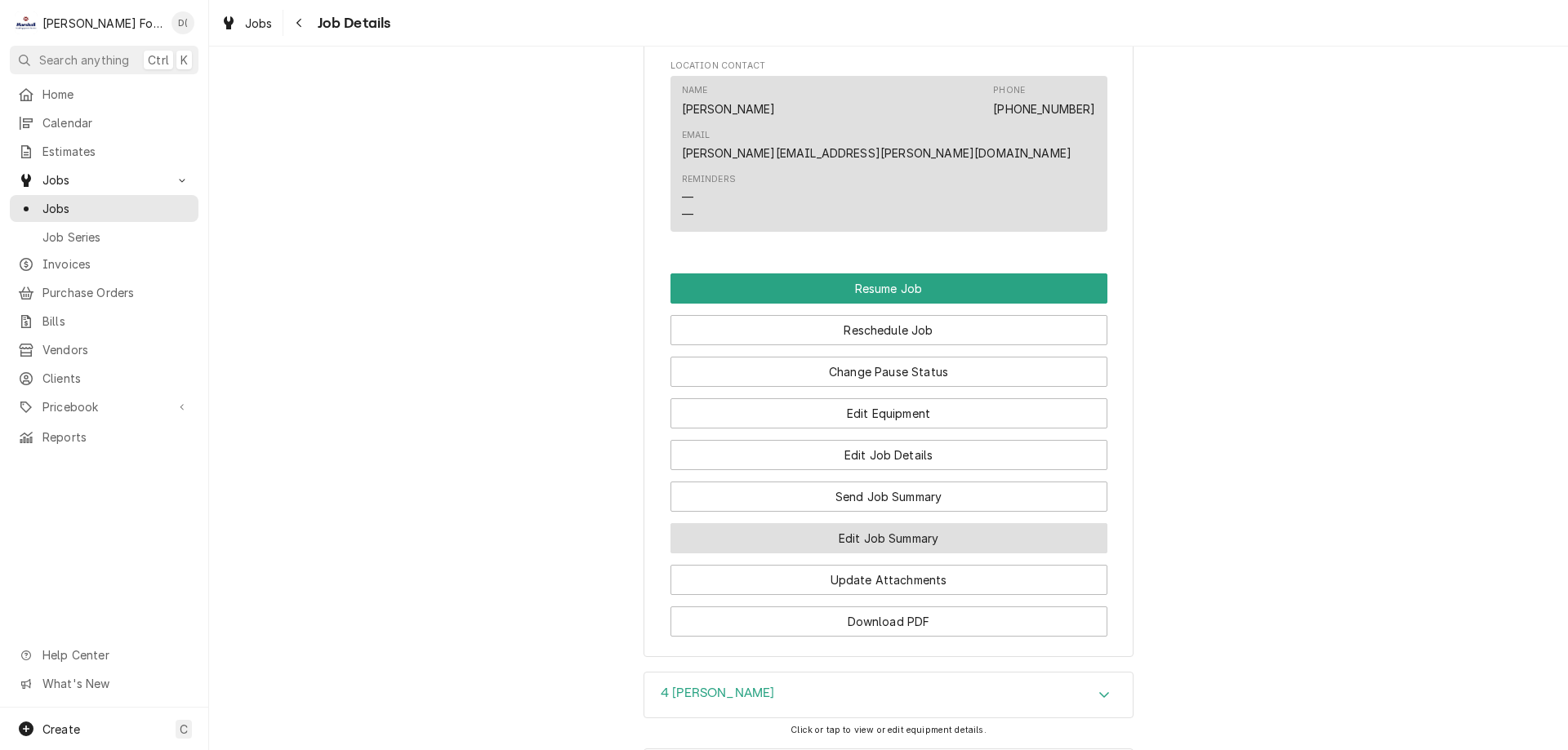
click at [835, 551] on button "Edit Job Summary" at bounding box center [889, 538] width 437 height 30
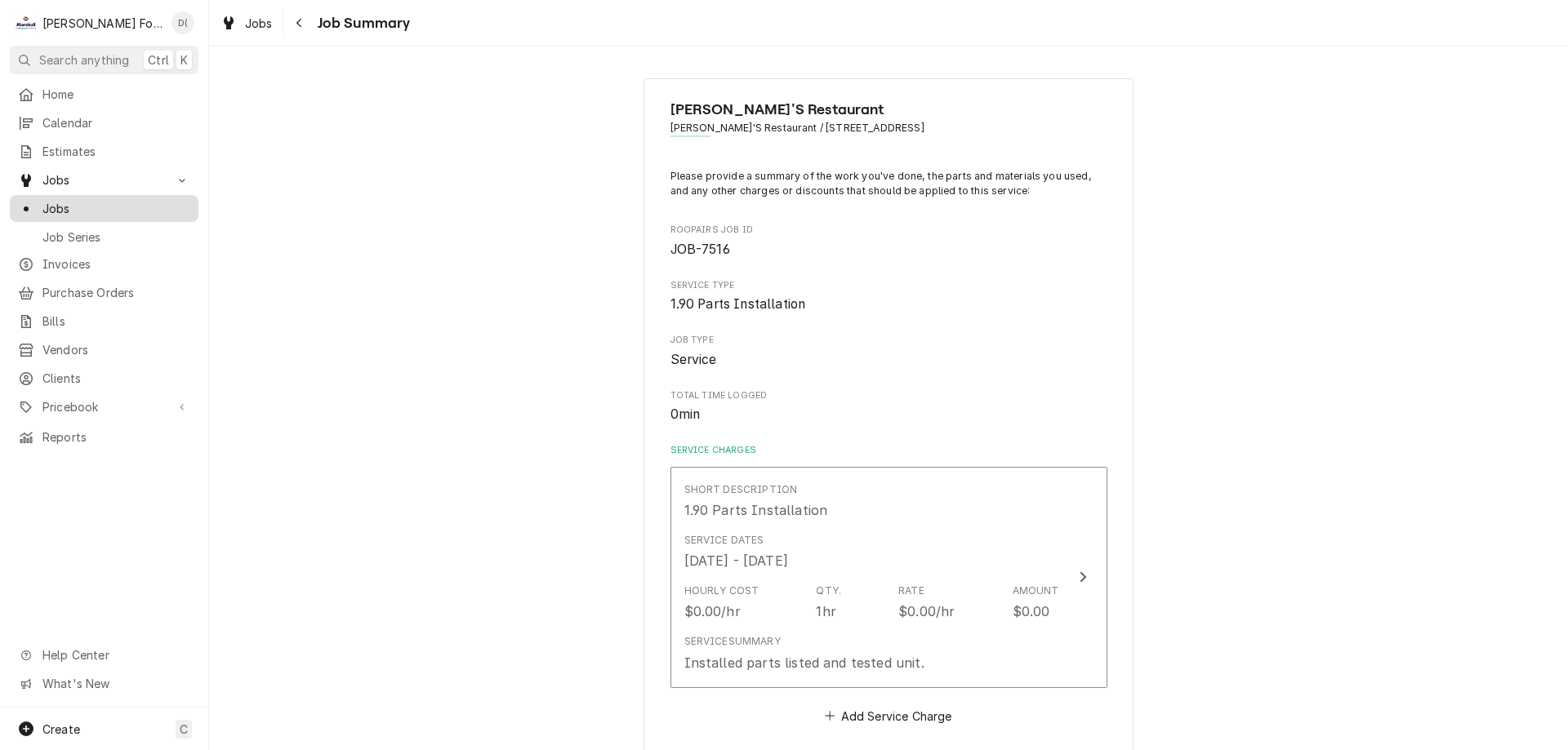
click at [118, 201] on span "Jobs" at bounding box center [116, 208] width 148 height 18
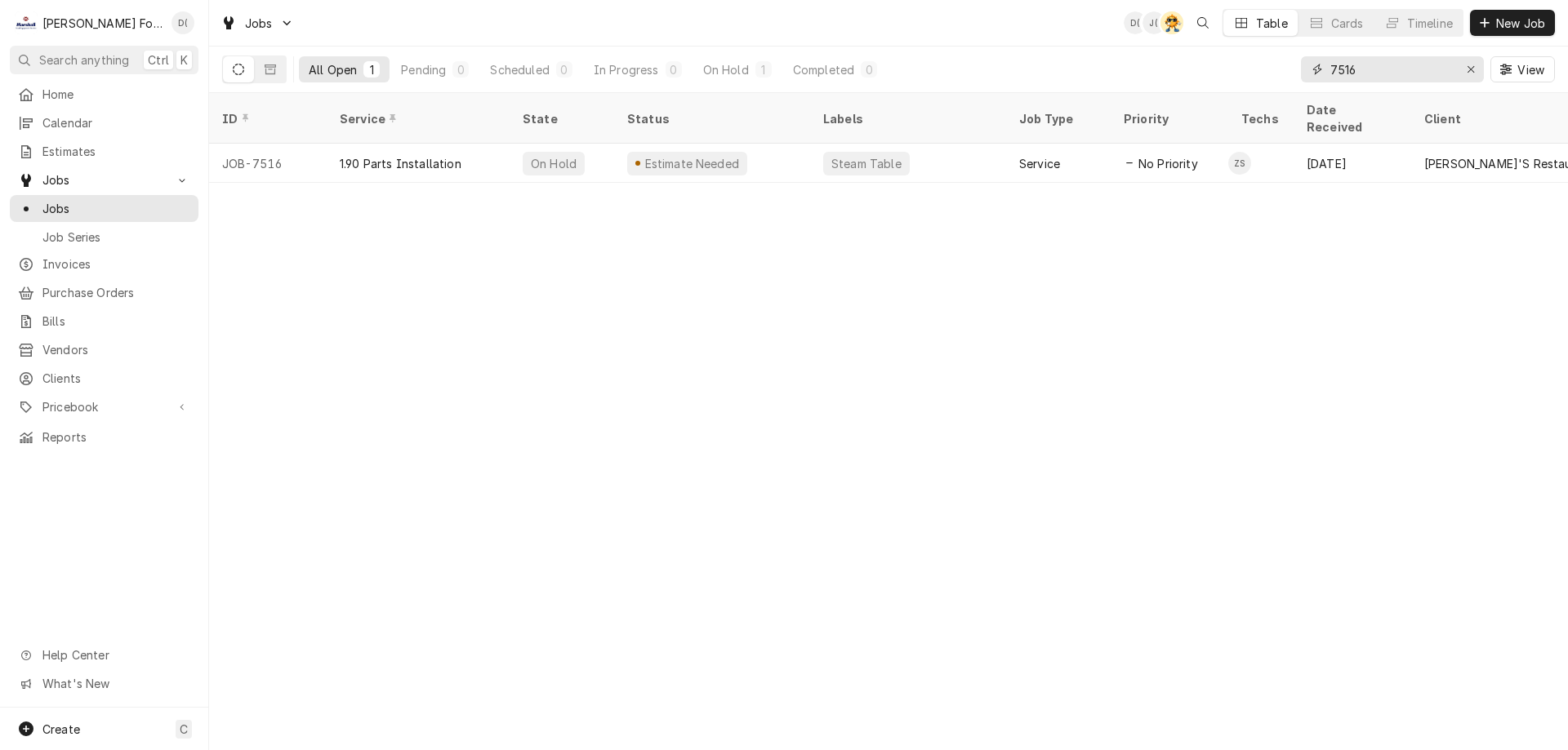
click at [1400, 64] on input "7516" at bounding box center [1391, 69] width 123 height 26
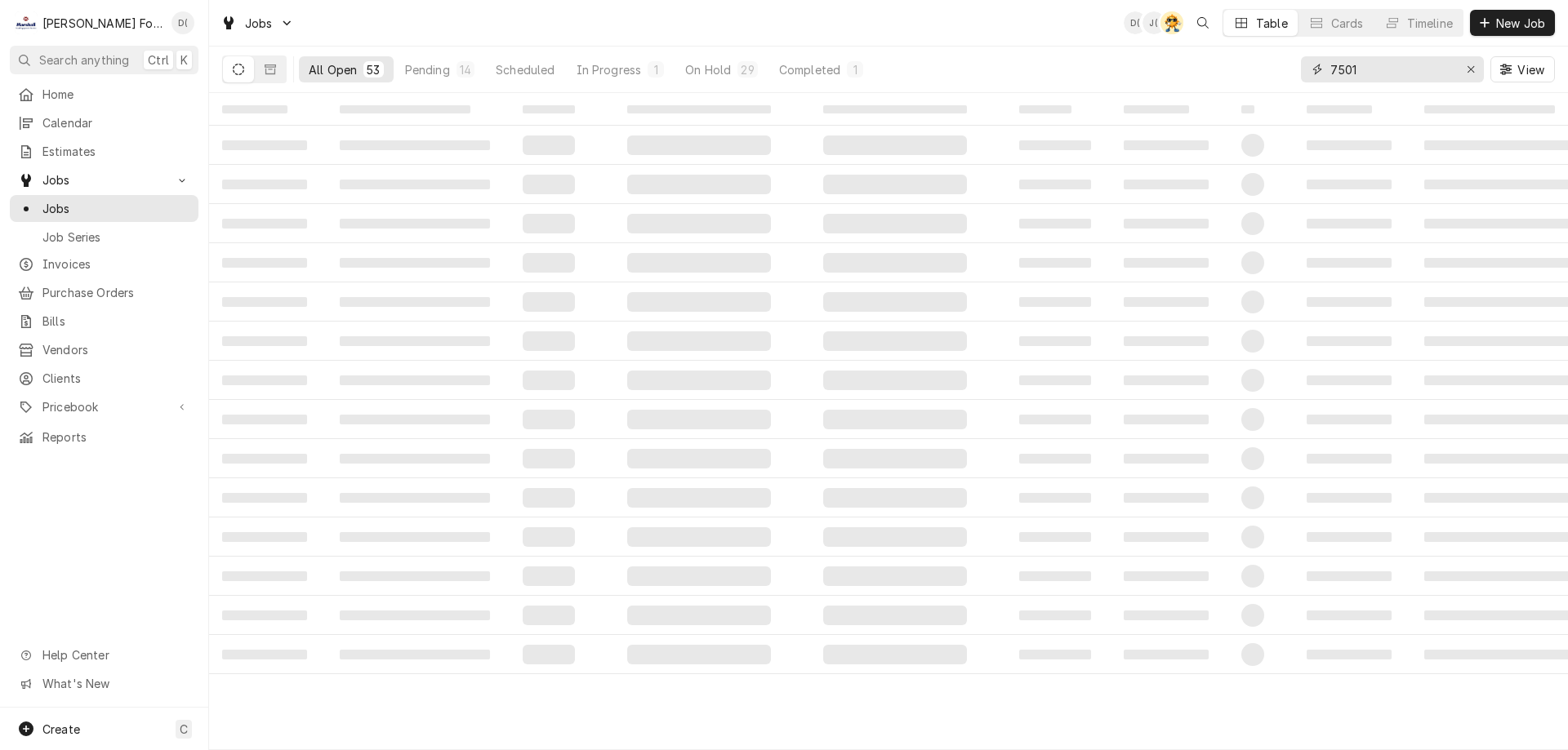
type input "7501"
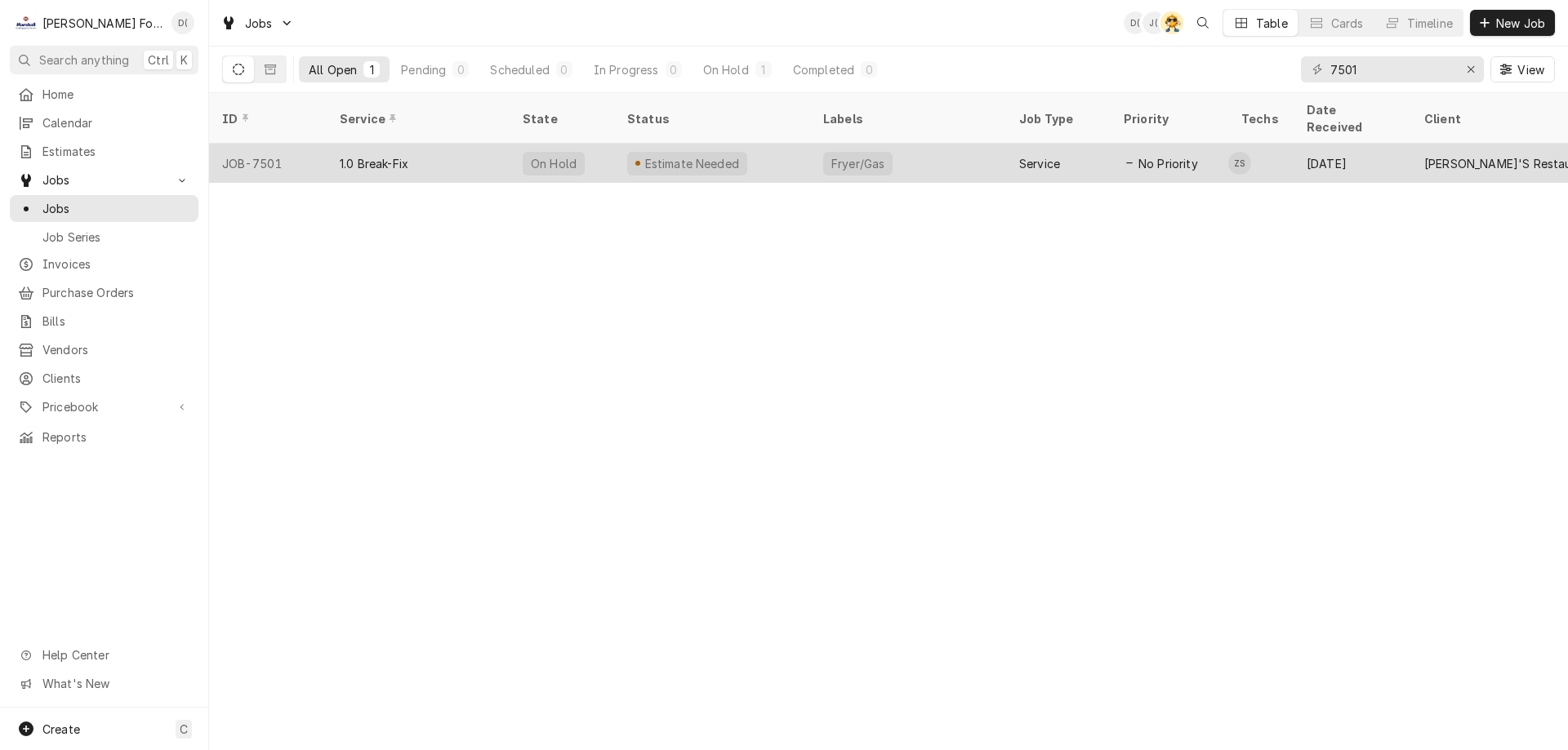
click at [789, 145] on div "Estimate Needed" at bounding box center [712, 162] width 196 height 39
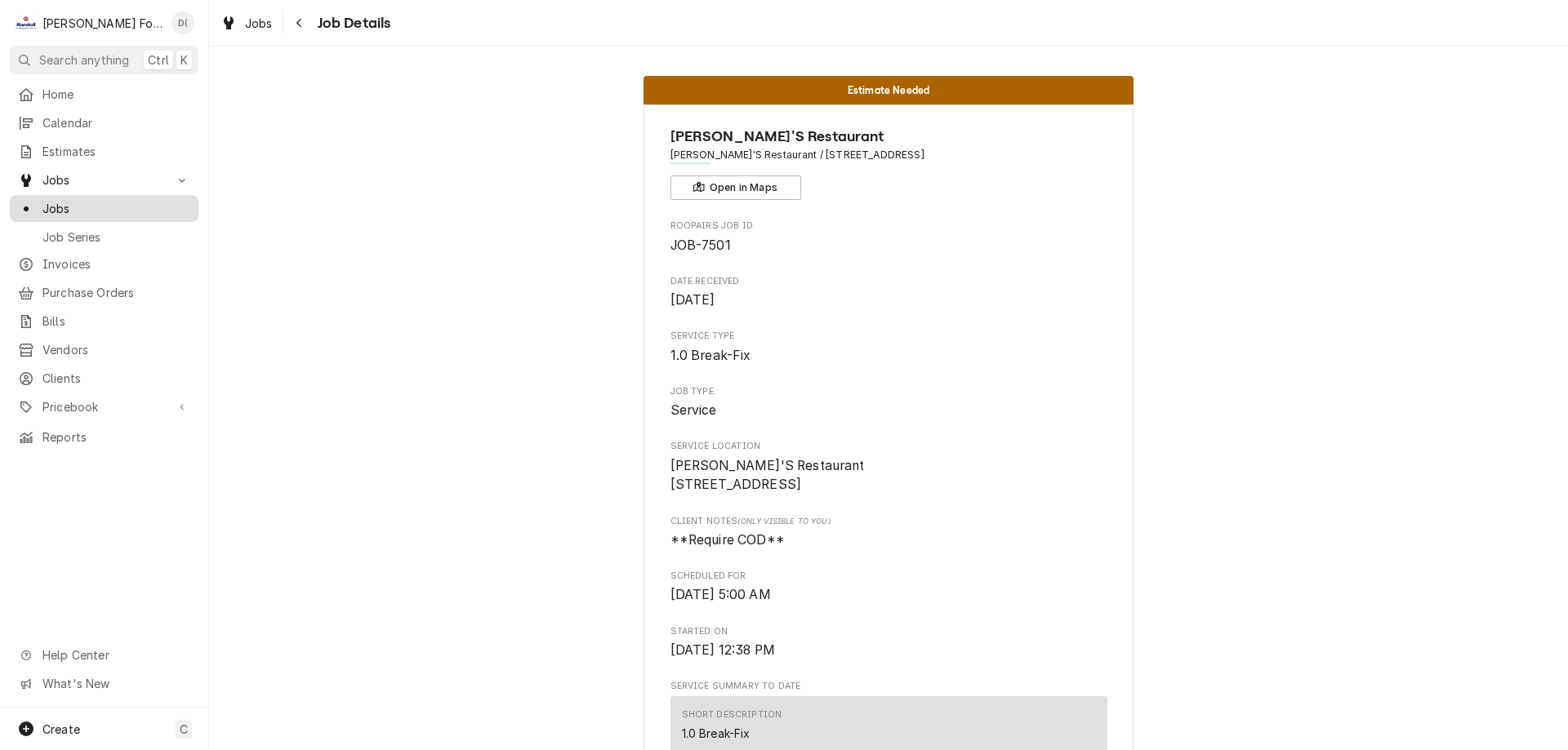
click at [127, 200] on span "Jobs" at bounding box center [116, 208] width 148 height 18
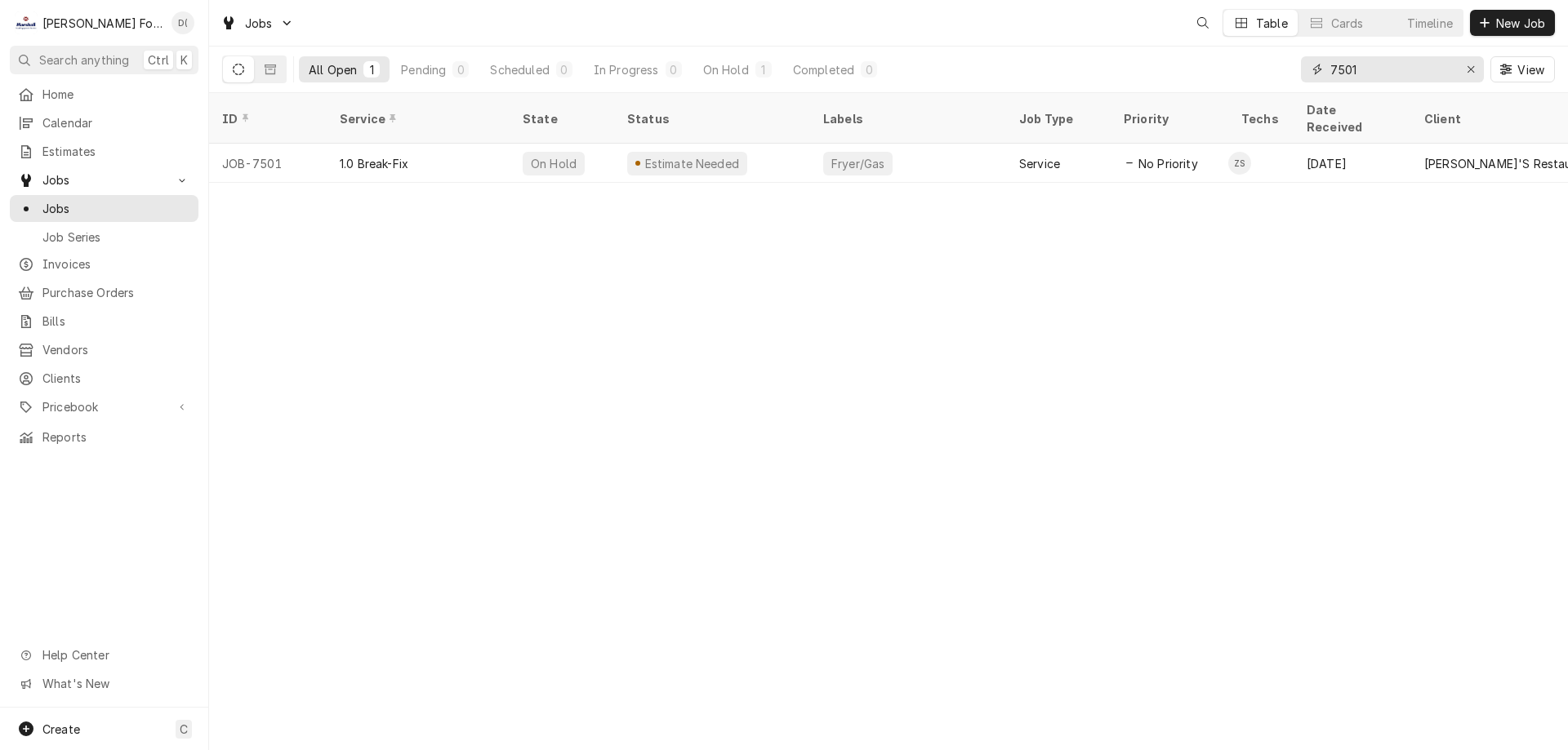
click at [1383, 73] on input "7501" at bounding box center [1391, 69] width 123 height 26
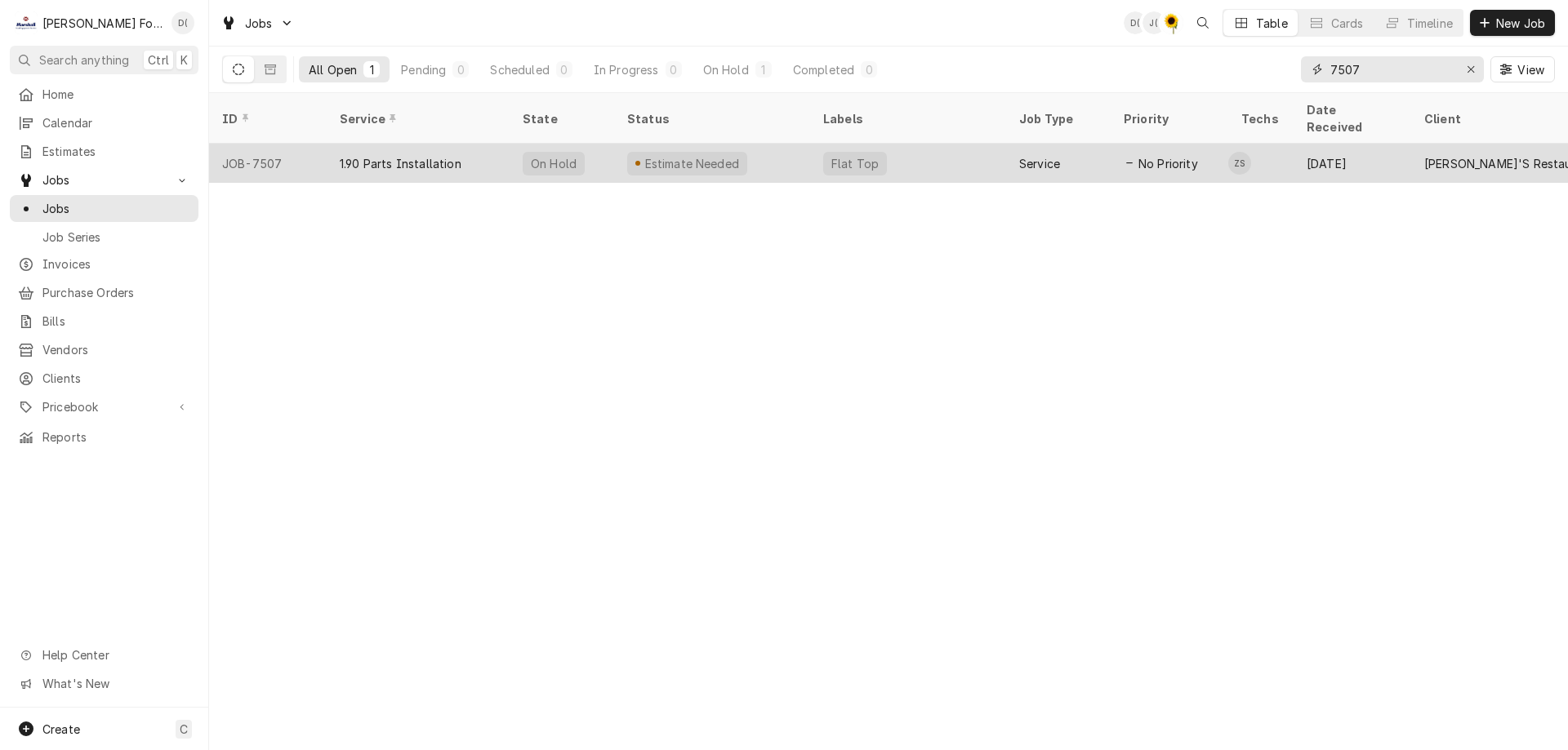
type input "7507"
click at [787, 147] on div "Estimate Needed" at bounding box center [712, 162] width 196 height 39
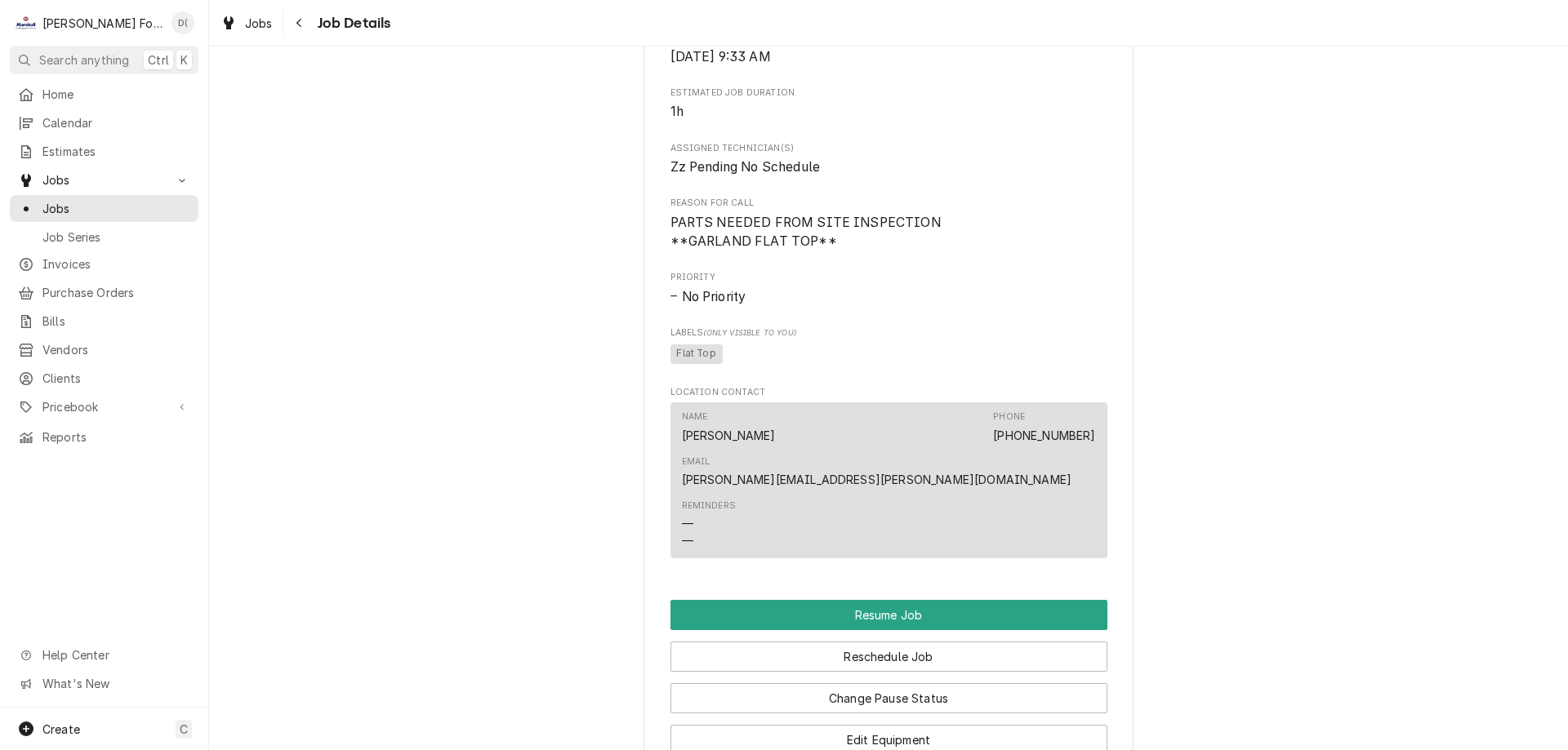
scroll to position [1307, 0]
